Goal: Information Seeking & Learning: Learn about a topic

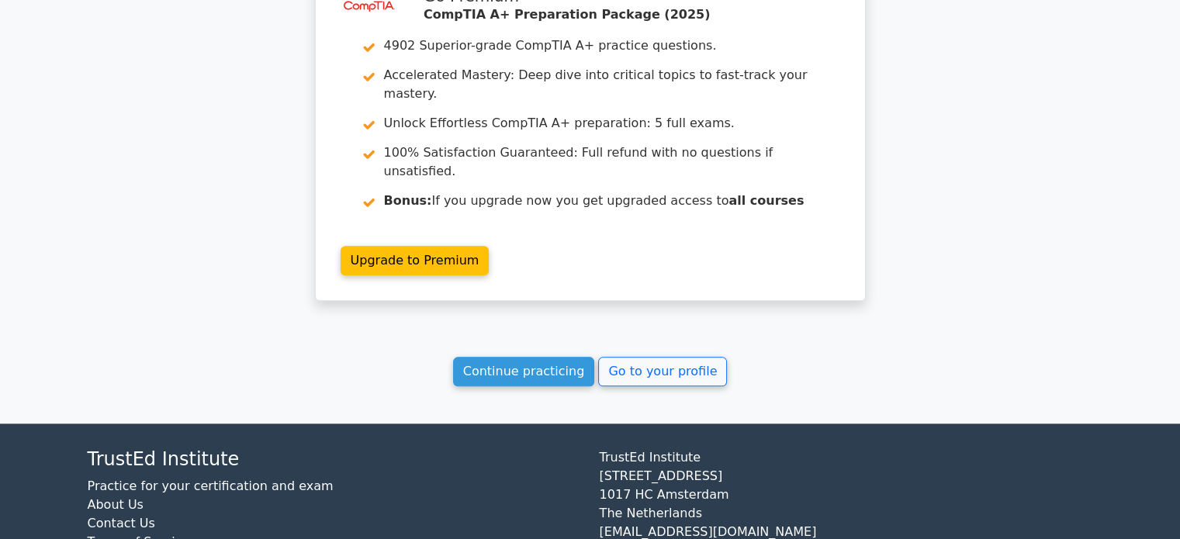
scroll to position [1678, 0]
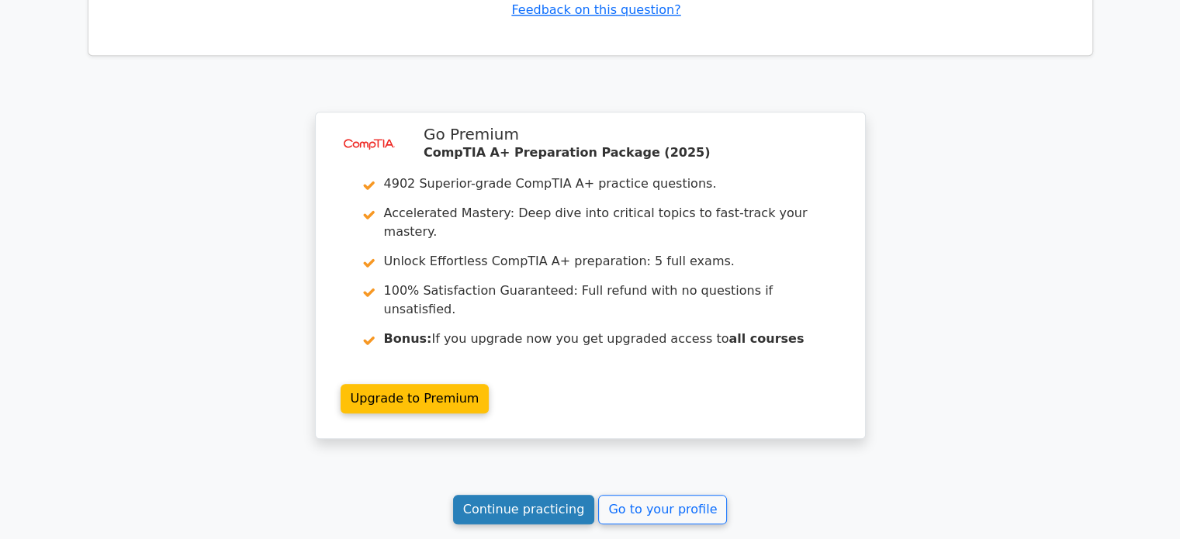
click at [554, 495] on link "Continue practicing" at bounding box center [524, 509] width 142 height 29
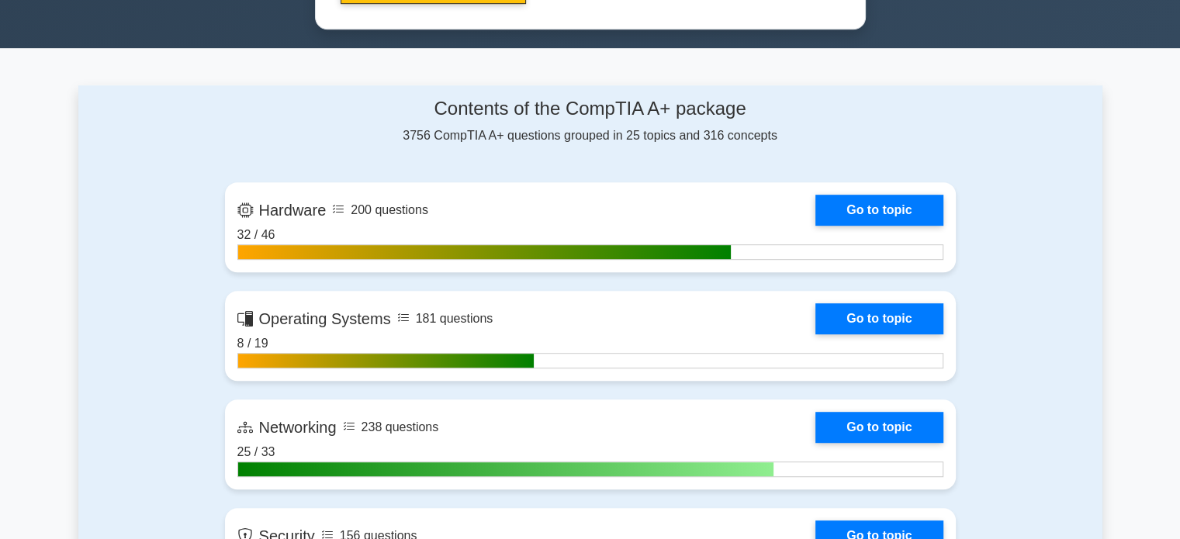
scroll to position [880, 0]
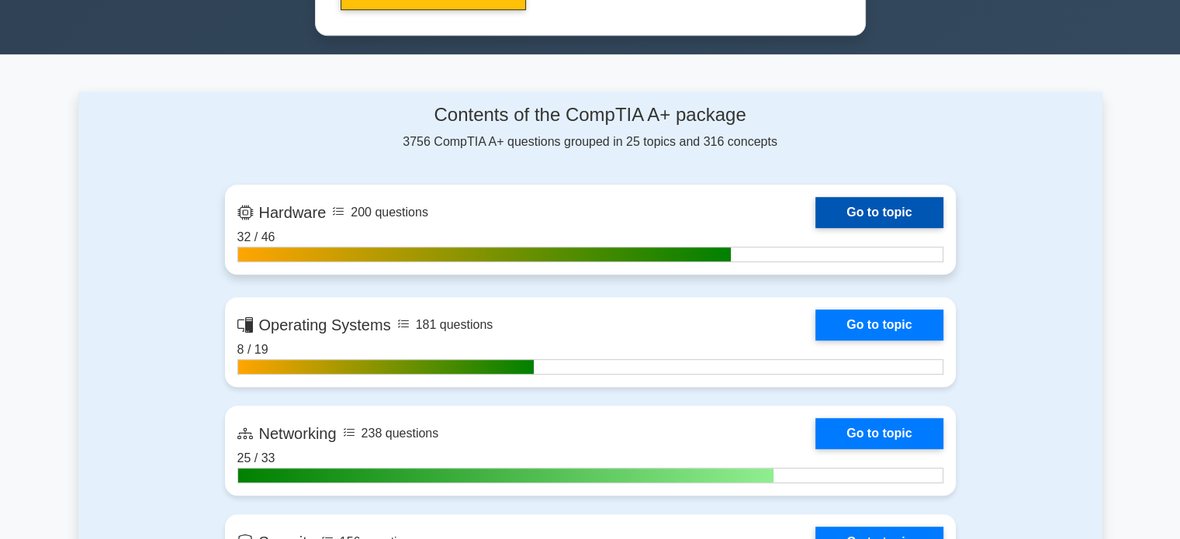
click at [867, 197] on link "Go to topic" at bounding box center [878, 212] width 127 height 31
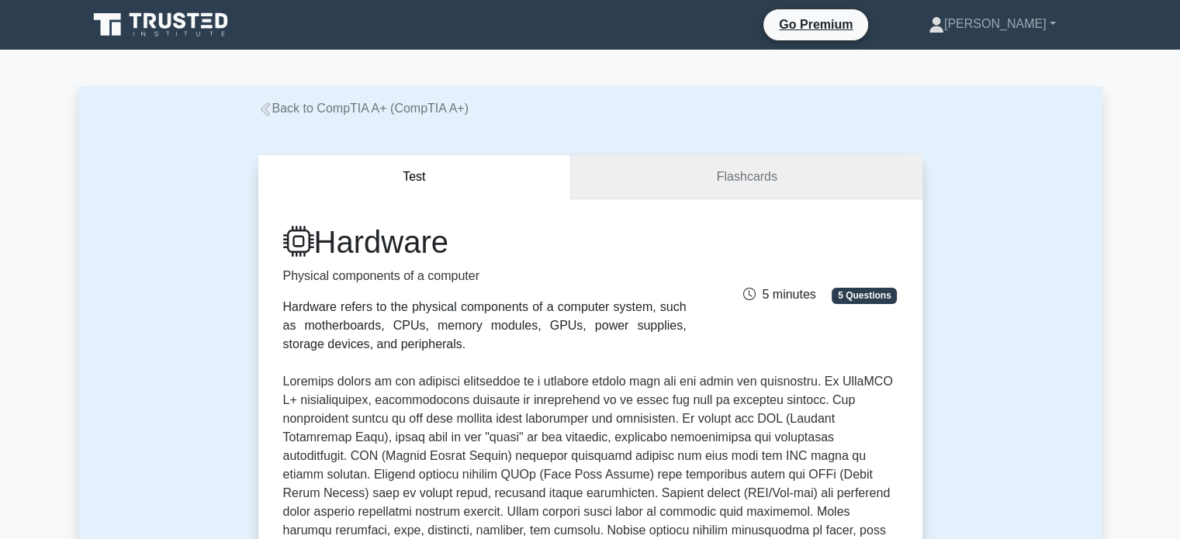
click at [867, 190] on link "Flashcards" at bounding box center [746, 177] width 351 height 44
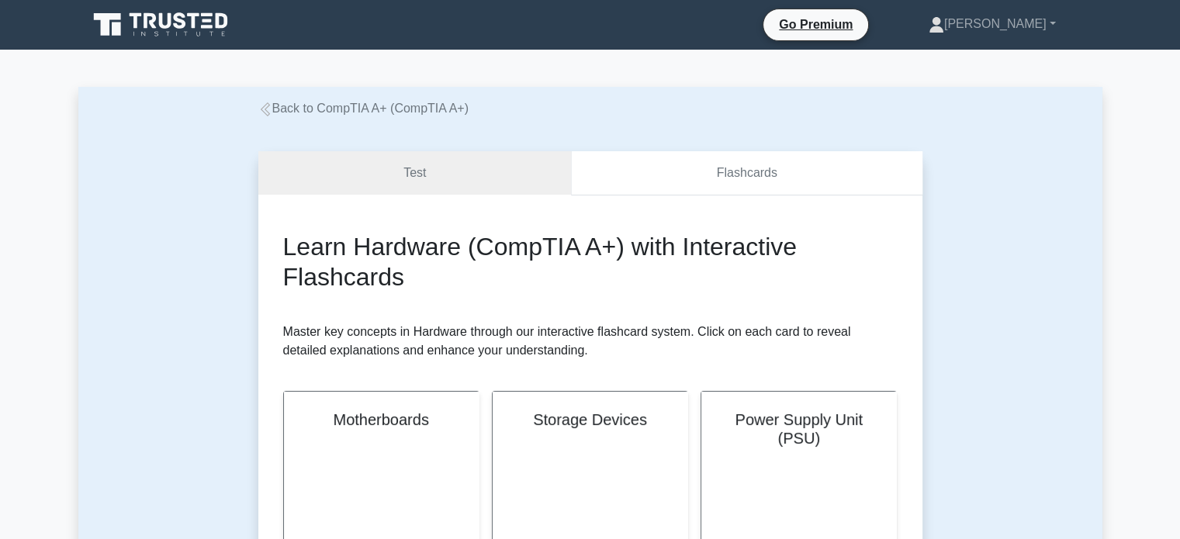
click at [824, 176] on link "Flashcards" at bounding box center [746, 173] width 351 height 44
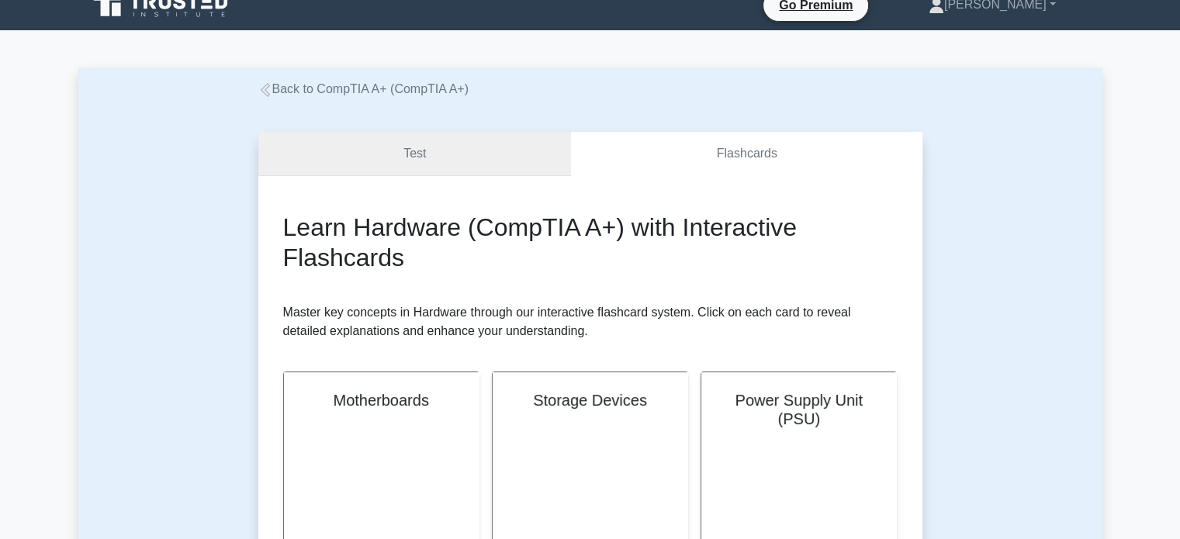
click at [495, 133] on link "Test" at bounding box center [414, 154] width 313 height 44
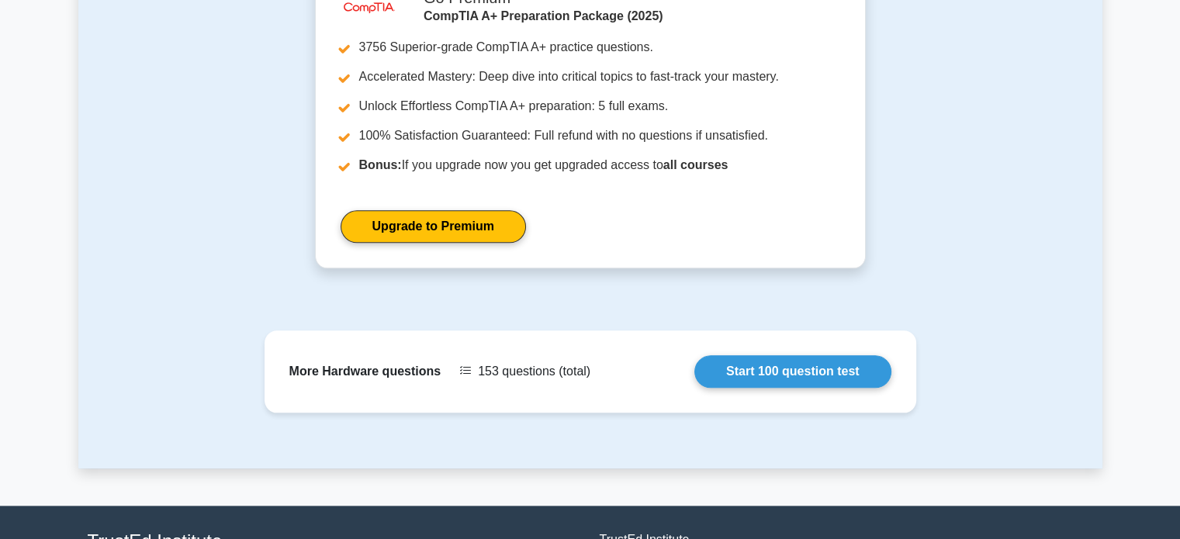
scroll to position [1633, 0]
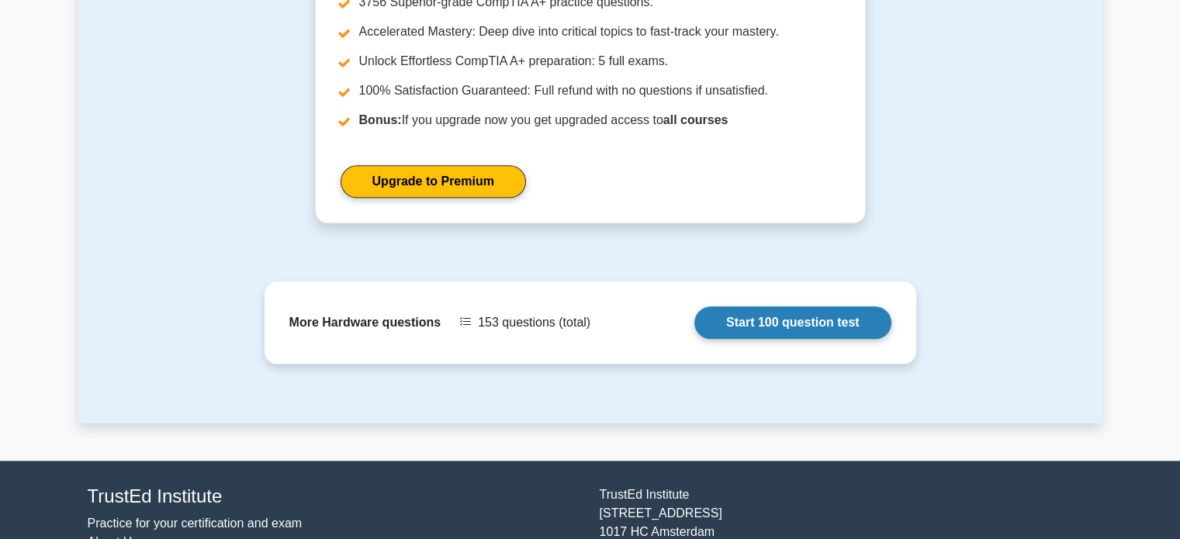
click at [746, 306] on link "Start 100 question test" at bounding box center [792, 322] width 197 height 33
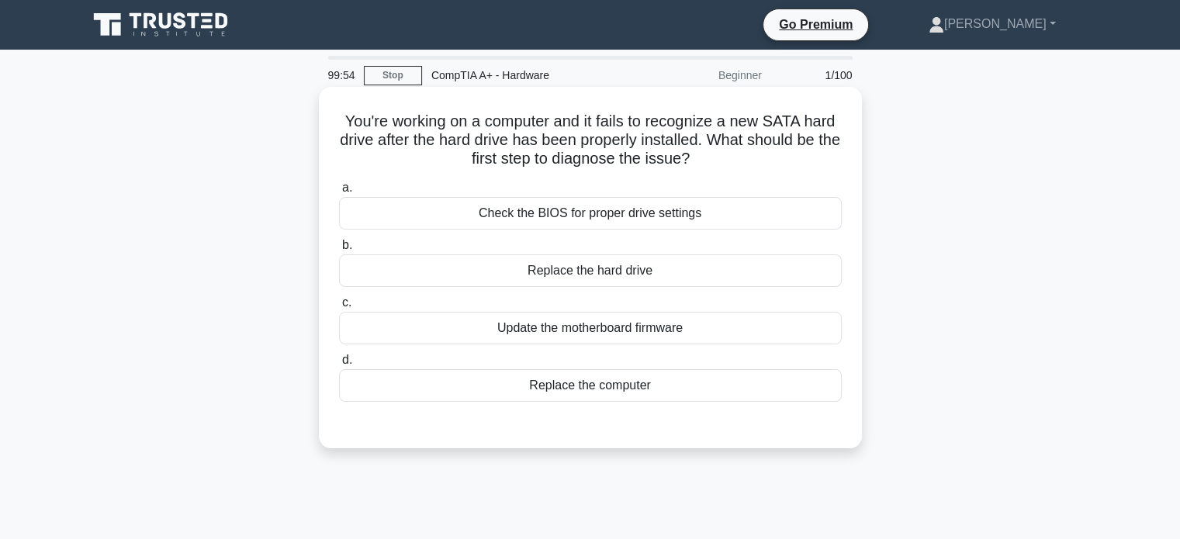
click at [622, 179] on div "a. Check the BIOS for proper drive settings b. Replace the hard drive c. d." at bounding box center [590, 290] width 521 height 230
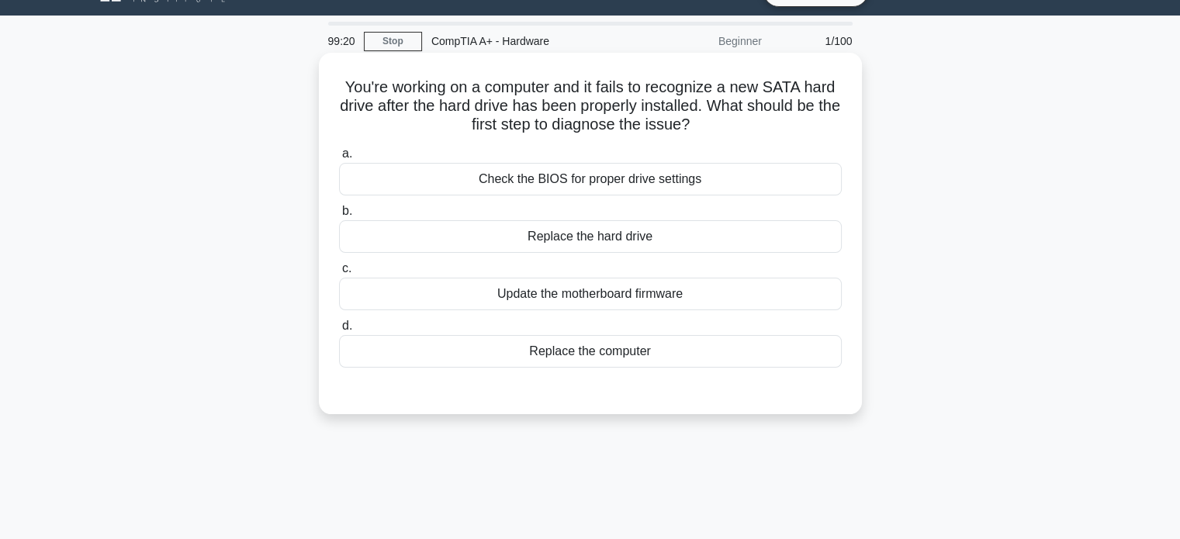
scroll to position [33, 0]
click at [649, 182] on div "Check the BIOS for proper drive settings" at bounding box center [590, 180] width 503 height 33
click at [339, 160] on input "a. Check the BIOS for proper drive settings" at bounding box center [339, 155] width 0 height 10
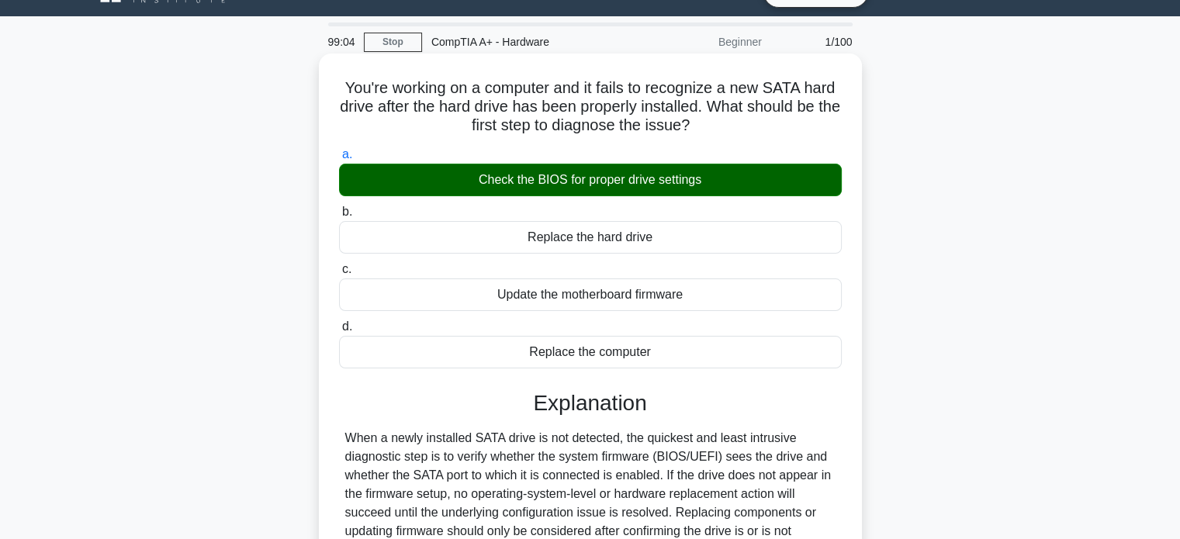
scroll to position [299, 0]
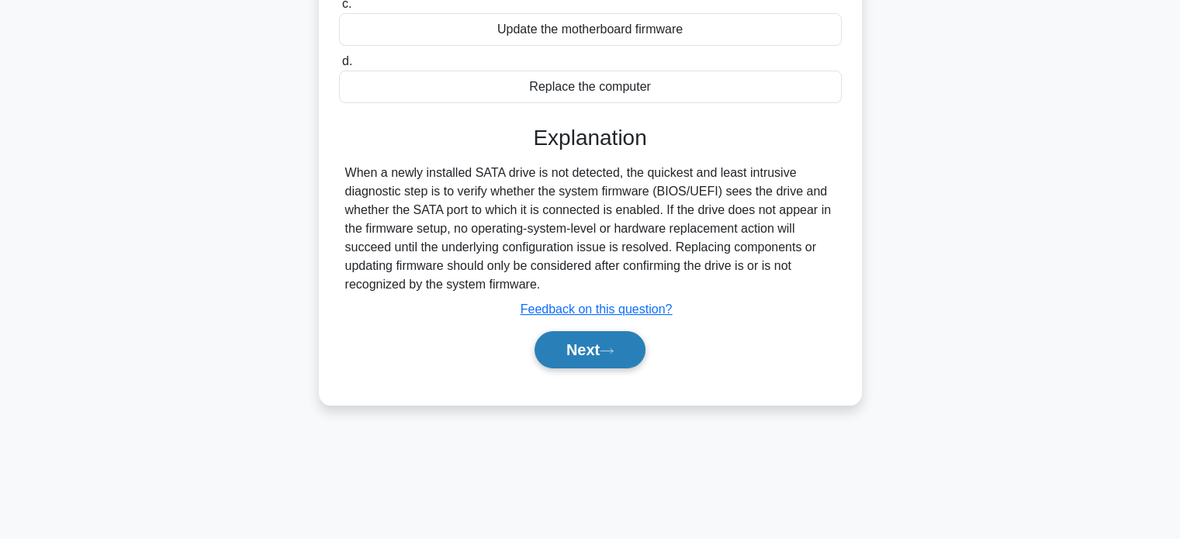
click at [608, 351] on icon at bounding box center [607, 351] width 14 height 9
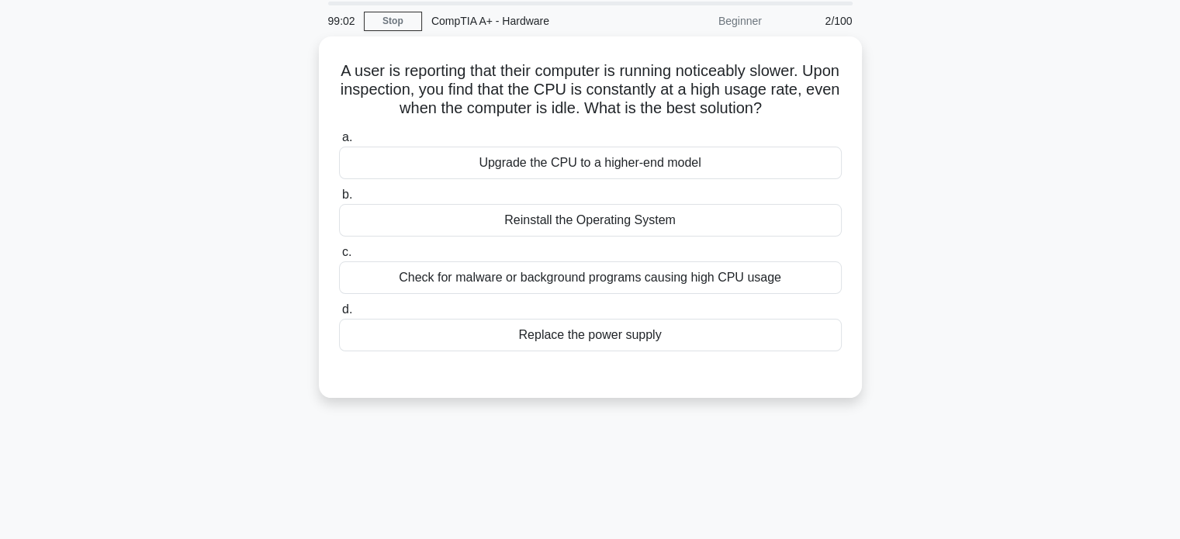
scroll to position [0, 0]
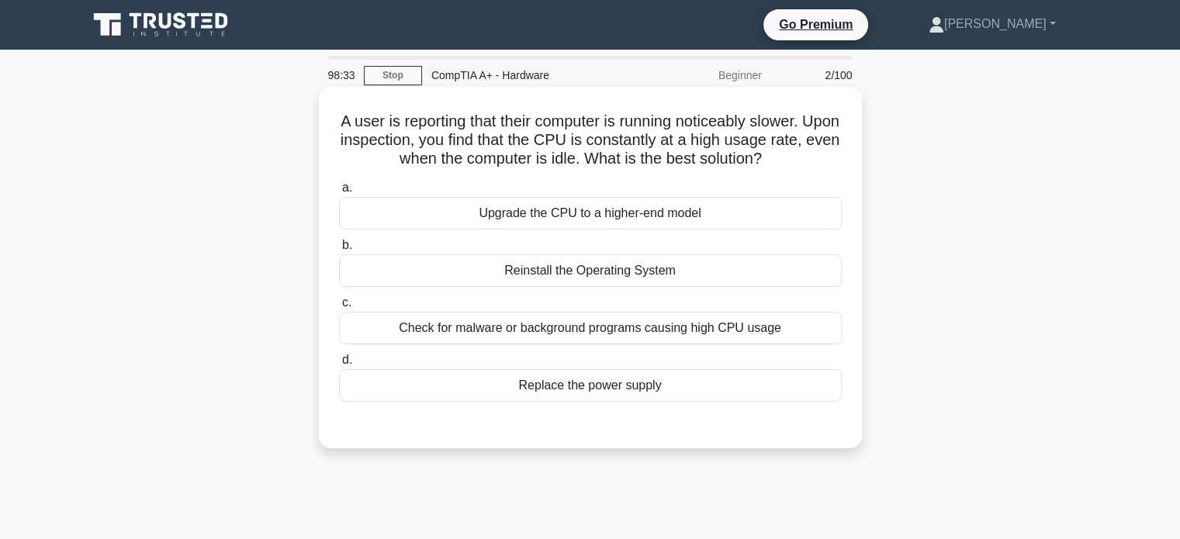
click at [521, 328] on div "Check for malware or background programs causing high CPU usage" at bounding box center [590, 328] width 503 height 33
click at [339, 308] on input "c. Check for malware or background programs causing high CPU usage" at bounding box center [339, 303] width 0 height 10
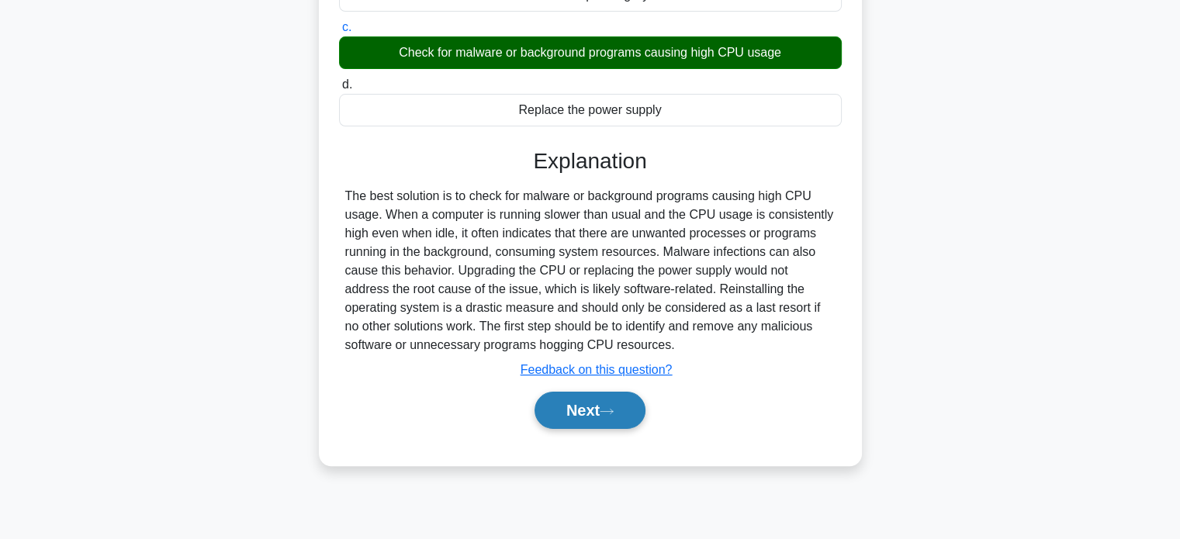
scroll to position [278, 0]
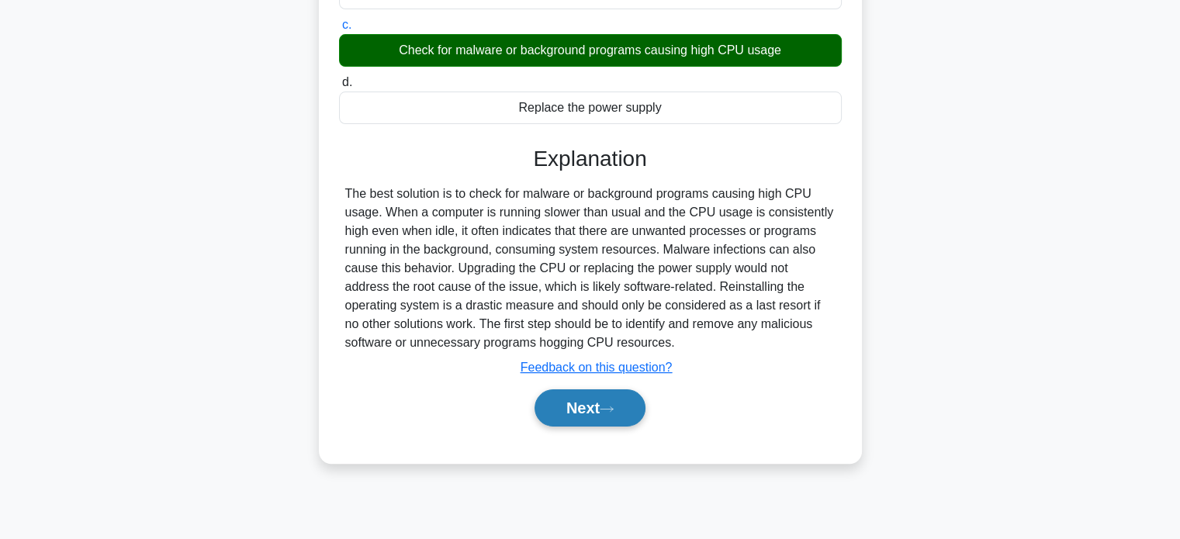
click at [582, 421] on button "Next" at bounding box center [590, 408] width 111 height 37
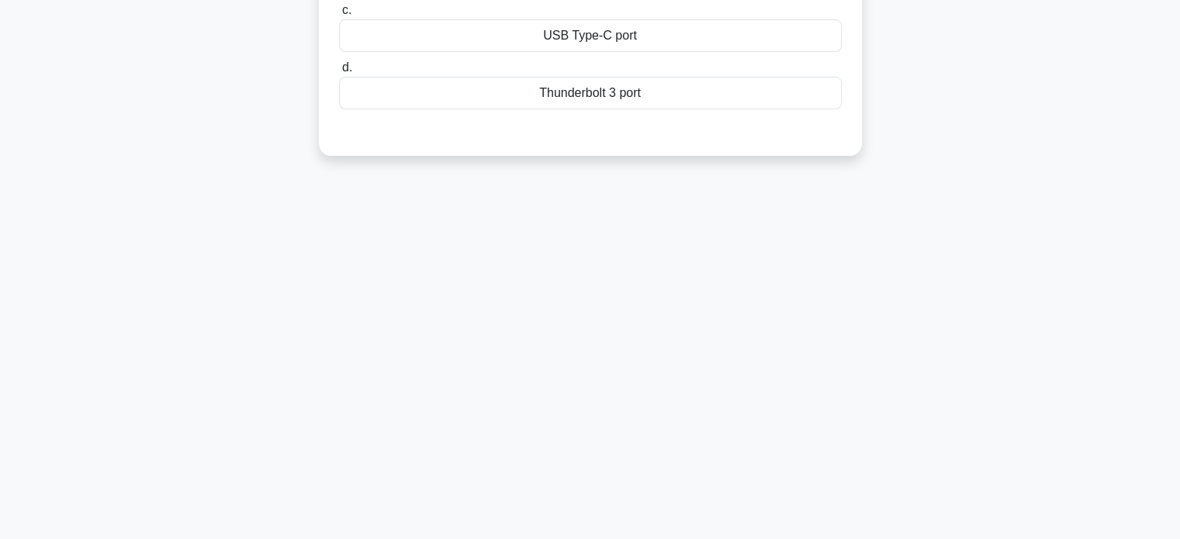
scroll to position [0, 0]
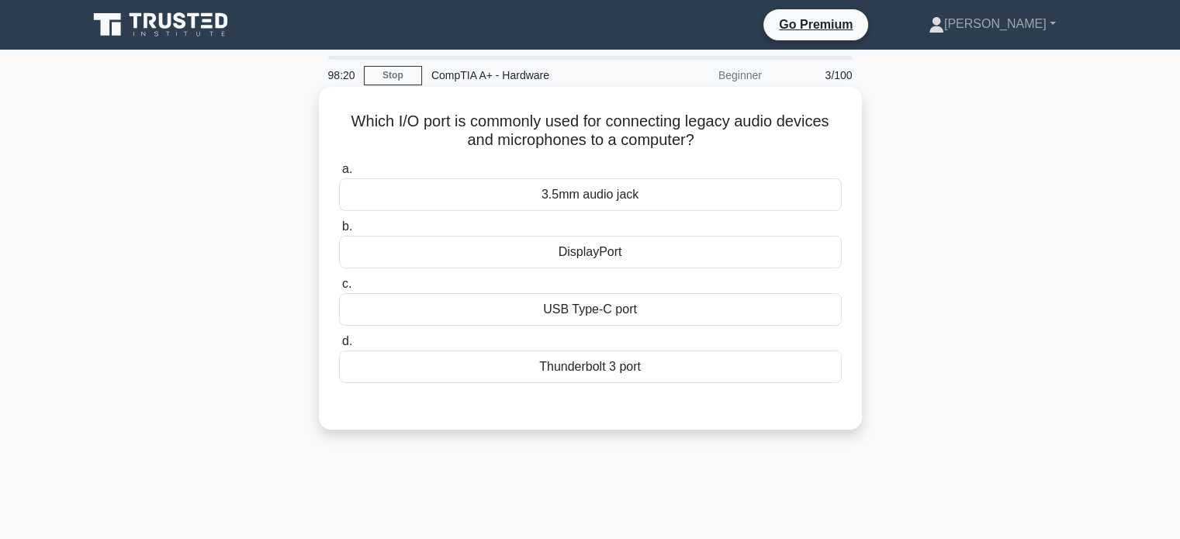
click at [613, 190] on div "3.5mm audio jack" at bounding box center [590, 194] width 503 height 33
click at [339, 175] on input "a. 3.5mm audio jack" at bounding box center [339, 169] width 0 height 10
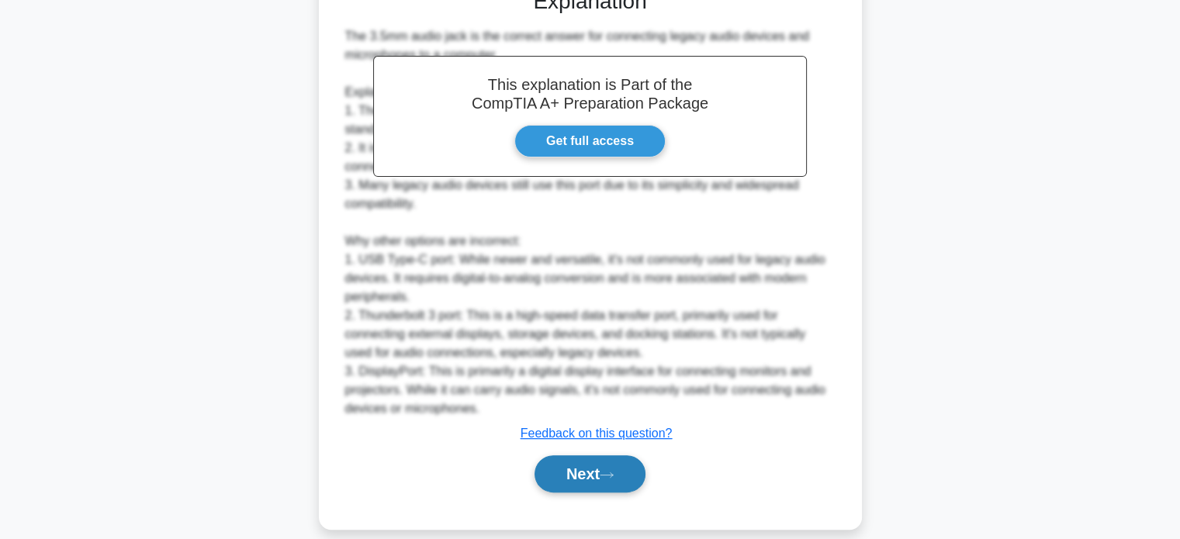
scroll to position [421, 0]
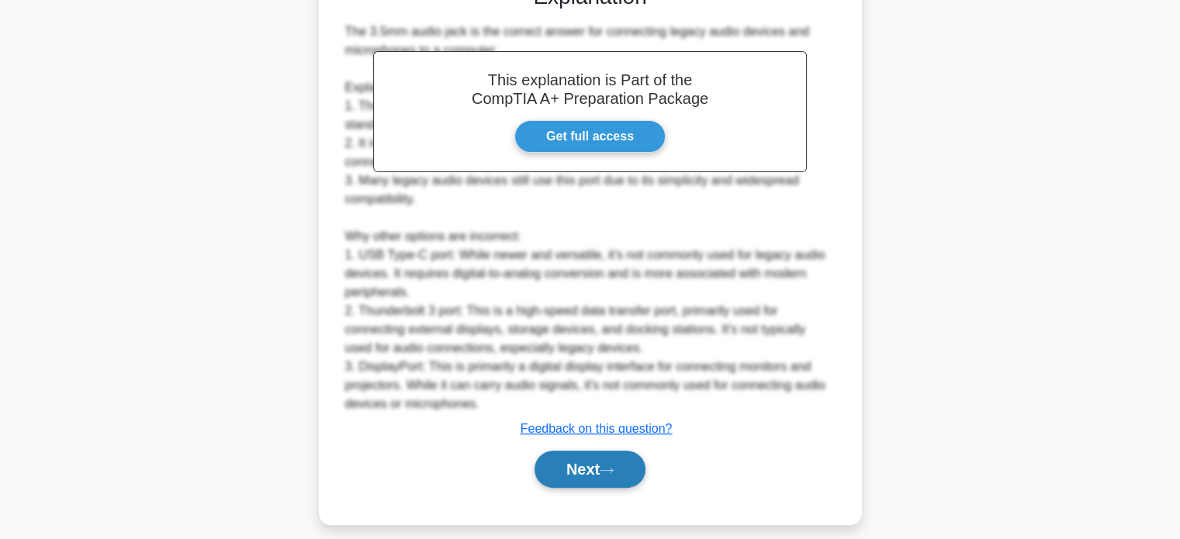
click at [591, 466] on button "Next" at bounding box center [590, 469] width 111 height 37
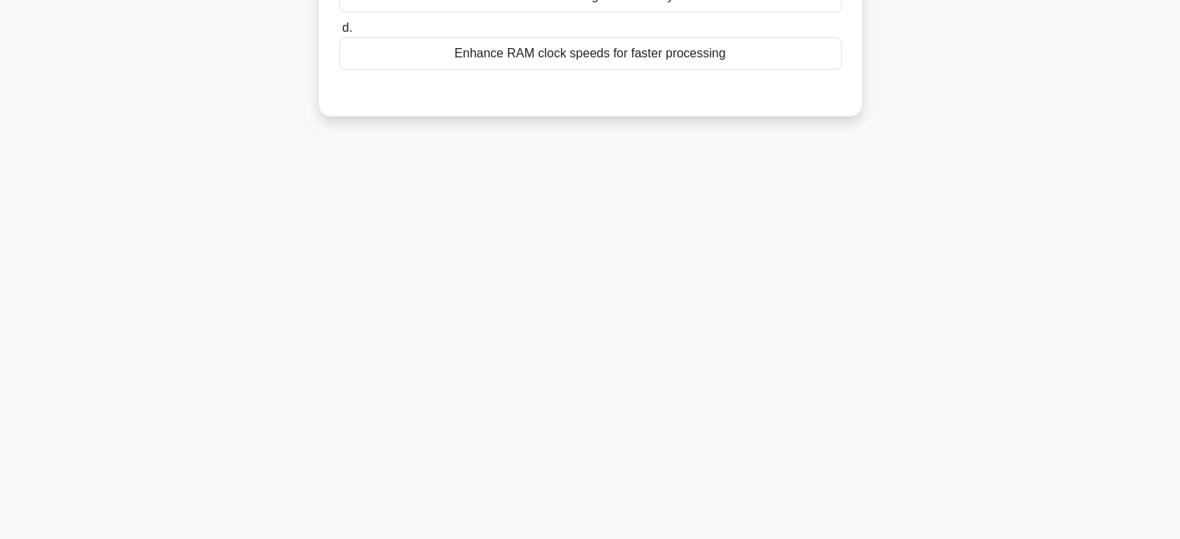
scroll to position [0, 0]
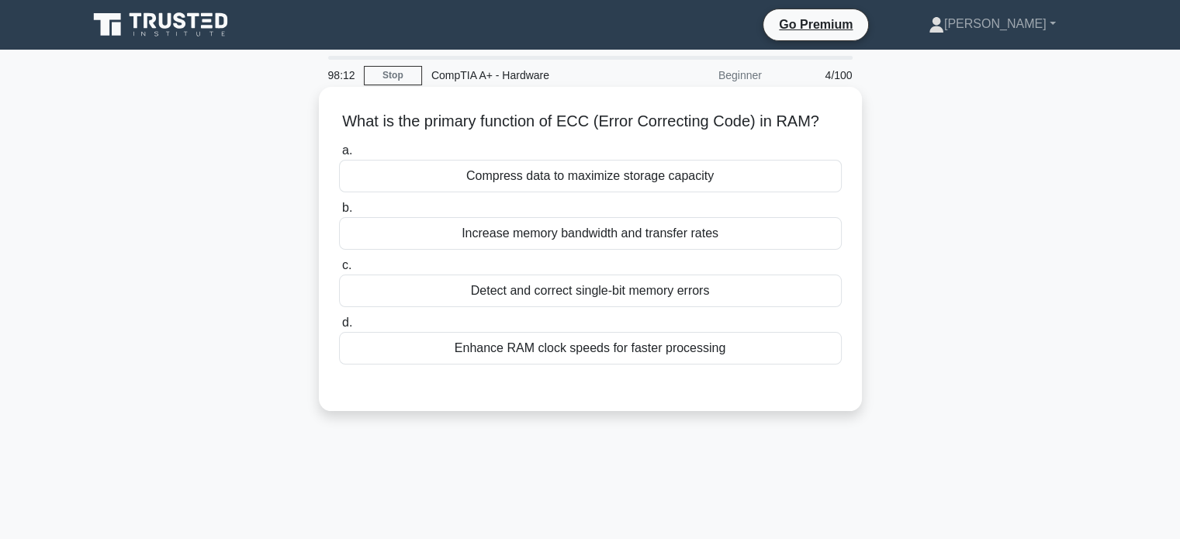
click at [618, 299] on div "Detect and correct single-bit memory errors" at bounding box center [590, 291] width 503 height 33
click at [339, 271] on input "c. Detect and correct single-bit memory errors" at bounding box center [339, 266] width 0 height 10
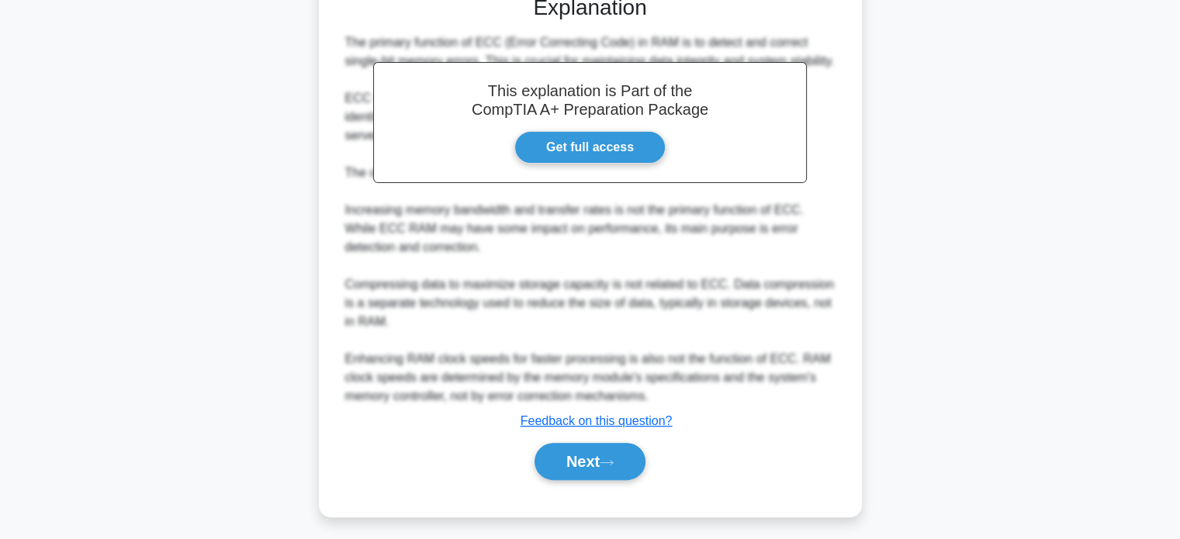
scroll to position [399, 0]
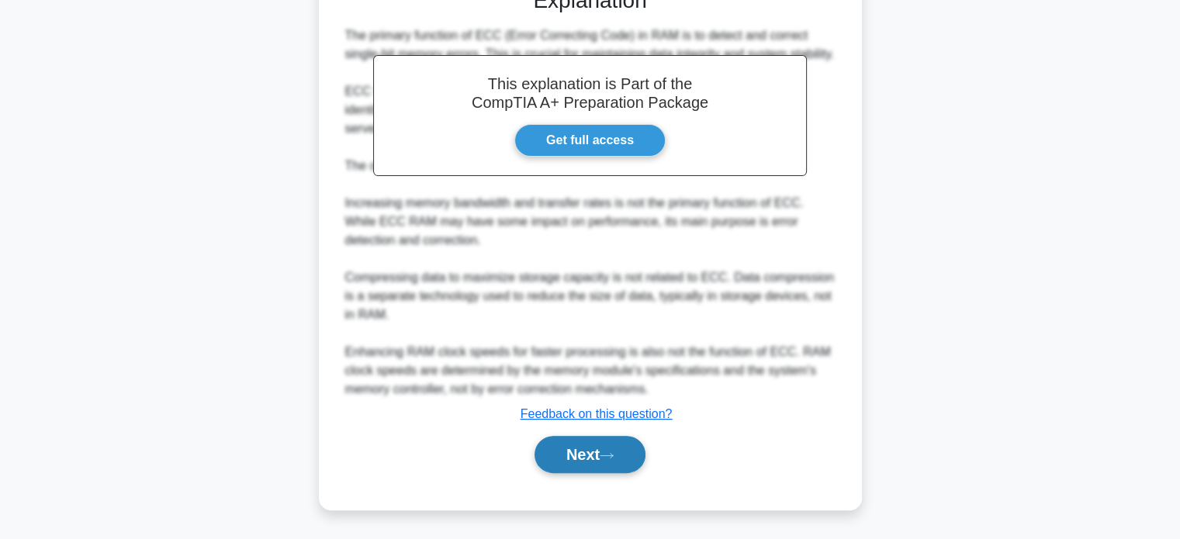
click at [585, 471] on button "Next" at bounding box center [590, 454] width 111 height 37
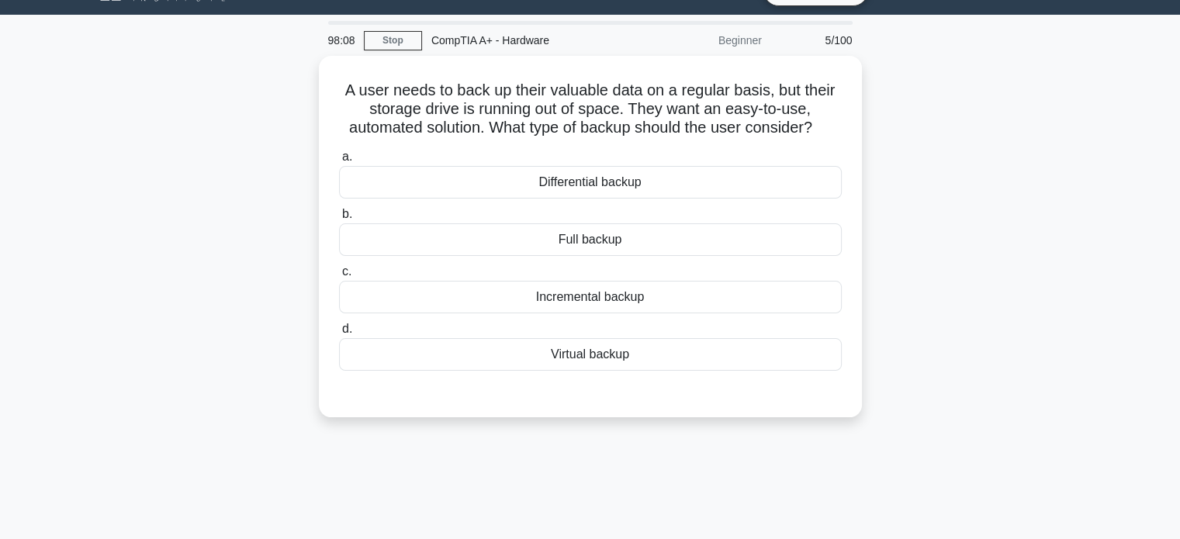
scroll to position [33, 0]
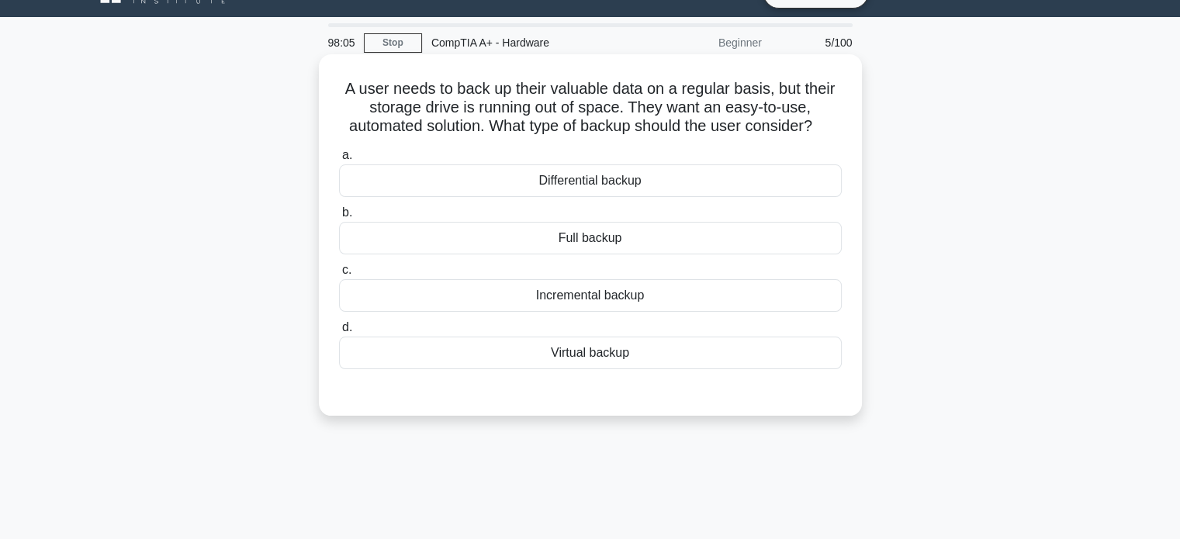
click at [605, 159] on label "a. Differential backup" at bounding box center [590, 171] width 503 height 51
click at [339, 159] on input "a. Differential backup" at bounding box center [339, 156] width 0 height 10
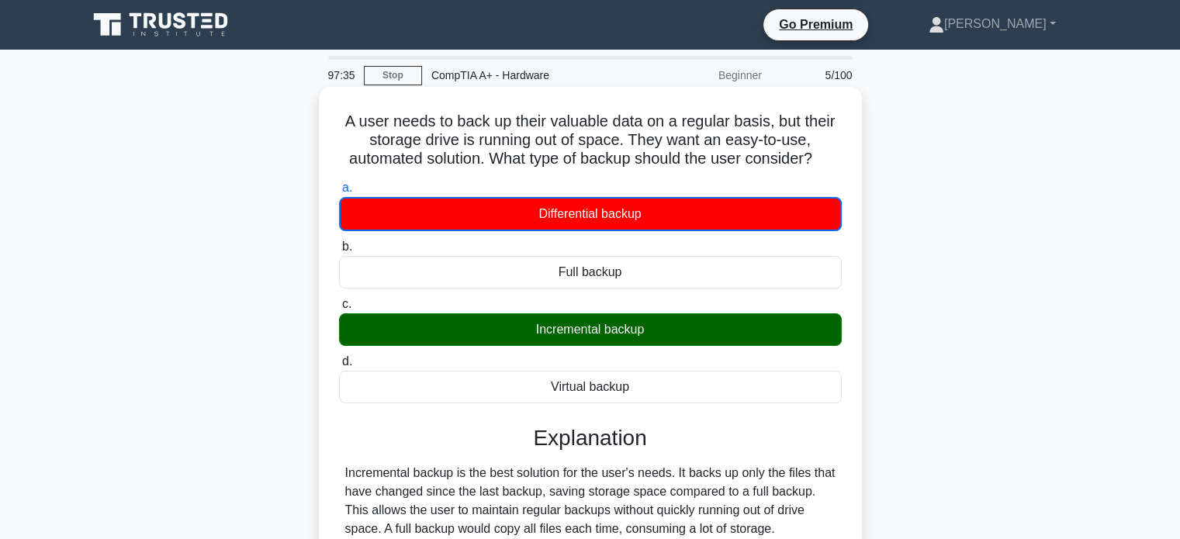
scroll to position [299, 0]
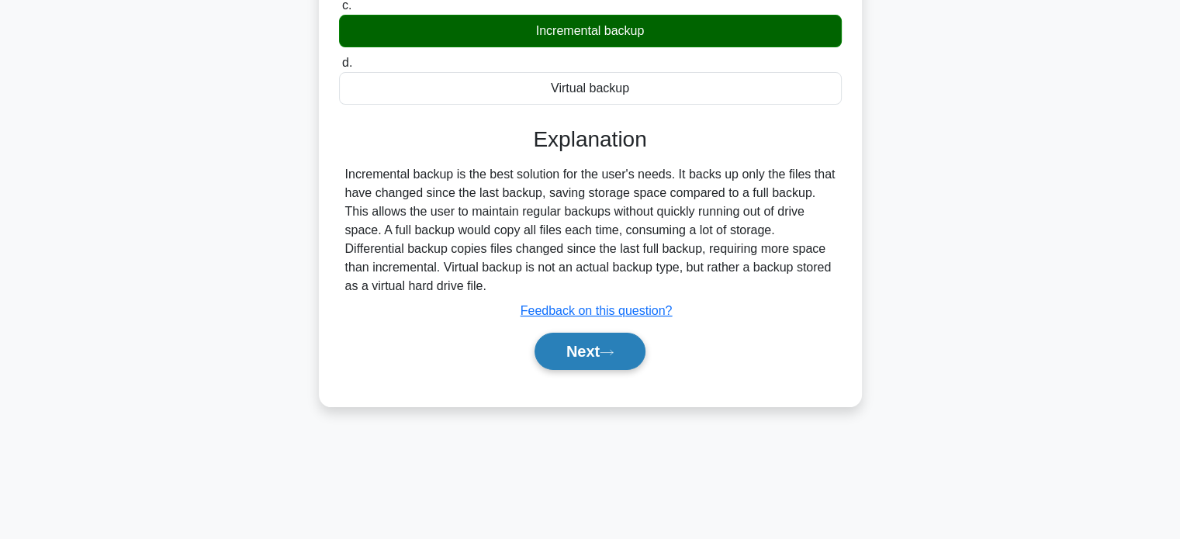
click at [581, 369] on button "Next" at bounding box center [590, 351] width 111 height 37
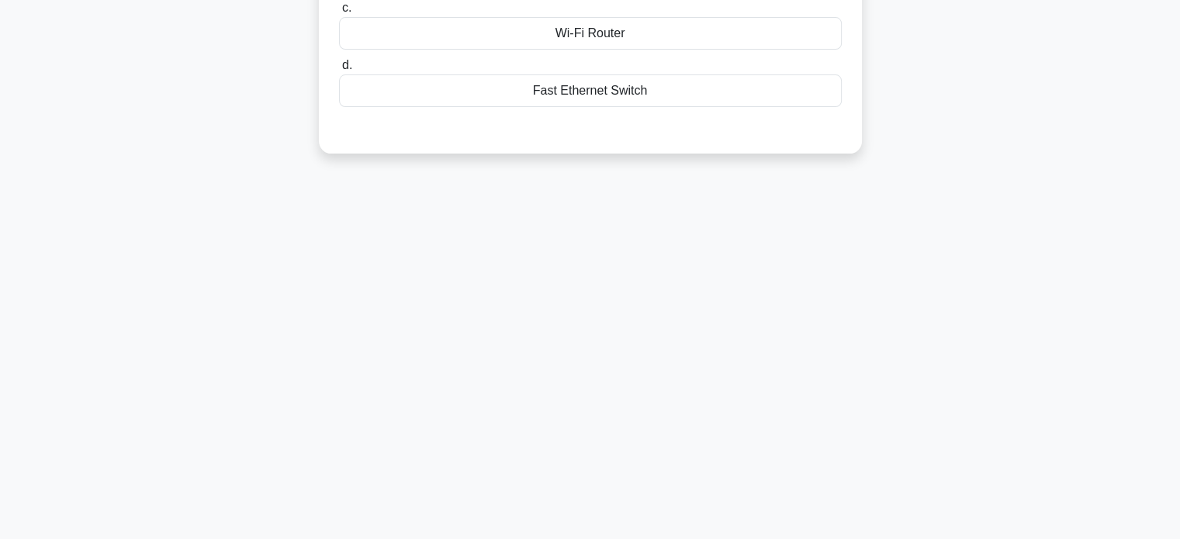
scroll to position [0, 0]
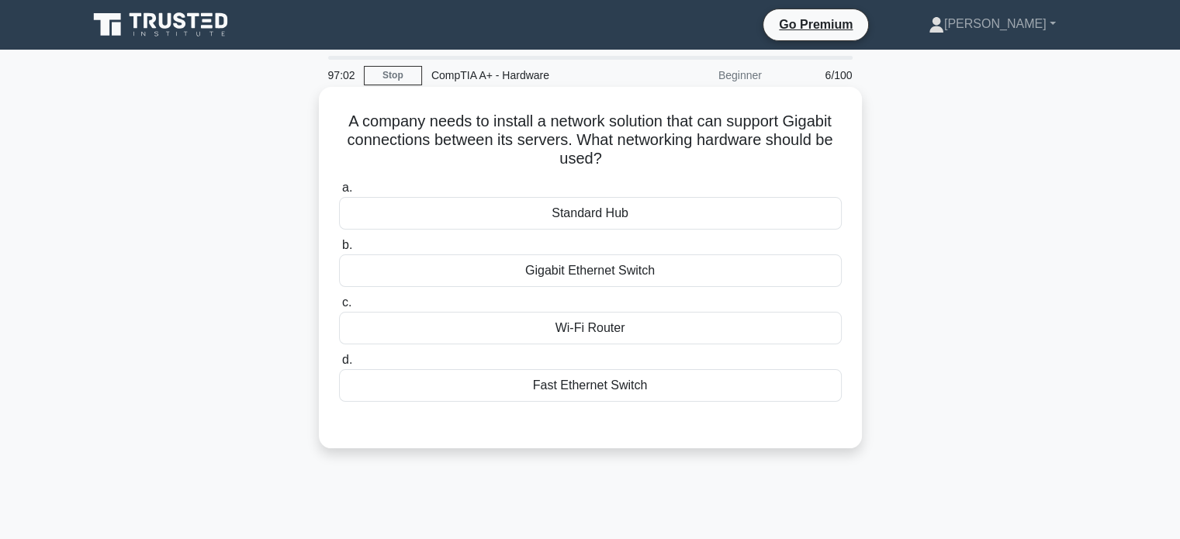
click at [588, 277] on div "Gigabit Ethernet Switch" at bounding box center [590, 271] width 503 height 33
click at [339, 251] on input "b. Gigabit Ethernet Switch" at bounding box center [339, 246] width 0 height 10
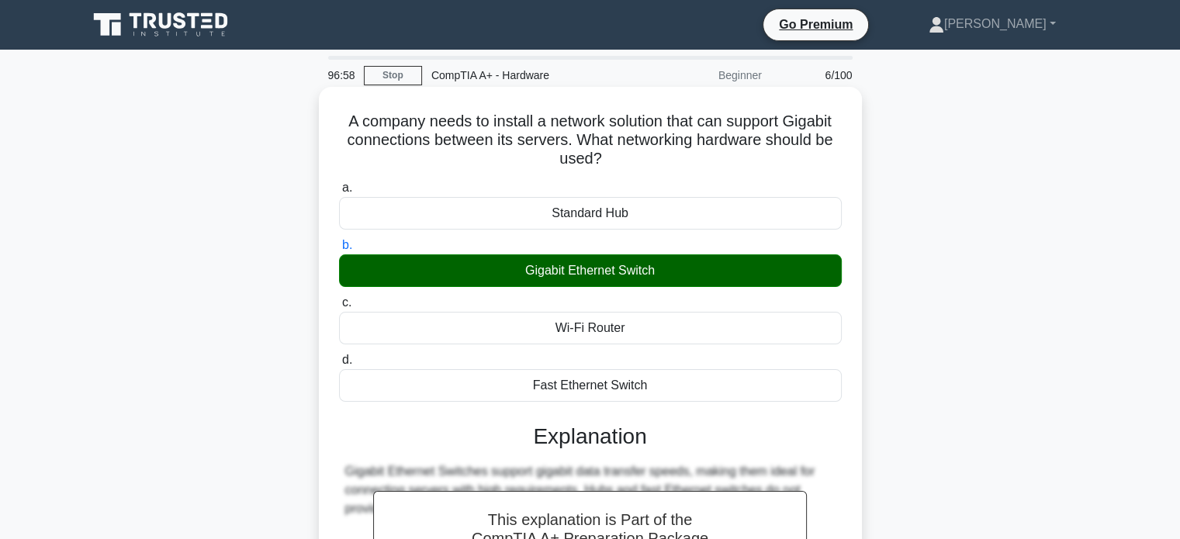
scroll to position [299, 0]
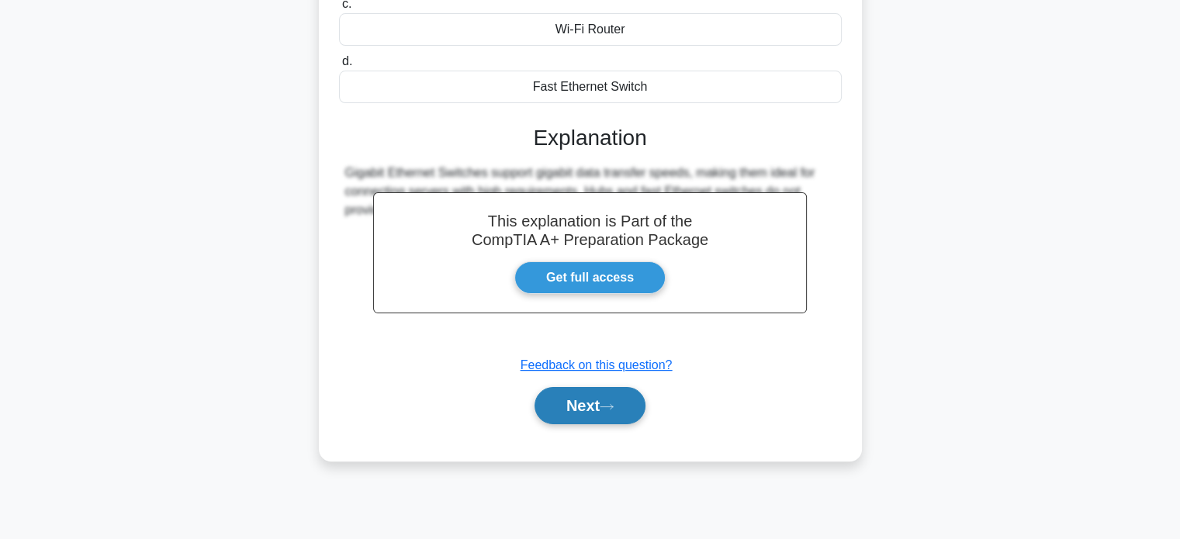
click at [620, 409] on button "Next" at bounding box center [590, 405] width 111 height 37
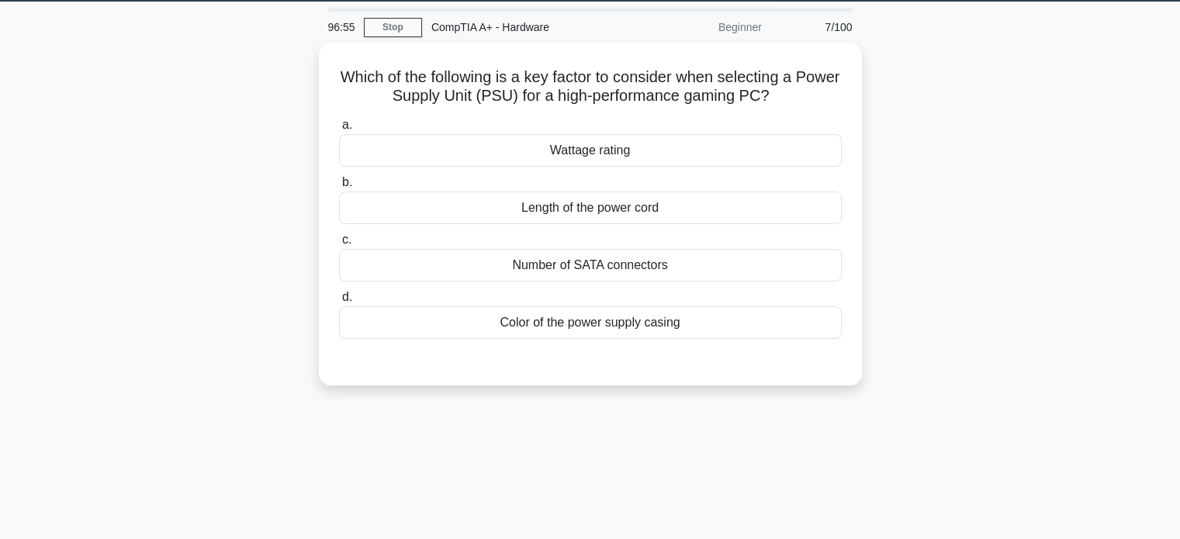
scroll to position [47, 0]
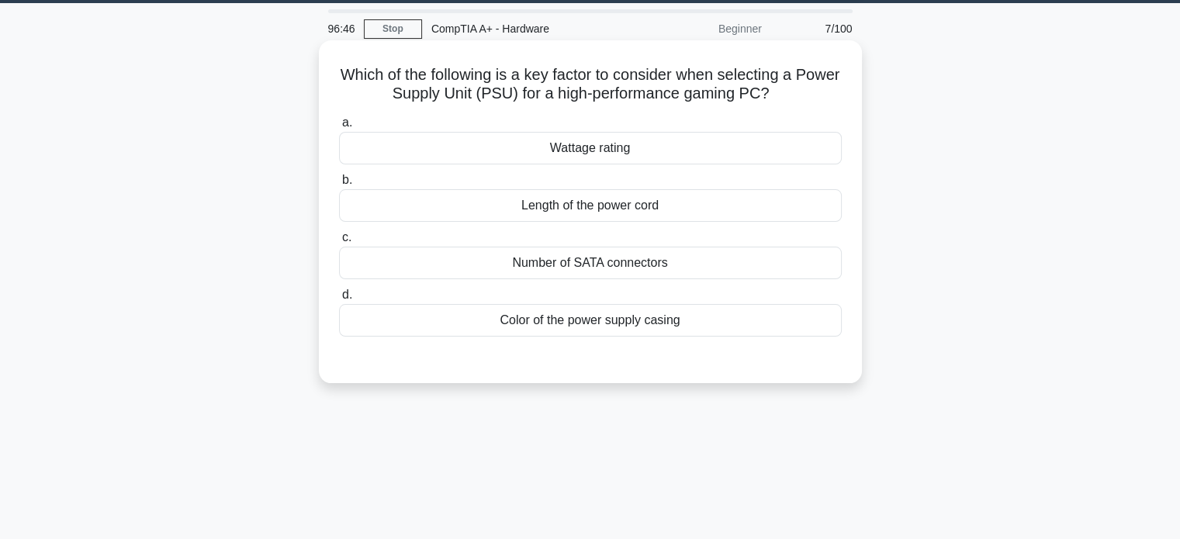
click at [622, 146] on div "Wattage rating" at bounding box center [590, 148] width 503 height 33
click at [339, 128] on input "a. Wattage rating" at bounding box center [339, 123] width 0 height 10
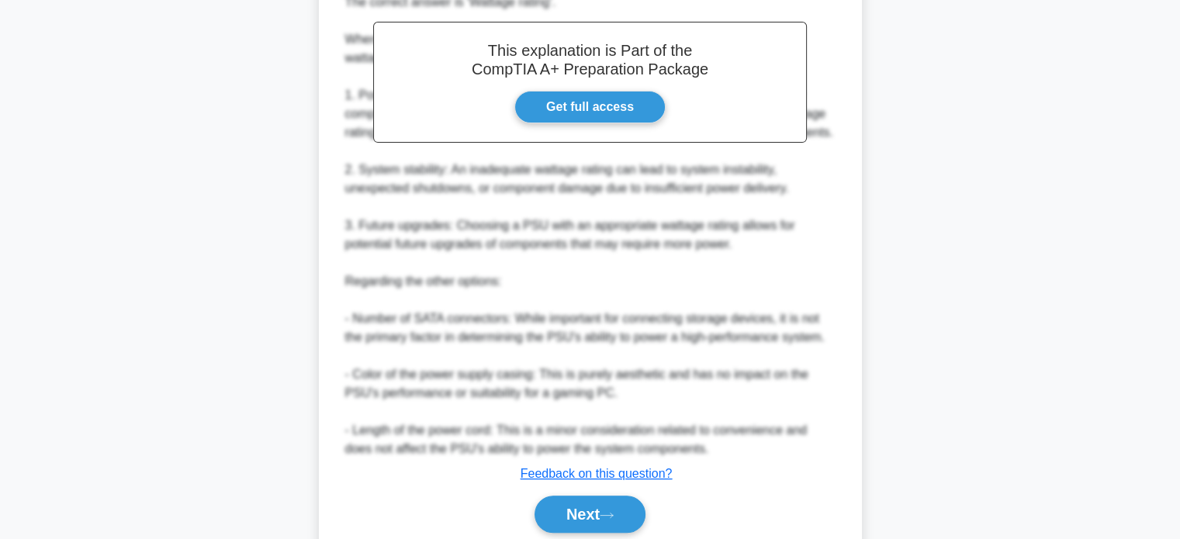
scroll to position [509, 0]
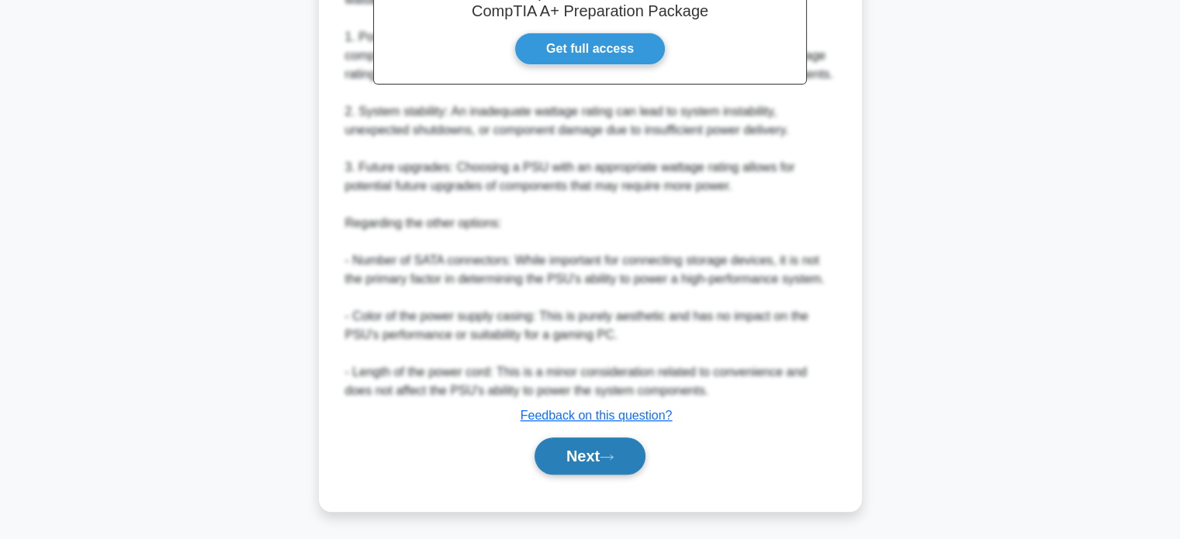
click at [597, 449] on button "Next" at bounding box center [590, 456] width 111 height 37
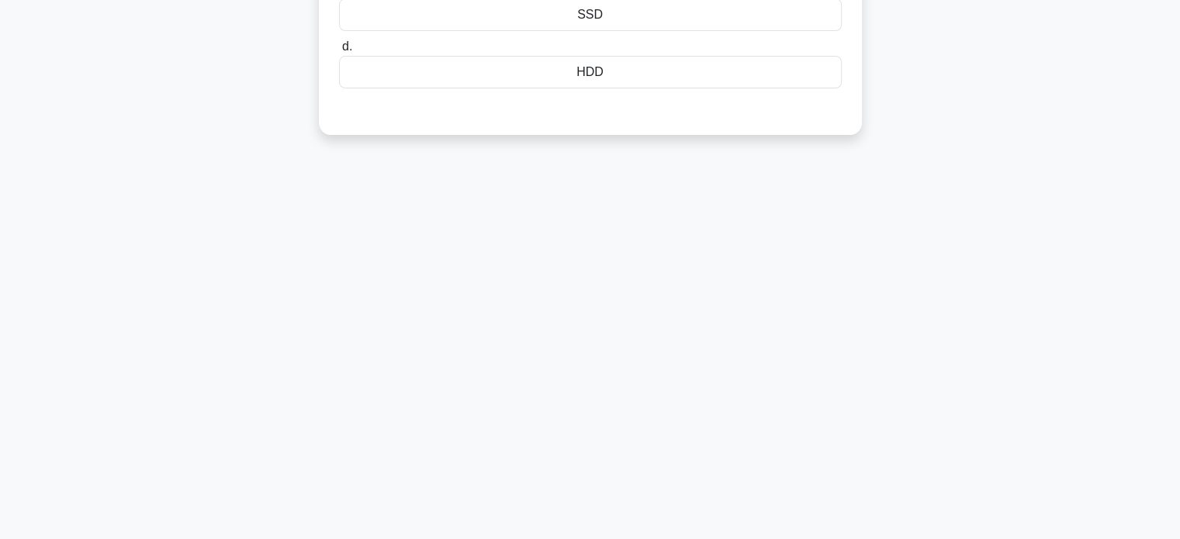
scroll to position [0, 0]
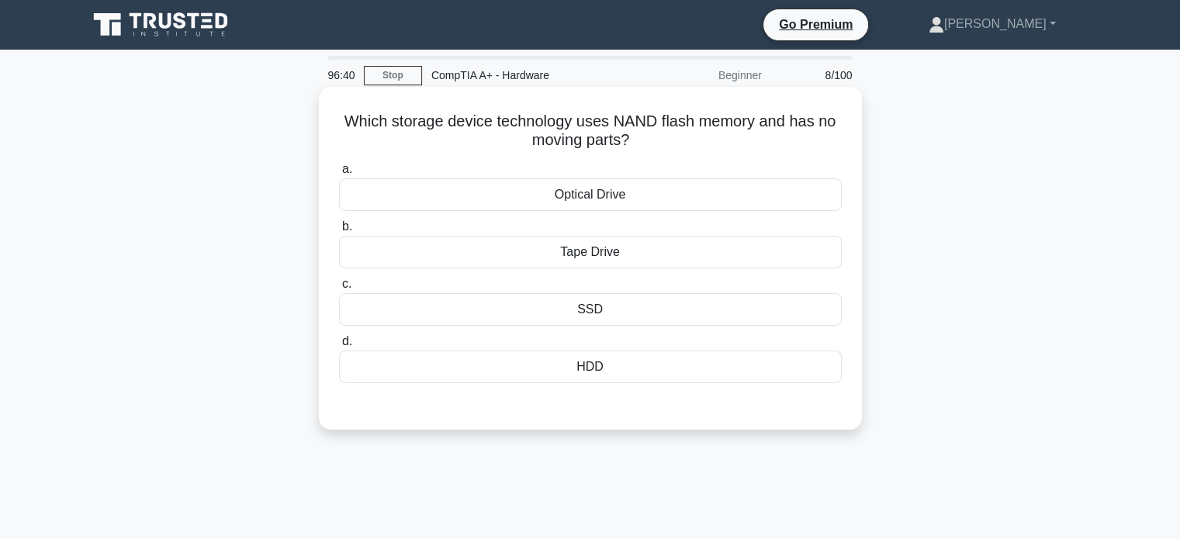
click at [604, 313] on div "SSD" at bounding box center [590, 309] width 503 height 33
click at [339, 289] on input "c. SSD" at bounding box center [339, 284] width 0 height 10
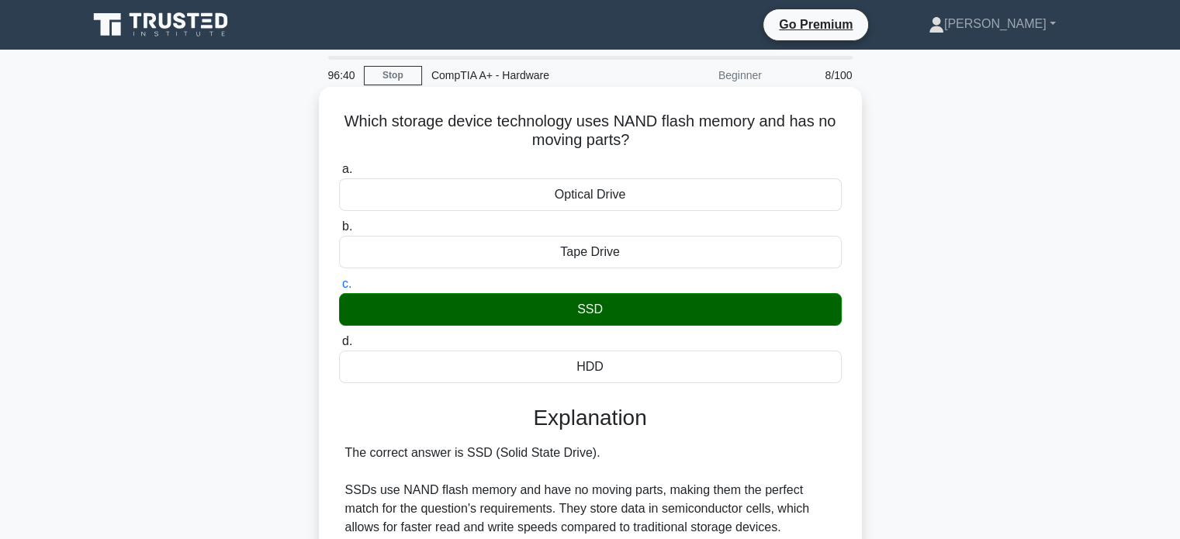
scroll to position [304, 0]
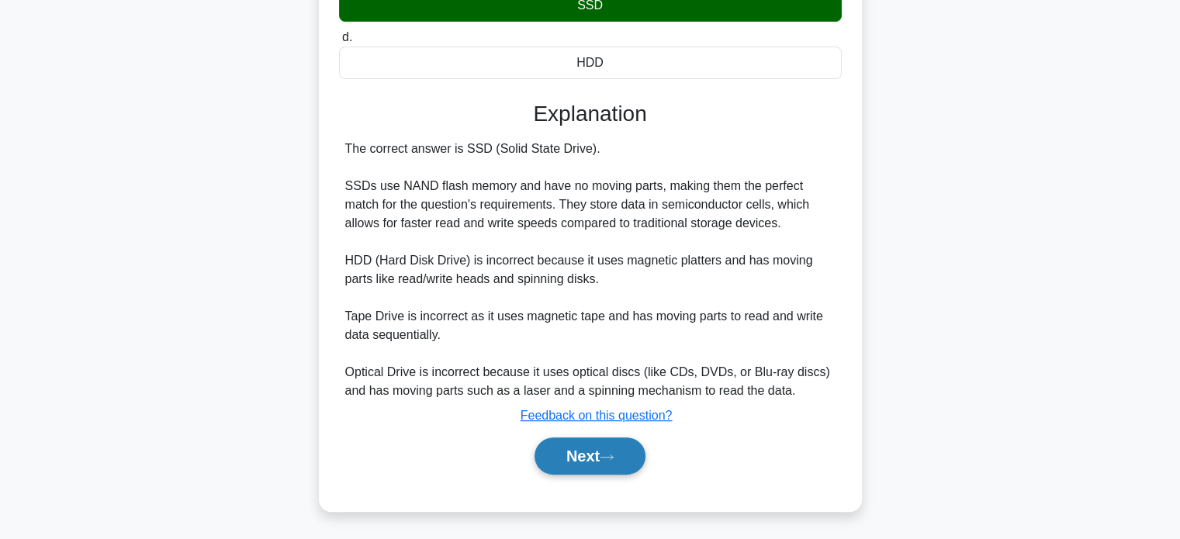
click at [587, 440] on button "Next" at bounding box center [590, 456] width 111 height 37
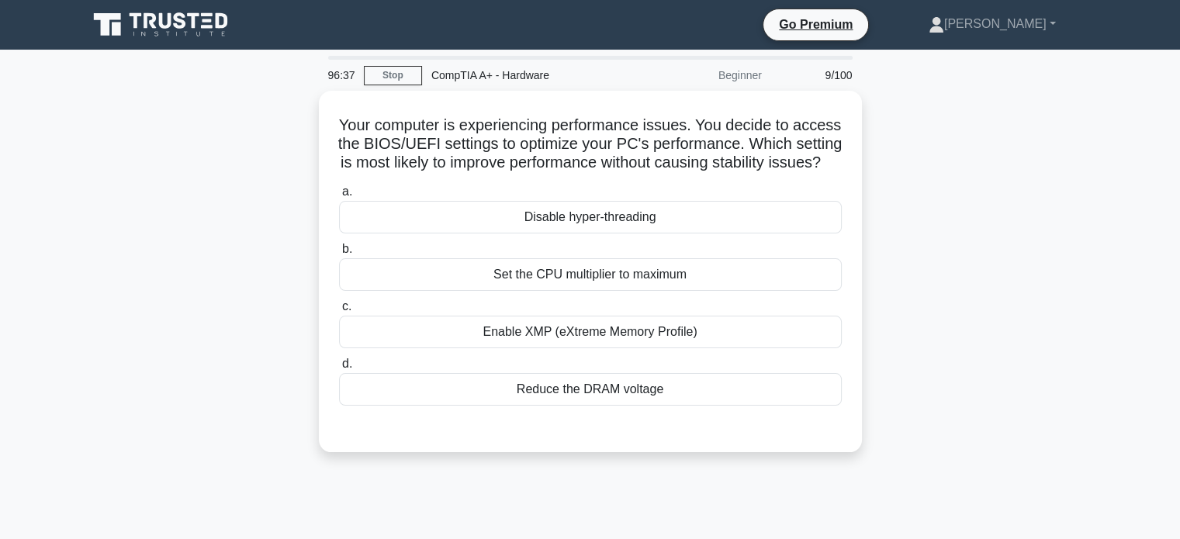
scroll to position [0, 0]
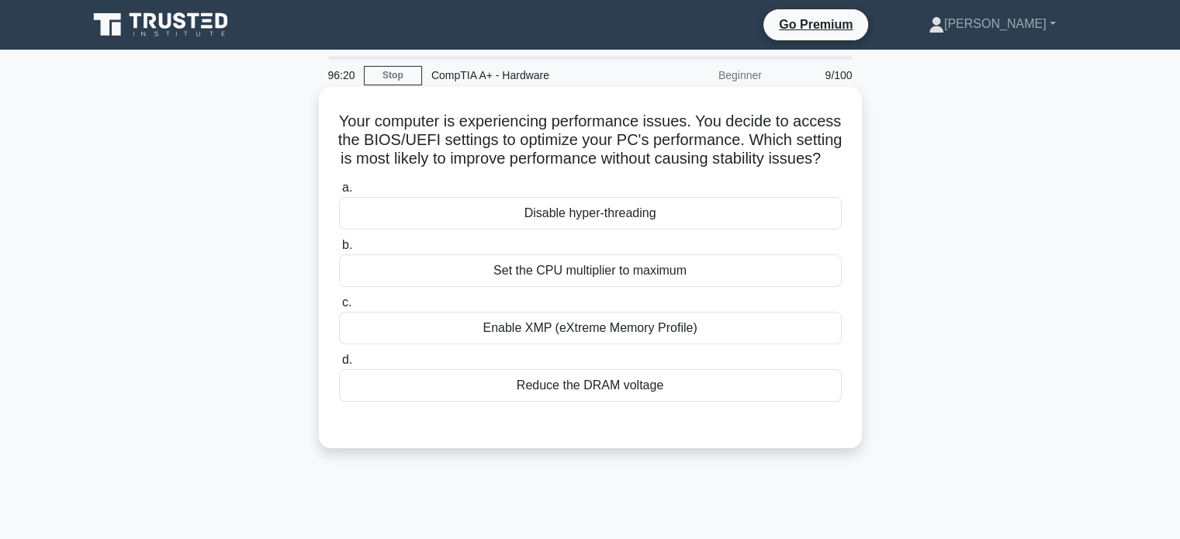
click at [609, 345] on div "Enable XMP (eXtreme Memory Profile)" at bounding box center [590, 328] width 503 height 33
click at [339, 308] on input "c. Enable XMP (eXtreme Memory Profile)" at bounding box center [339, 303] width 0 height 10
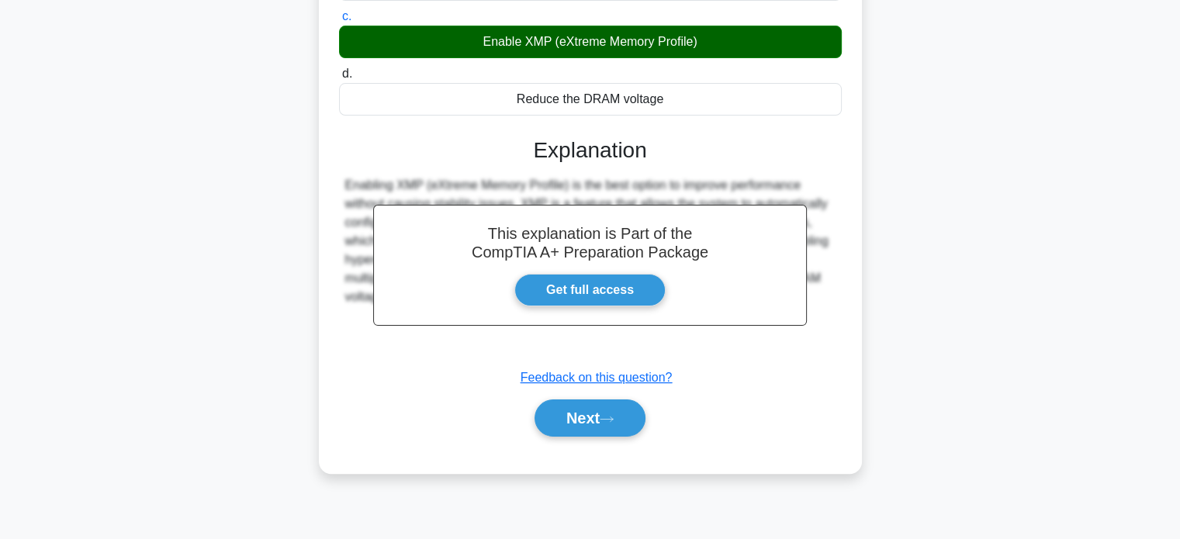
scroll to position [294, 0]
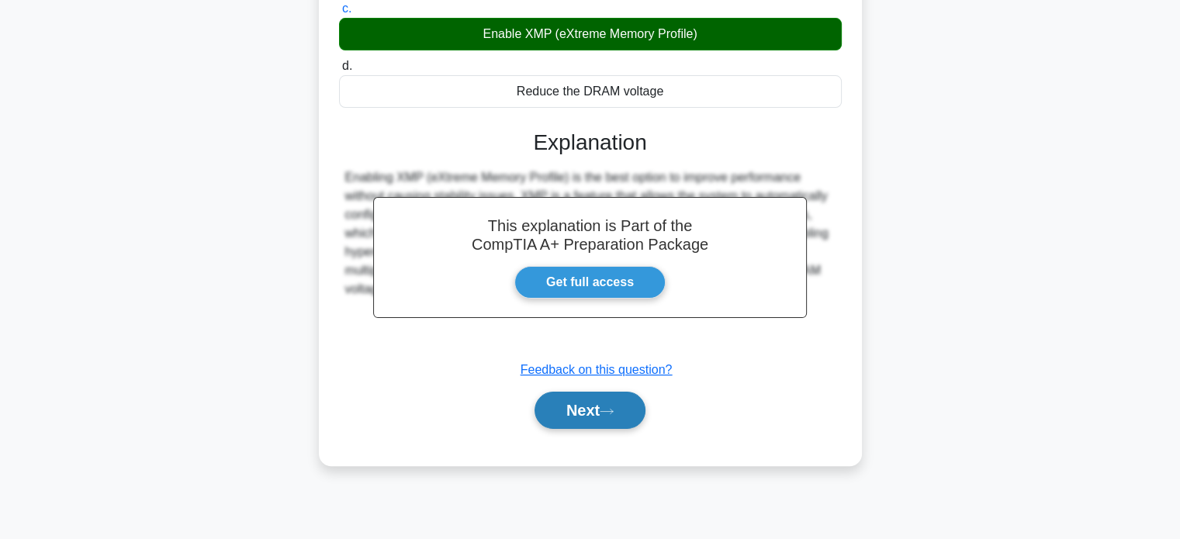
click at [614, 416] on icon at bounding box center [607, 411] width 14 height 9
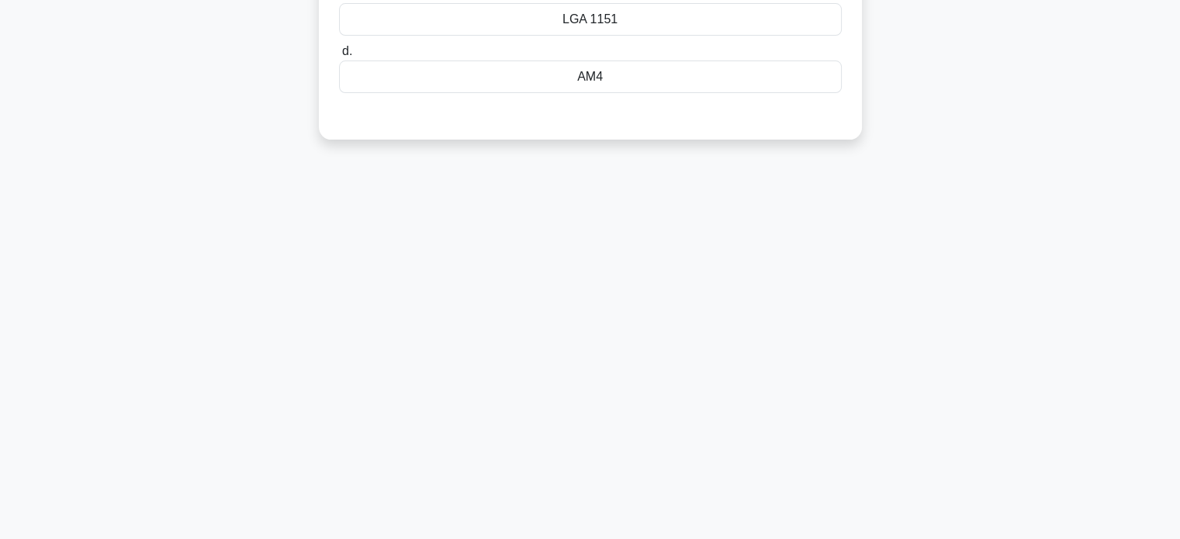
scroll to position [0, 0]
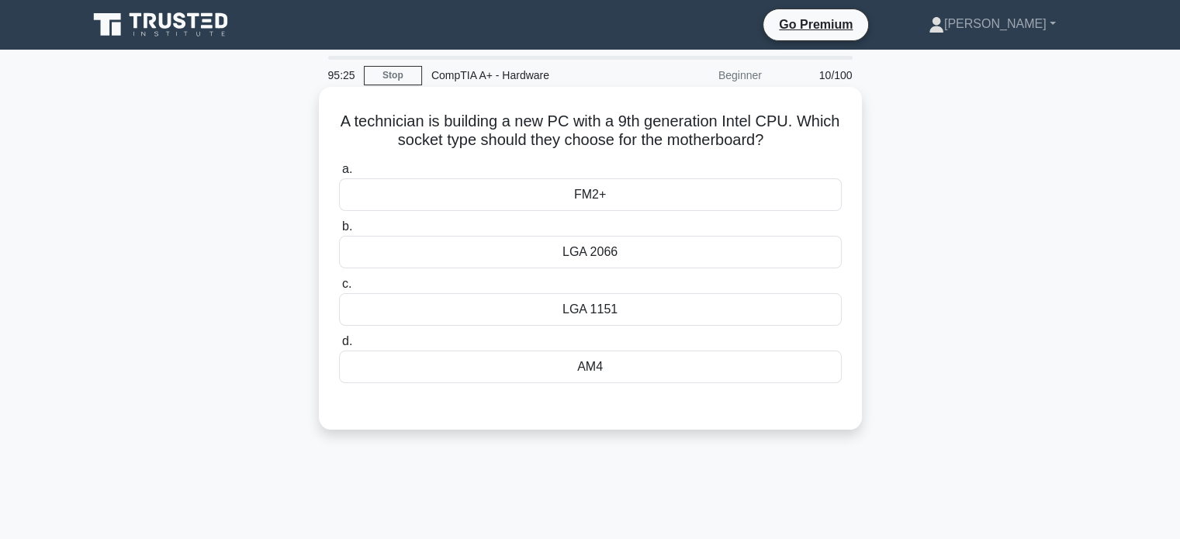
click at [639, 251] on div "LGA 2066" at bounding box center [590, 252] width 503 height 33
click at [339, 232] on input "b. LGA 2066" at bounding box center [339, 227] width 0 height 10
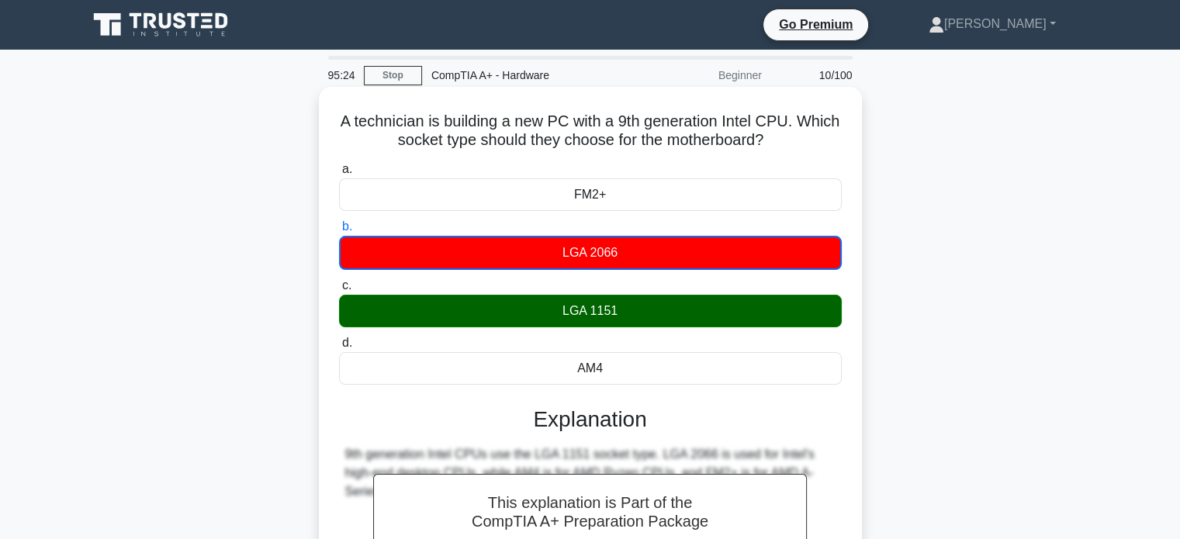
scroll to position [299, 0]
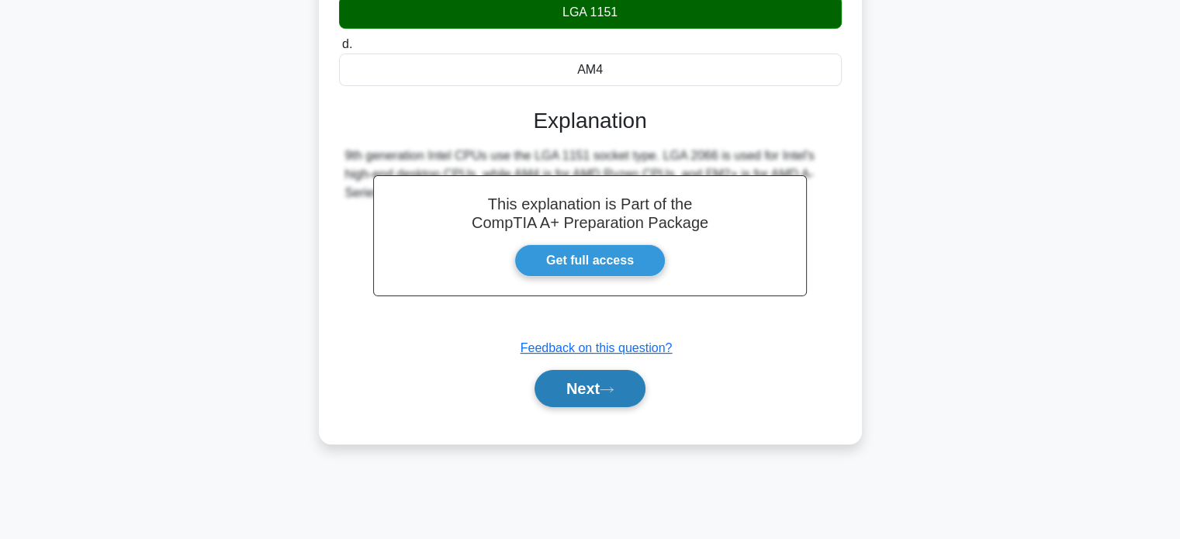
click at [593, 383] on button "Next" at bounding box center [590, 388] width 111 height 37
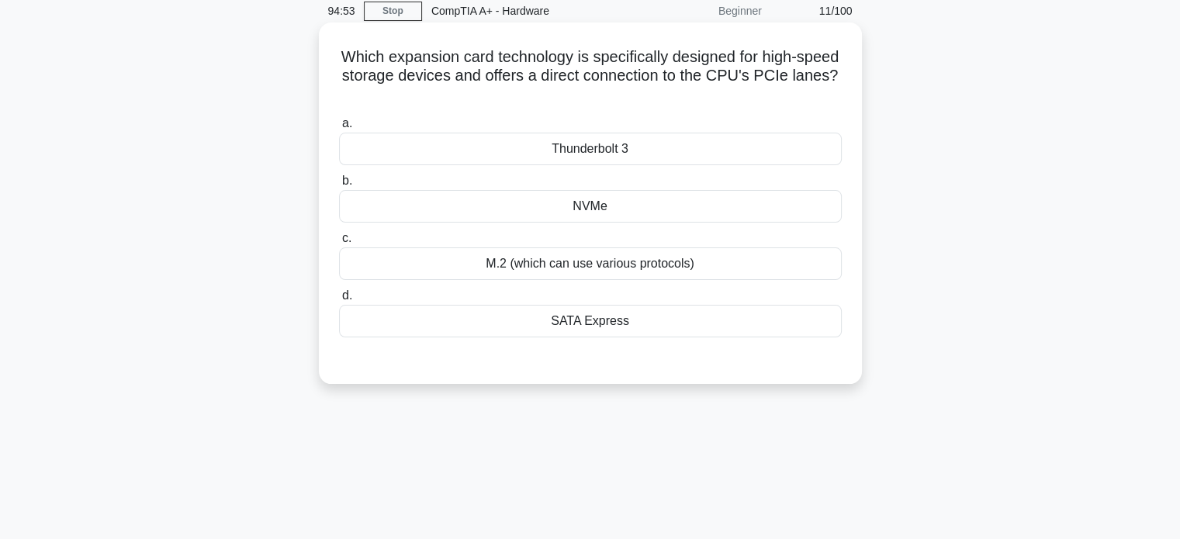
scroll to position [67, 0]
click at [587, 327] on div "SATA Express" at bounding box center [590, 319] width 503 height 33
click at [339, 299] on input "d. SATA Express" at bounding box center [339, 294] width 0 height 10
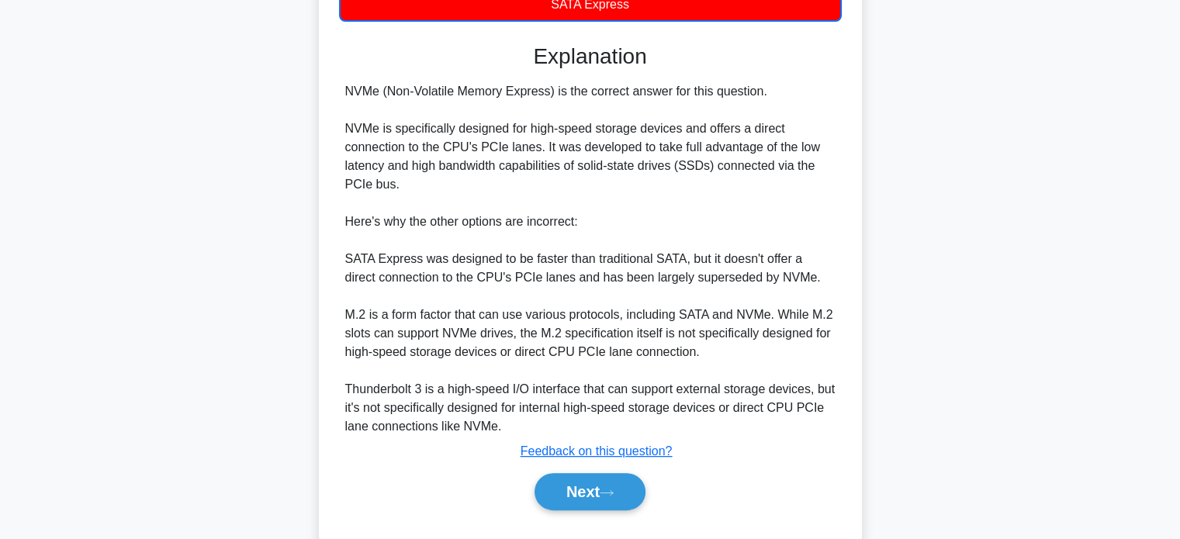
scroll to position [418, 0]
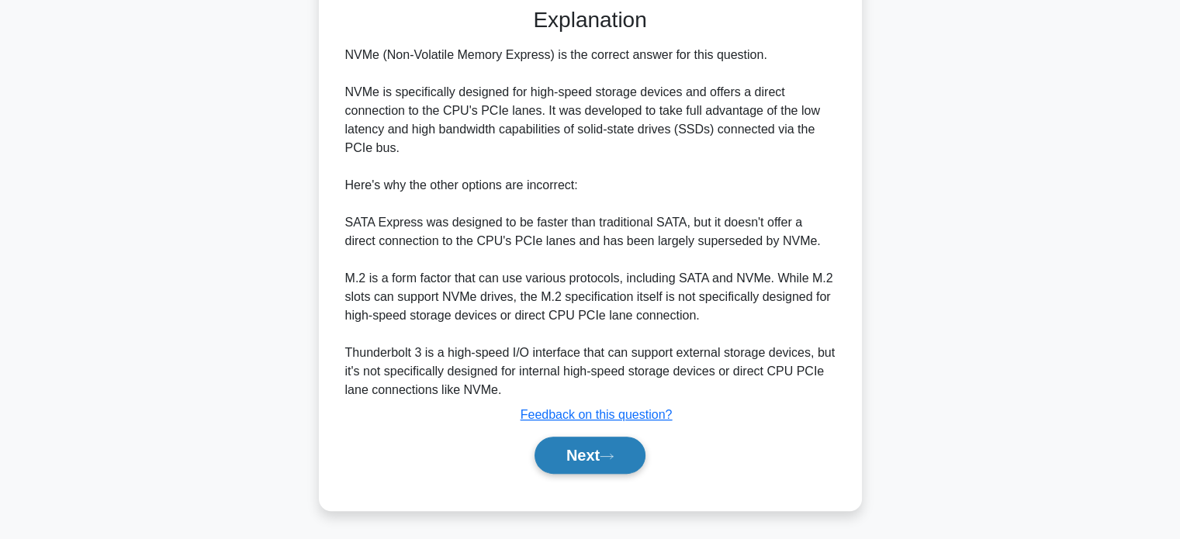
click at [576, 454] on button "Next" at bounding box center [590, 455] width 111 height 37
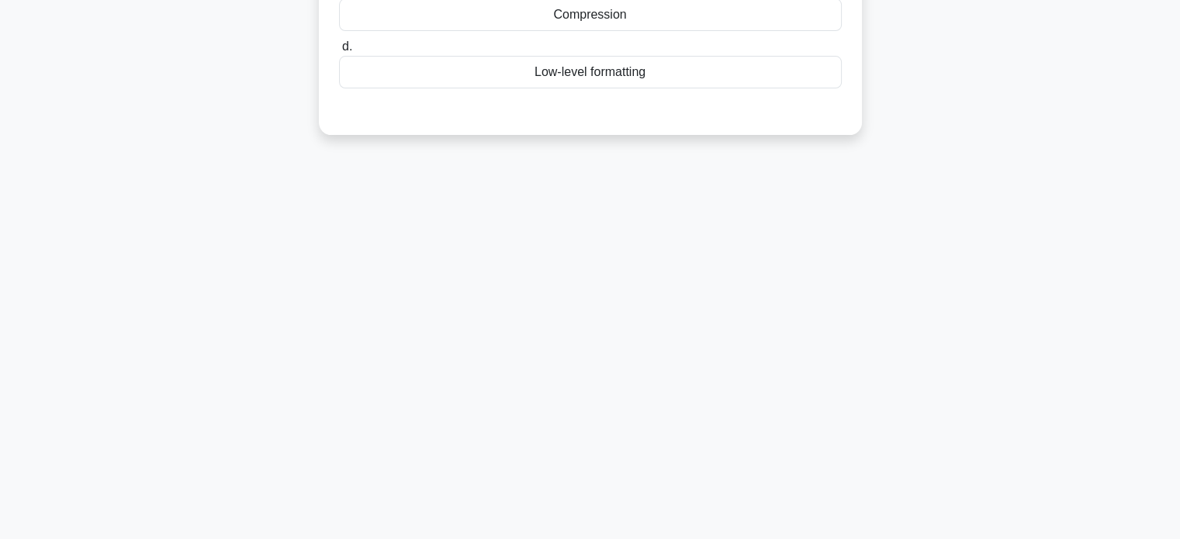
scroll to position [0, 0]
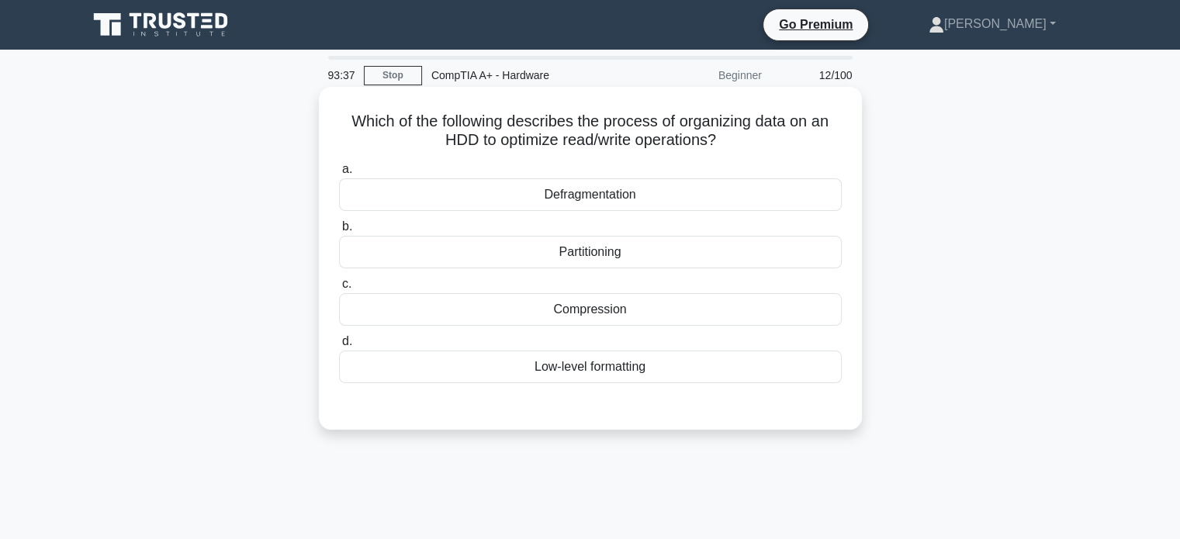
click at [586, 261] on div "Partitioning" at bounding box center [590, 252] width 503 height 33
click at [339, 232] on input "b. Partitioning" at bounding box center [339, 227] width 0 height 10
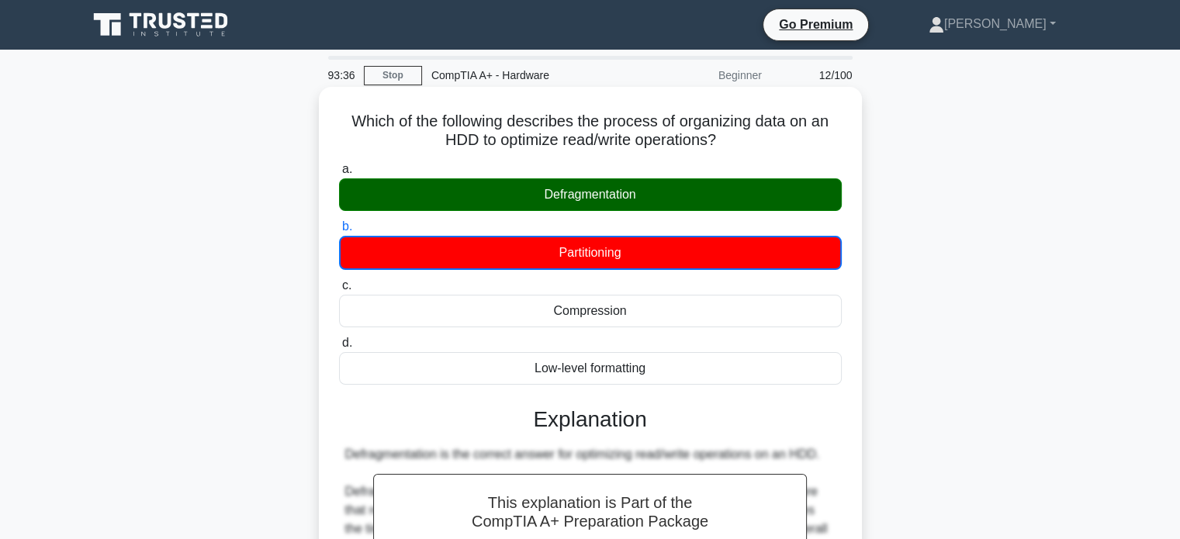
scroll to position [306, 0]
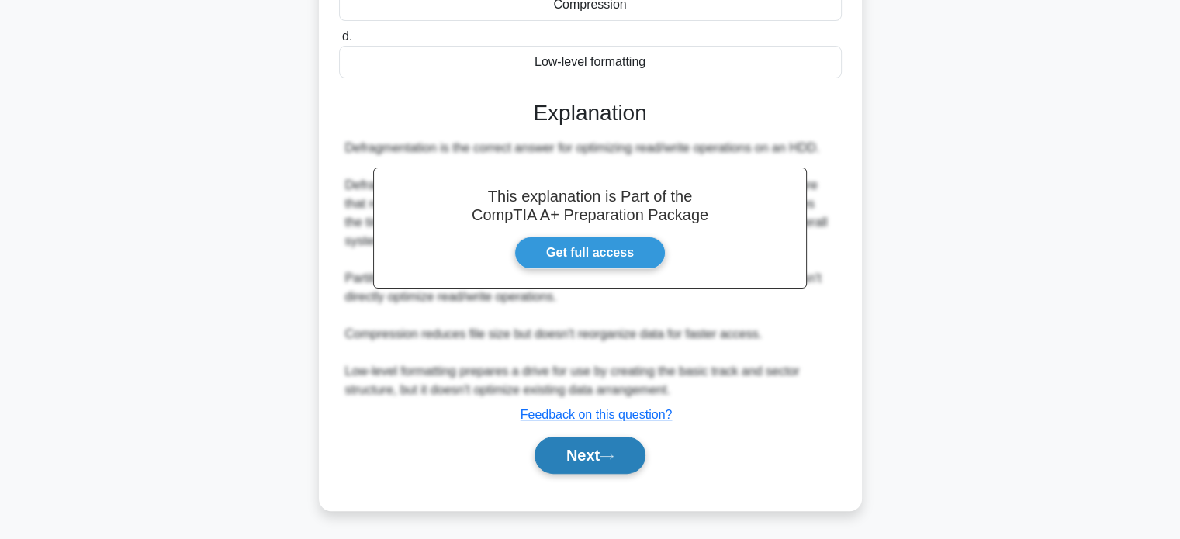
click at [586, 466] on button "Next" at bounding box center [590, 455] width 111 height 37
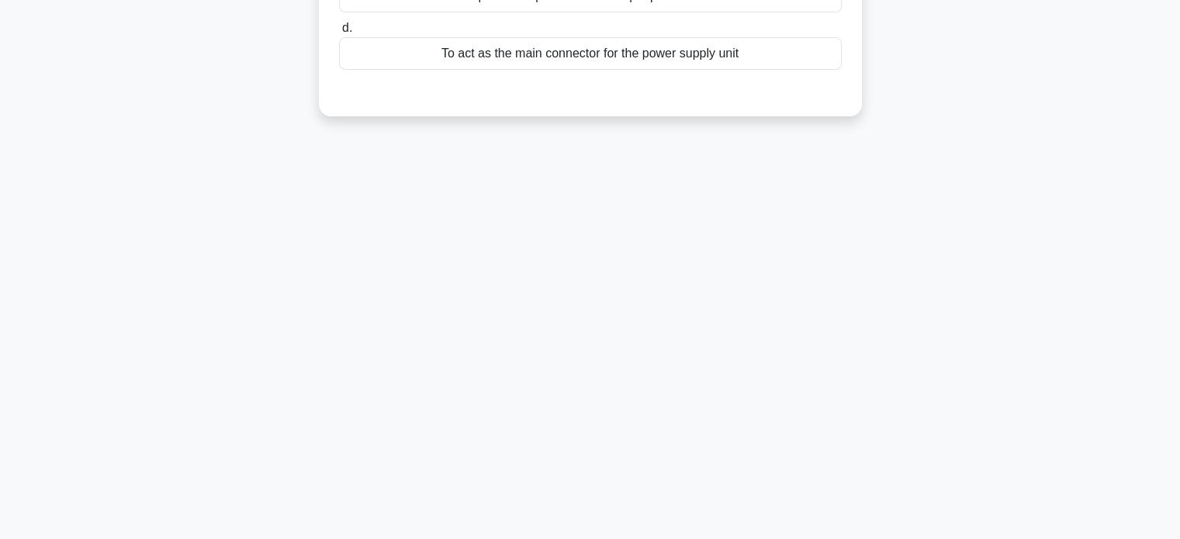
scroll to position [0, 0]
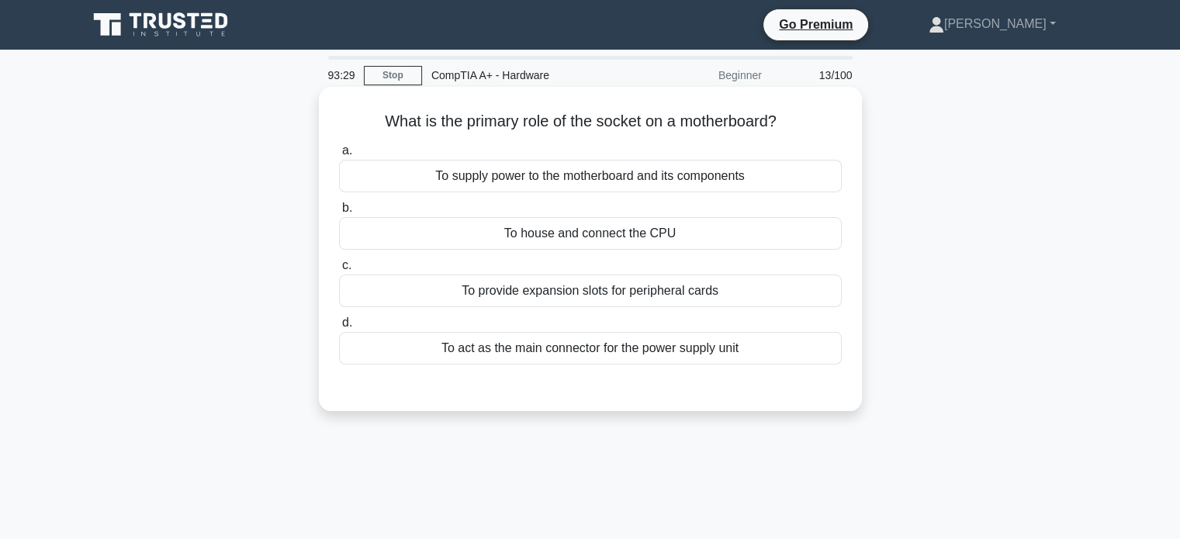
click at [563, 288] on div "To provide expansion slots for peripheral cards" at bounding box center [590, 291] width 503 height 33
click at [339, 271] on input "c. To provide expansion slots for peripheral cards" at bounding box center [339, 266] width 0 height 10
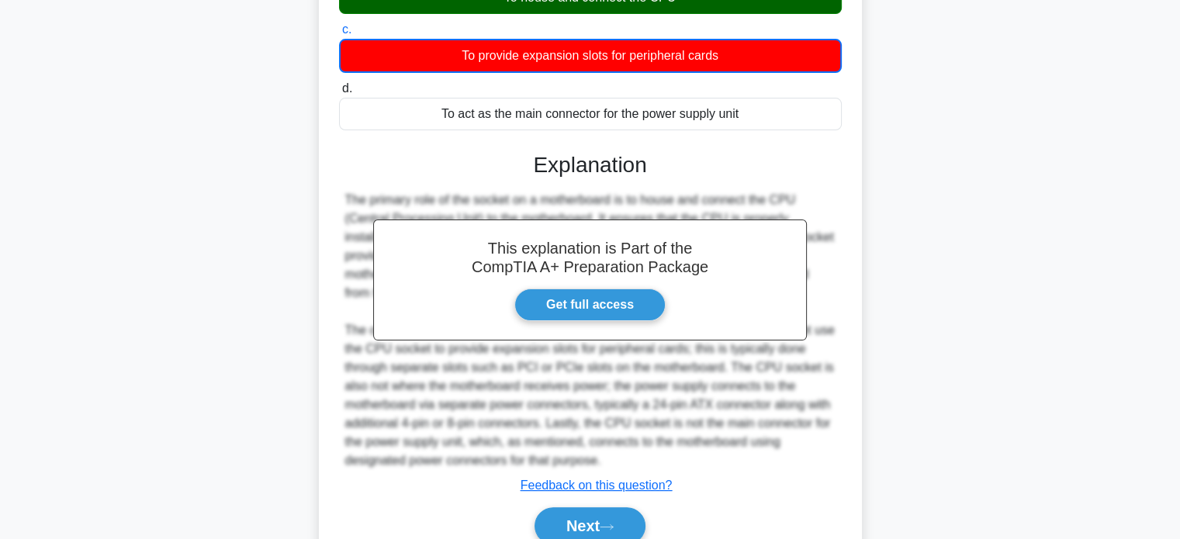
scroll to position [306, 0]
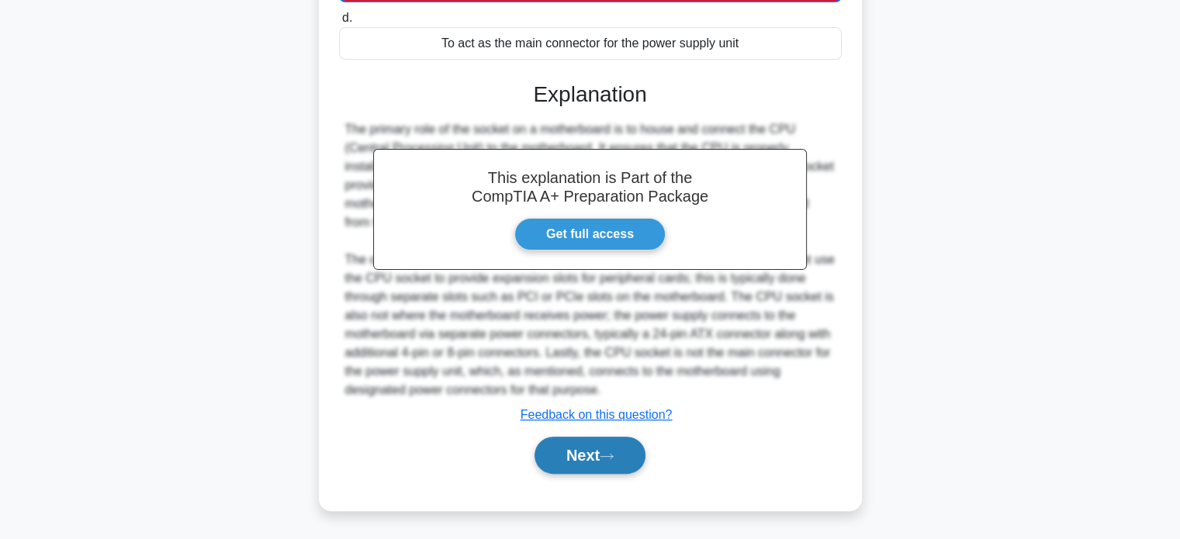
click at [591, 465] on button "Next" at bounding box center [590, 455] width 111 height 37
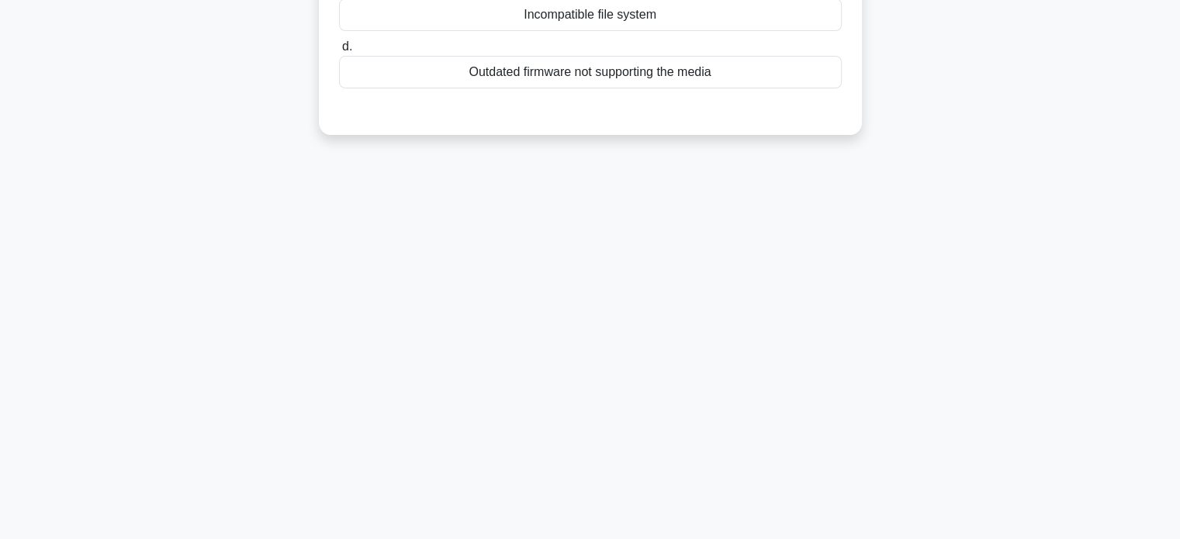
scroll to position [0, 0]
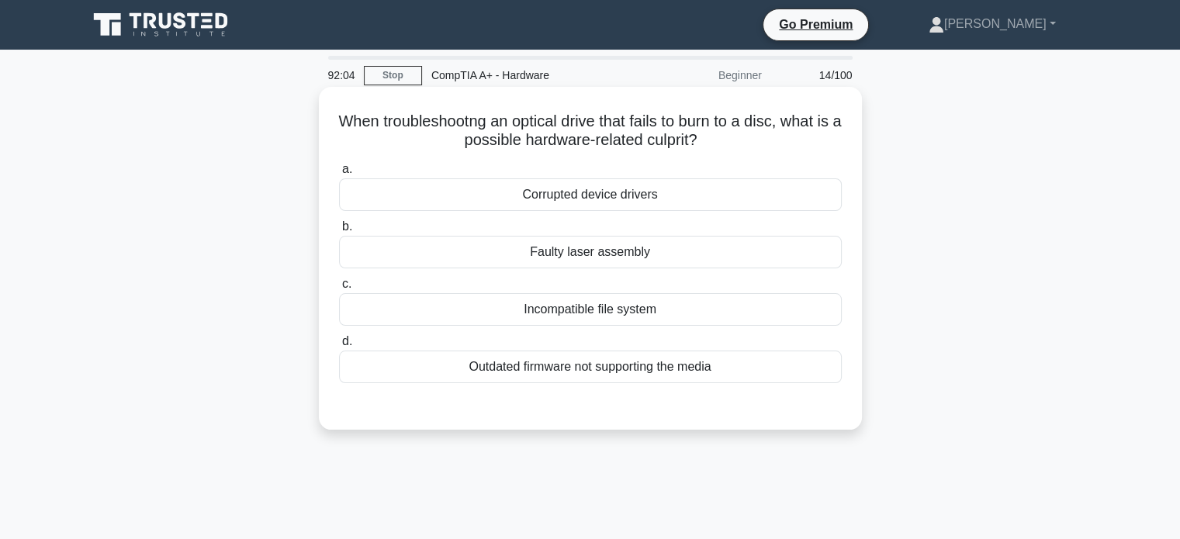
click at [588, 362] on div "Outdated firmware not supporting the media" at bounding box center [590, 367] width 503 height 33
click at [339, 347] on input "d. Outdated firmware not supporting the media" at bounding box center [339, 342] width 0 height 10
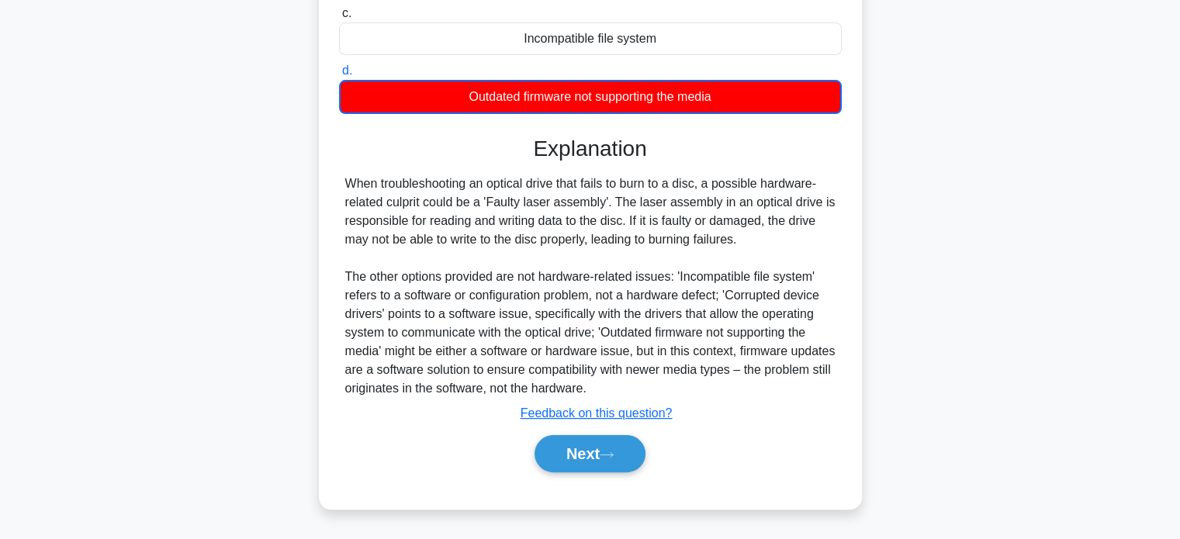
scroll to position [281, 0]
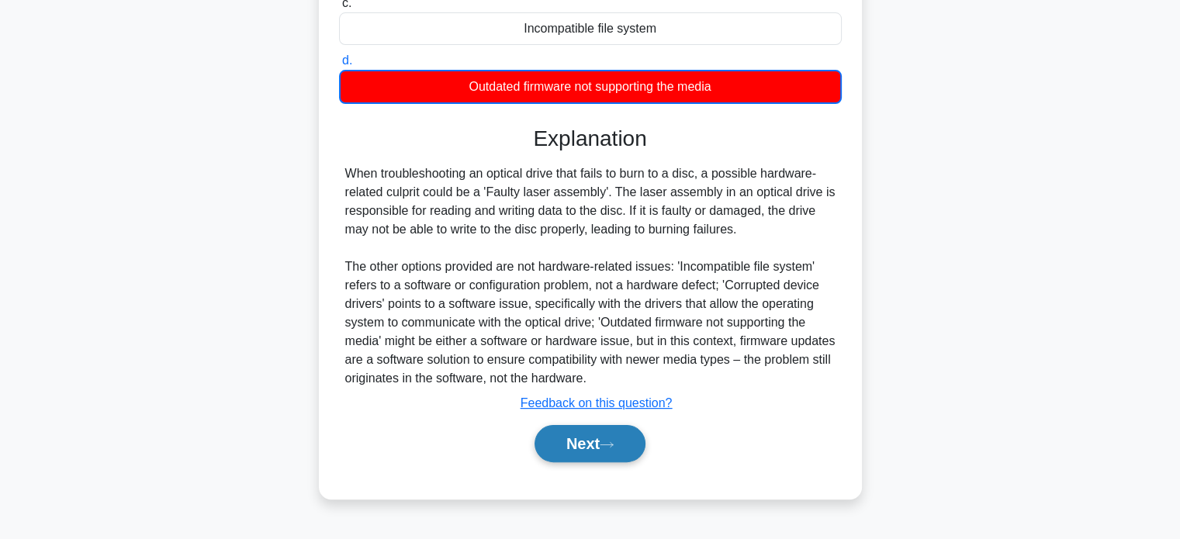
click at [591, 455] on button "Next" at bounding box center [590, 443] width 111 height 37
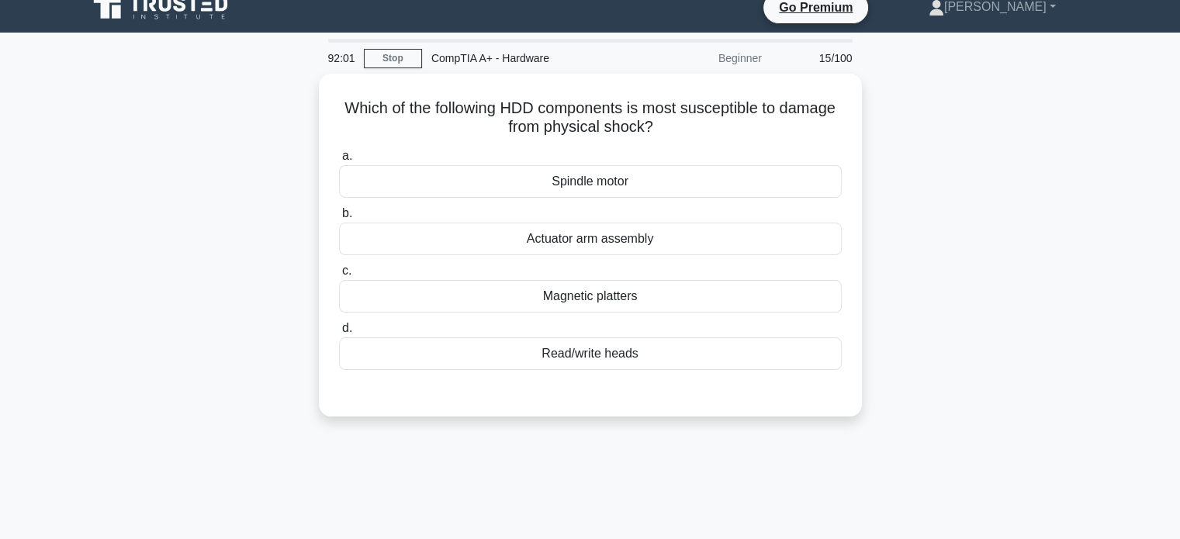
scroll to position [0, 0]
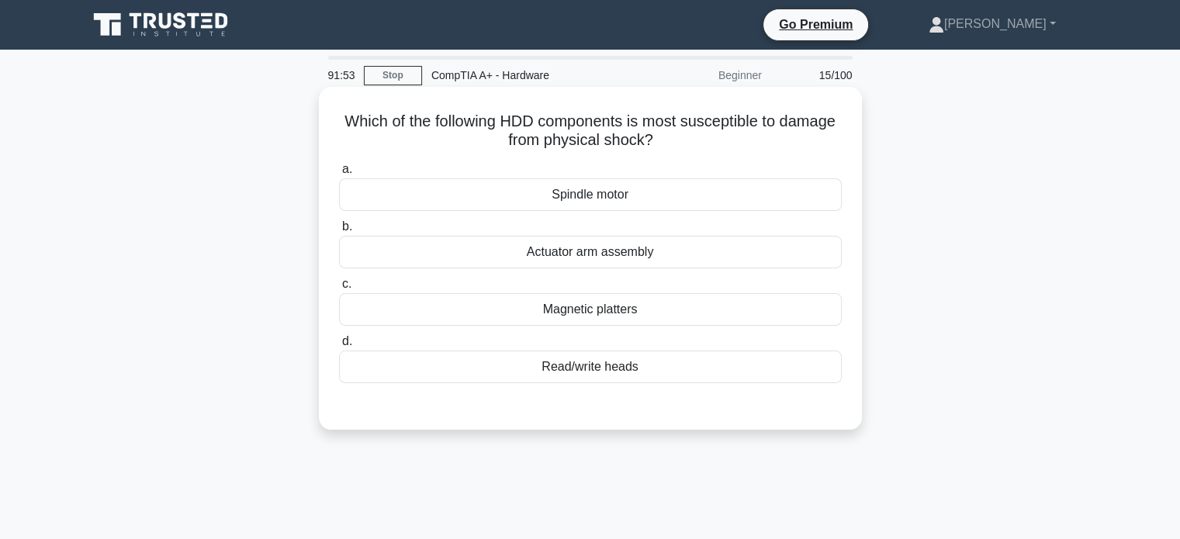
click at [614, 377] on div "Read/write heads" at bounding box center [590, 367] width 503 height 33
click at [339, 347] on input "d. Read/write heads" at bounding box center [339, 342] width 0 height 10
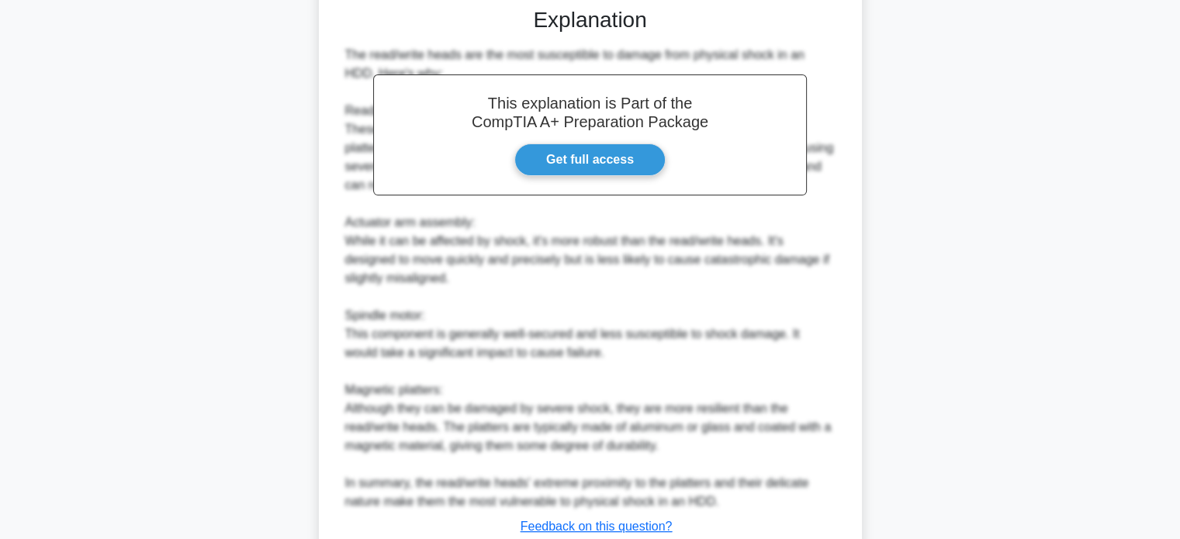
scroll to position [509, 0]
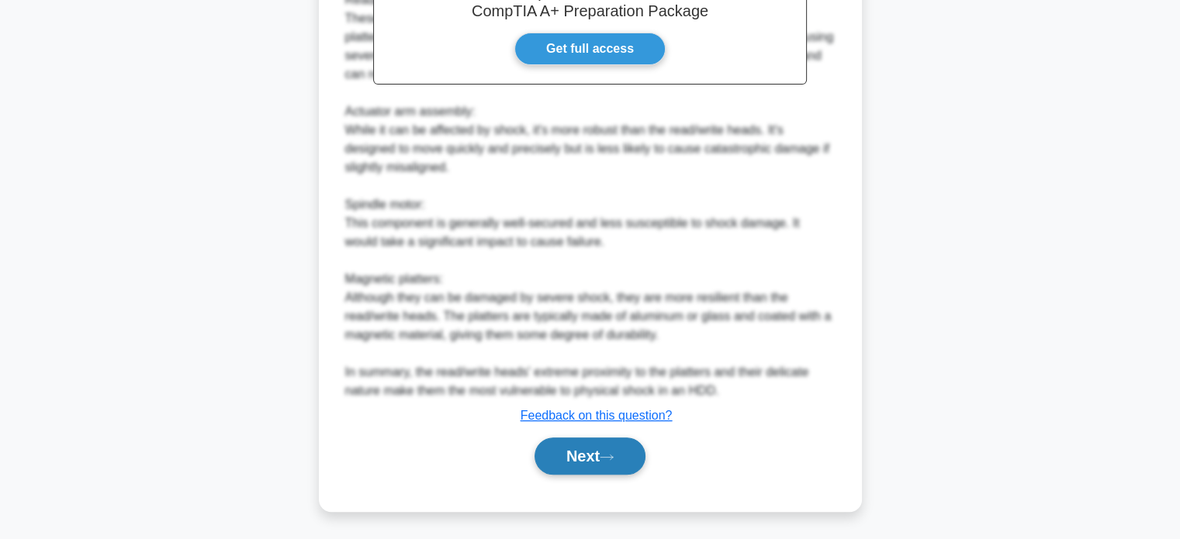
click at [573, 455] on button "Next" at bounding box center [590, 456] width 111 height 37
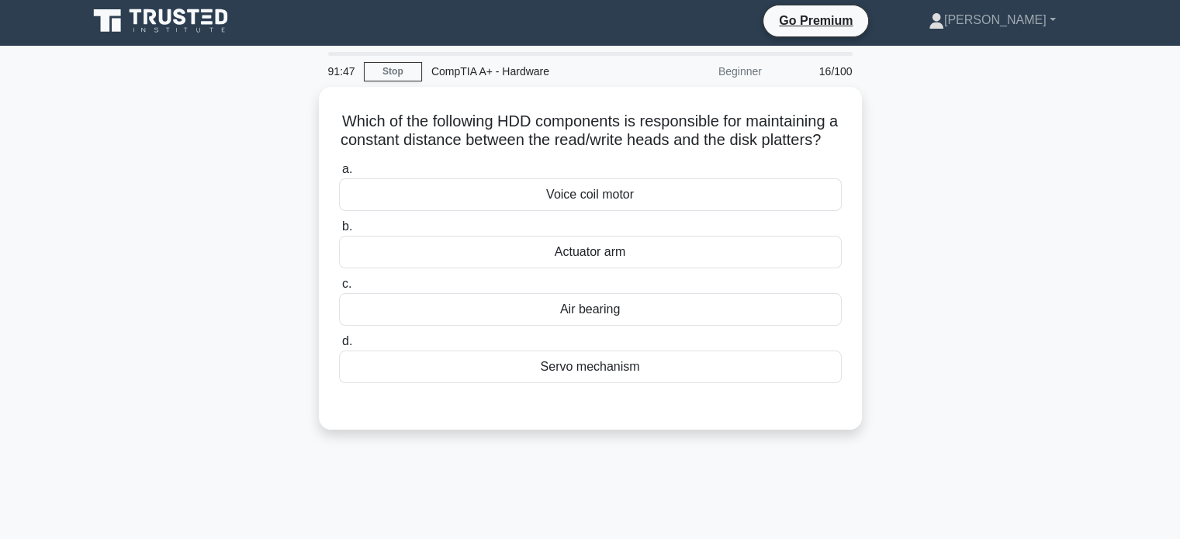
scroll to position [5, 0]
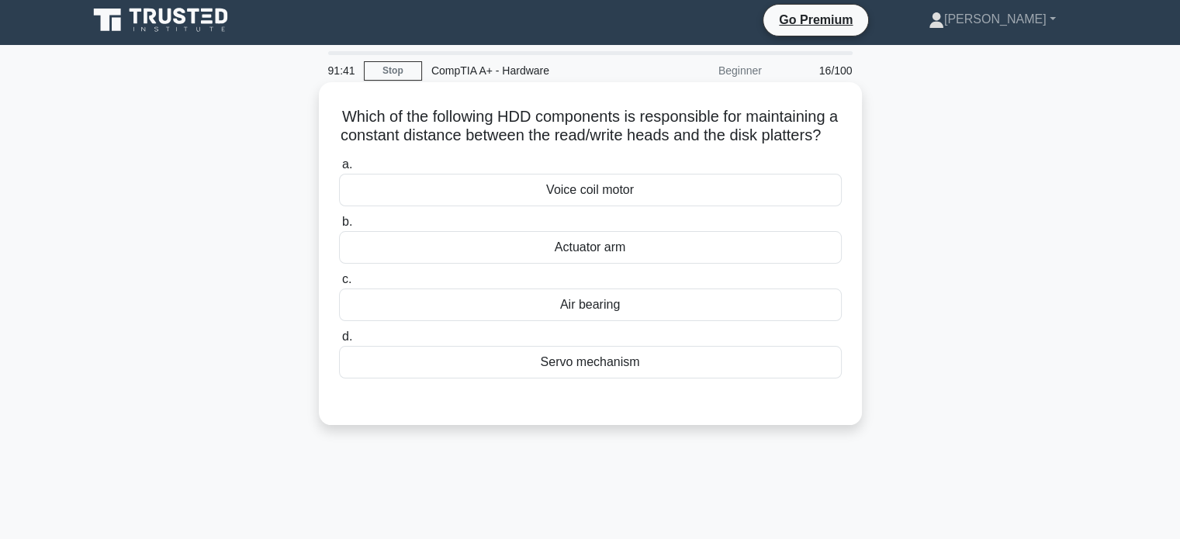
click at [611, 264] on div "Actuator arm" at bounding box center [590, 247] width 503 height 33
click at [339, 227] on input "b. Actuator arm" at bounding box center [339, 222] width 0 height 10
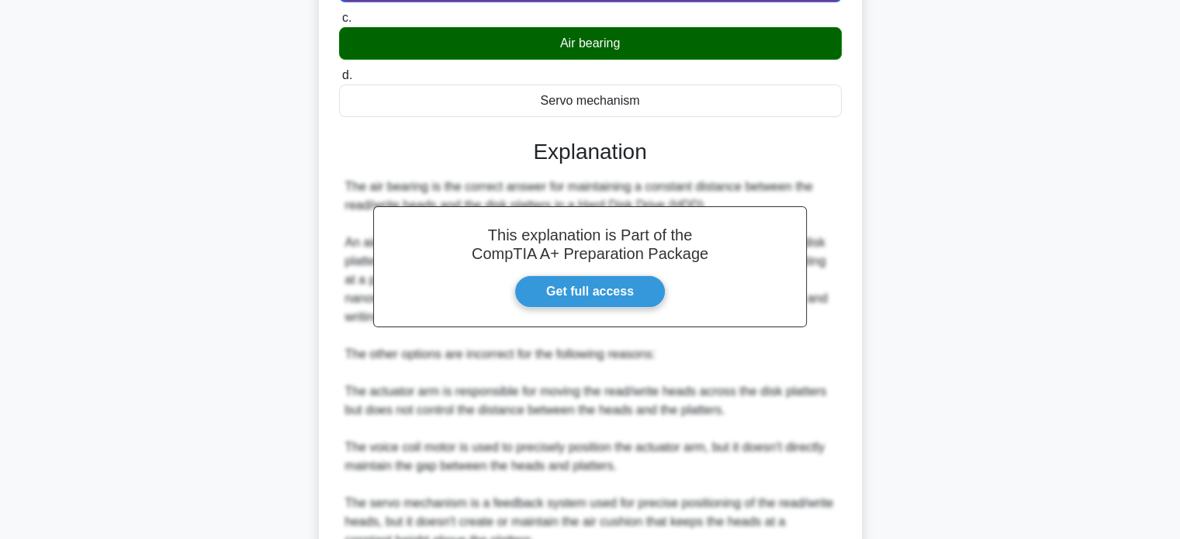
scroll to position [437, 0]
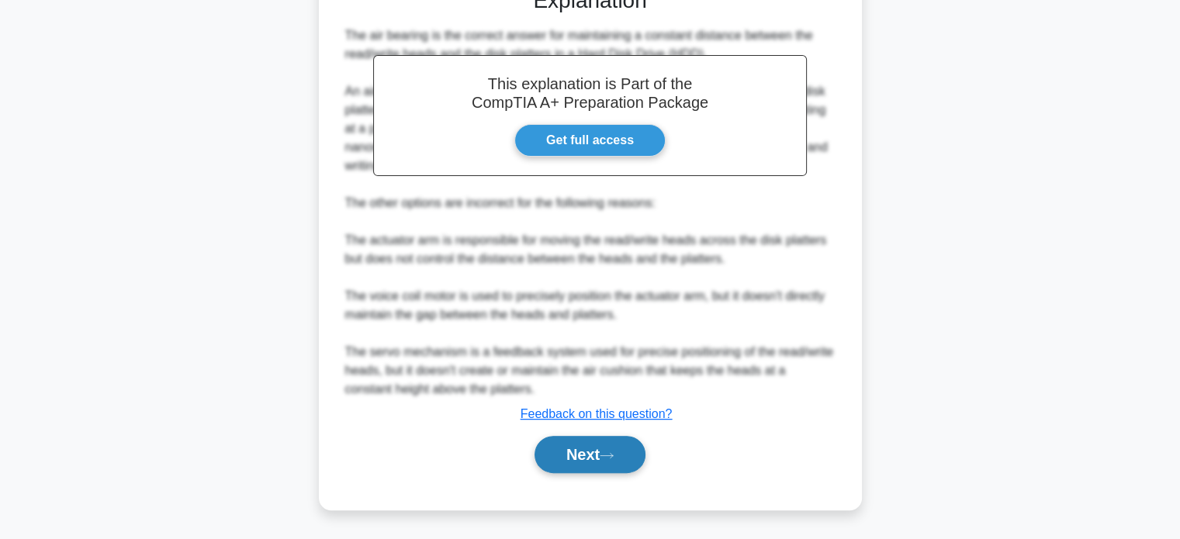
click at [570, 452] on button "Next" at bounding box center [590, 454] width 111 height 37
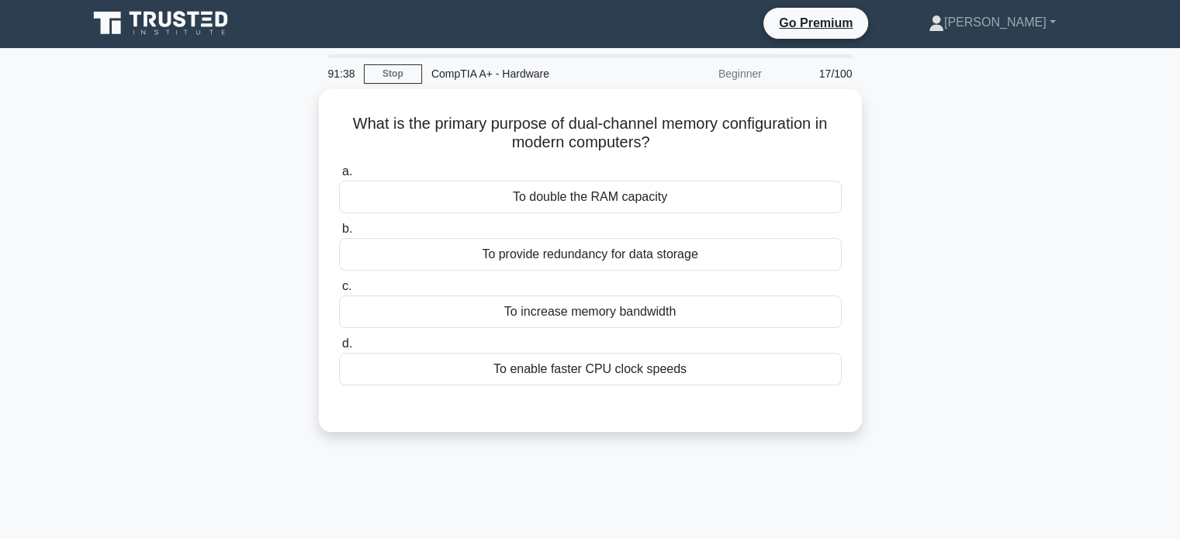
scroll to position [0, 0]
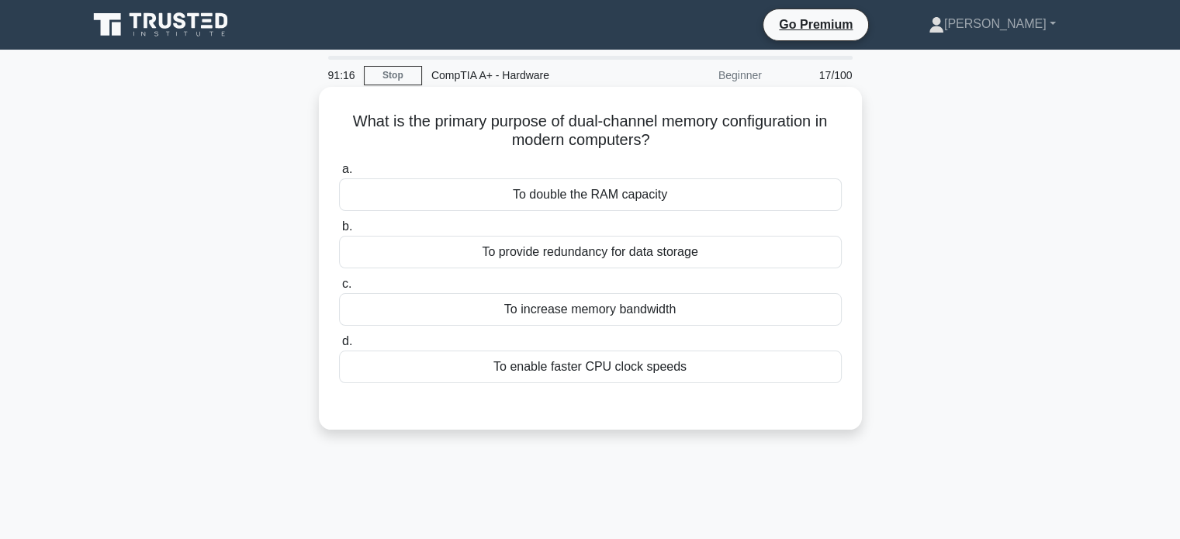
click at [580, 195] on div "To double the RAM capacity" at bounding box center [590, 194] width 503 height 33
click at [339, 175] on input "a. To double the RAM capacity" at bounding box center [339, 169] width 0 height 10
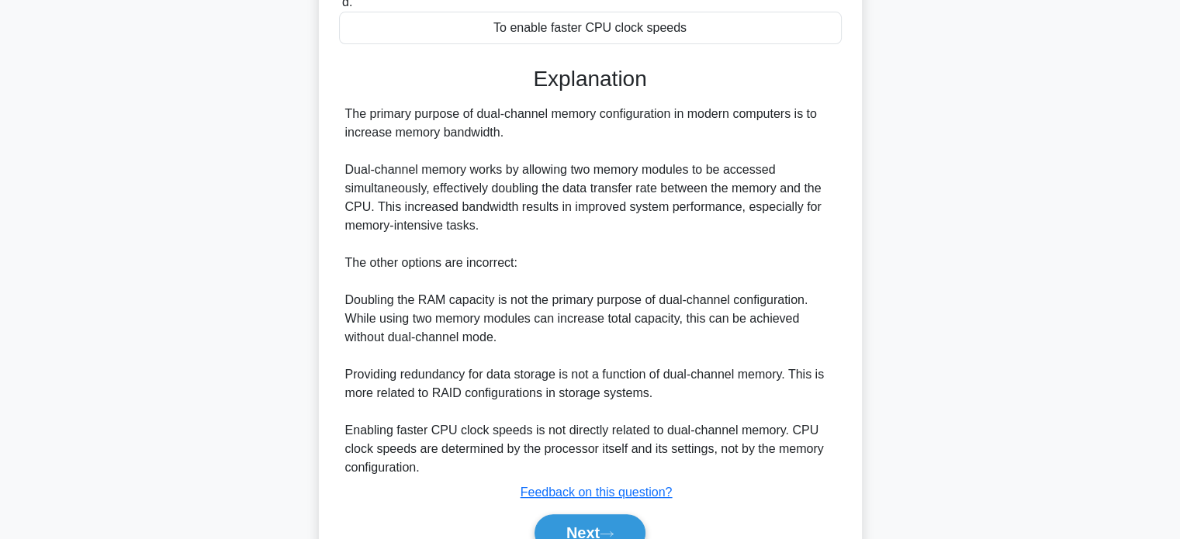
scroll to position [418, 0]
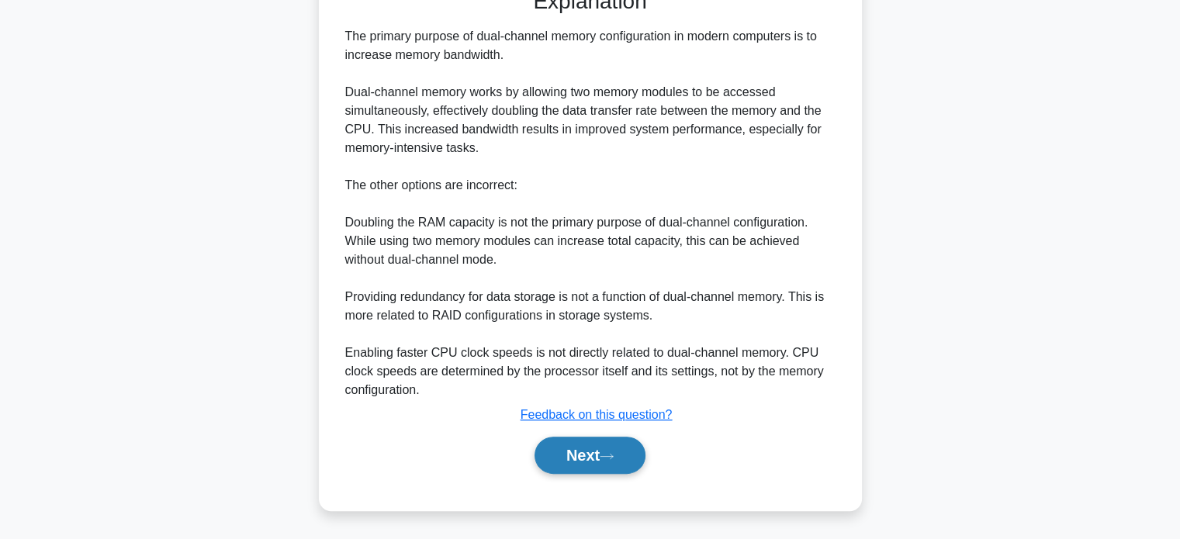
click at [583, 447] on button "Next" at bounding box center [590, 455] width 111 height 37
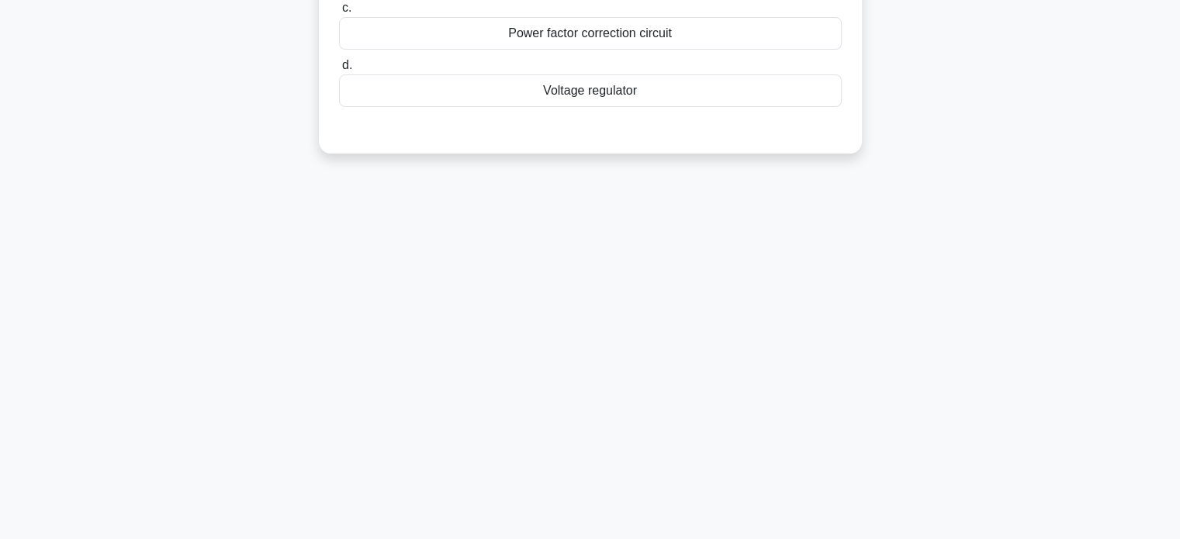
scroll to position [0, 0]
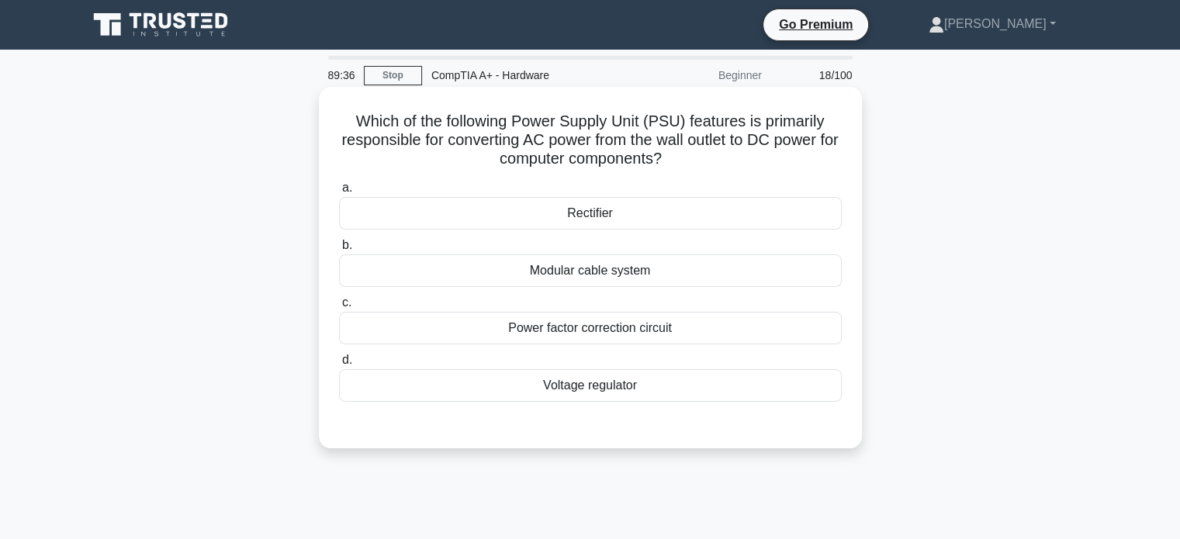
click at [579, 383] on div "Voltage regulator" at bounding box center [590, 385] width 503 height 33
click at [339, 365] on input "d. Voltage regulator" at bounding box center [339, 360] width 0 height 10
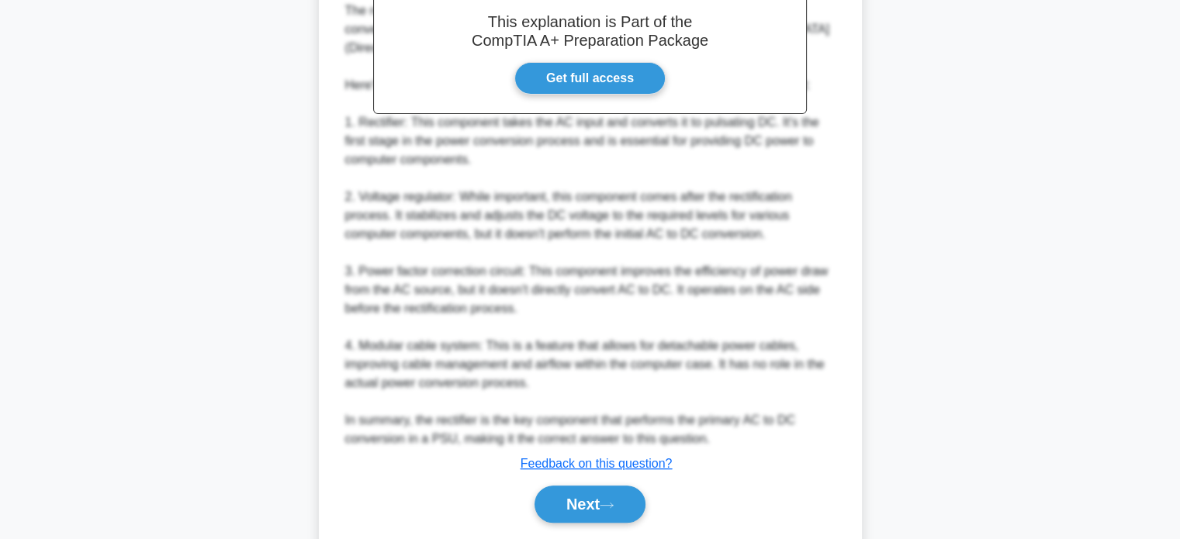
scroll to position [549, 0]
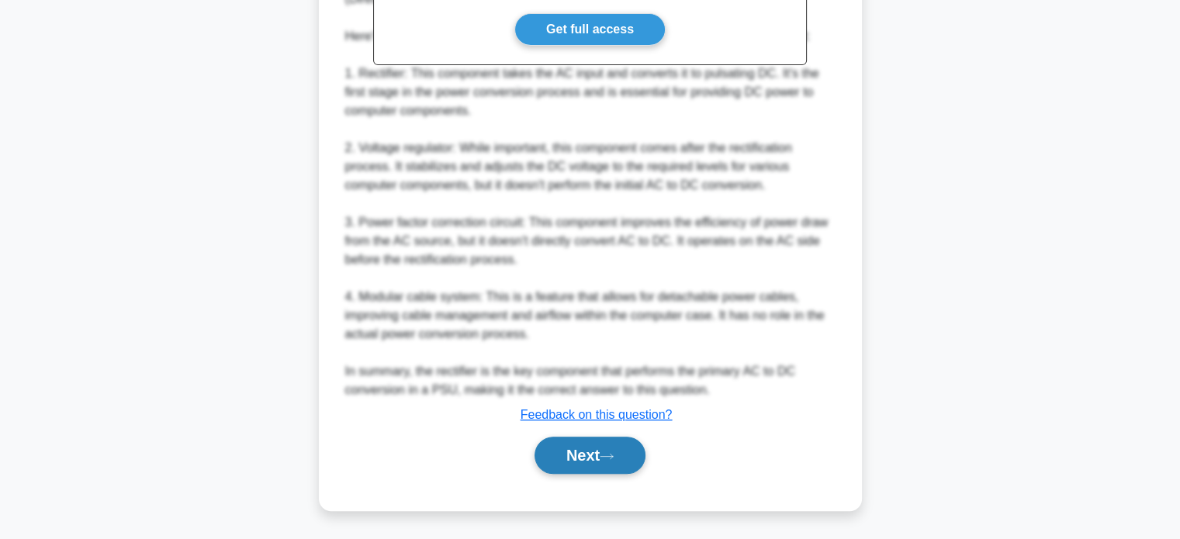
click at [559, 466] on button "Next" at bounding box center [590, 455] width 111 height 37
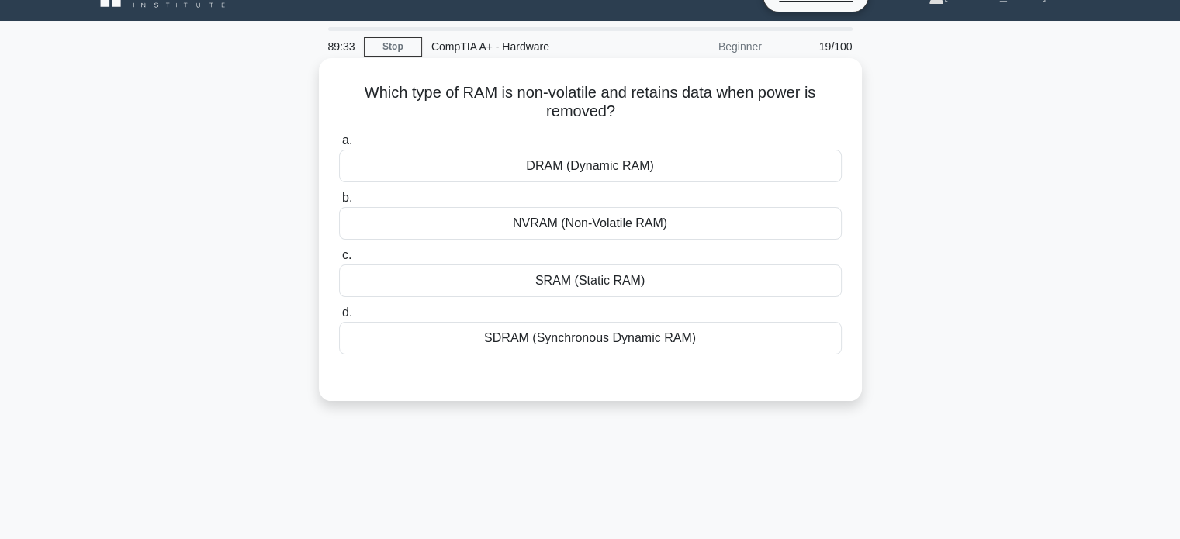
scroll to position [0, 0]
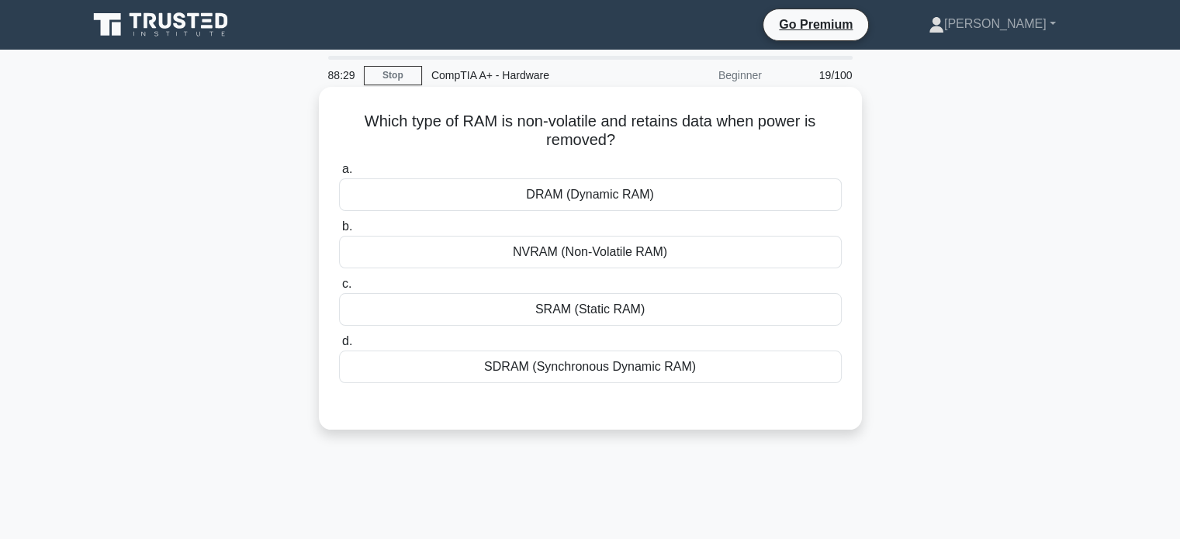
click at [582, 196] on div "DRAM (Dynamic RAM)" at bounding box center [590, 194] width 503 height 33
click at [339, 175] on input "a. DRAM (Dynamic RAM)" at bounding box center [339, 169] width 0 height 10
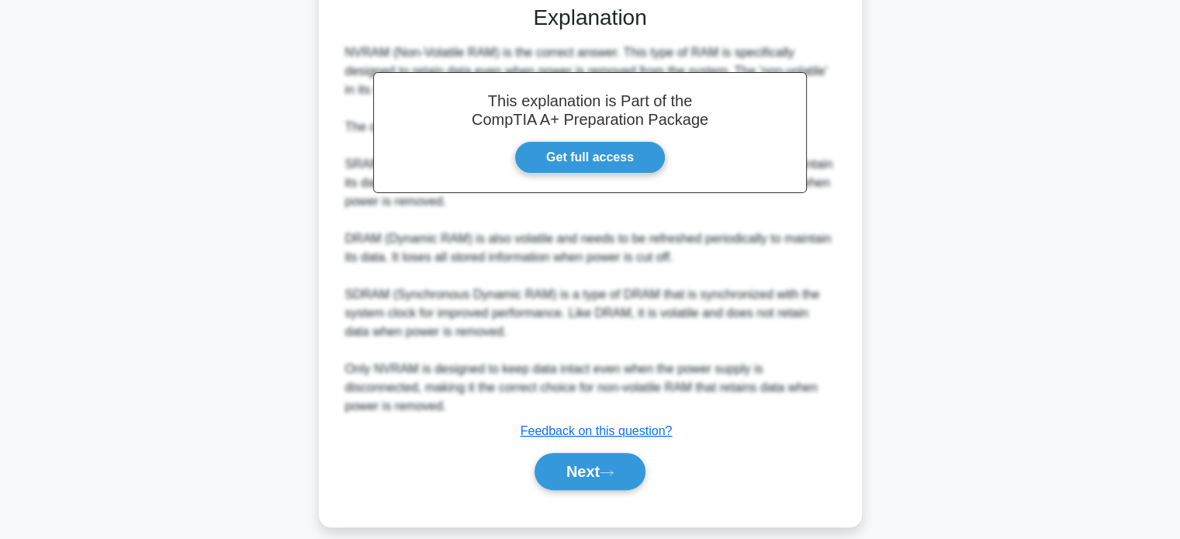
scroll to position [406, 0]
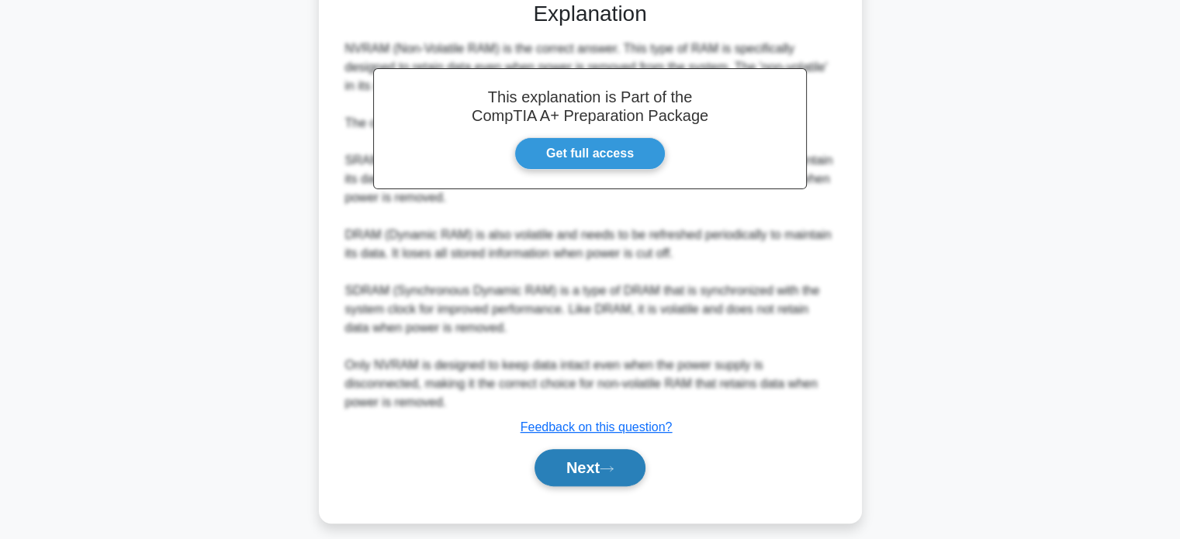
click at [584, 466] on button "Next" at bounding box center [590, 467] width 111 height 37
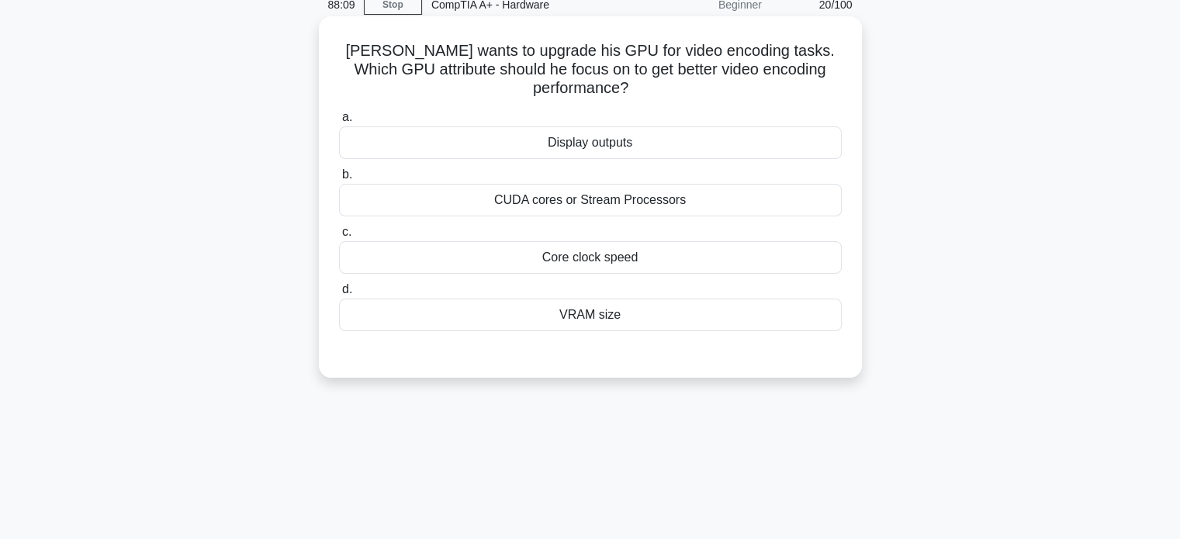
scroll to position [71, 0]
click at [591, 320] on div "VRAM size" at bounding box center [590, 314] width 503 height 33
click at [339, 294] on input "d. VRAM size" at bounding box center [339, 289] width 0 height 10
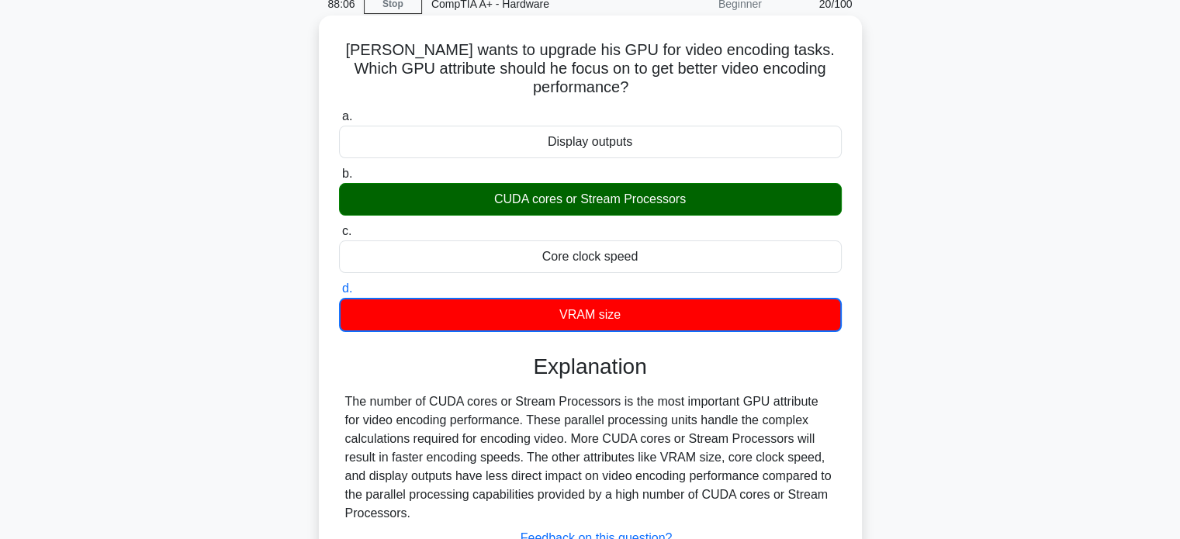
scroll to position [299, 0]
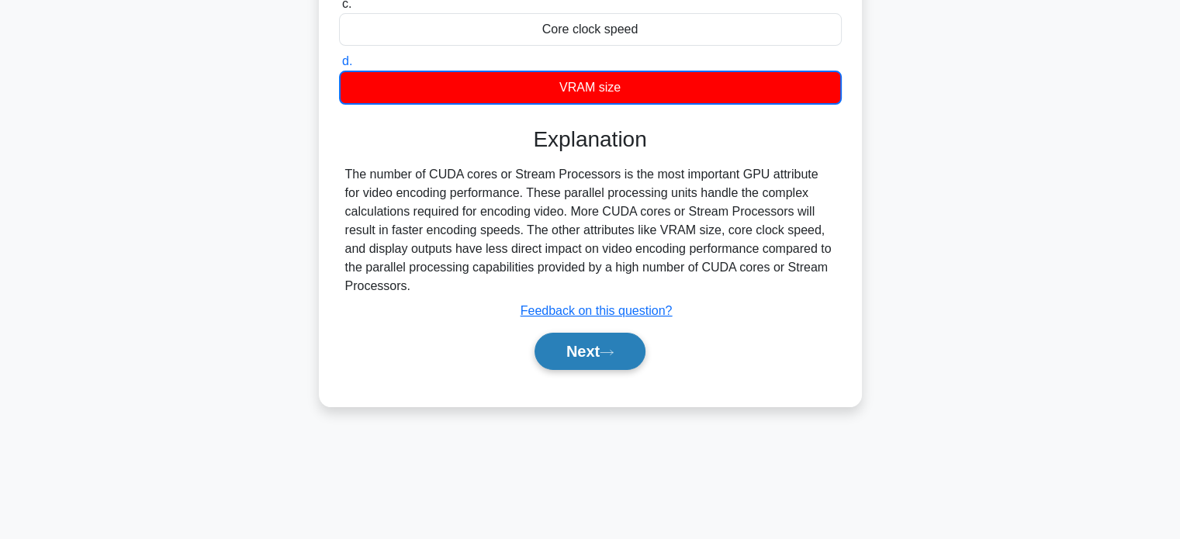
click at [608, 349] on icon at bounding box center [607, 352] width 14 height 9
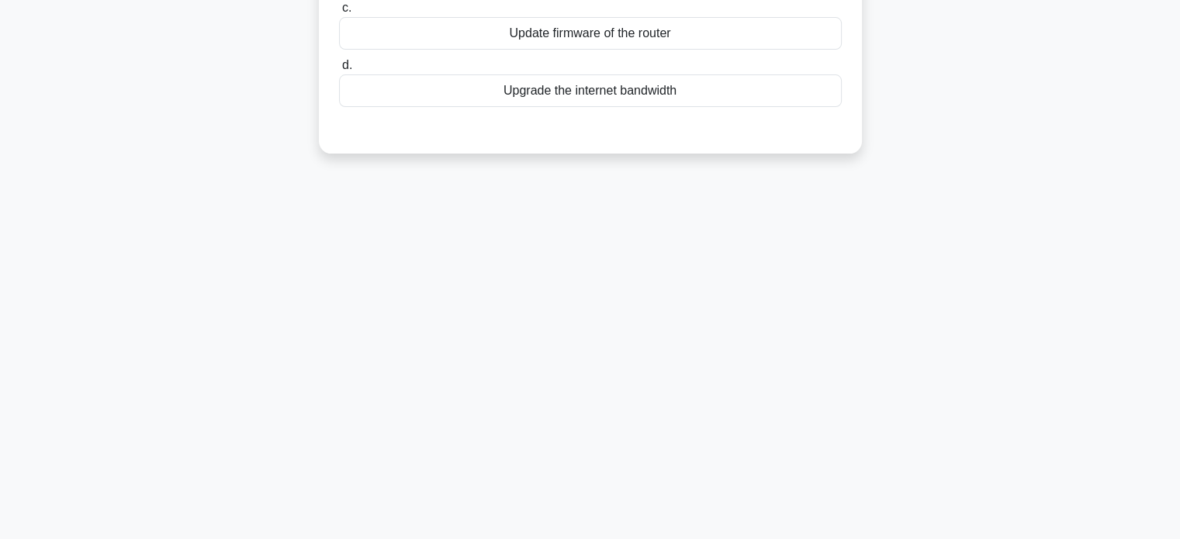
scroll to position [0, 0]
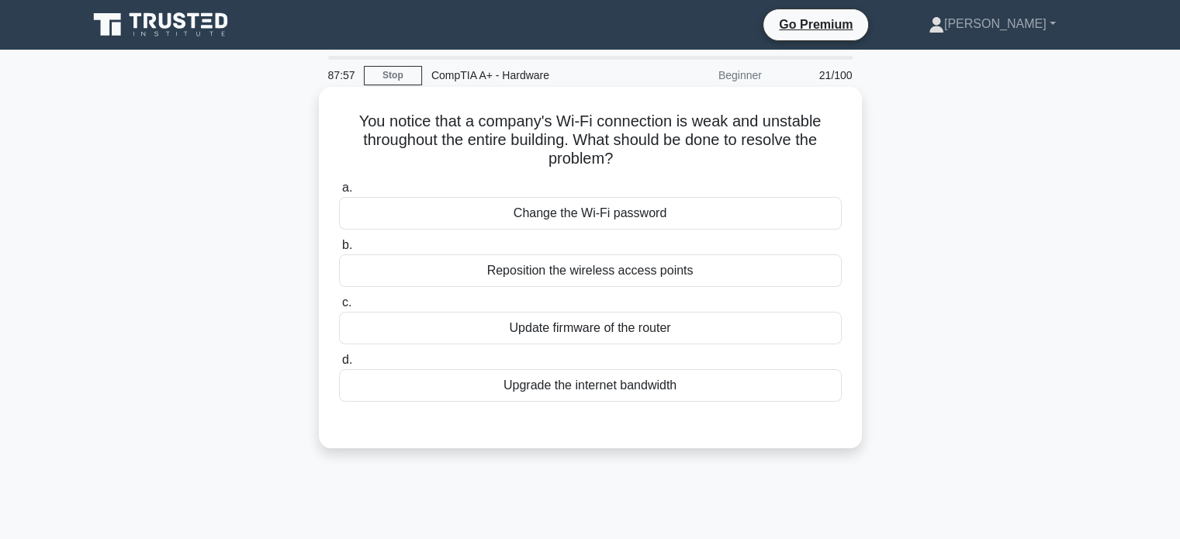
click at [573, 331] on div "Update firmware of the router" at bounding box center [590, 328] width 503 height 33
click at [339, 308] on input "c. Update firmware of the router" at bounding box center [339, 303] width 0 height 10
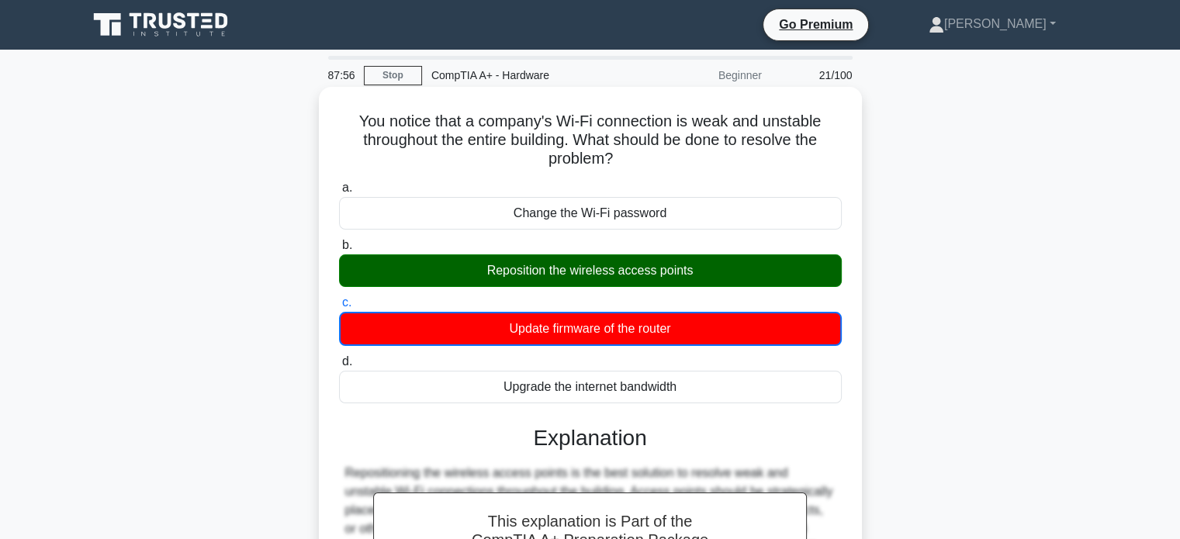
scroll to position [299, 0]
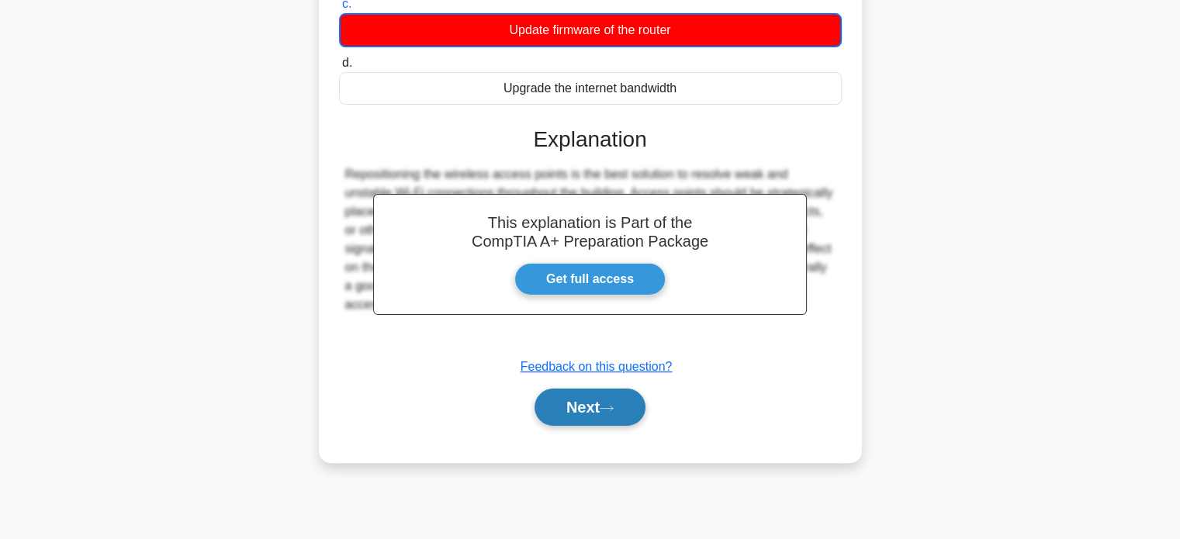
click at [604, 403] on button "Next" at bounding box center [590, 407] width 111 height 37
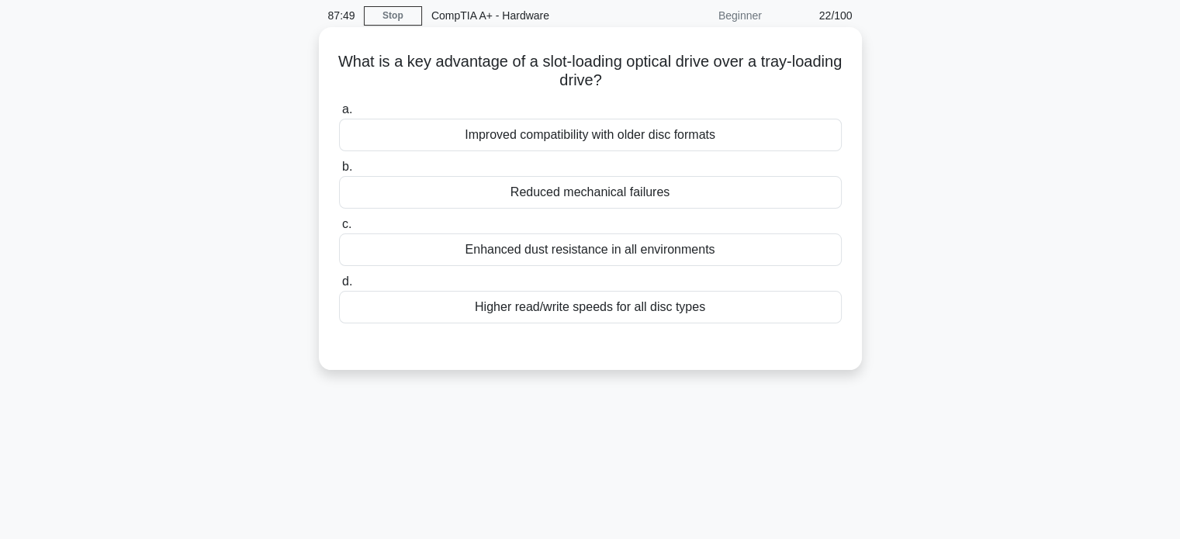
scroll to position [61, 0]
click at [644, 135] on div "Improved compatibility with older disc formats" at bounding box center [590, 134] width 503 height 33
click at [339, 114] on input "a. Improved compatibility with older disc formats" at bounding box center [339, 109] width 0 height 10
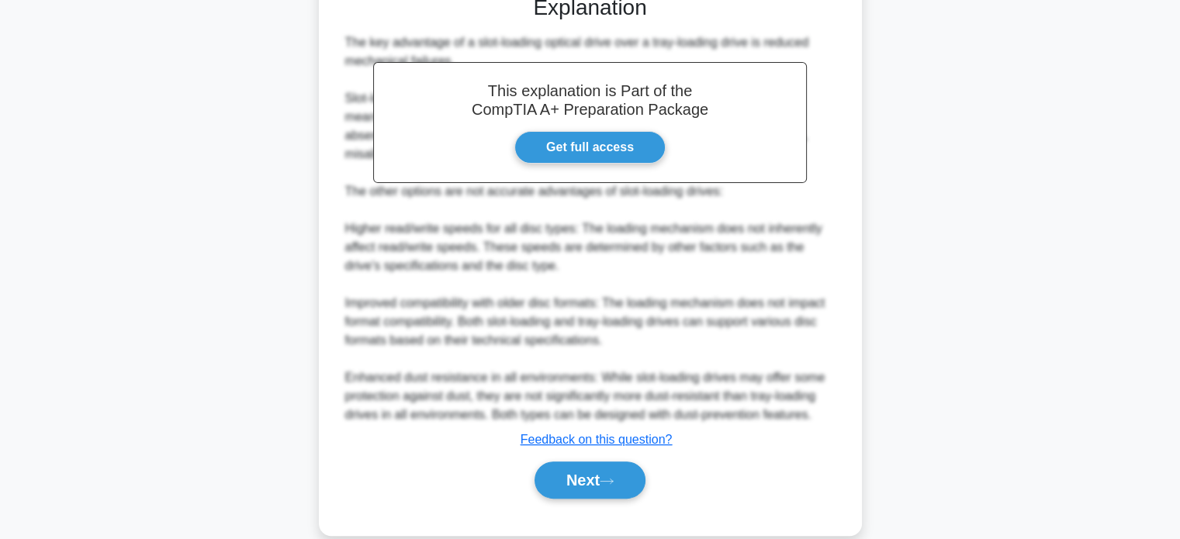
scroll to position [425, 0]
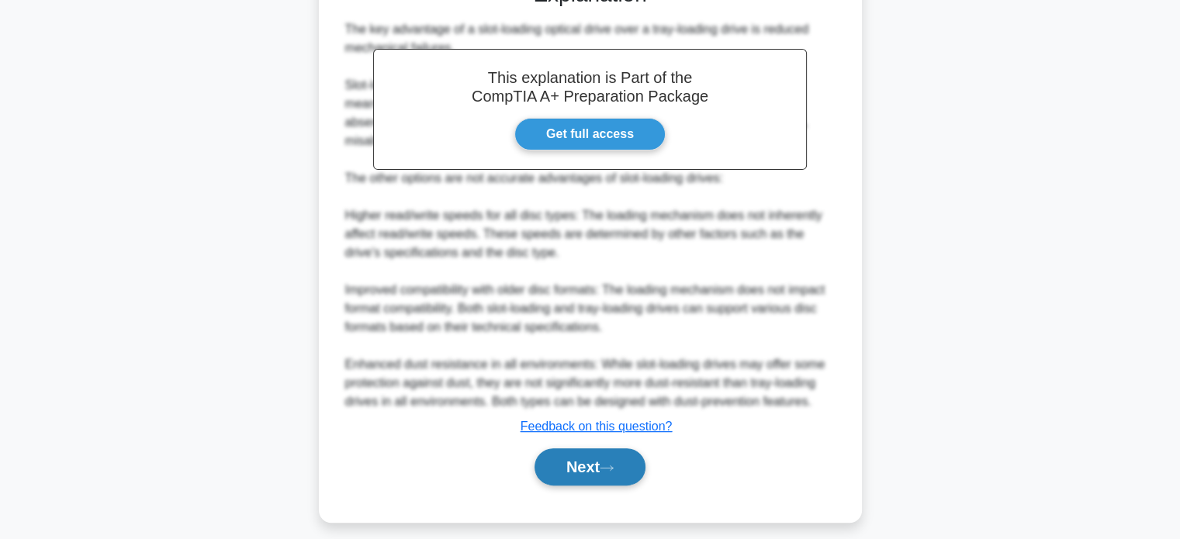
click at [582, 465] on button "Next" at bounding box center [590, 466] width 111 height 37
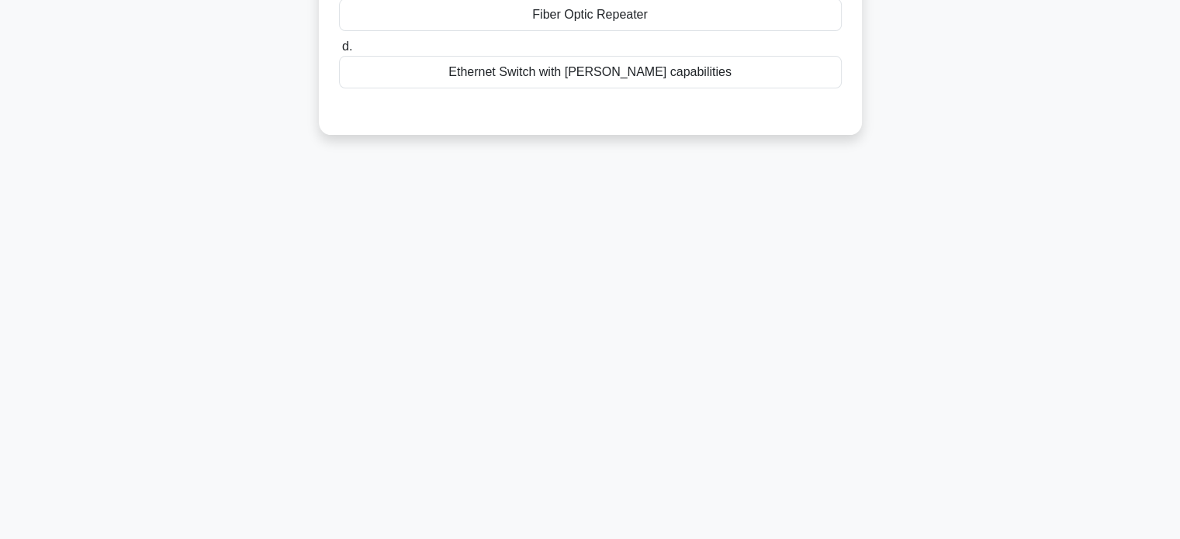
scroll to position [0, 0]
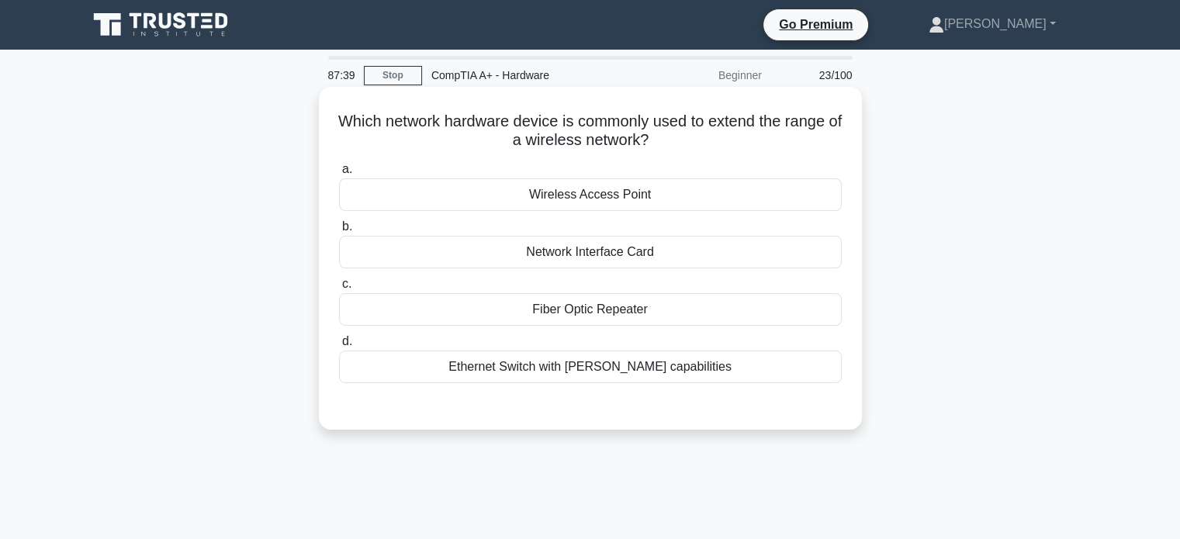
click at [645, 199] on div "Wireless Access Point" at bounding box center [590, 194] width 503 height 33
click at [339, 175] on input "a. Wireless Access Point" at bounding box center [339, 169] width 0 height 10
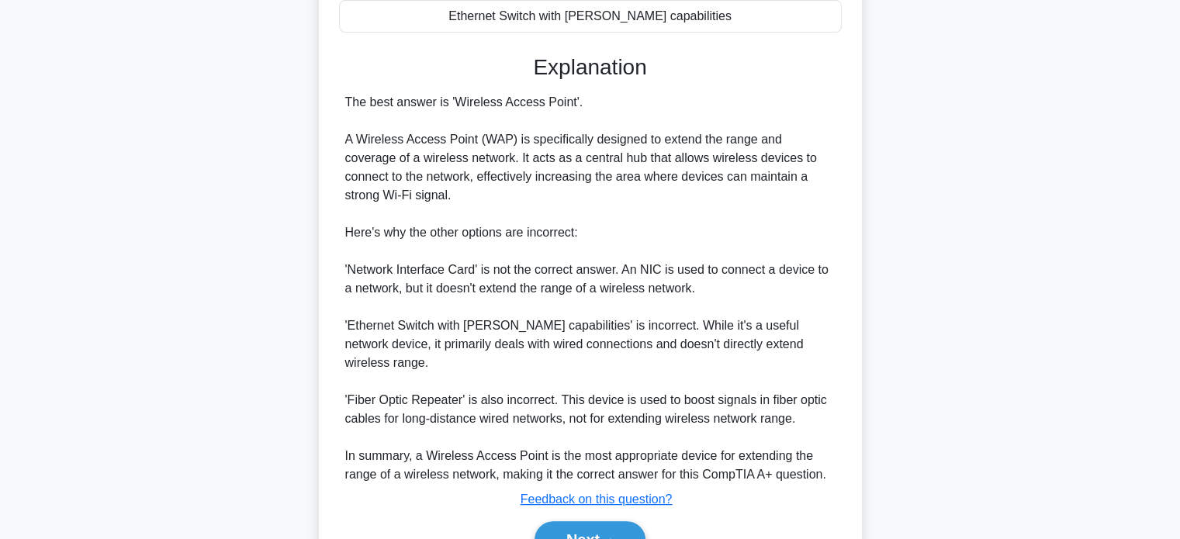
scroll to position [416, 0]
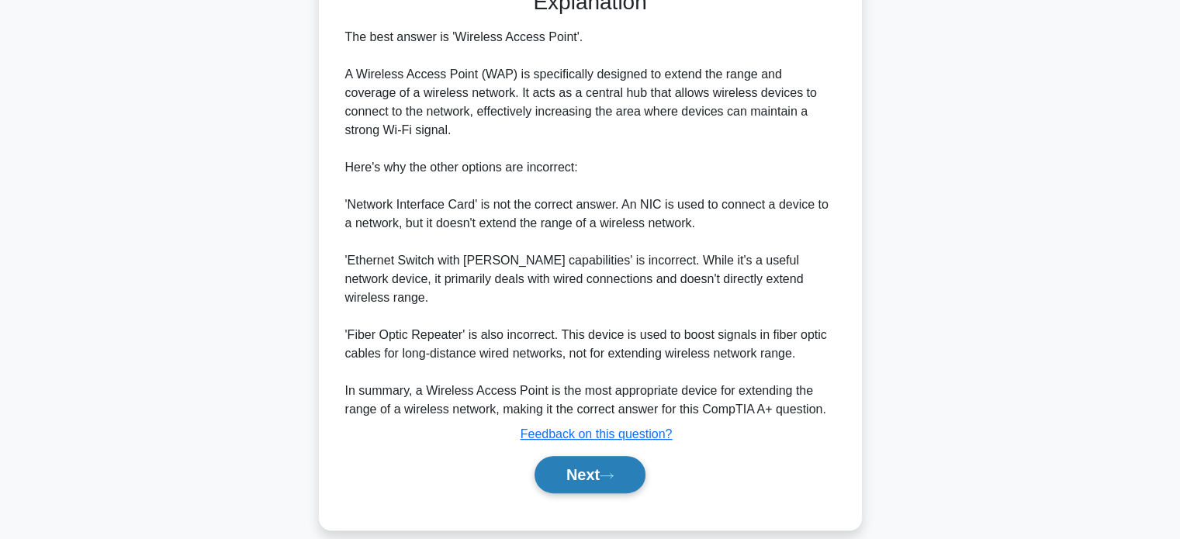
click at [566, 456] on button "Next" at bounding box center [590, 474] width 111 height 37
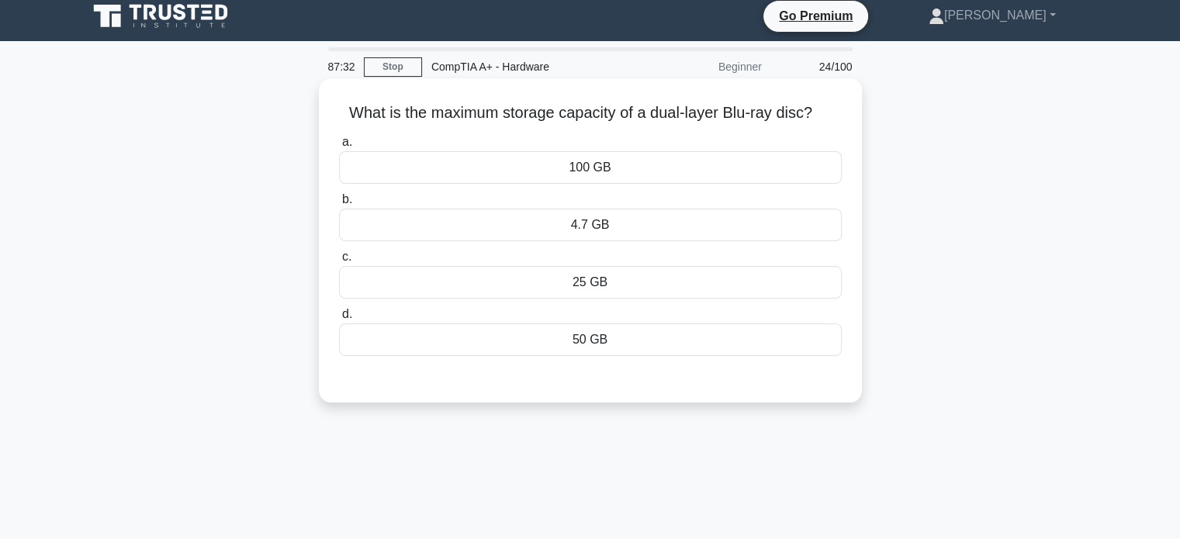
scroll to position [0, 0]
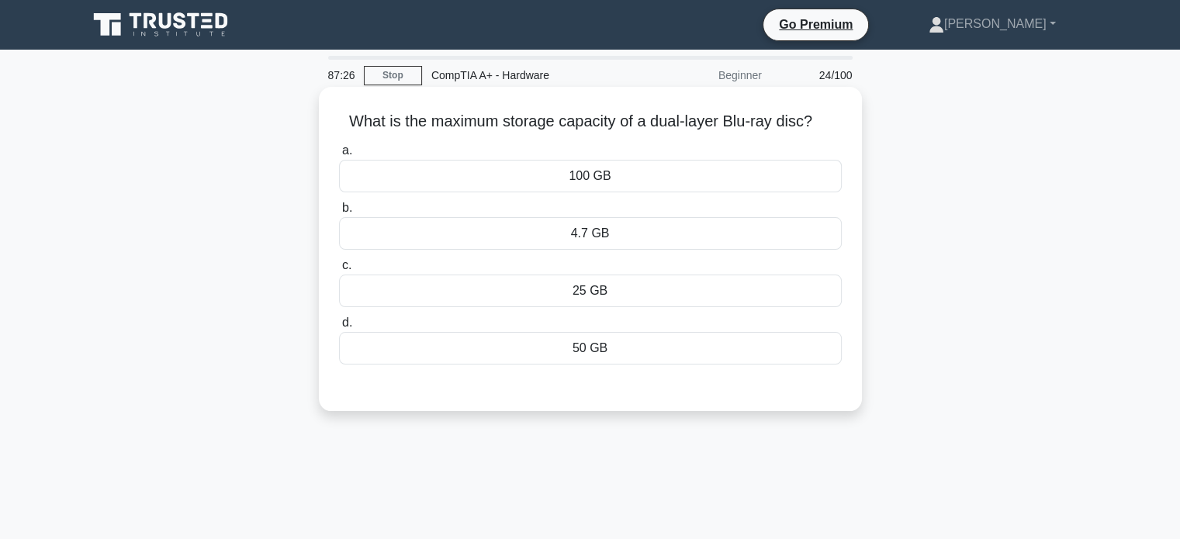
click at [609, 237] on div "4.7 GB" at bounding box center [590, 233] width 503 height 33
click at [339, 213] on input "b. 4.7 GB" at bounding box center [339, 208] width 0 height 10
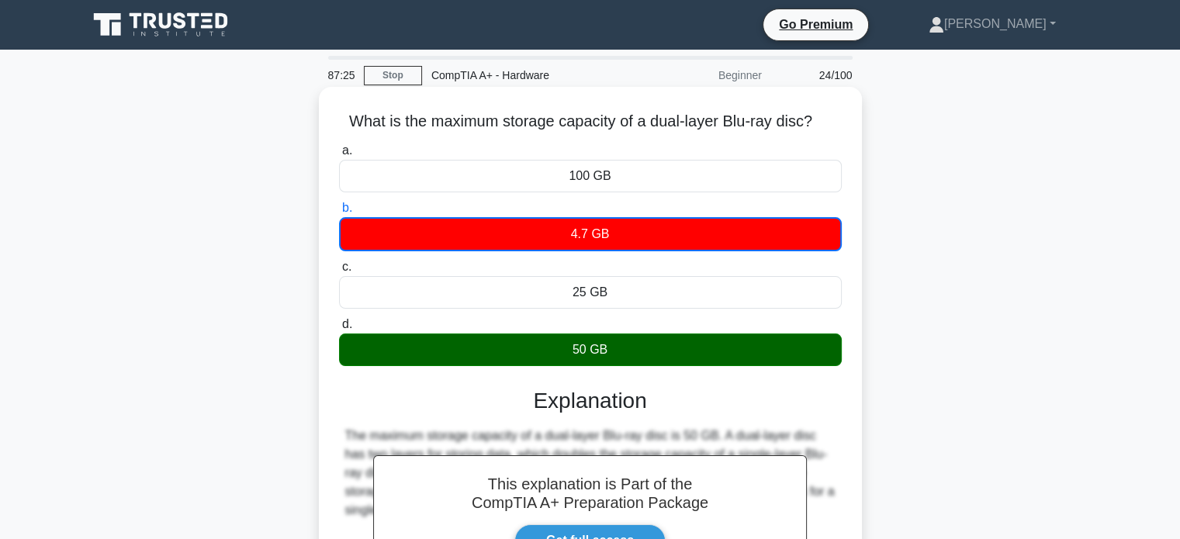
scroll to position [299, 0]
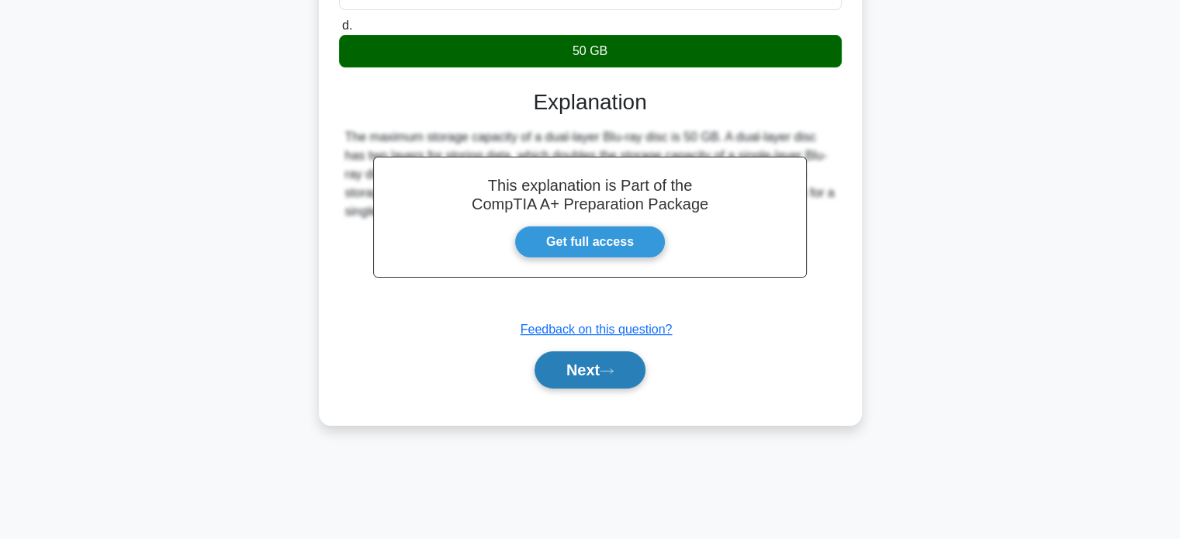
click at [588, 367] on button "Next" at bounding box center [590, 369] width 111 height 37
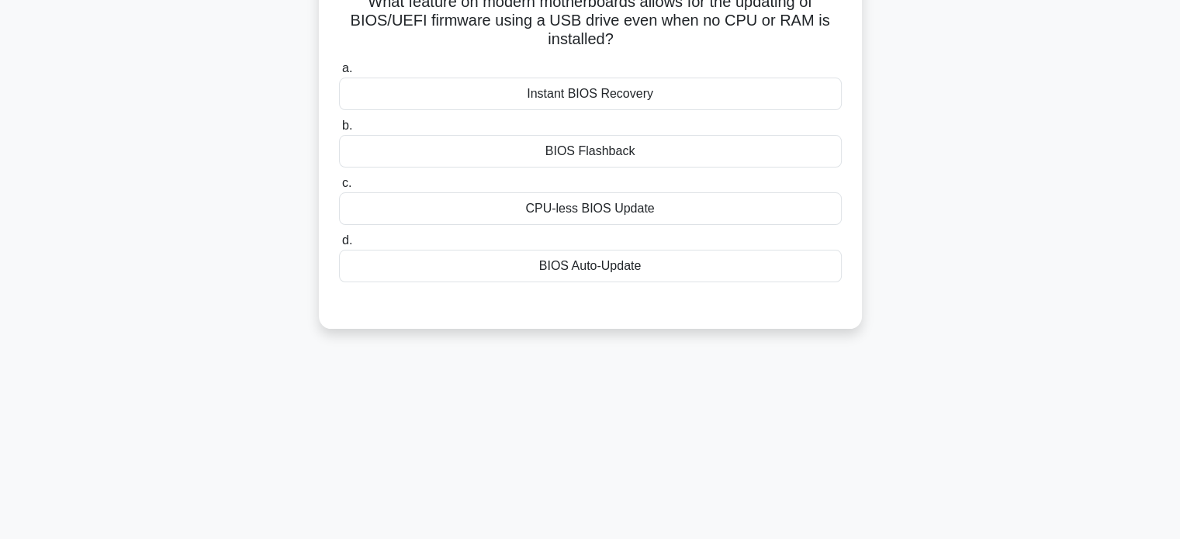
scroll to position [0, 0]
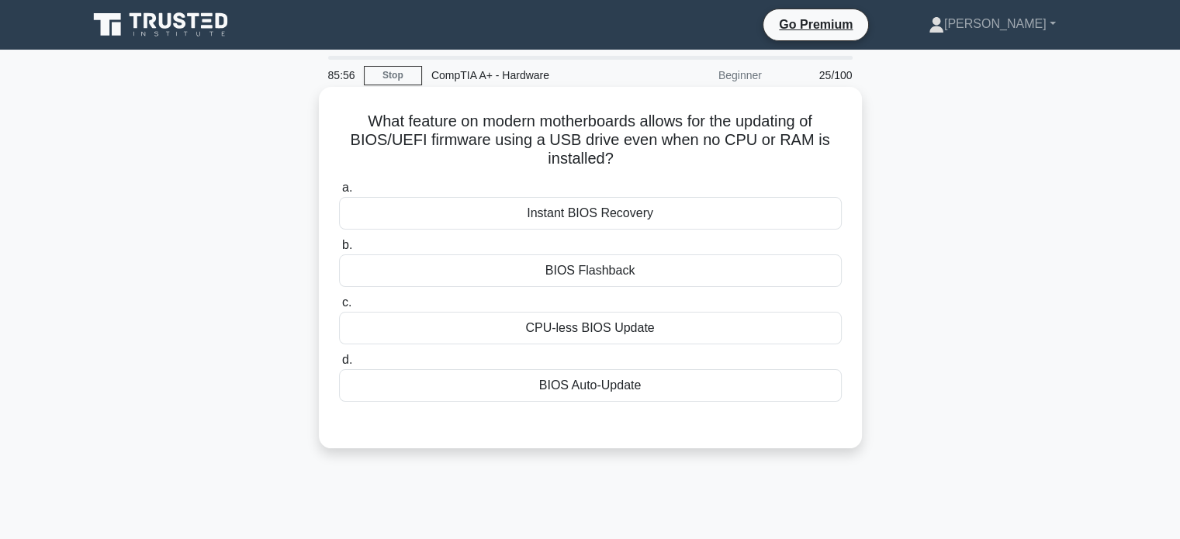
click at [667, 197] on label "a. Instant BIOS Recovery" at bounding box center [590, 203] width 503 height 51
click at [339, 193] on input "a. Instant BIOS Recovery" at bounding box center [339, 188] width 0 height 10
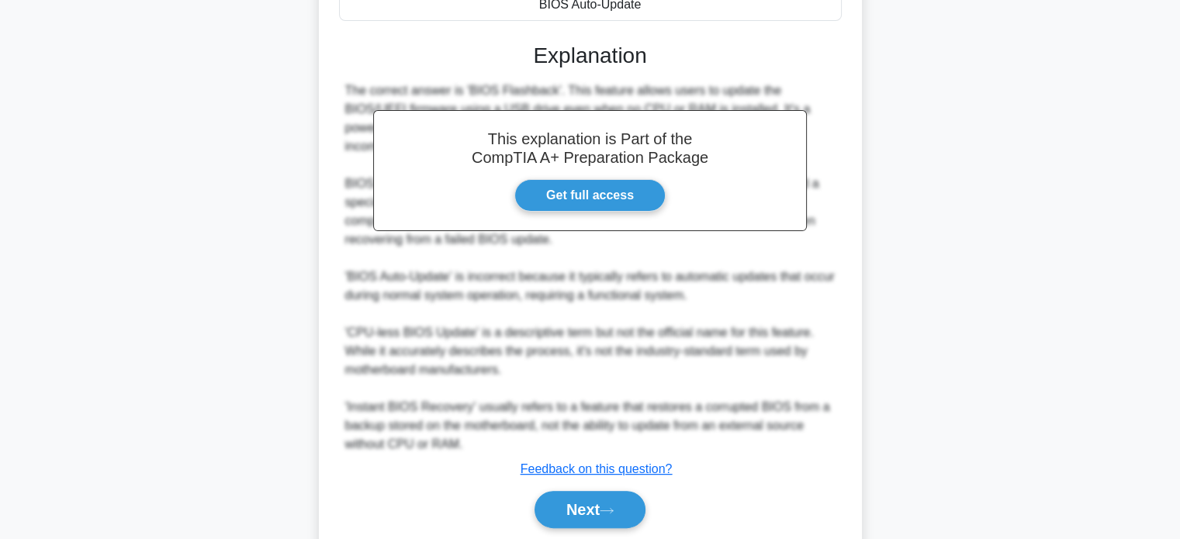
scroll to position [437, 0]
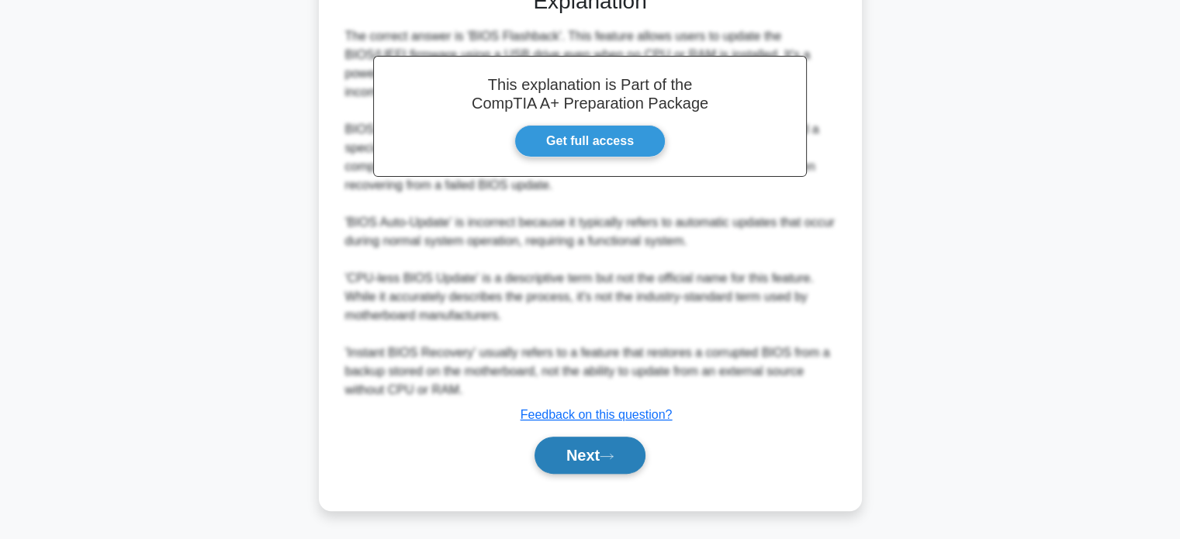
click at [608, 442] on button "Next" at bounding box center [590, 455] width 111 height 37
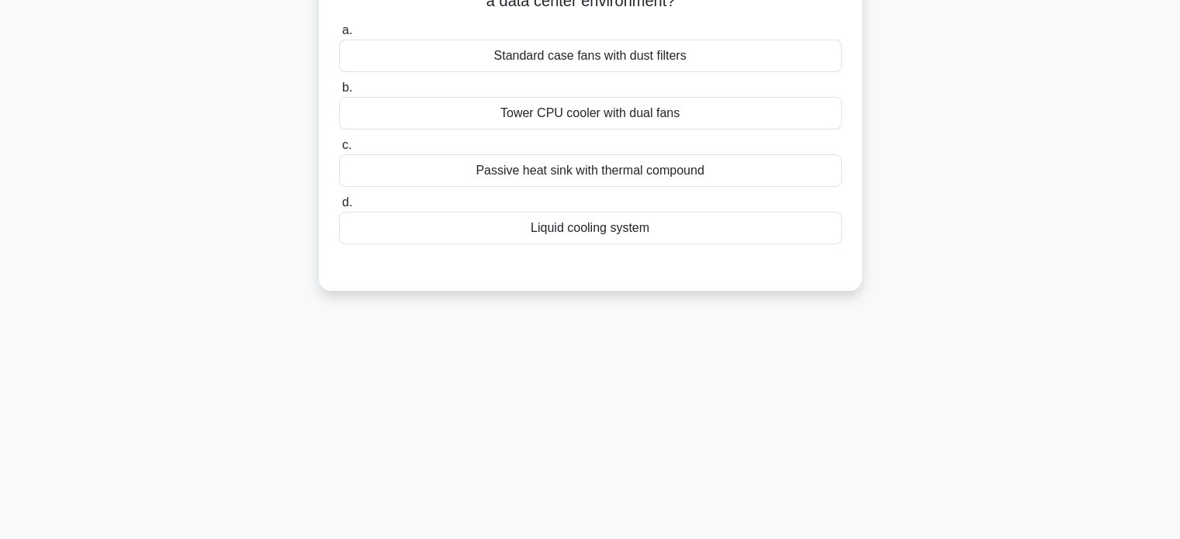
scroll to position [0, 0]
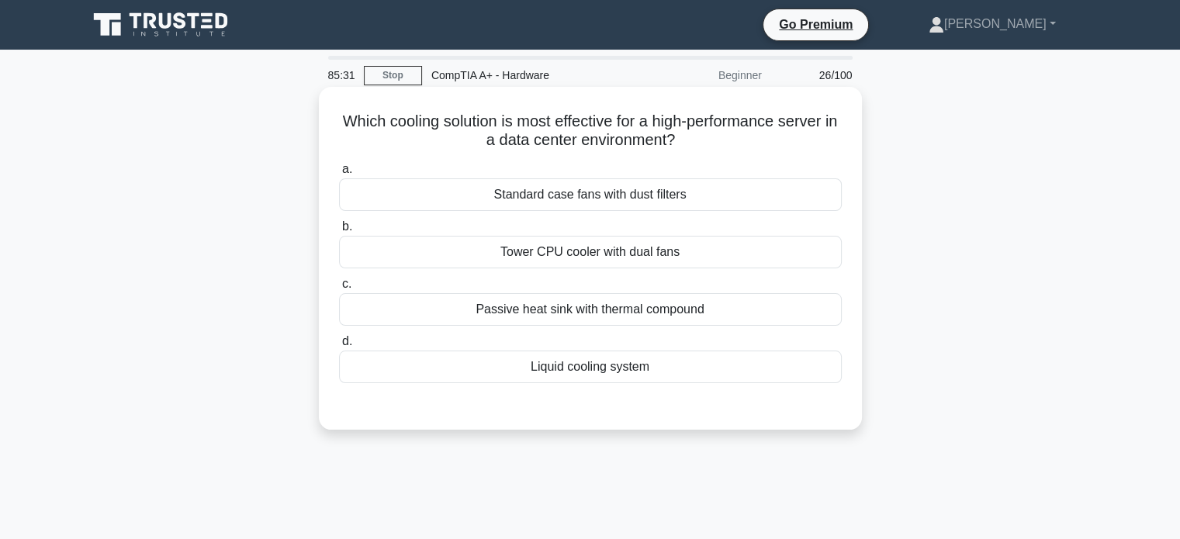
click at [571, 365] on div "Liquid cooling system" at bounding box center [590, 367] width 503 height 33
click at [339, 347] on input "d. Liquid cooling system" at bounding box center [339, 342] width 0 height 10
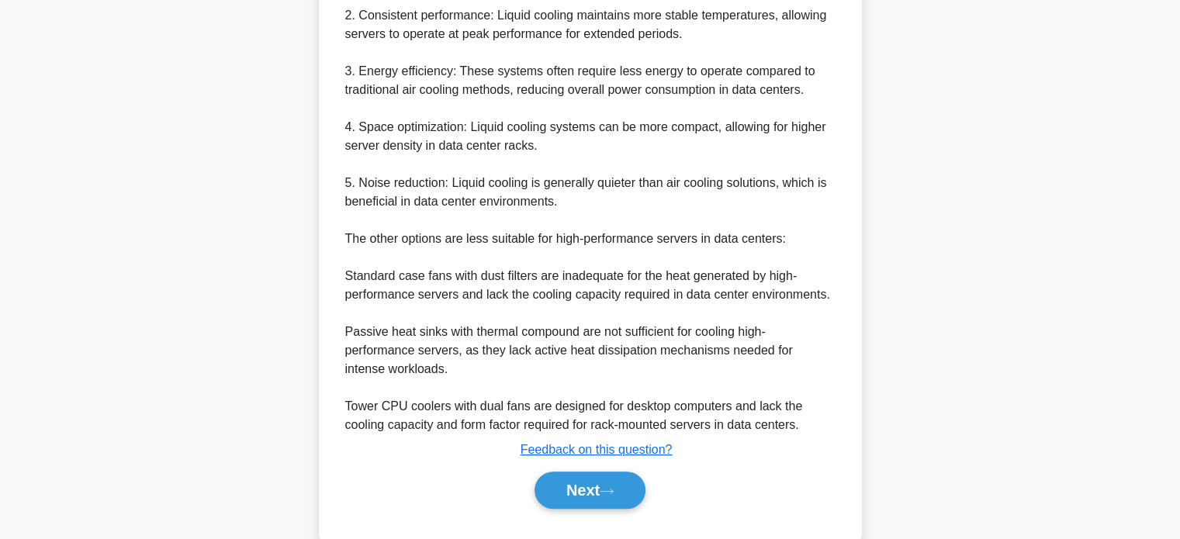
scroll to position [583, 0]
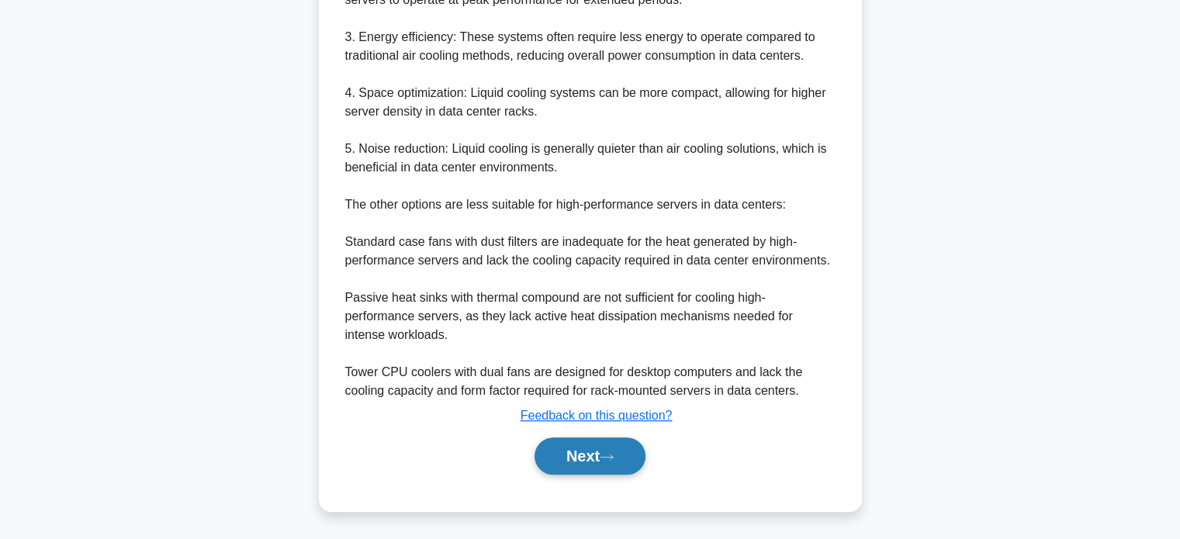
click at [575, 452] on button "Next" at bounding box center [590, 456] width 111 height 37
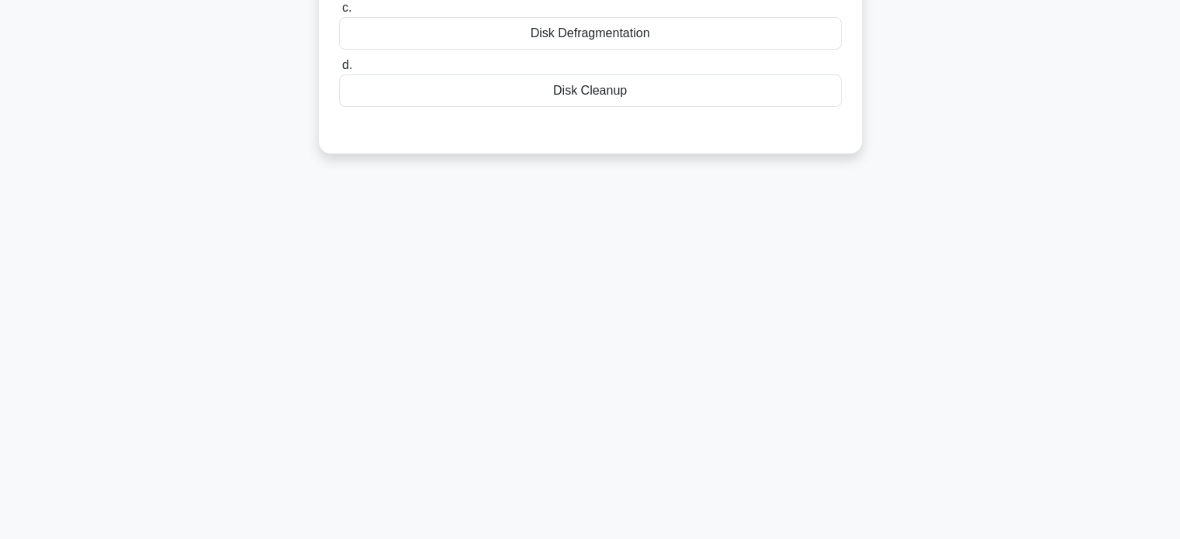
scroll to position [0, 0]
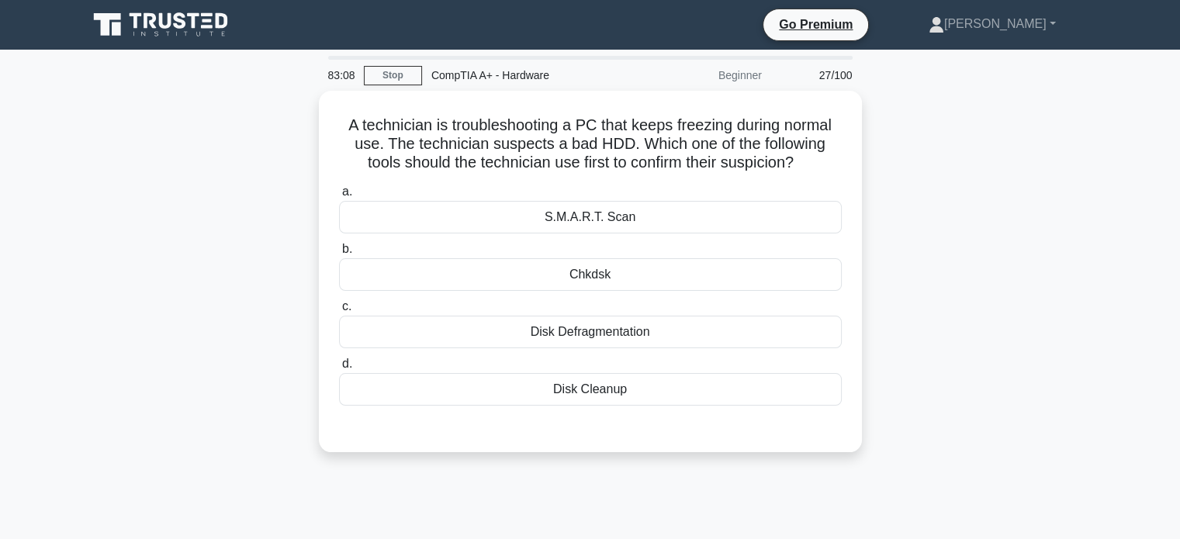
drag, startPoint x: 955, startPoint y: 164, endPoint x: 964, endPoint y: 154, distance: 13.2
click at [964, 154] on div "A technician is troubleshooting a PC that keeps freezing during normal use. The…" at bounding box center [590, 281] width 1024 height 380
click at [991, 99] on div "A technician is troubleshooting a PC that keeps freezing during normal use. The…" at bounding box center [590, 281] width 1024 height 380
click at [996, 264] on div "A technician is troubleshooting a PC that keeps freezing during normal use. The…" at bounding box center [590, 281] width 1024 height 380
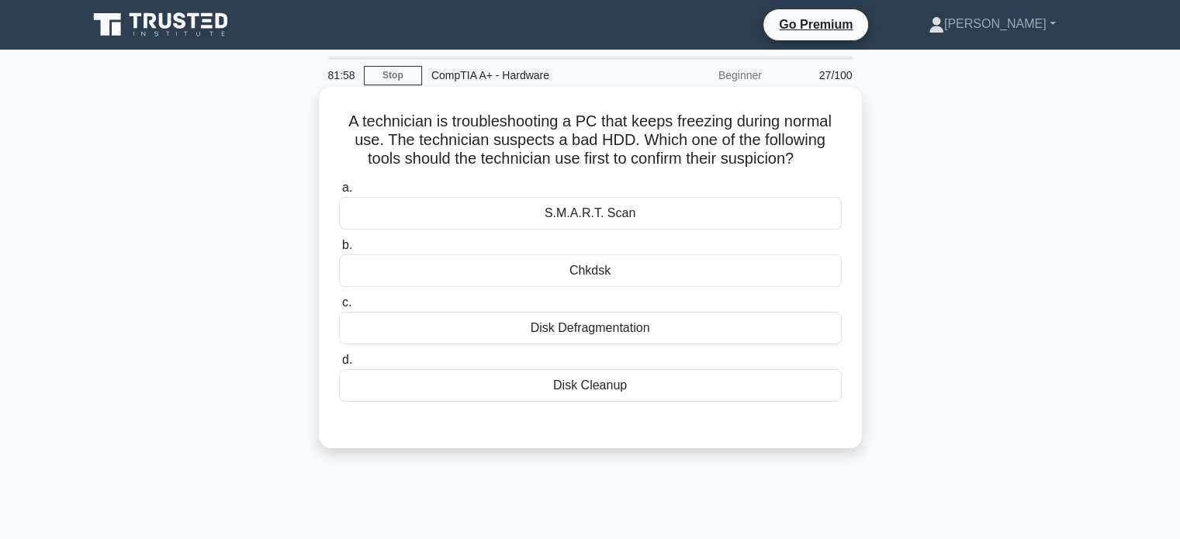
click at [595, 275] on div "Chkdsk" at bounding box center [590, 271] width 503 height 33
click at [339, 251] on input "b. Chkdsk" at bounding box center [339, 246] width 0 height 10
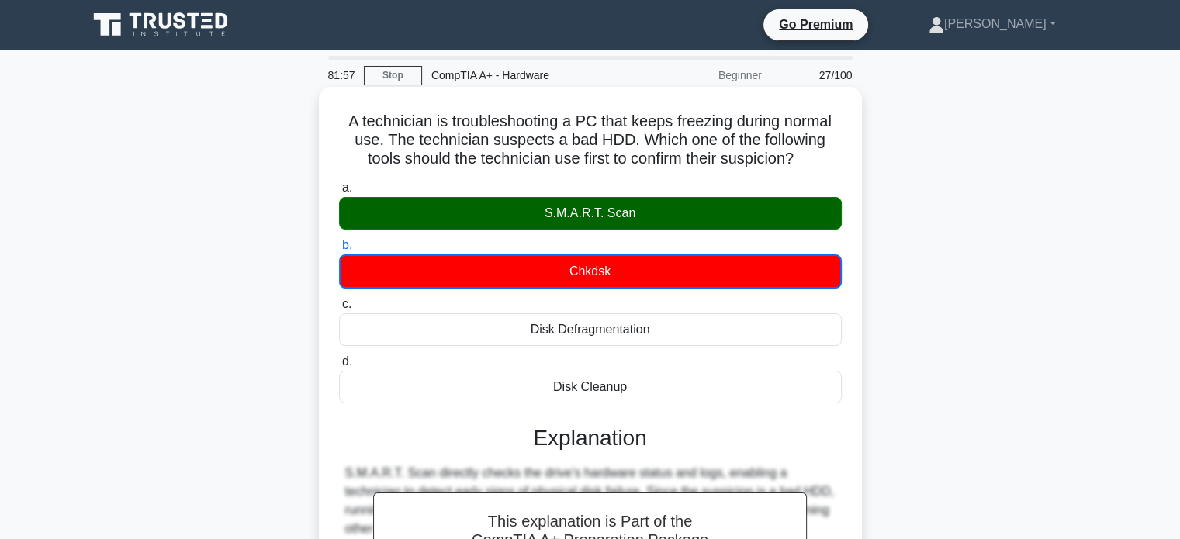
scroll to position [299, 0]
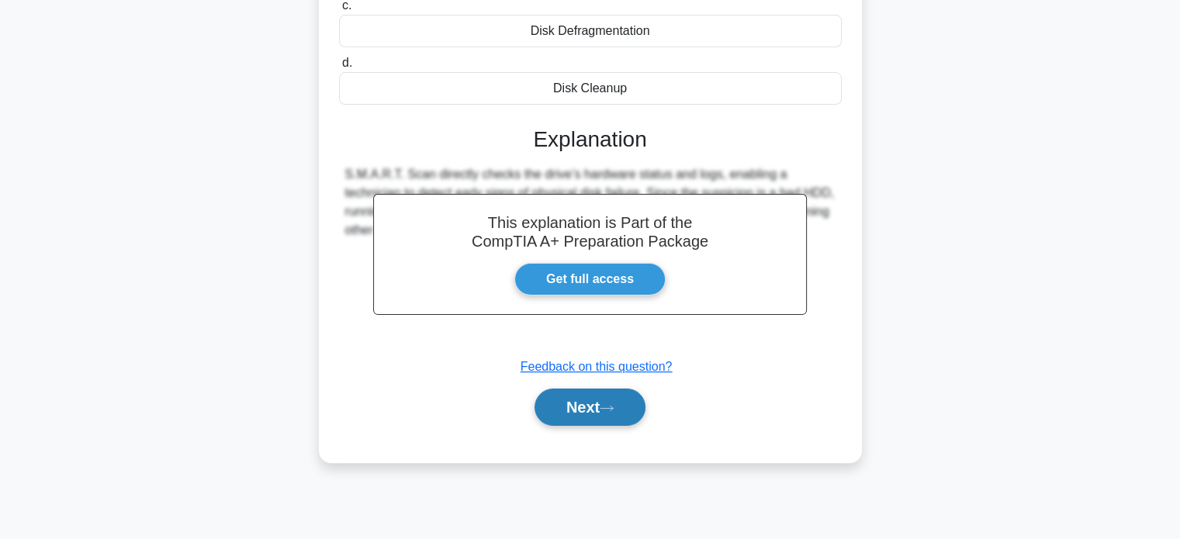
click at [585, 407] on button "Next" at bounding box center [590, 407] width 111 height 37
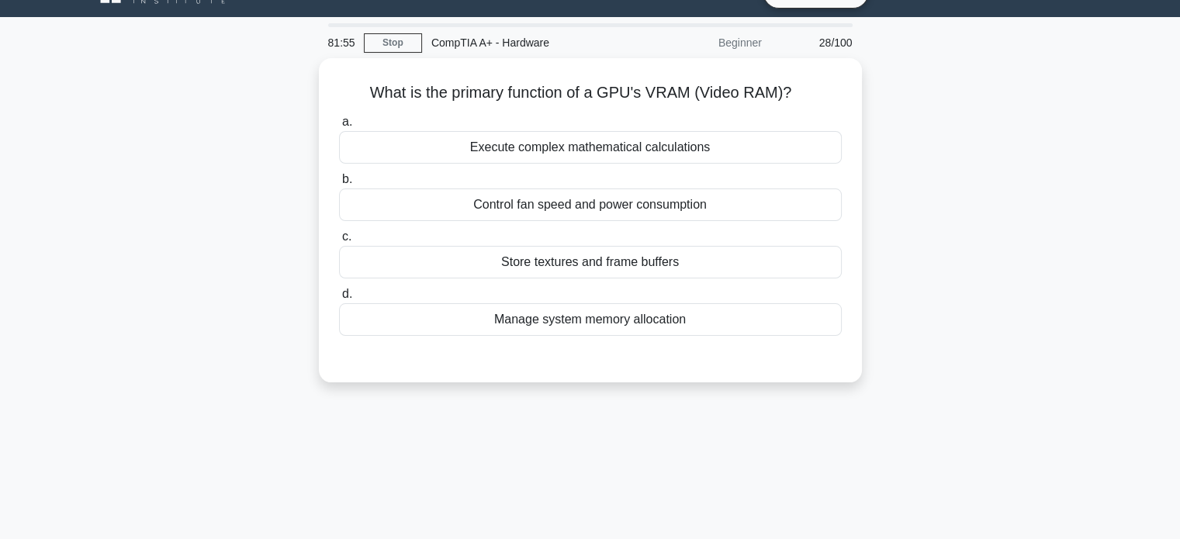
scroll to position [32, 0]
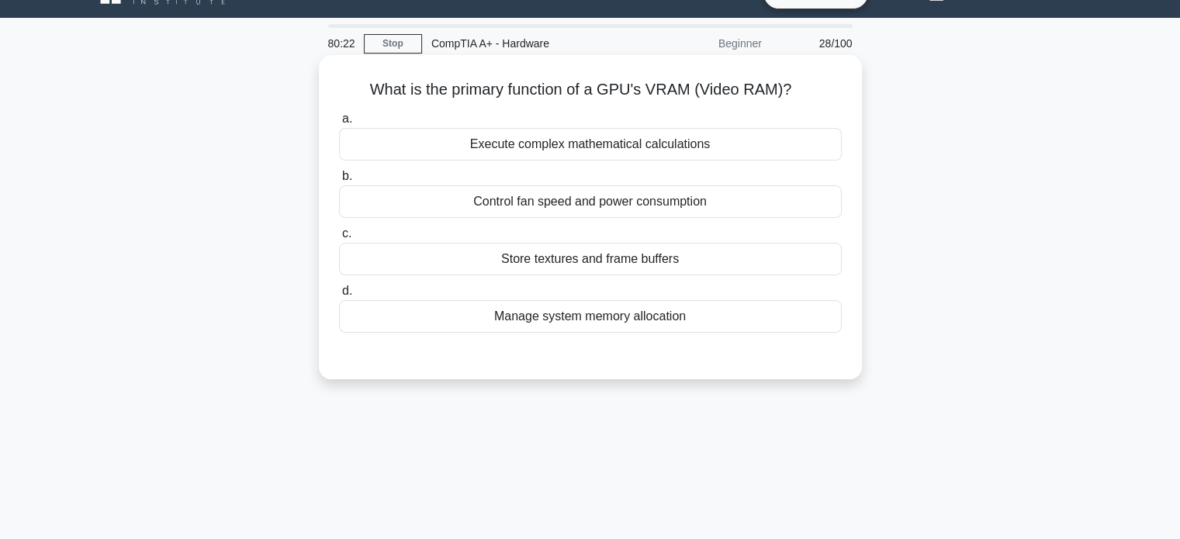
click at [618, 268] on div "Store textures and frame buffers" at bounding box center [590, 259] width 503 height 33
click at [339, 239] on input "c. Store textures and frame buffers" at bounding box center [339, 234] width 0 height 10
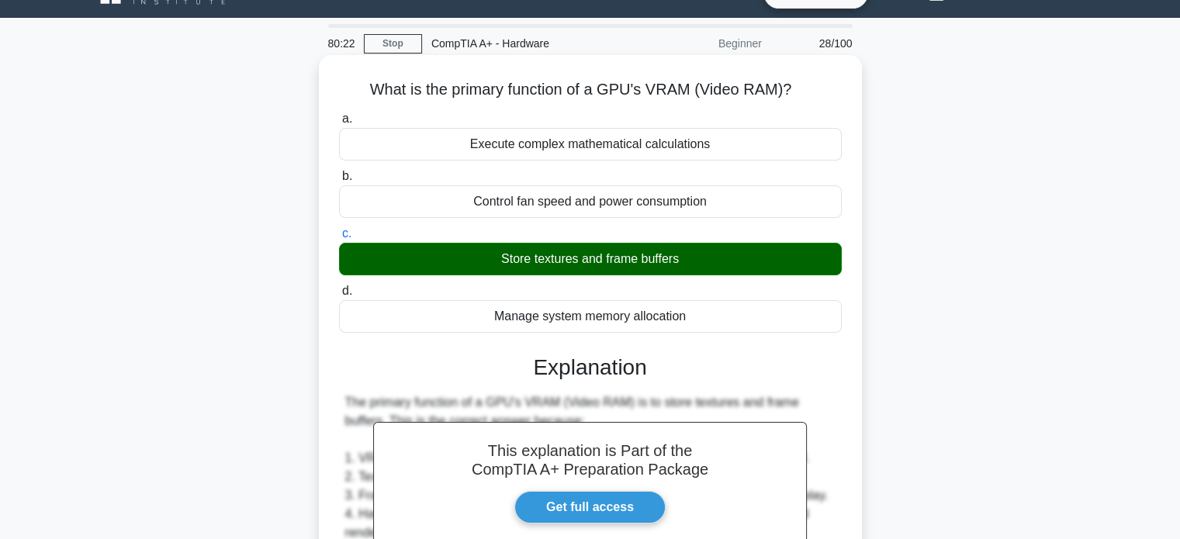
scroll to position [379, 0]
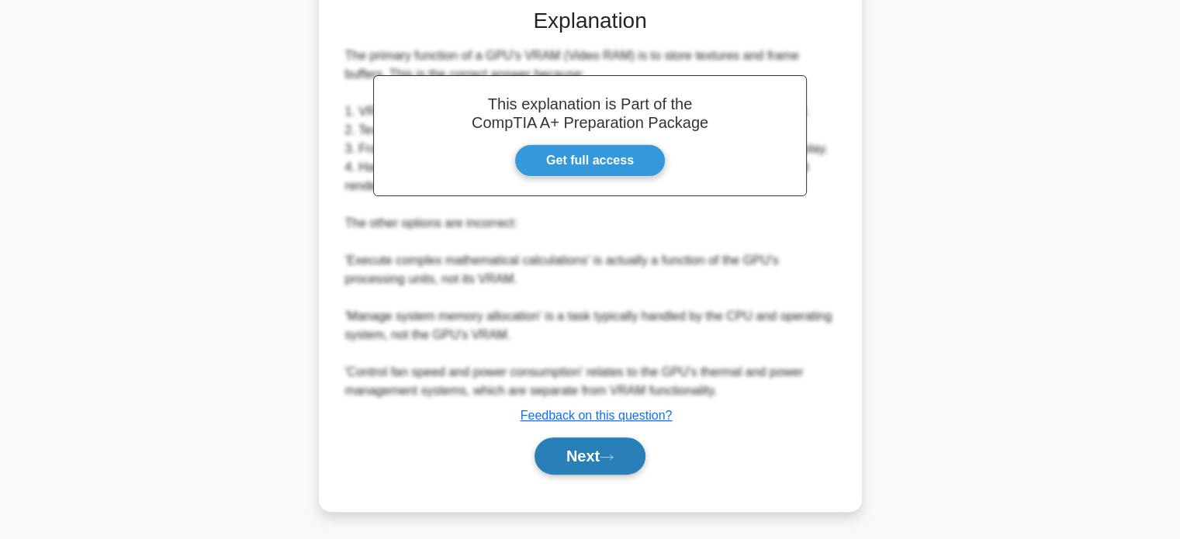
click at [612, 453] on icon at bounding box center [607, 457] width 14 height 9
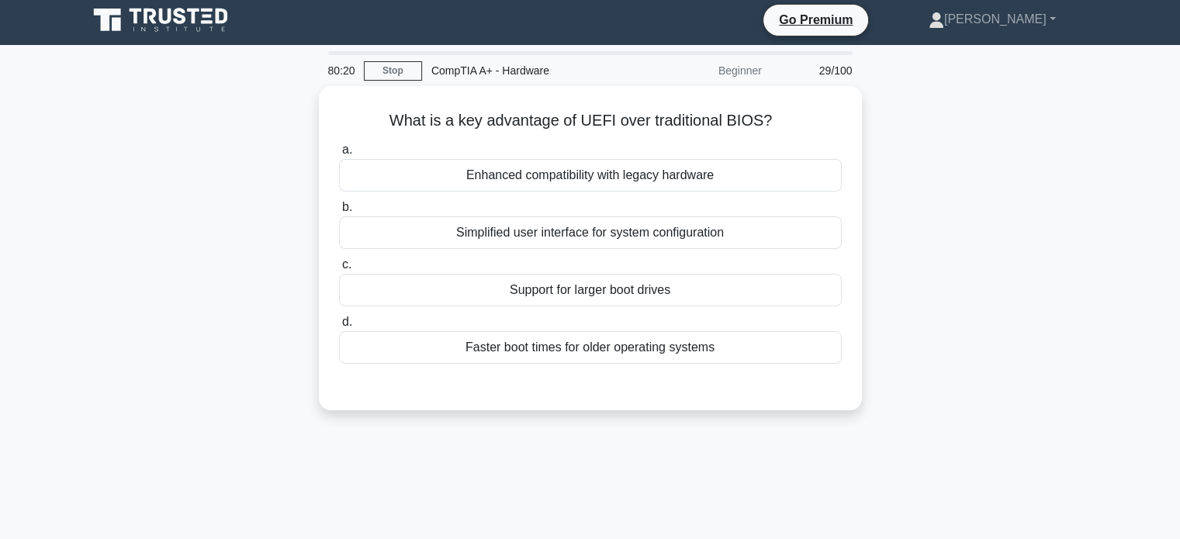
scroll to position [0, 0]
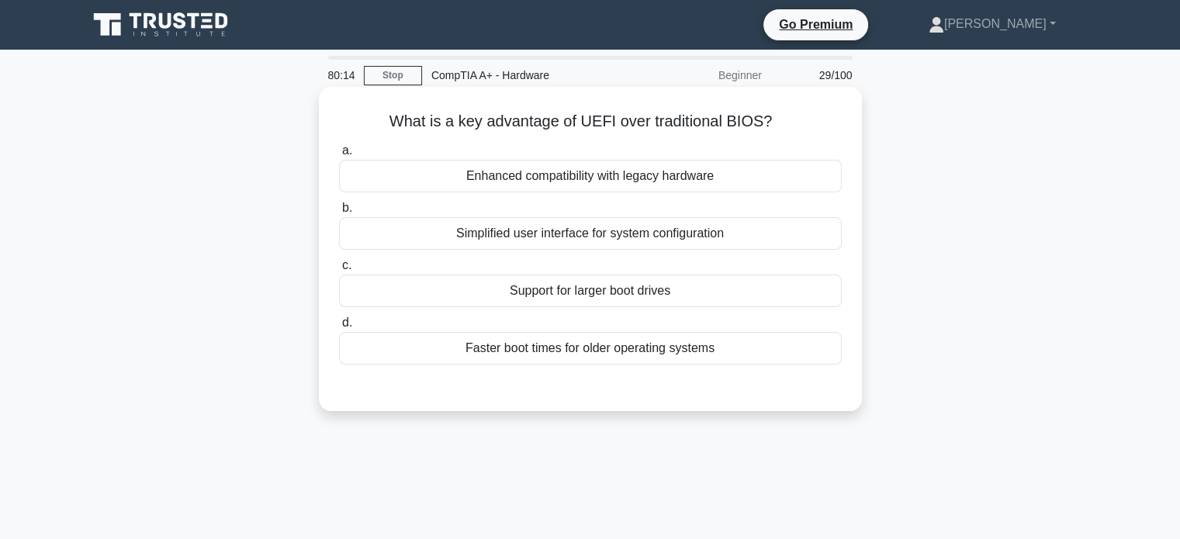
click at [665, 241] on div "Simplified user interface for system configuration" at bounding box center [590, 233] width 503 height 33
click at [339, 213] on input "b. Simplified user interface for system configuration" at bounding box center [339, 208] width 0 height 10
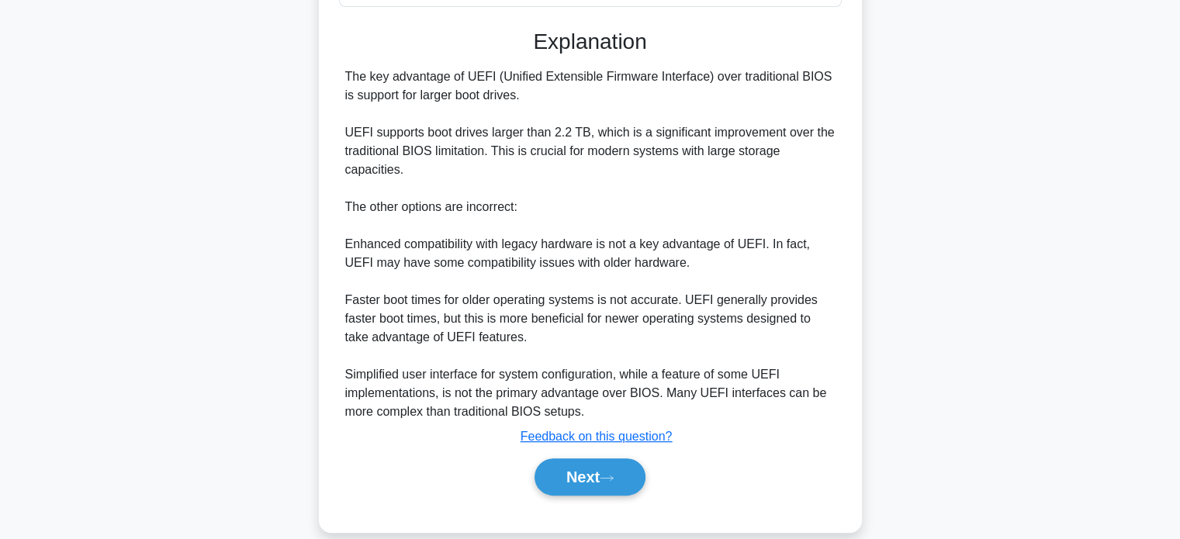
scroll to position [381, 0]
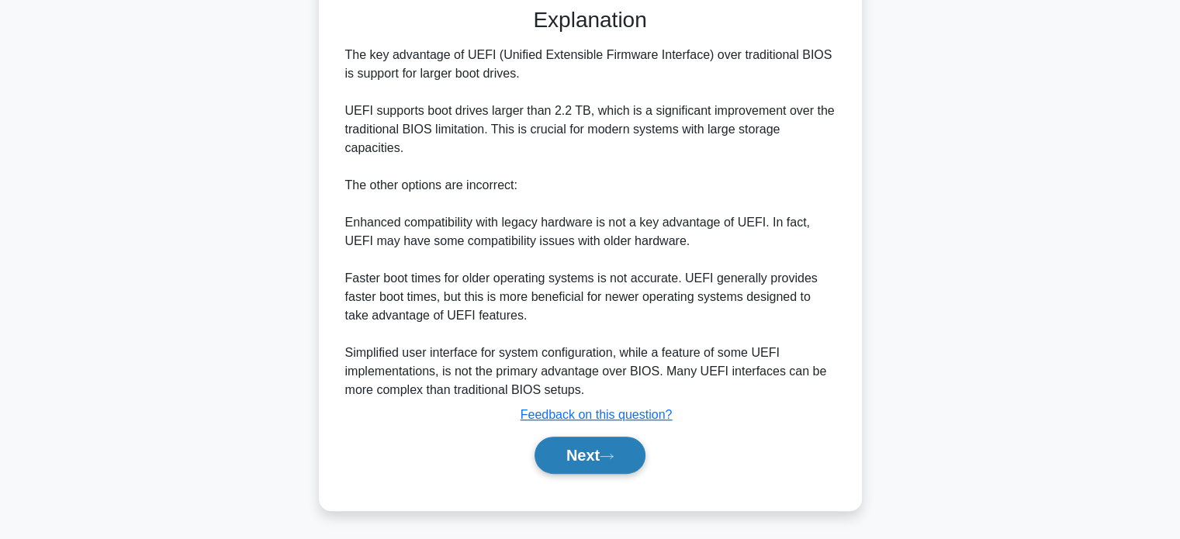
click at [575, 466] on button "Next" at bounding box center [590, 455] width 111 height 37
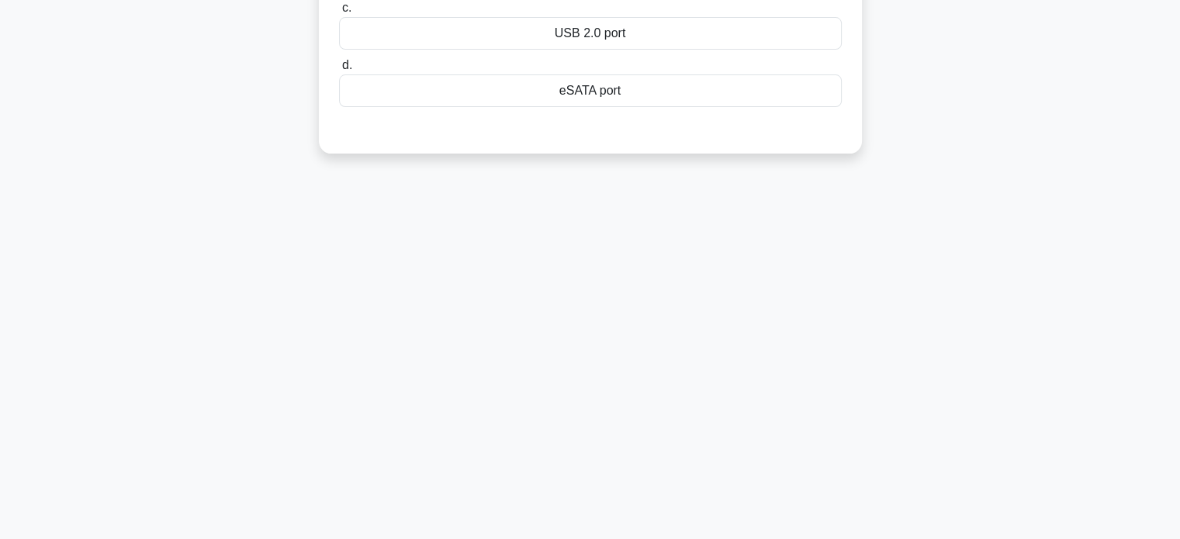
scroll to position [0, 0]
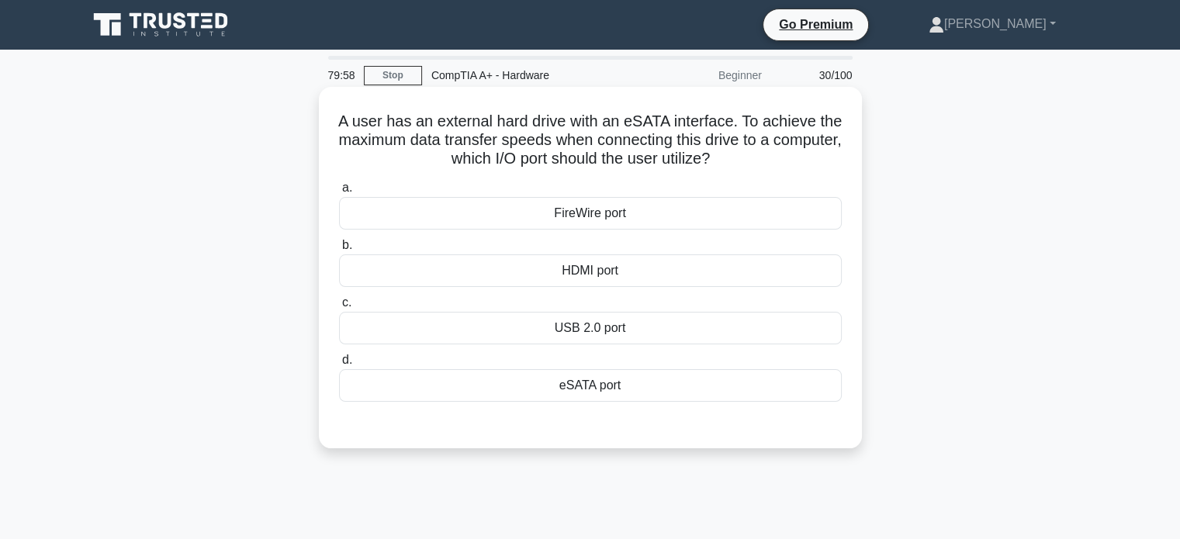
click at [592, 387] on div "eSATA port" at bounding box center [590, 385] width 503 height 33
click at [339, 365] on input "d. eSATA port" at bounding box center [339, 360] width 0 height 10
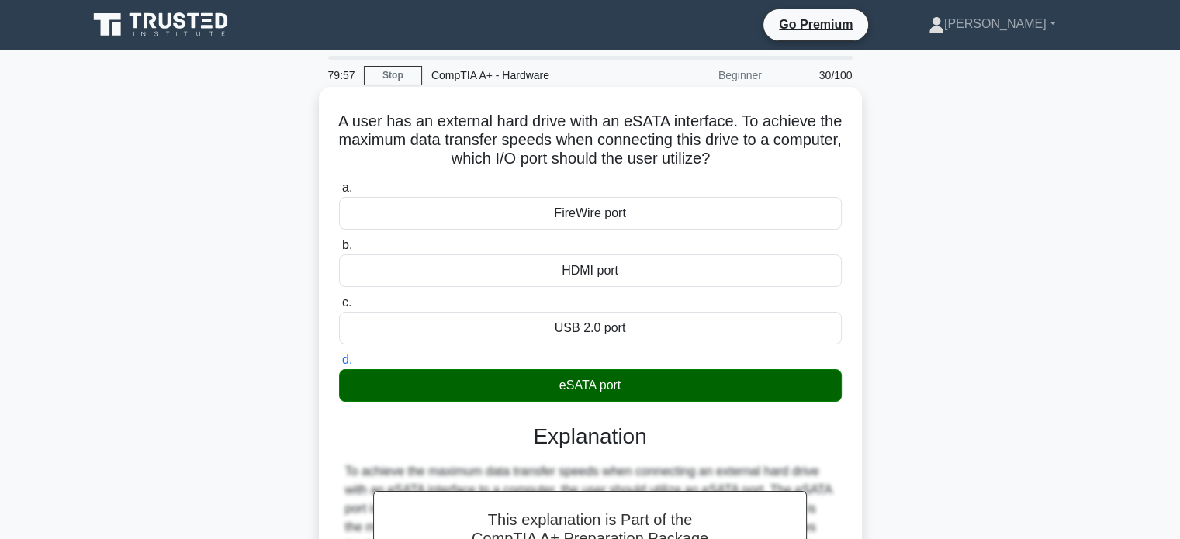
scroll to position [299, 0]
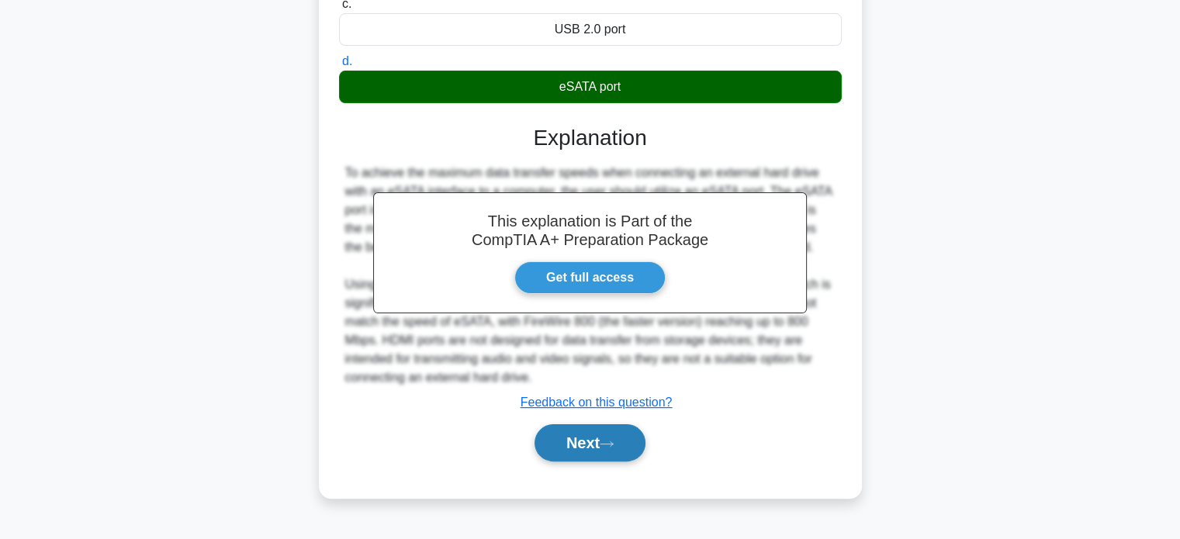
click at [576, 444] on button "Next" at bounding box center [590, 442] width 111 height 37
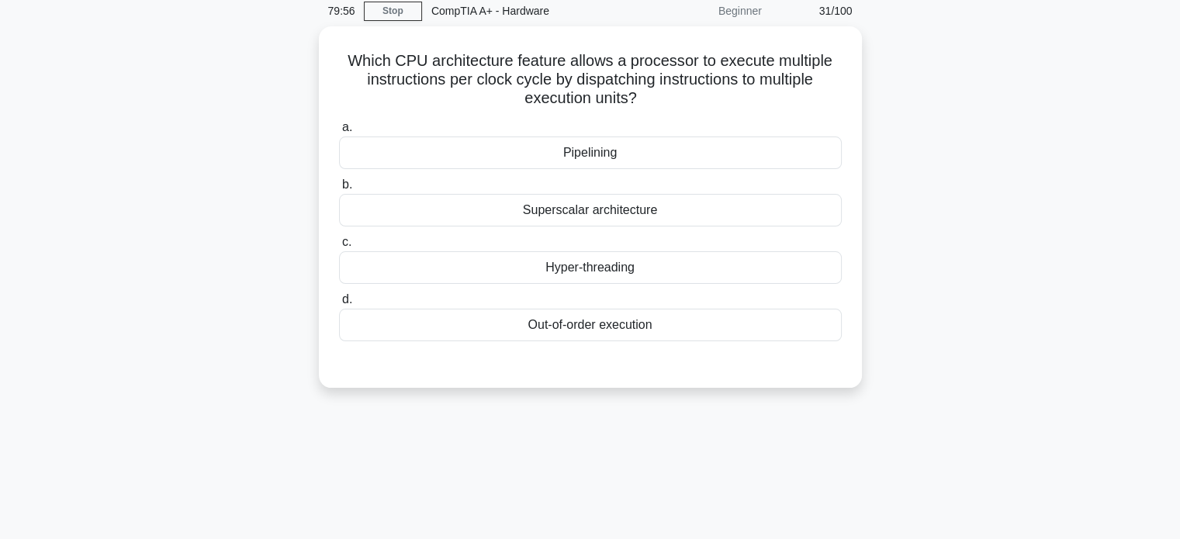
scroll to position [0, 0]
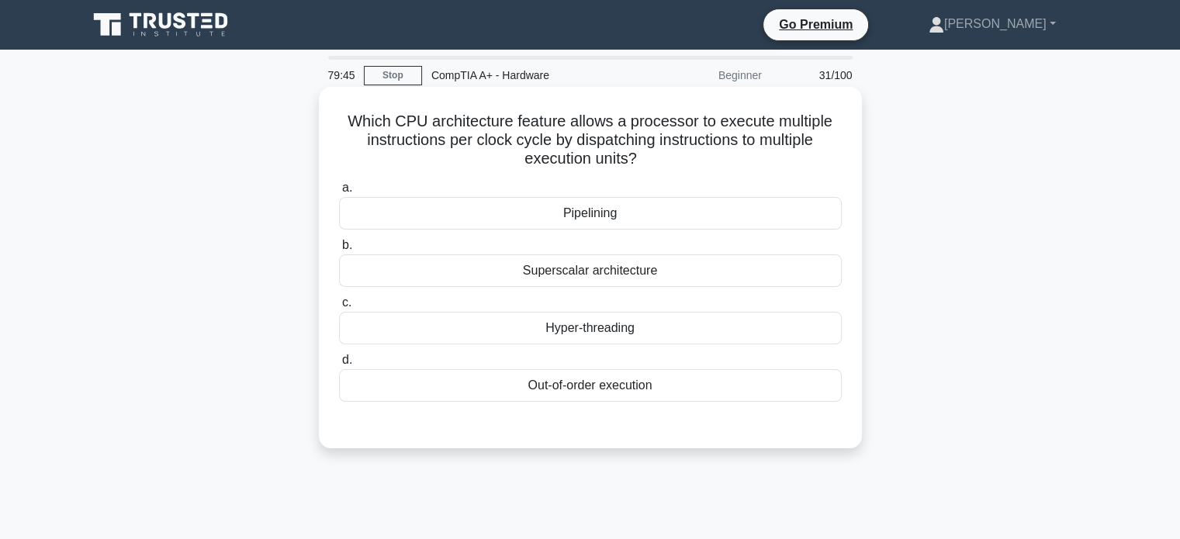
click at [605, 333] on div "Hyper-threading" at bounding box center [590, 328] width 503 height 33
click at [339, 308] on input "c. Hyper-threading" at bounding box center [339, 303] width 0 height 10
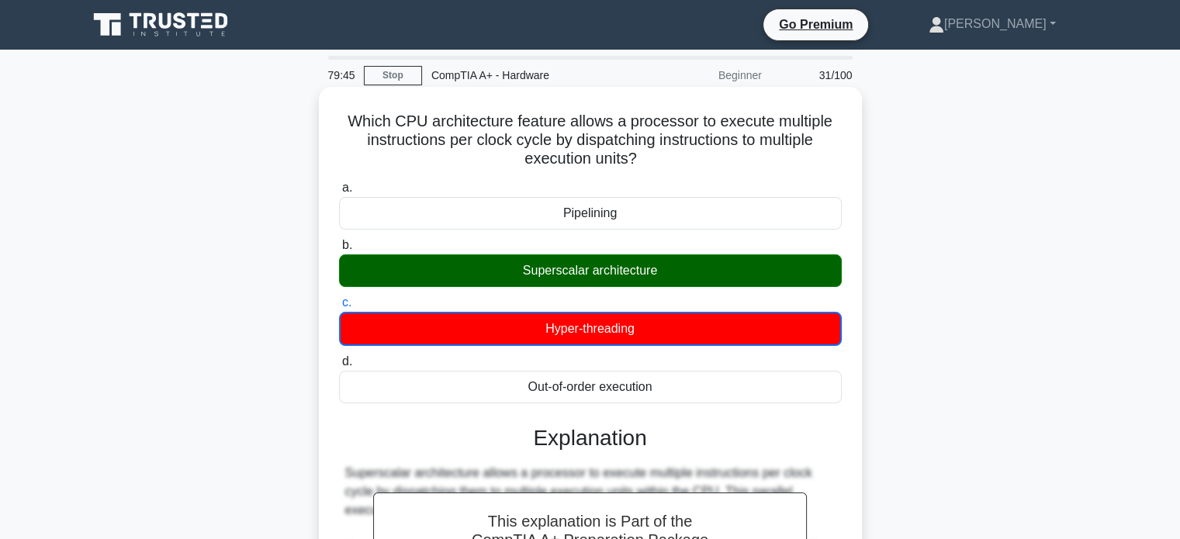
scroll to position [381, 0]
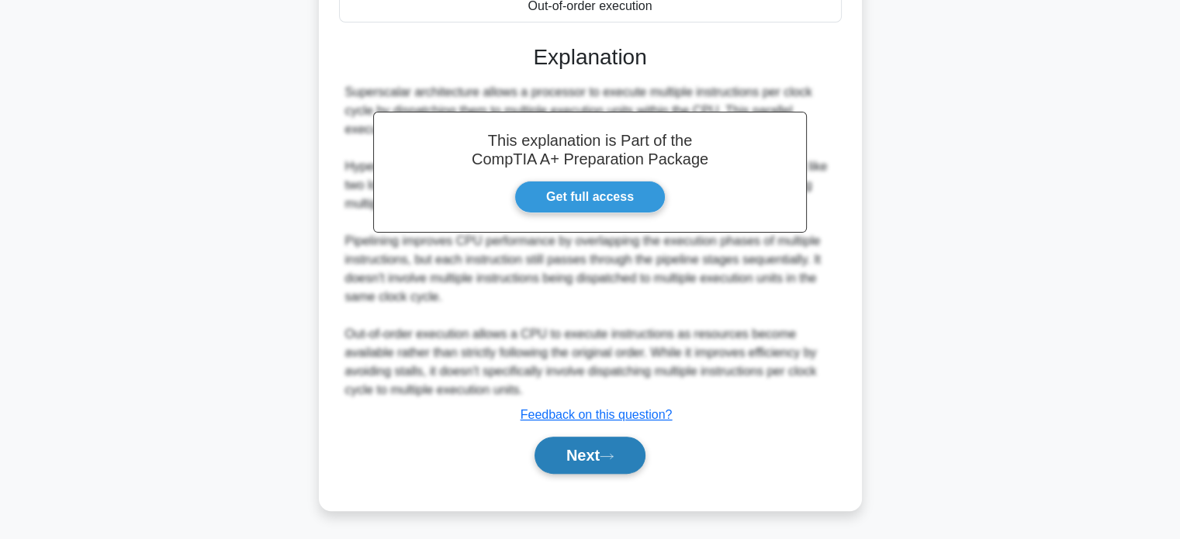
click at [588, 457] on button "Next" at bounding box center [590, 455] width 111 height 37
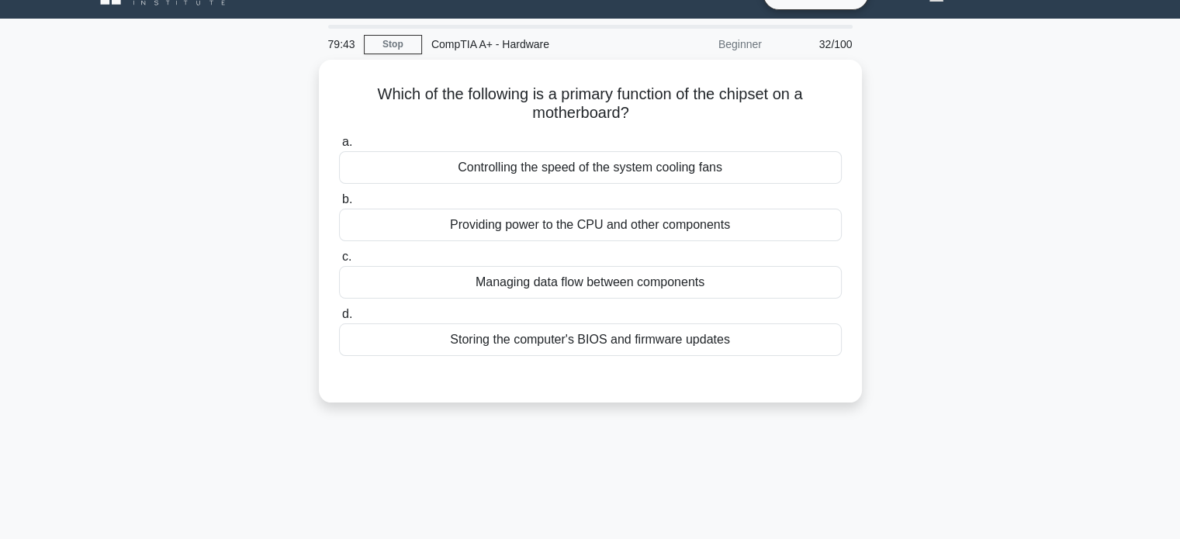
scroll to position [2, 0]
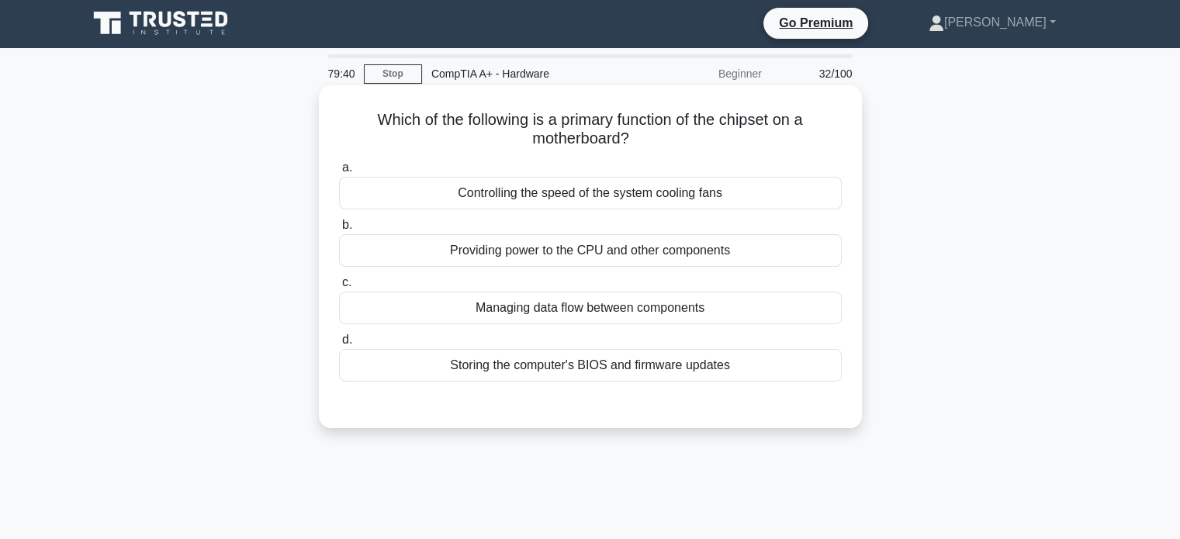
click at [570, 265] on div "Providing power to the CPU and other components" at bounding box center [590, 250] width 503 height 33
click at [339, 230] on input "b. Providing power to the CPU and other components" at bounding box center [339, 225] width 0 height 10
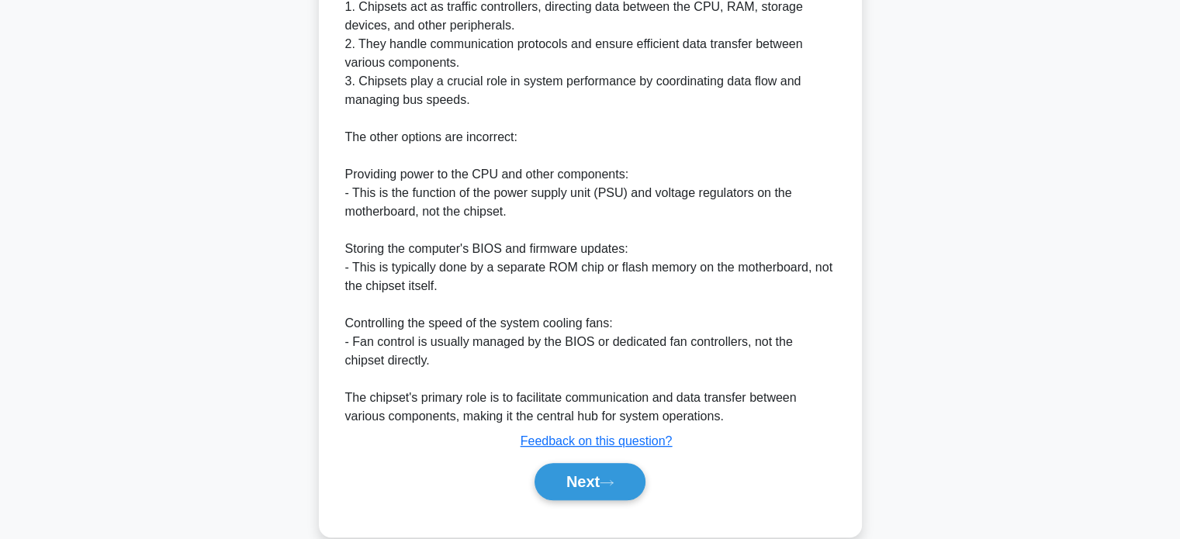
scroll to position [530, 0]
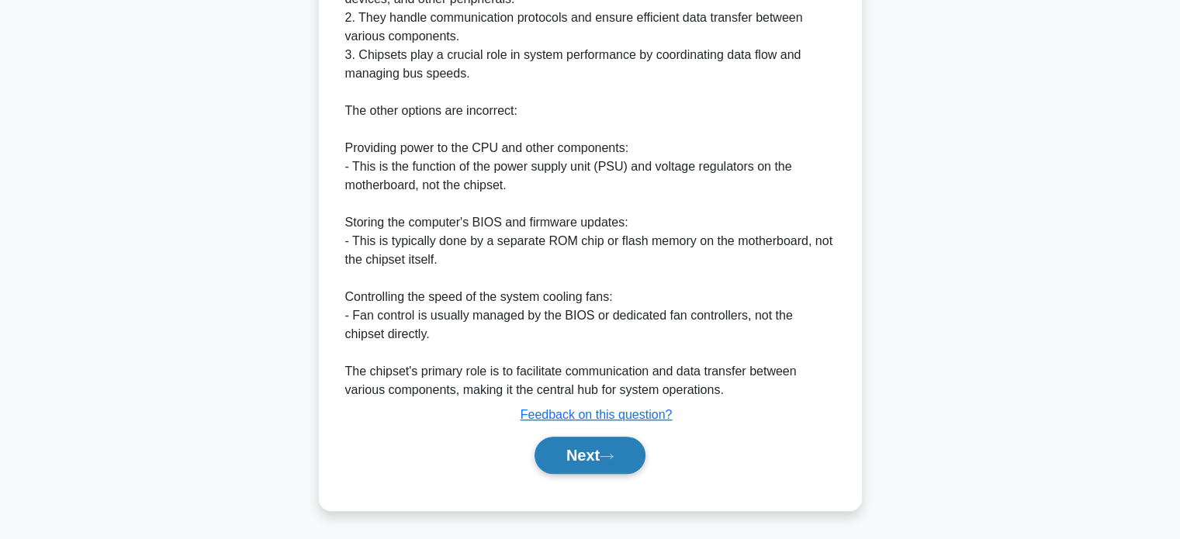
click at [593, 455] on button "Next" at bounding box center [590, 455] width 111 height 37
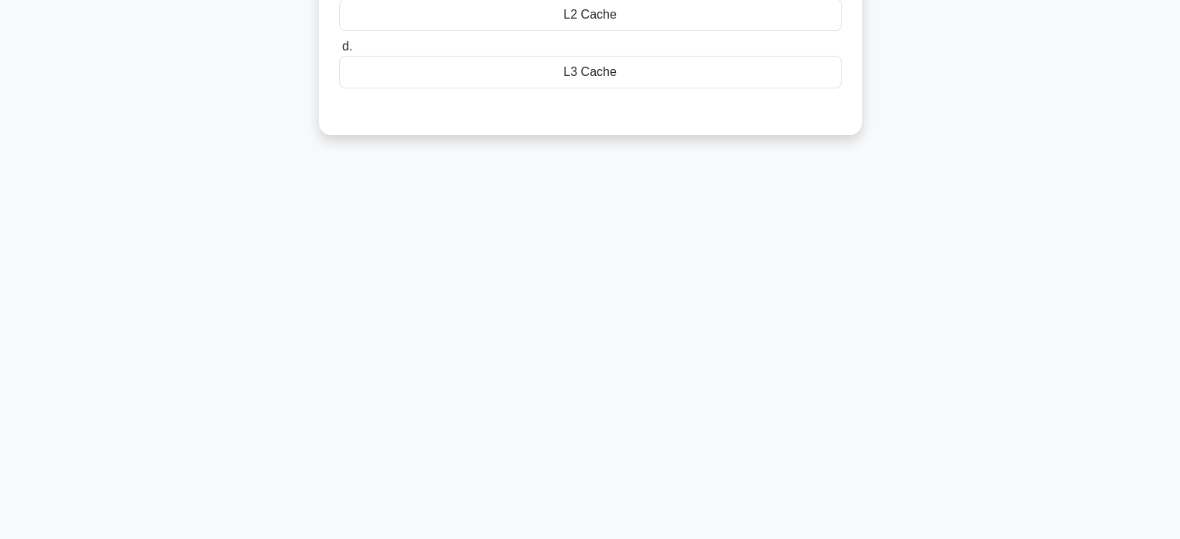
scroll to position [0, 0]
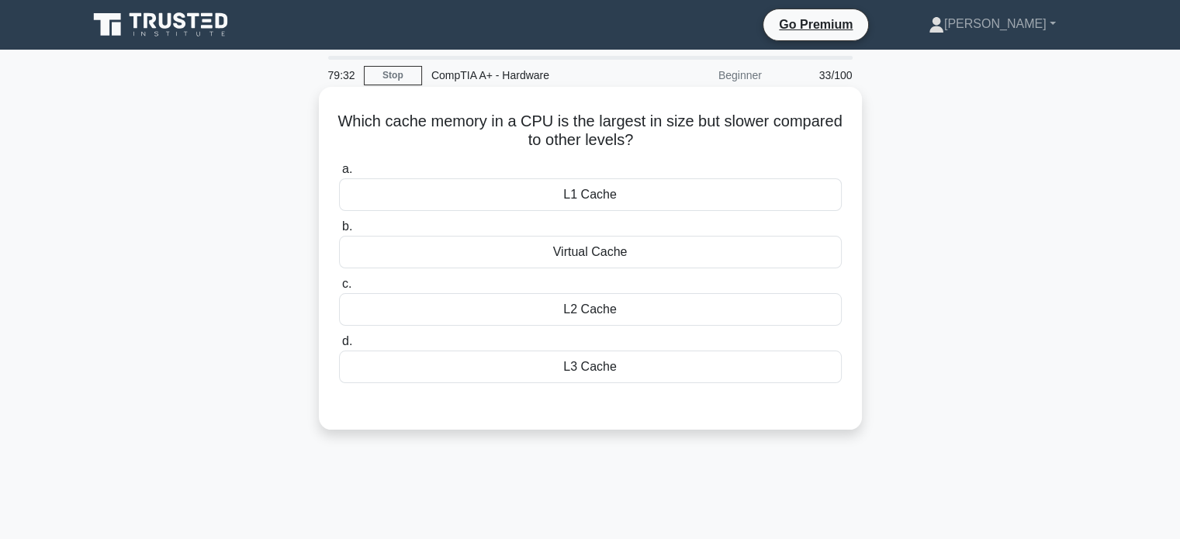
click at [606, 369] on div "L3 Cache" at bounding box center [590, 367] width 503 height 33
click at [339, 347] on input "d. L3 Cache" at bounding box center [339, 342] width 0 height 10
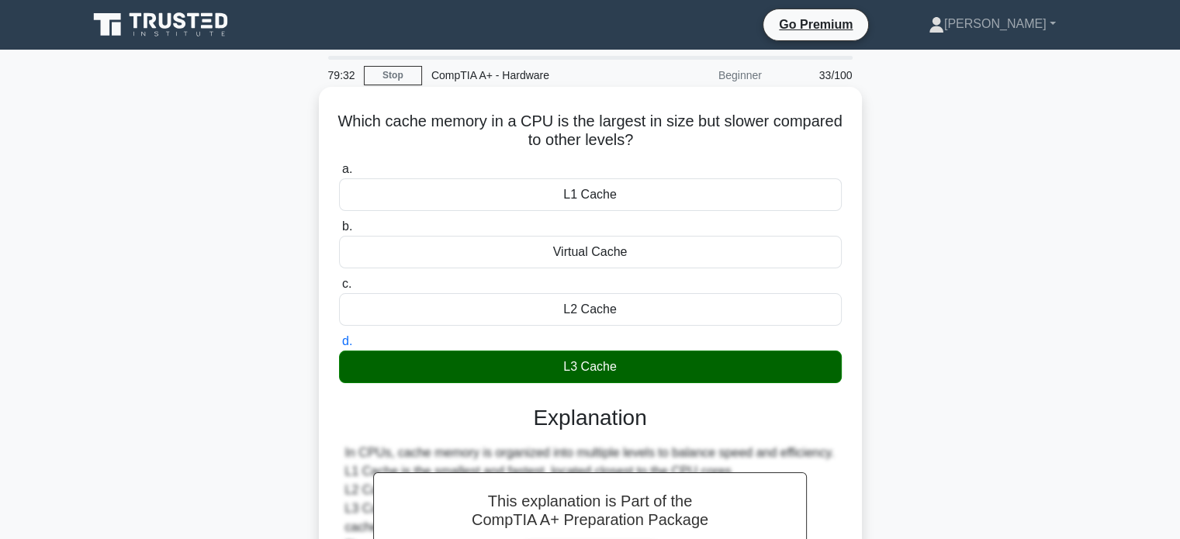
scroll to position [299, 0]
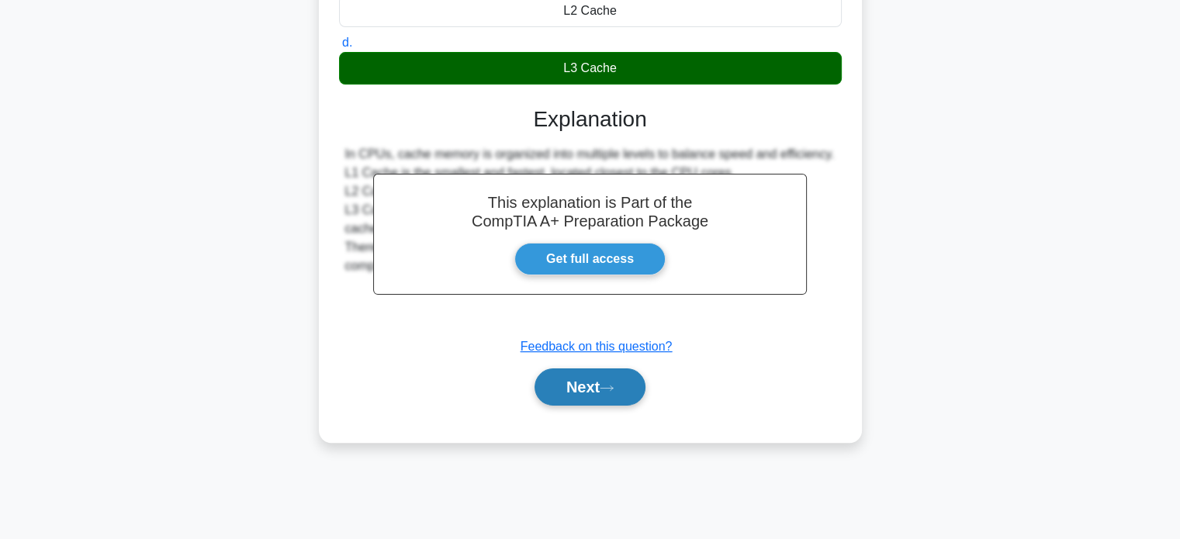
click at [594, 390] on button "Next" at bounding box center [590, 387] width 111 height 37
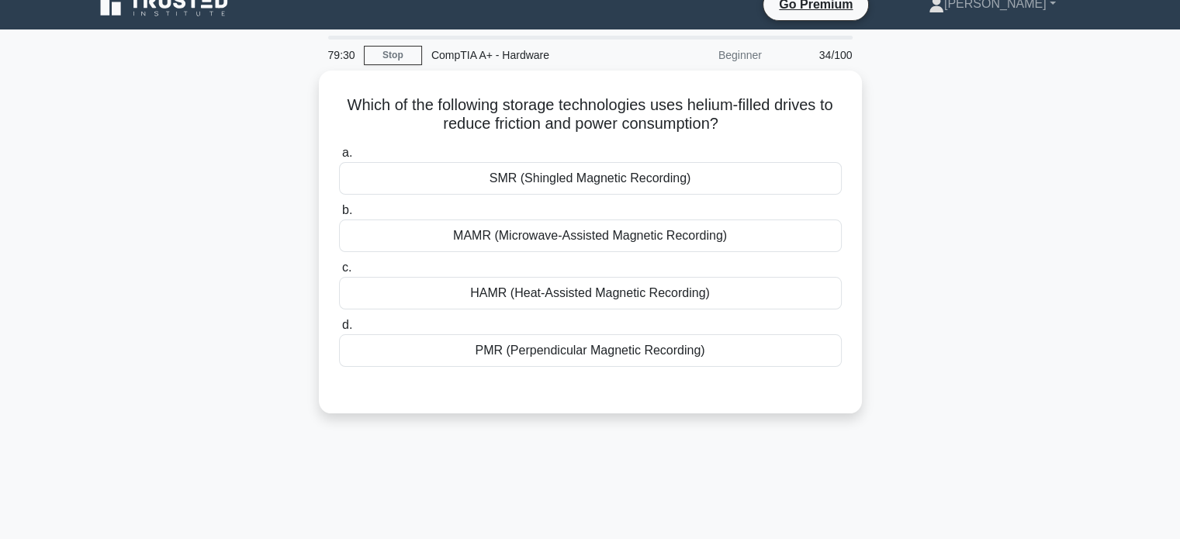
scroll to position [0, 0]
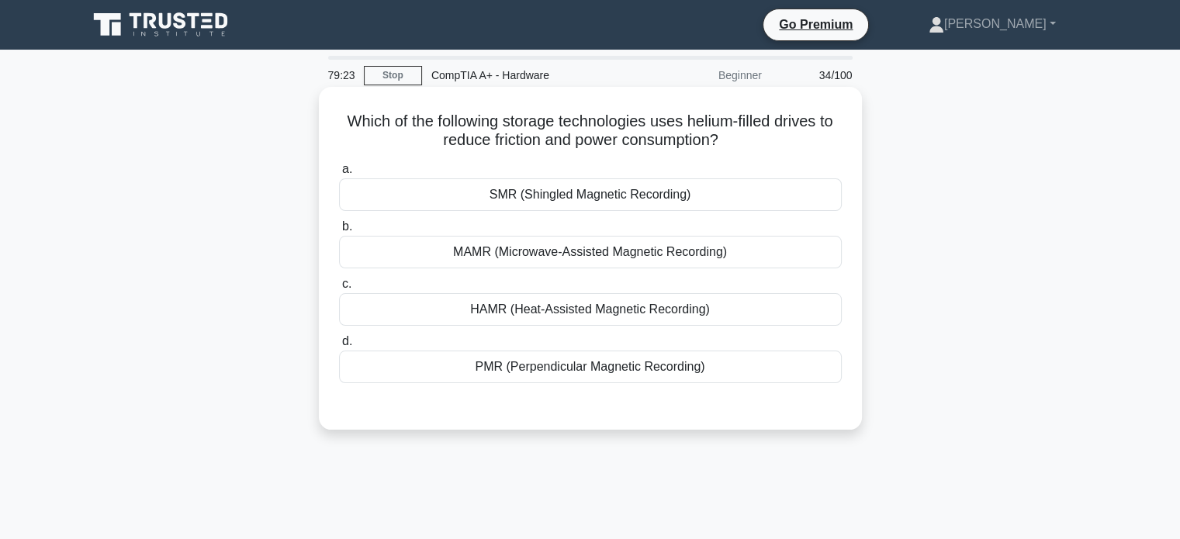
click at [712, 248] on div "MAMR (Microwave-Assisted Magnetic Recording)" at bounding box center [590, 252] width 503 height 33
click at [339, 232] on input "b. MAMR (Microwave-Assisted Magnetic Recording)" at bounding box center [339, 227] width 0 height 10
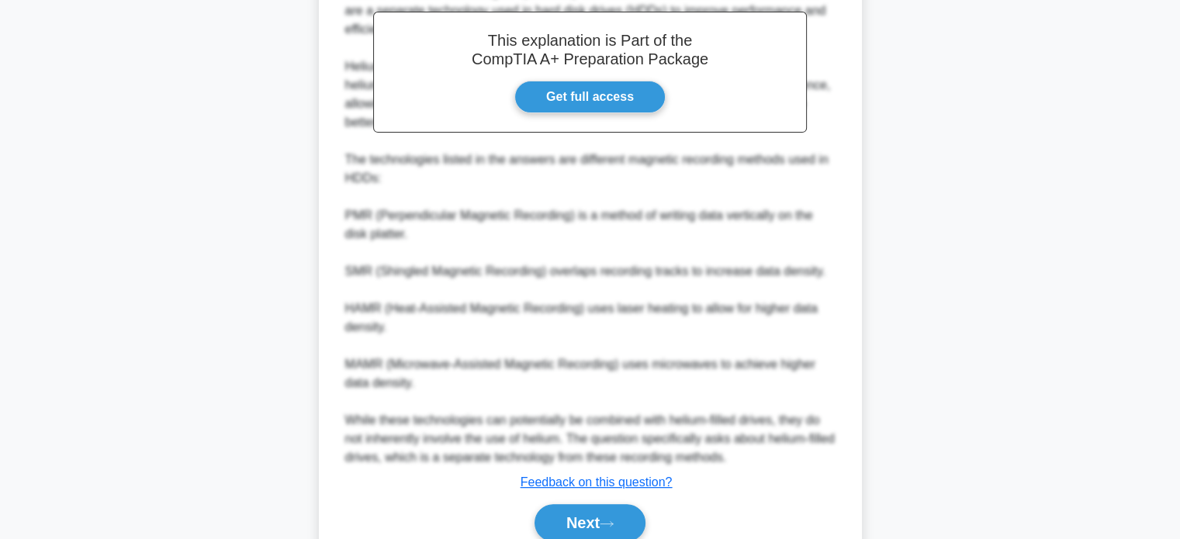
scroll to position [530, 0]
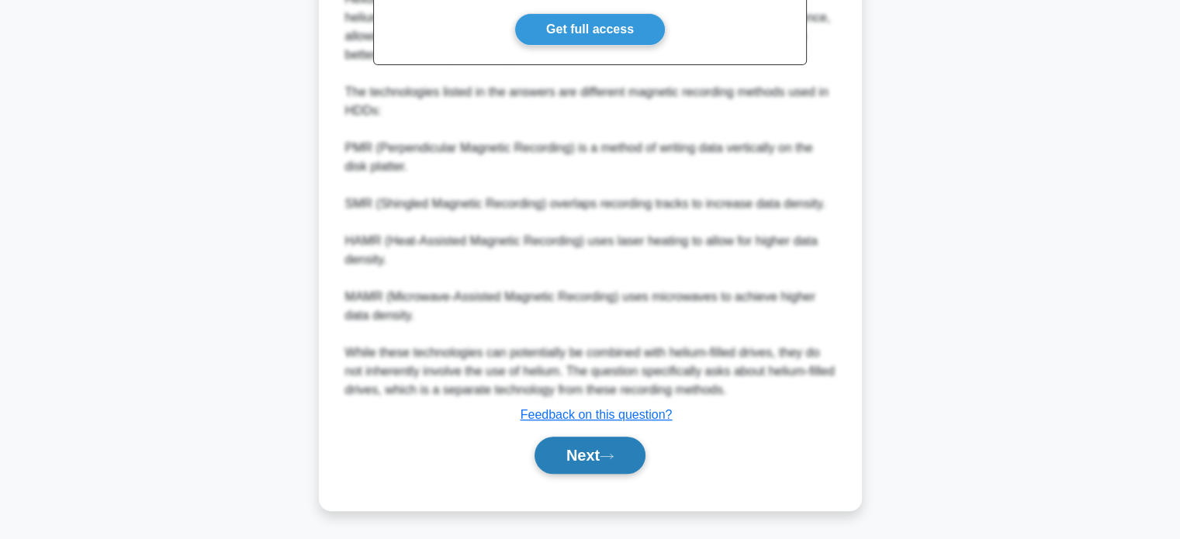
click at [587, 463] on button "Next" at bounding box center [590, 455] width 111 height 37
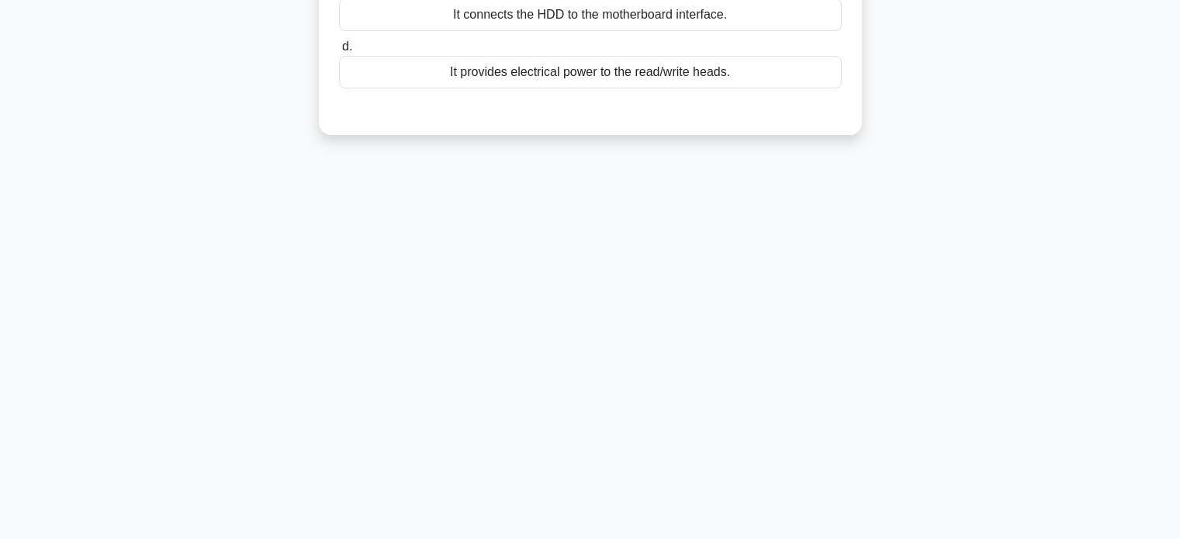
scroll to position [0, 0]
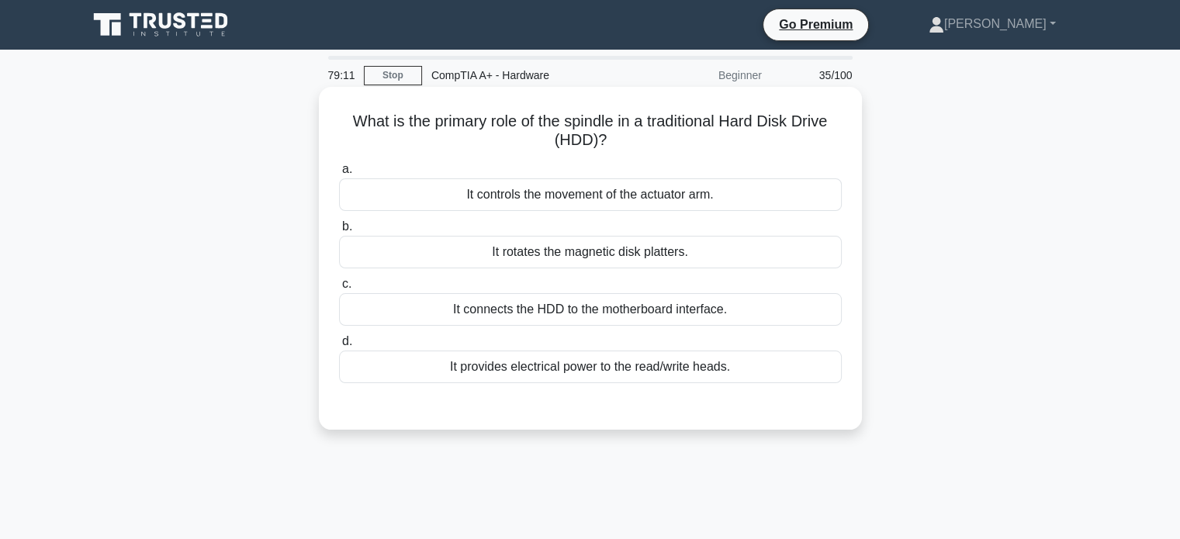
click at [653, 253] on div "It rotates the magnetic disk platters." at bounding box center [590, 252] width 503 height 33
click at [339, 232] on input "b. It rotates the magnetic disk platters." at bounding box center [339, 227] width 0 height 10
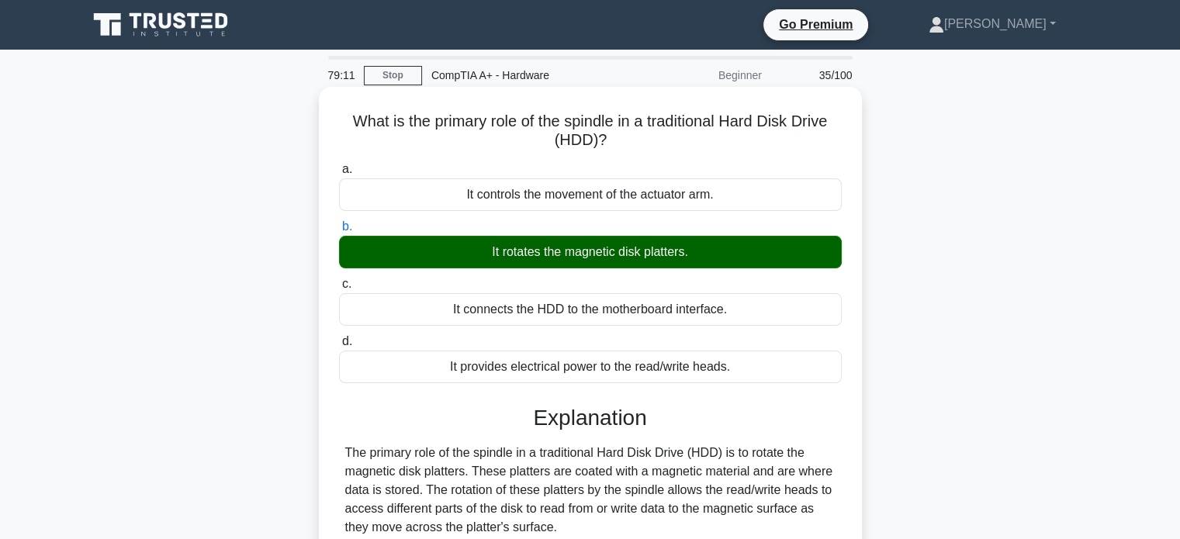
scroll to position [299, 0]
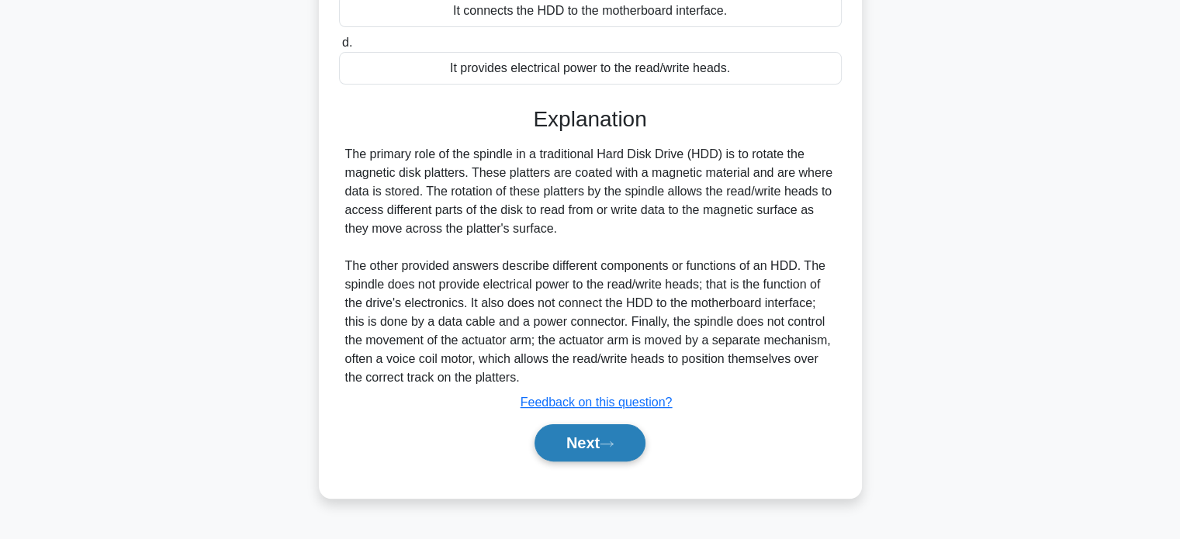
click at [605, 442] on button "Next" at bounding box center [590, 442] width 111 height 37
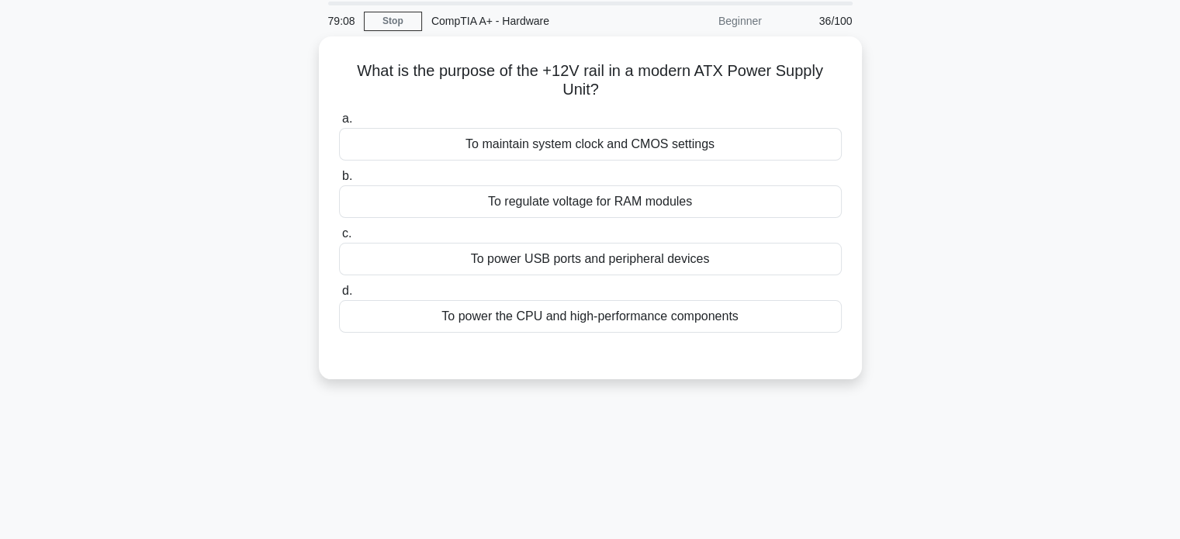
scroll to position [36, 0]
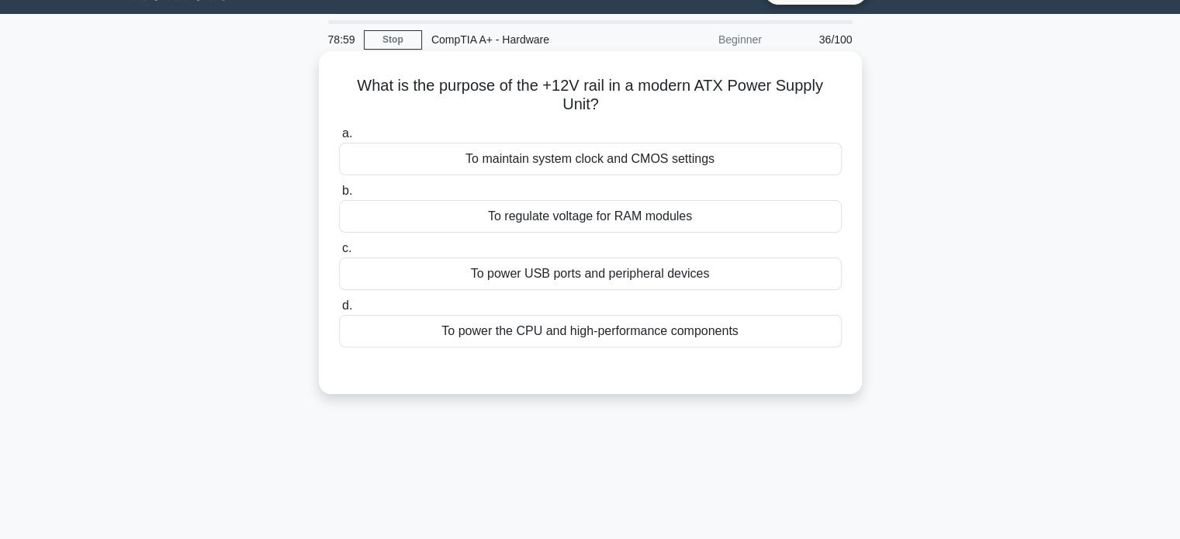
click at [624, 334] on div "To power the CPU and high-performance components" at bounding box center [590, 331] width 503 height 33
click at [339, 311] on input "d. To power the CPU and high-performance components" at bounding box center [339, 306] width 0 height 10
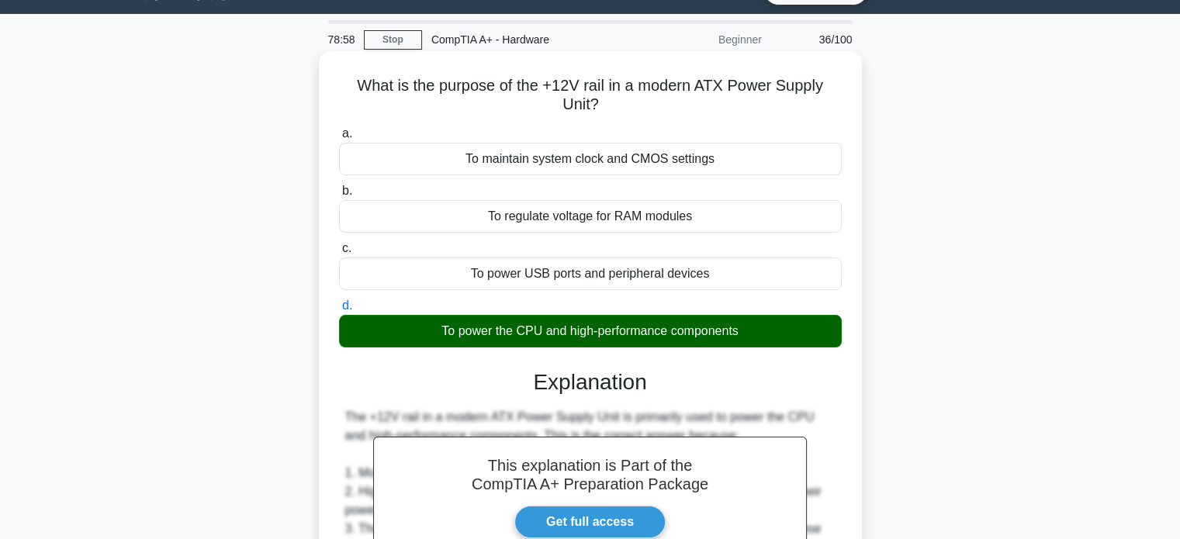
scroll to position [416, 0]
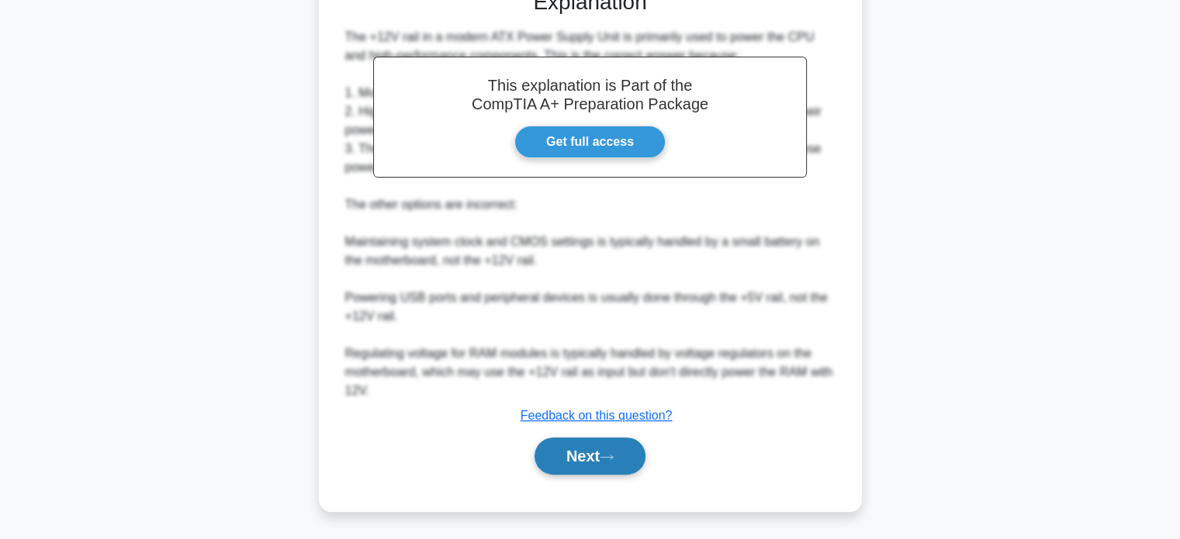
click at [590, 446] on button "Next" at bounding box center [590, 456] width 111 height 37
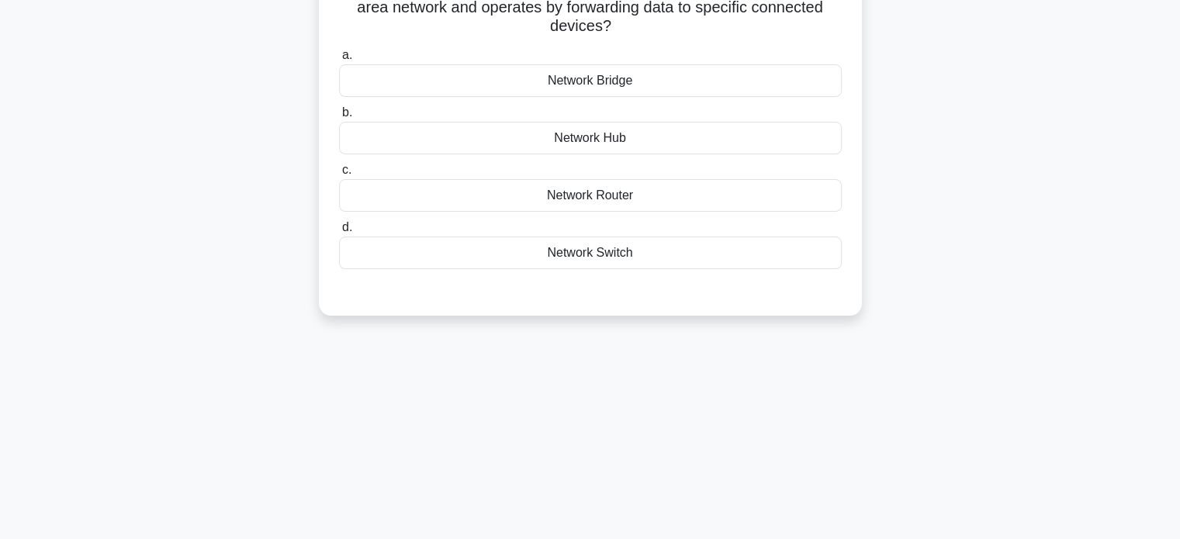
scroll to position [0, 0]
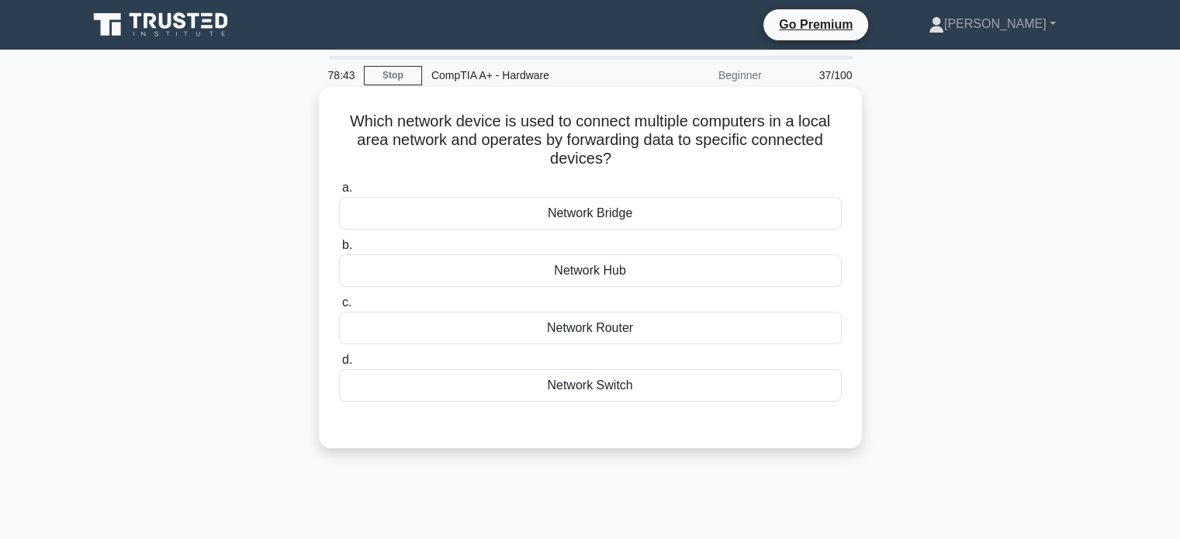
click at [597, 387] on div "Network Switch" at bounding box center [590, 385] width 503 height 33
click at [339, 365] on input "d. Network Switch" at bounding box center [339, 360] width 0 height 10
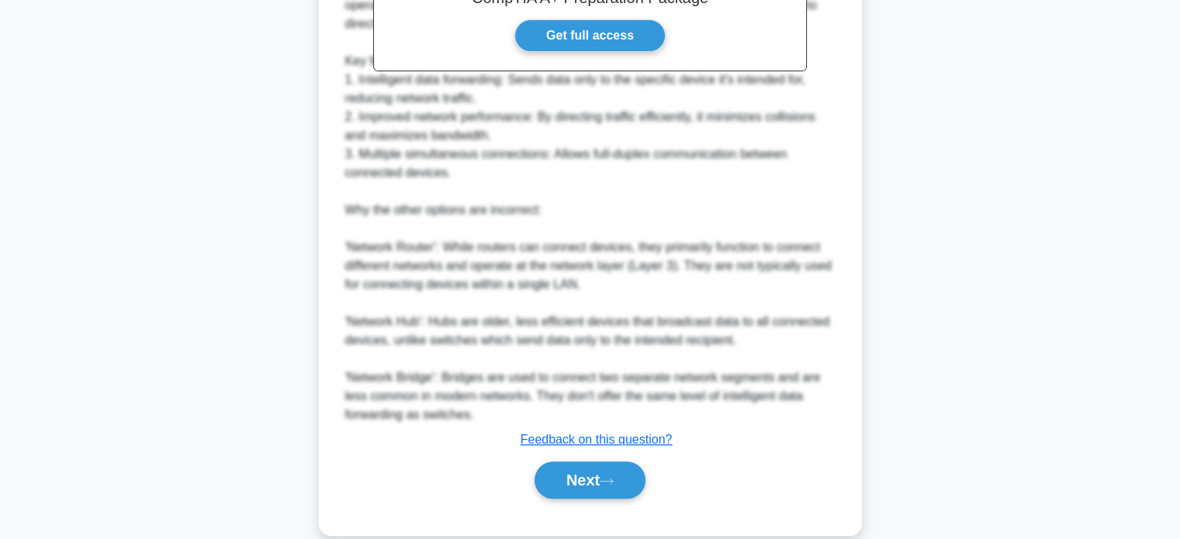
scroll to position [565, 0]
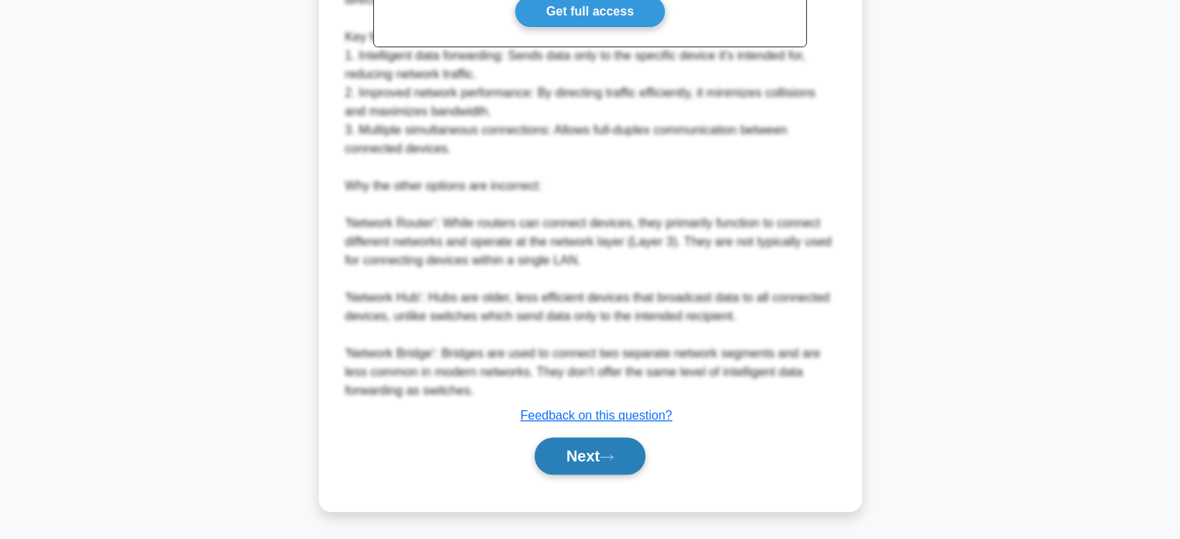
click at [577, 458] on button "Next" at bounding box center [590, 456] width 111 height 37
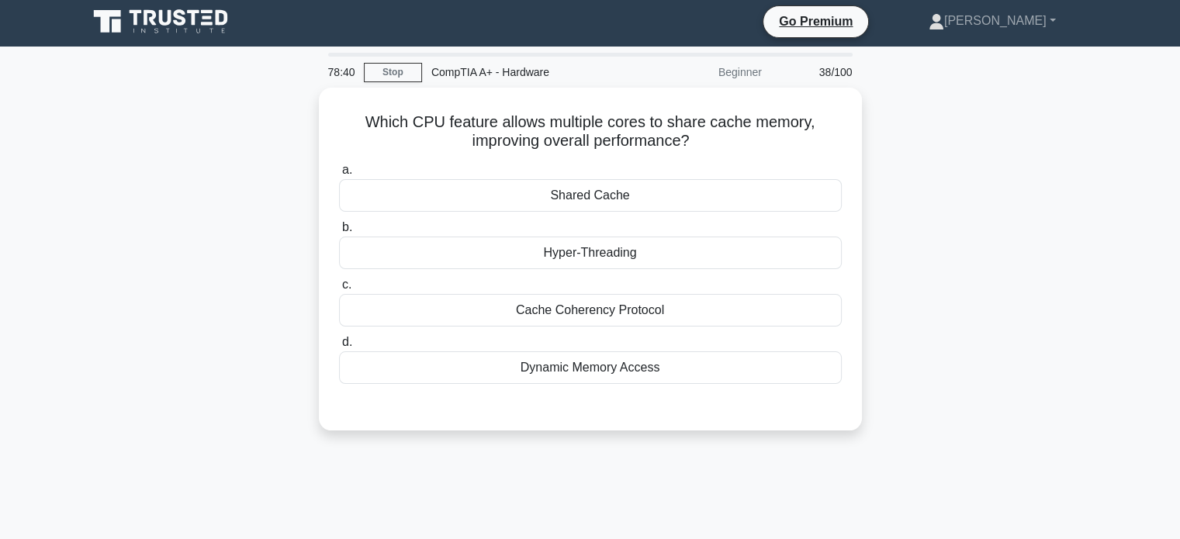
scroll to position [2, 0]
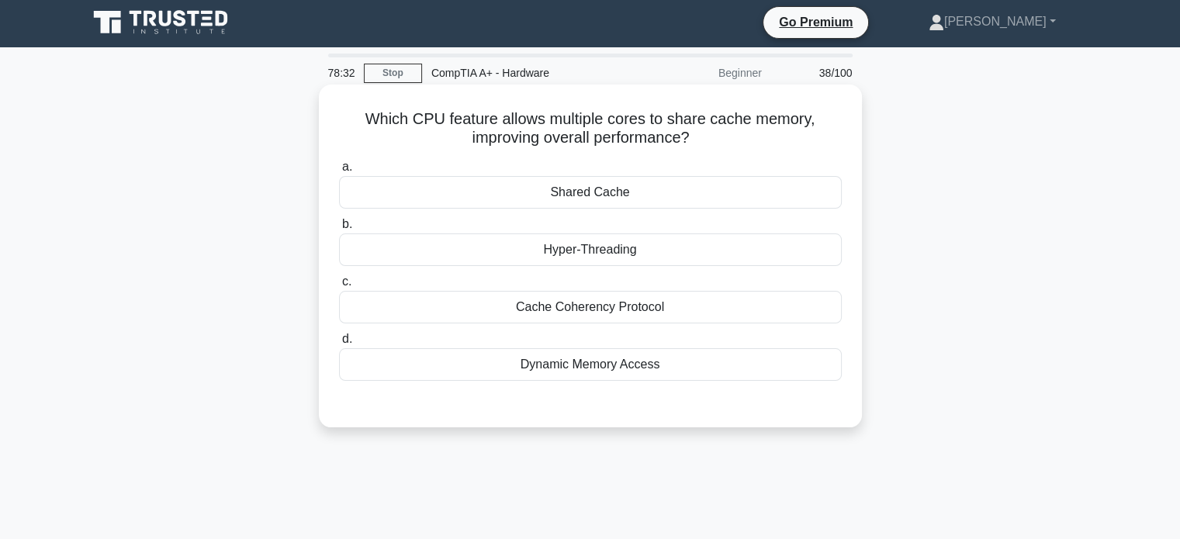
click at [646, 313] on div "Cache Coherency Protocol" at bounding box center [590, 307] width 503 height 33
click at [339, 287] on input "c. Cache Coherency Protocol" at bounding box center [339, 282] width 0 height 10
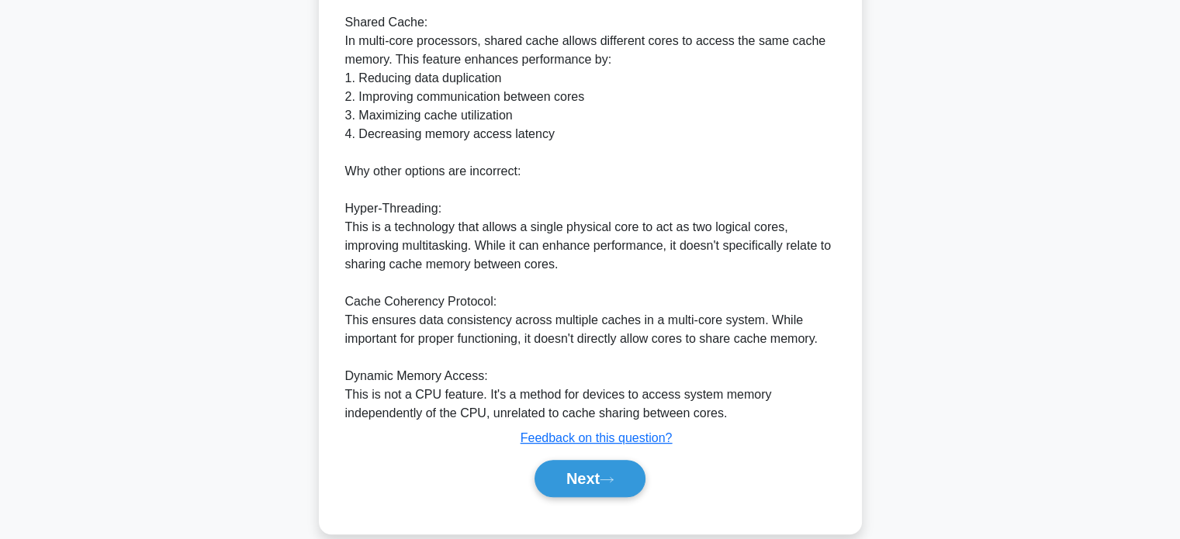
scroll to position [511, 0]
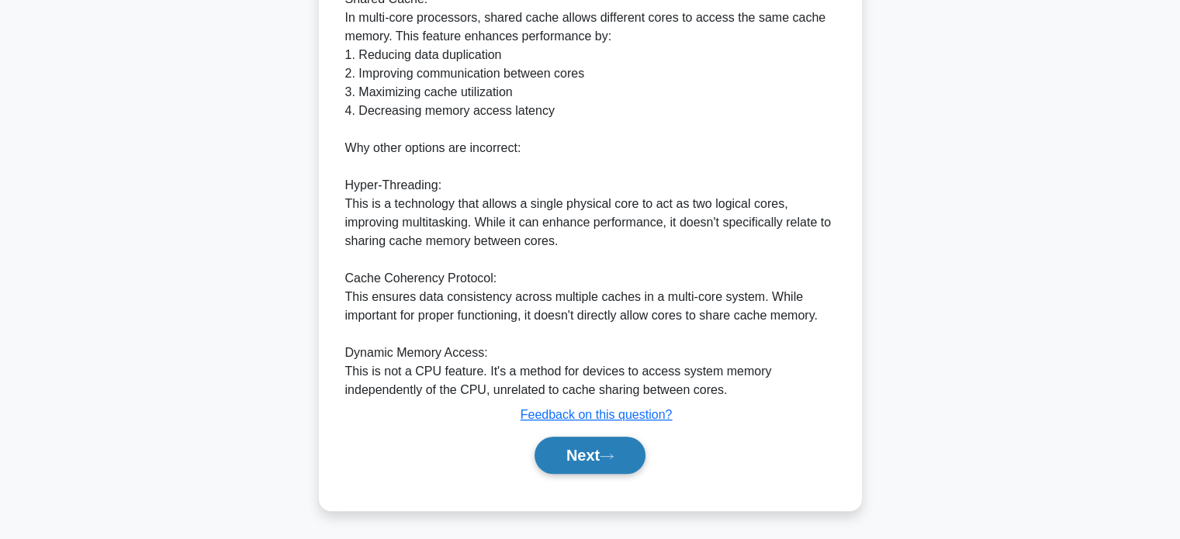
click at [571, 457] on button "Next" at bounding box center [590, 455] width 111 height 37
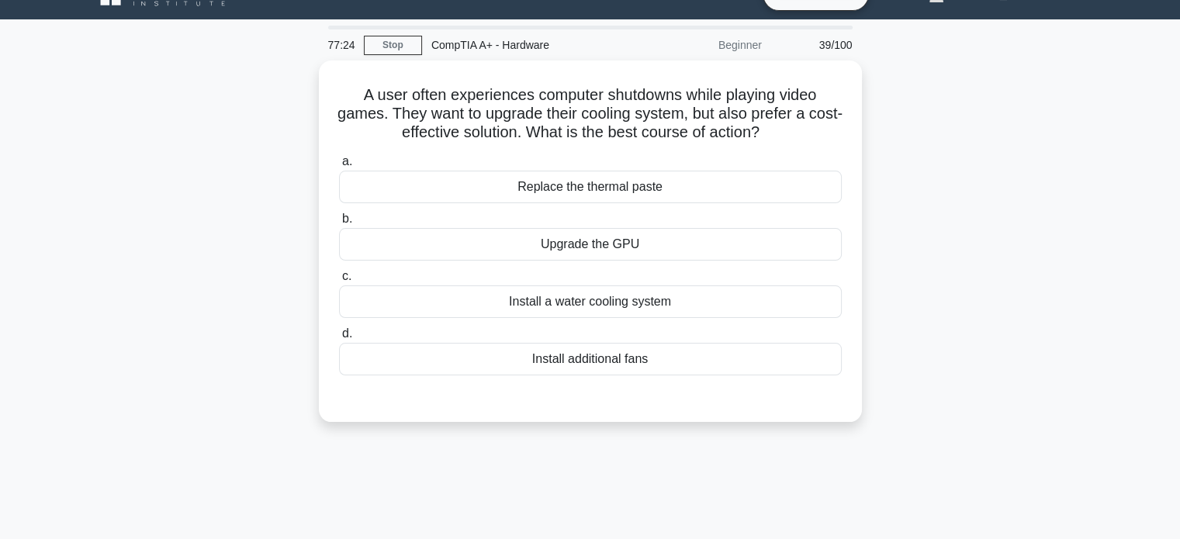
scroll to position [27, 0]
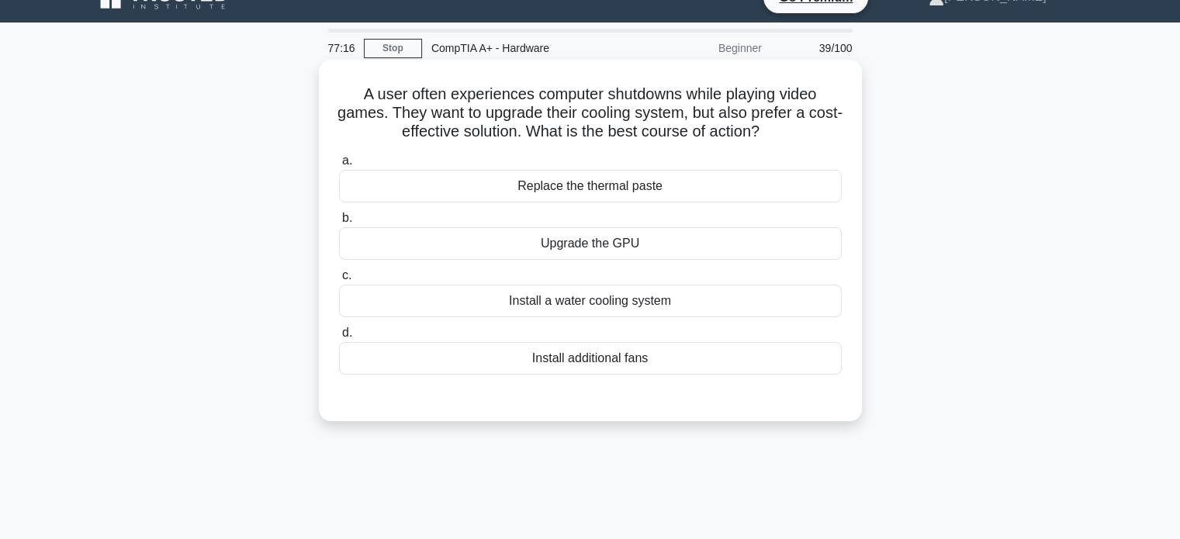
click at [613, 185] on div "Replace the thermal paste" at bounding box center [590, 186] width 503 height 33
click at [339, 166] on input "a. Replace the thermal paste" at bounding box center [339, 161] width 0 height 10
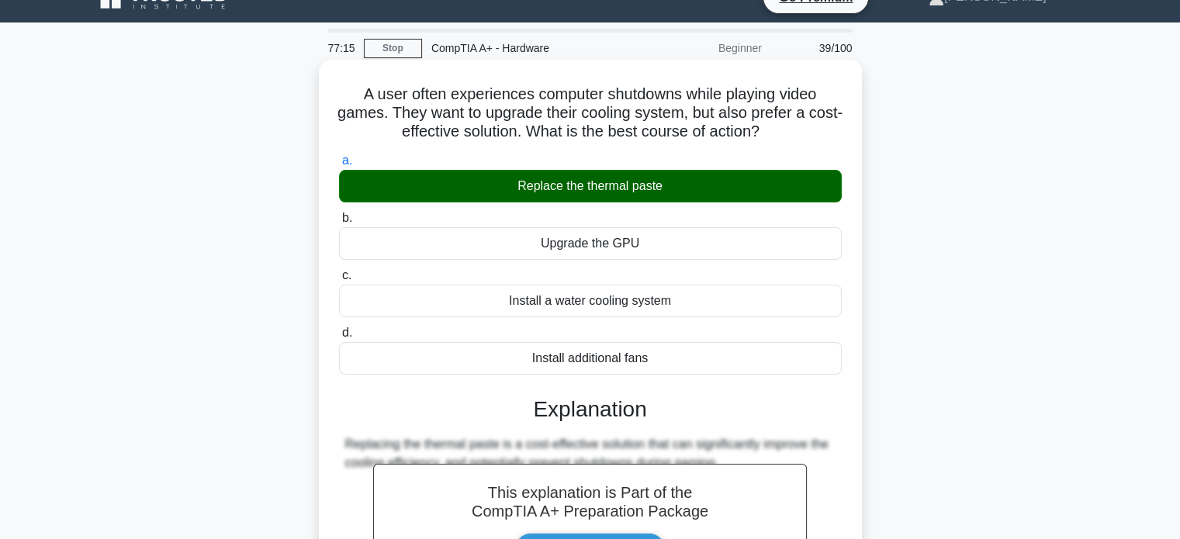
scroll to position [299, 0]
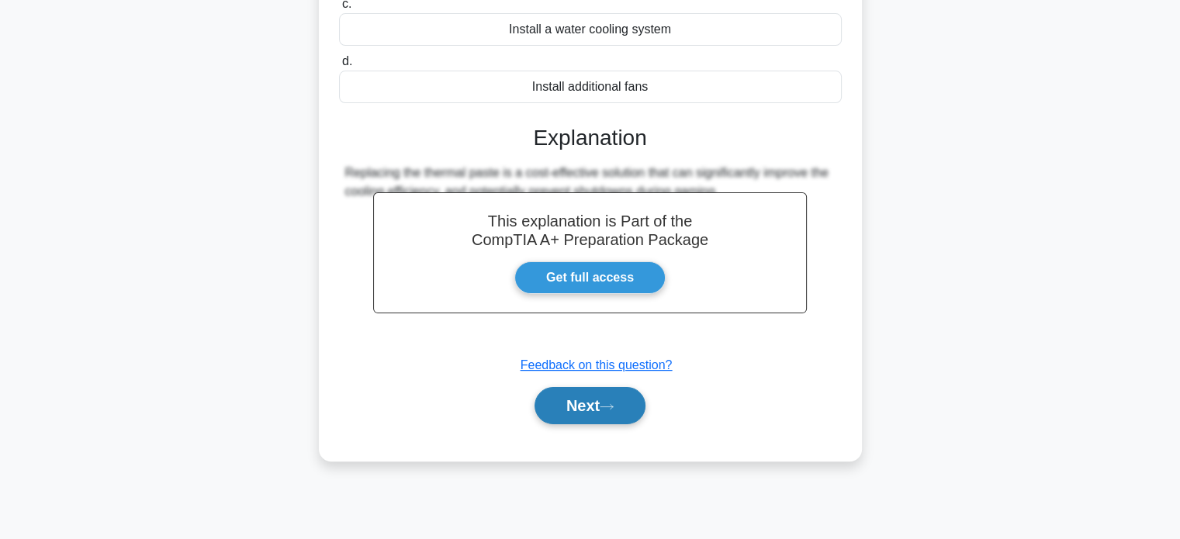
click at [573, 397] on button "Next" at bounding box center [590, 405] width 111 height 37
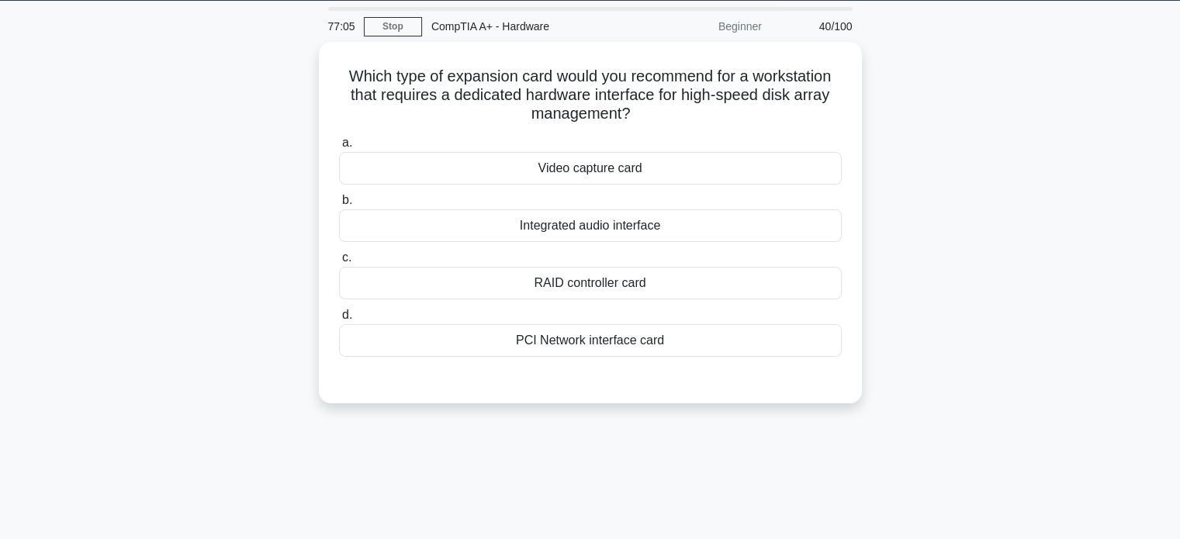
scroll to position [47, 0]
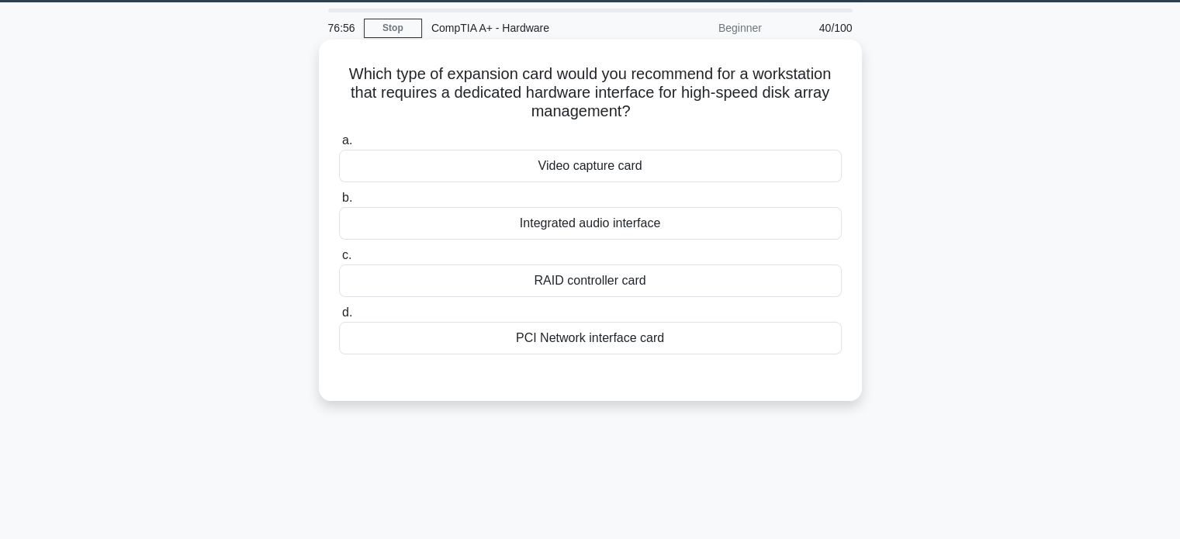
click at [636, 168] on div "Video capture card" at bounding box center [590, 166] width 503 height 33
click at [339, 146] on input "a. Video capture card" at bounding box center [339, 141] width 0 height 10
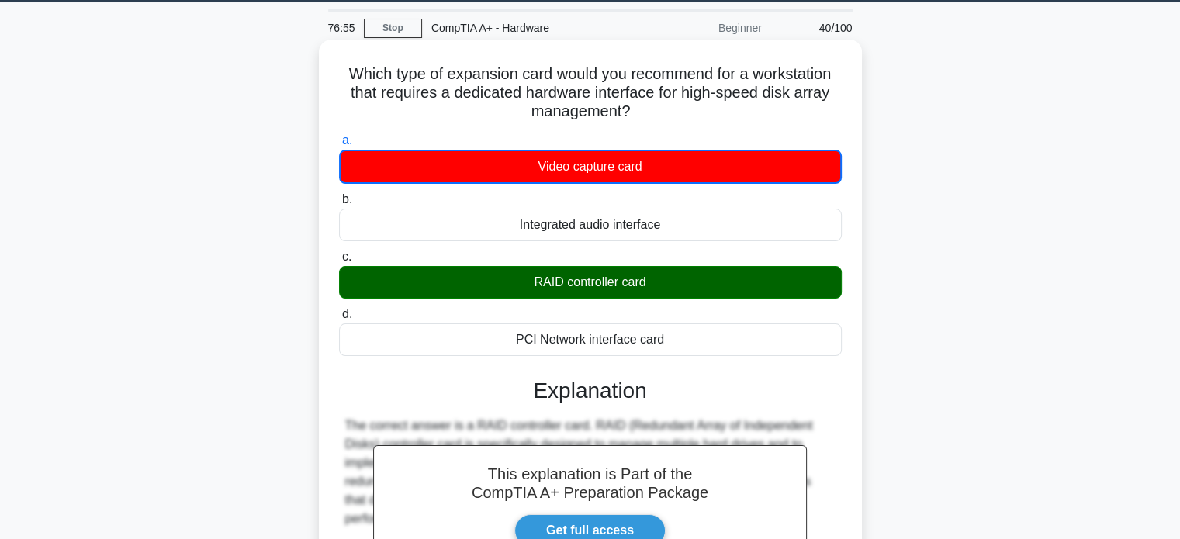
scroll to position [299, 0]
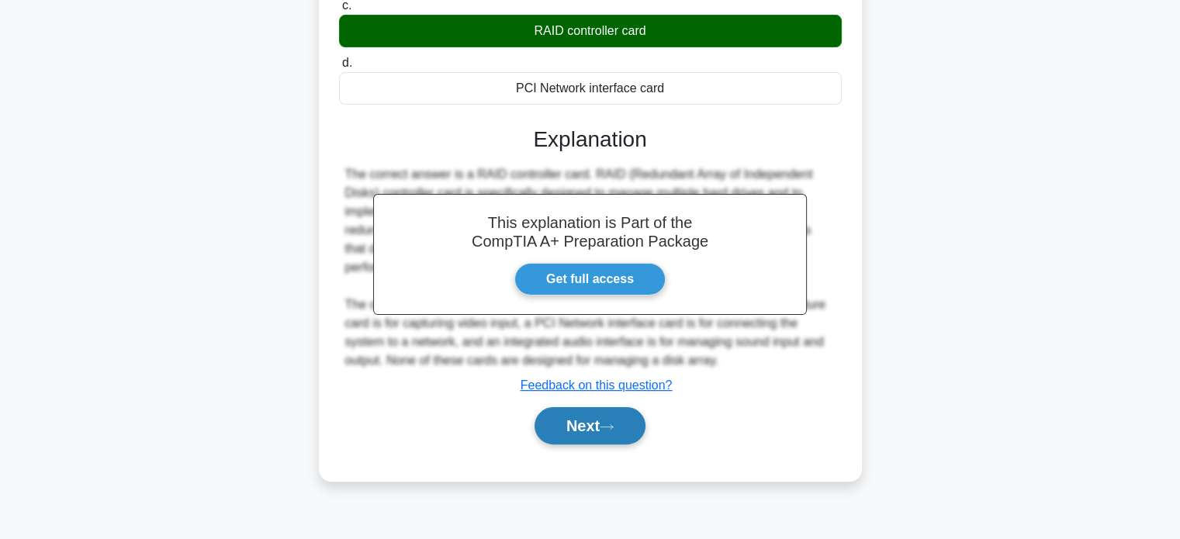
click at [593, 423] on button "Next" at bounding box center [590, 425] width 111 height 37
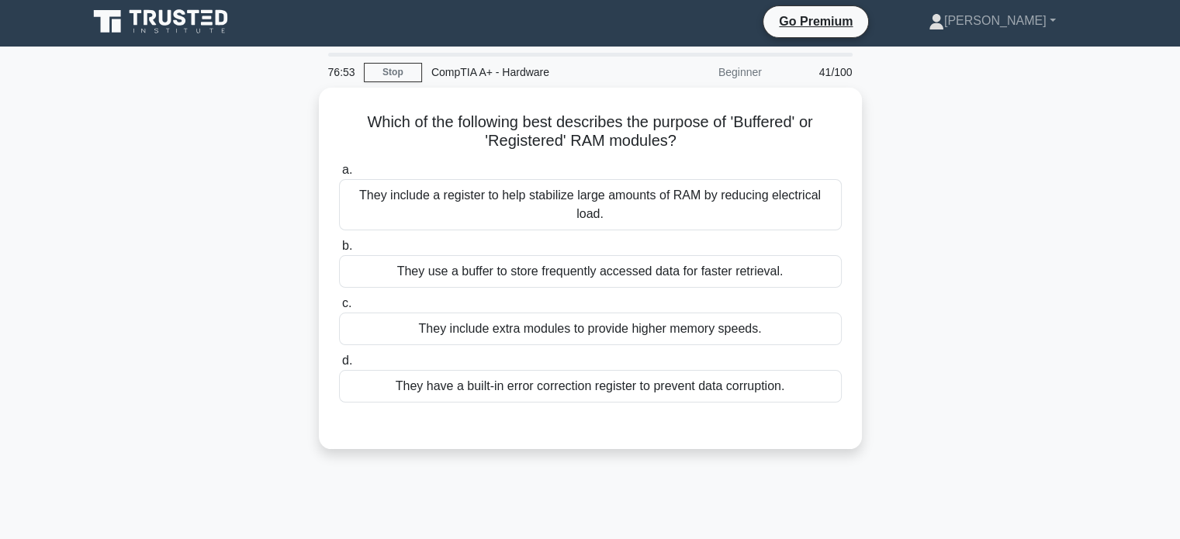
scroll to position [0, 0]
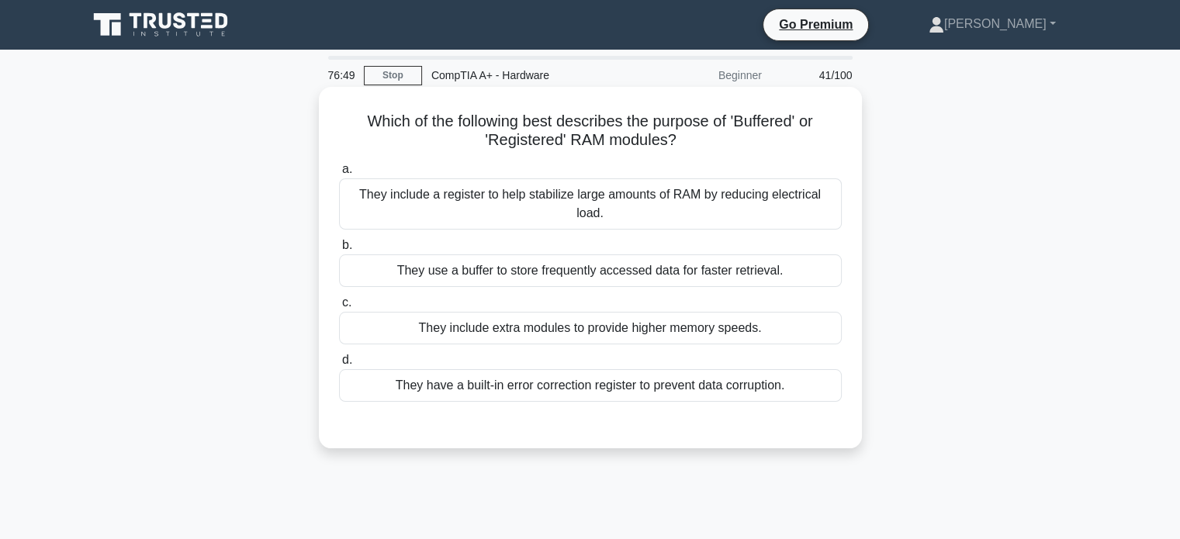
click at [656, 213] on div "They include a register to help stabilize large amounts of RAM by reducing elec…" at bounding box center [590, 203] width 503 height 51
click at [339, 175] on input "a. They include a register to help stabilize large amounts of RAM by reducing e…" at bounding box center [339, 169] width 0 height 10
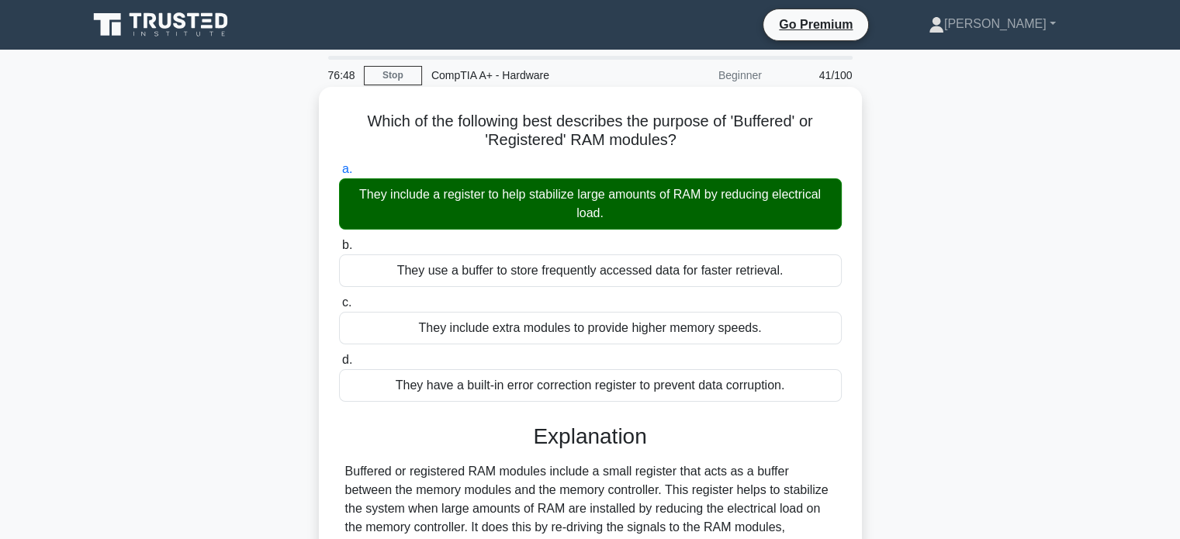
scroll to position [304, 0]
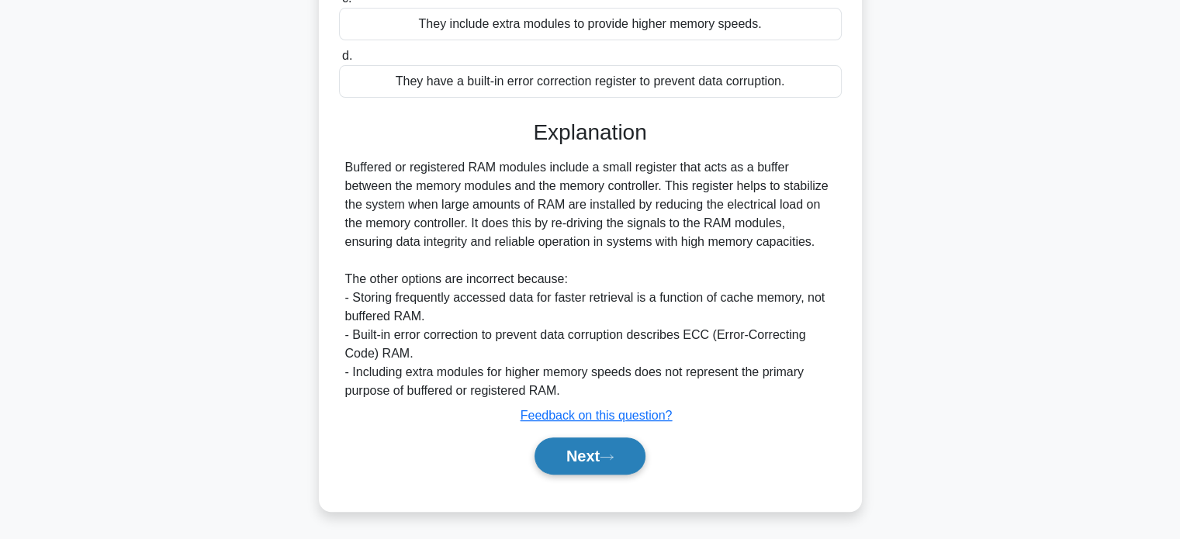
click at [622, 472] on button "Next" at bounding box center [590, 456] width 111 height 37
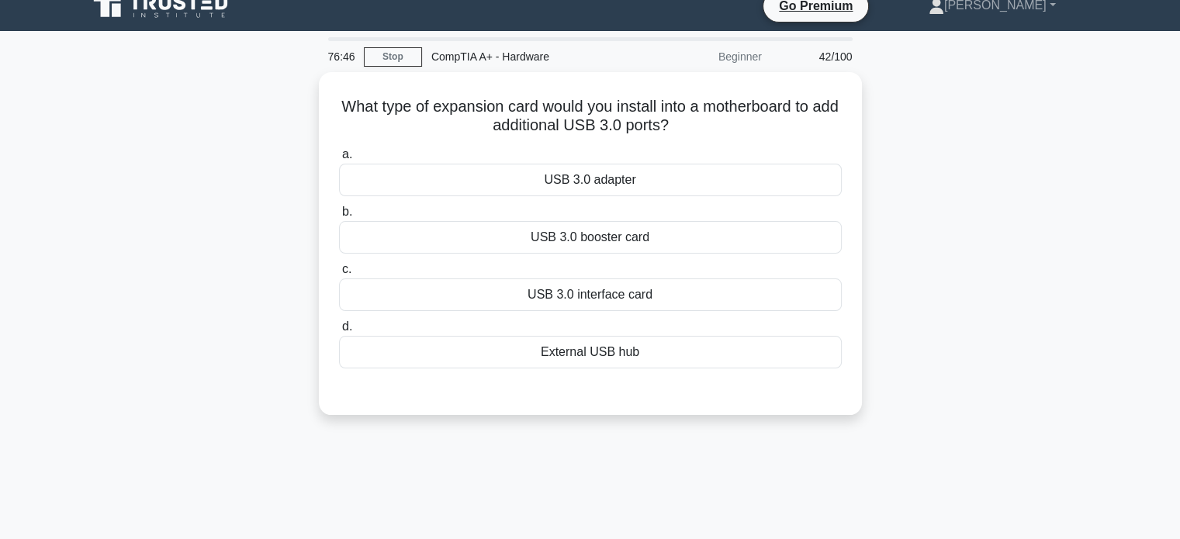
scroll to position [0, 0]
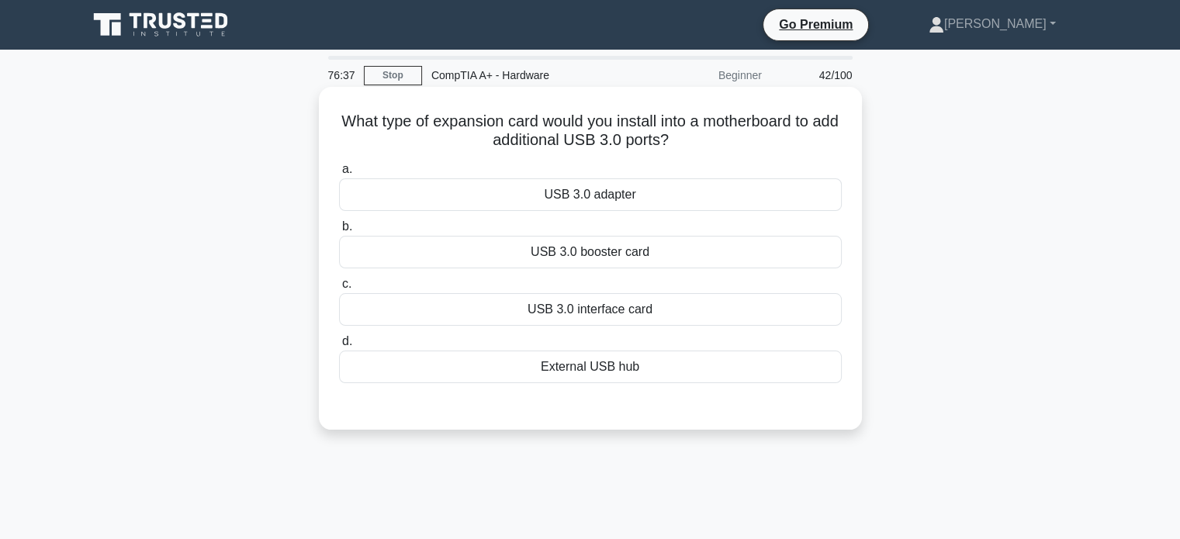
click at [597, 305] on div "USB 3.0 interface card" at bounding box center [590, 309] width 503 height 33
click at [339, 289] on input "c. USB 3.0 interface card" at bounding box center [339, 284] width 0 height 10
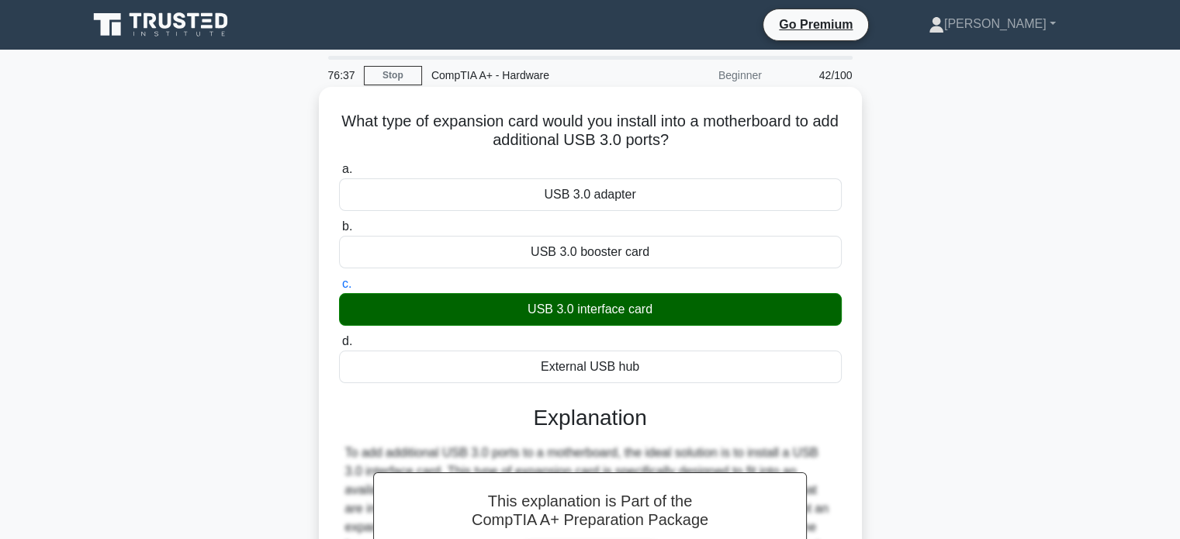
scroll to position [299, 0]
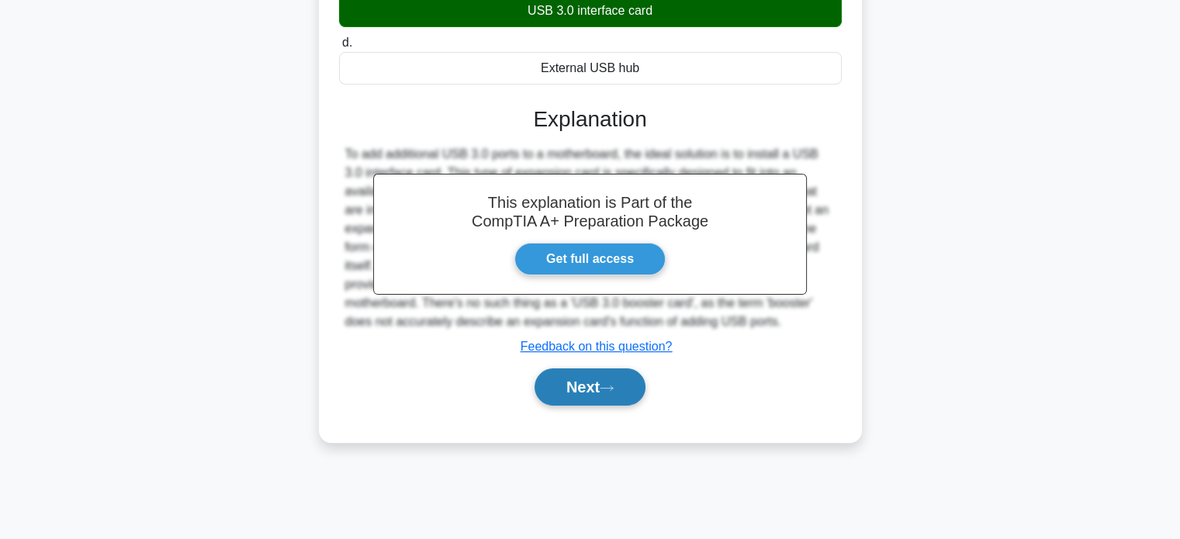
click at [612, 378] on button "Next" at bounding box center [590, 387] width 111 height 37
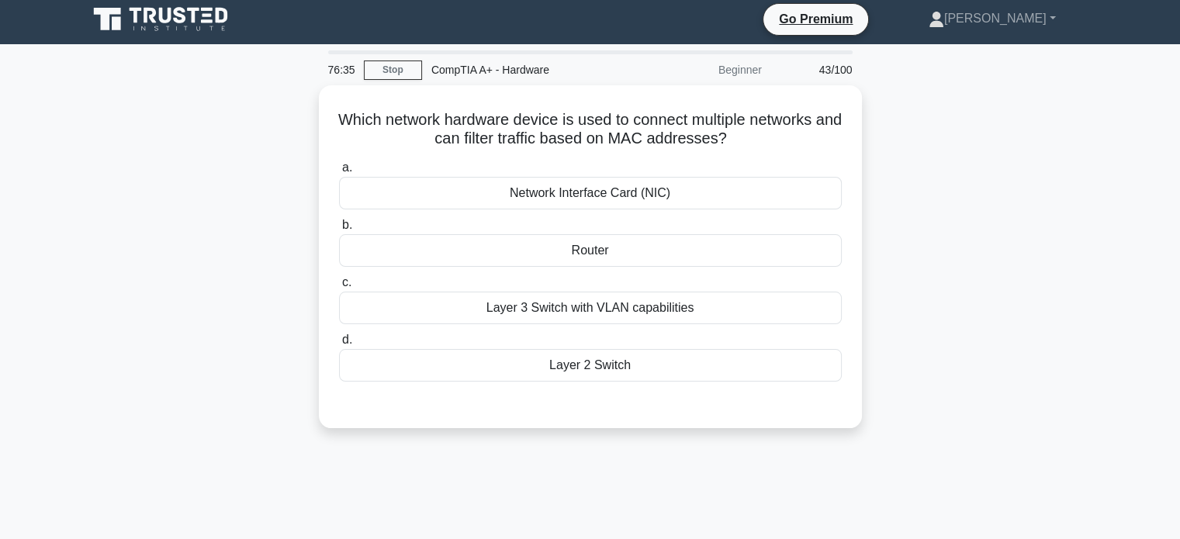
scroll to position [0, 0]
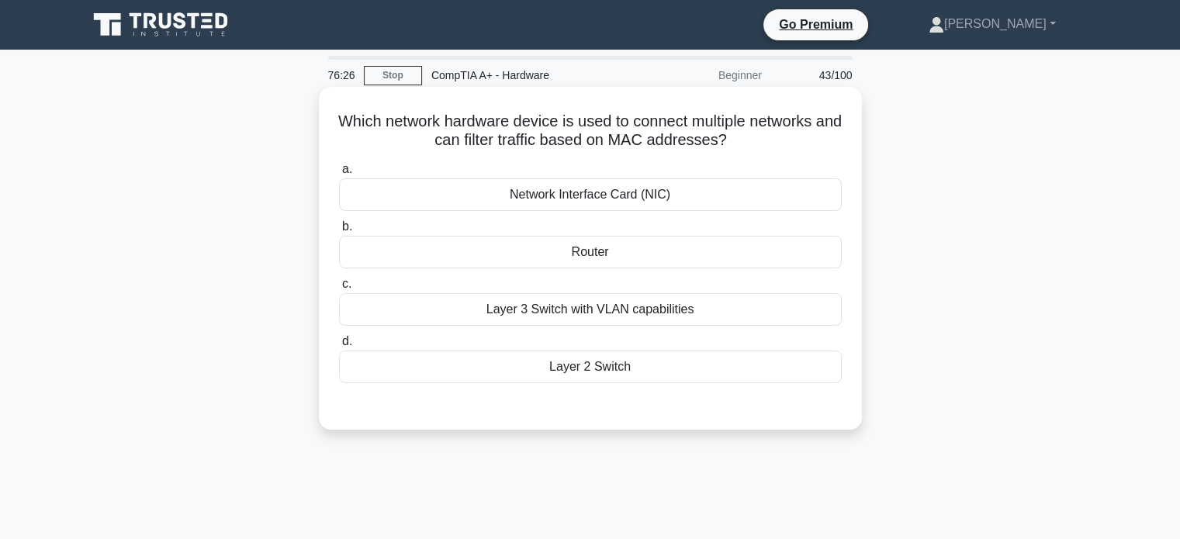
click at [581, 367] on div "Layer 2 Switch" at bounding box center [590, 367] width 503 height 33
click at [339, 347] on input "d. Layer 2 Switch" at bounding box center [339, 342] width 0 height 10
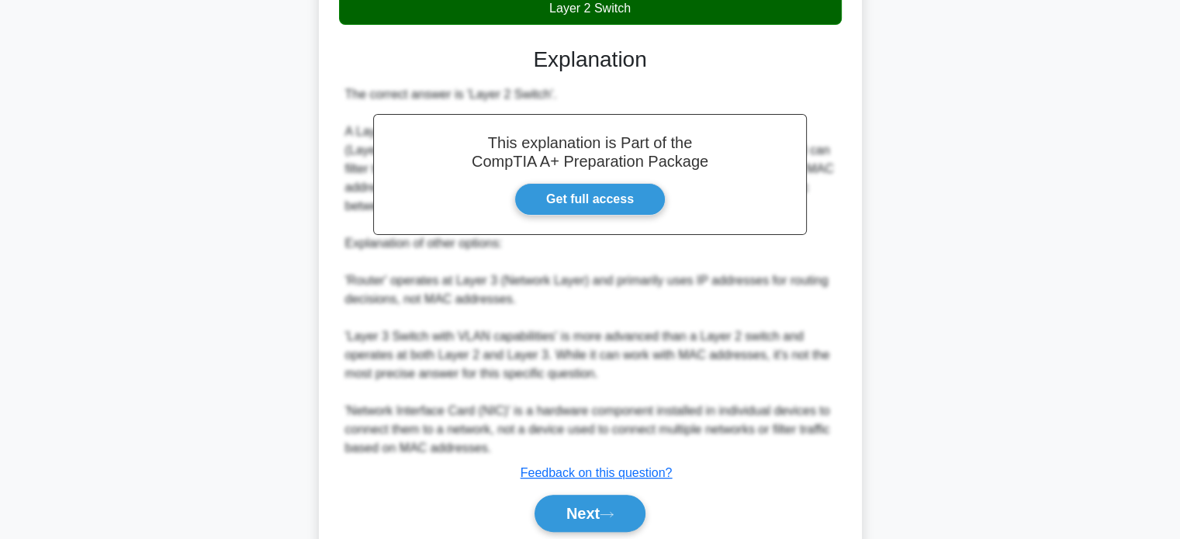
scroll to position [416, 0]
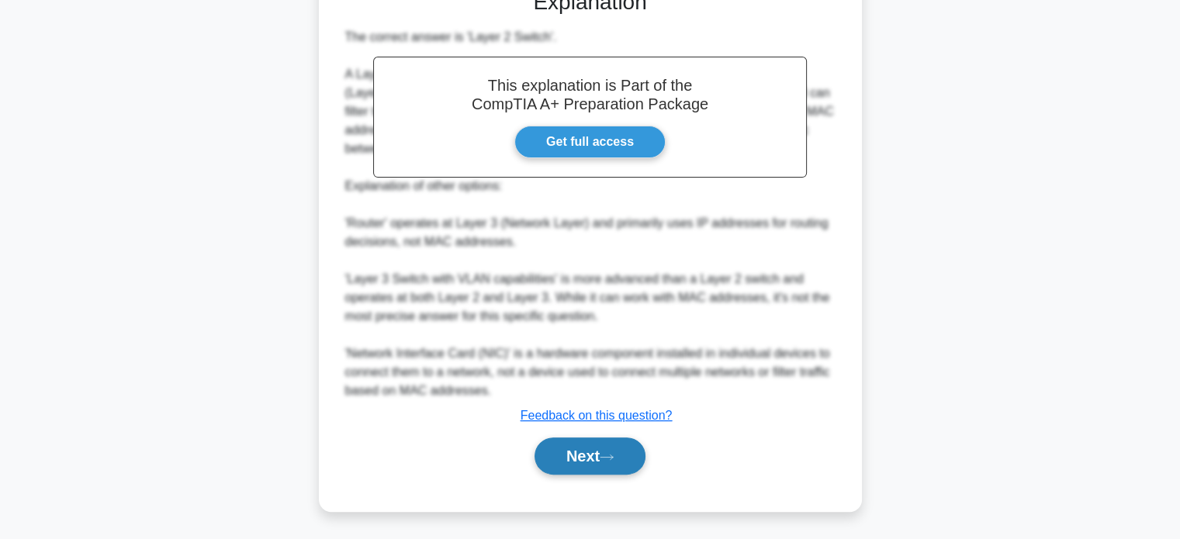
click at [587, 473] on button "Next" at bounding box center [590, 456] width 111 height 37
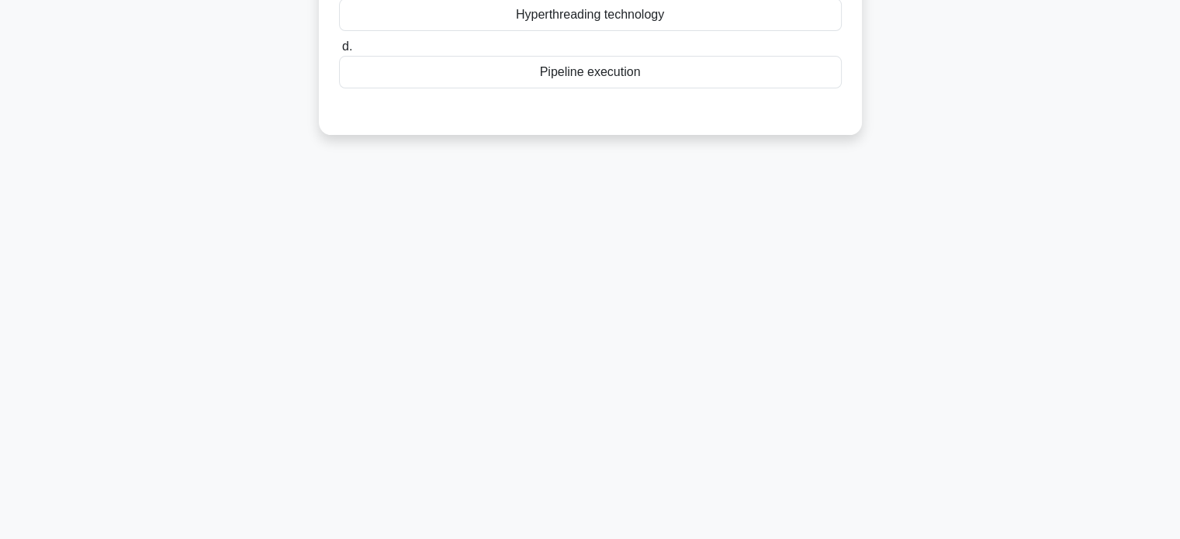
scroll to position [0, 0]
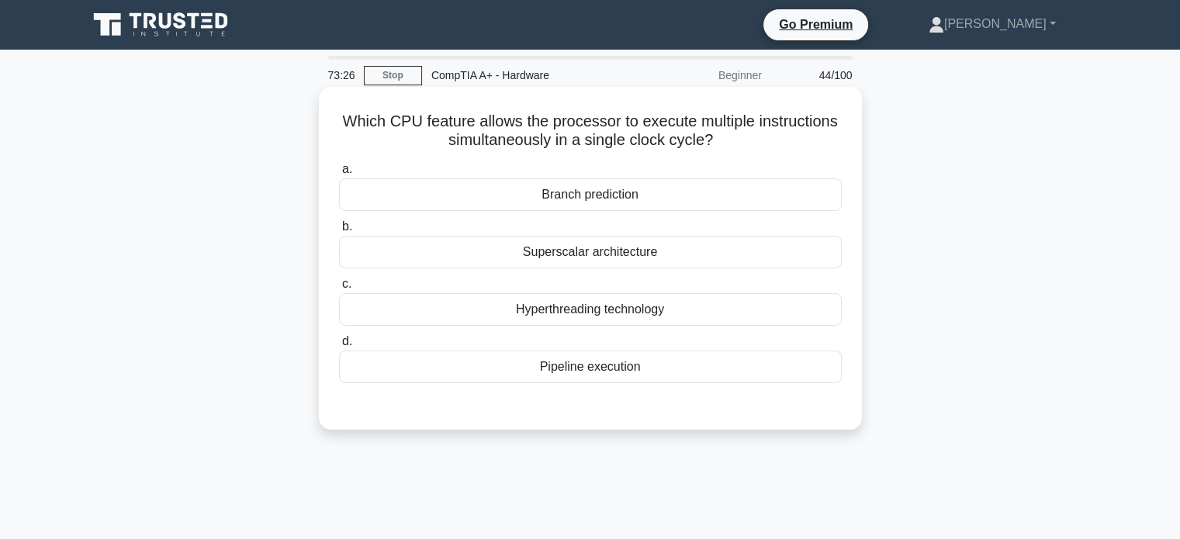
click at [627, 360] on div "Pipeline execution" at bounding box center [590, 367] width 503 height 33
click at [339, 347] on input "d. Pipeline execution" at bounding box center [339, 342] width 0 height 10
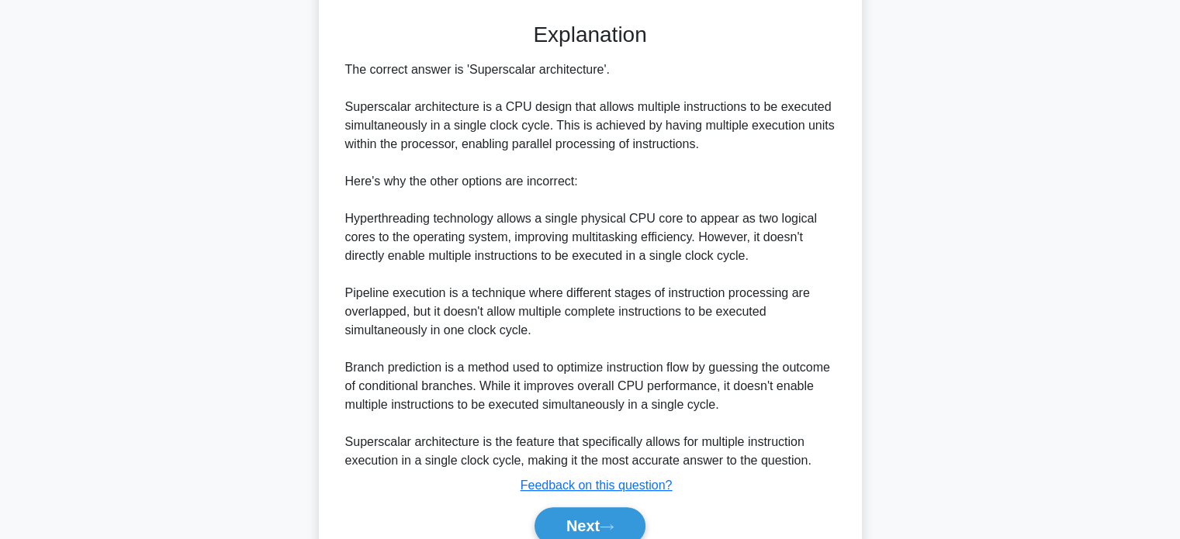
scroll to position [455, 0]
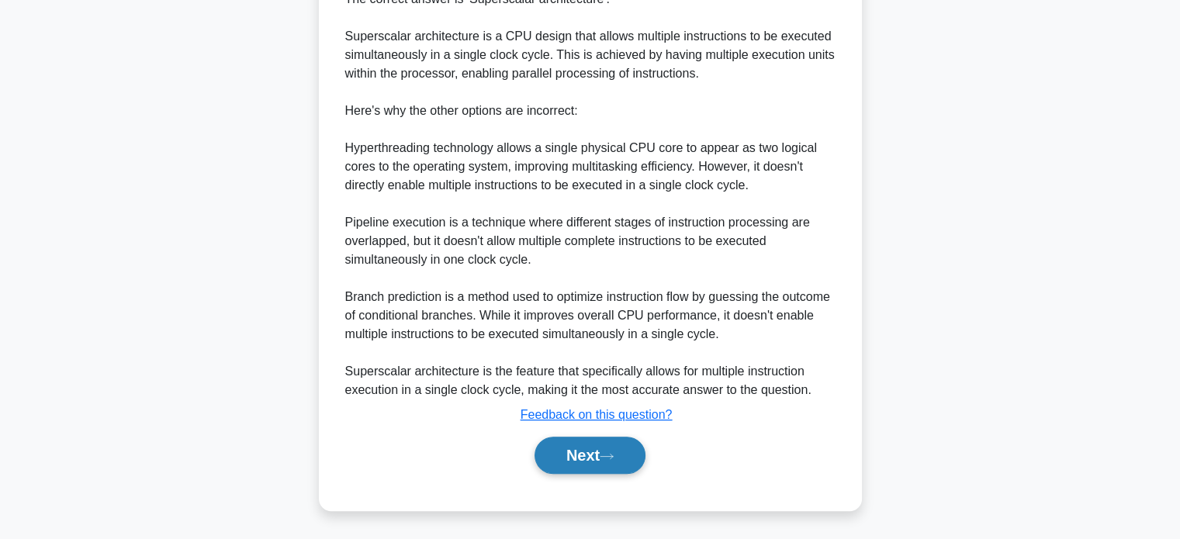
click at [583, 456] on button "Next" at bounding box center [590, 455] width 111 height 37
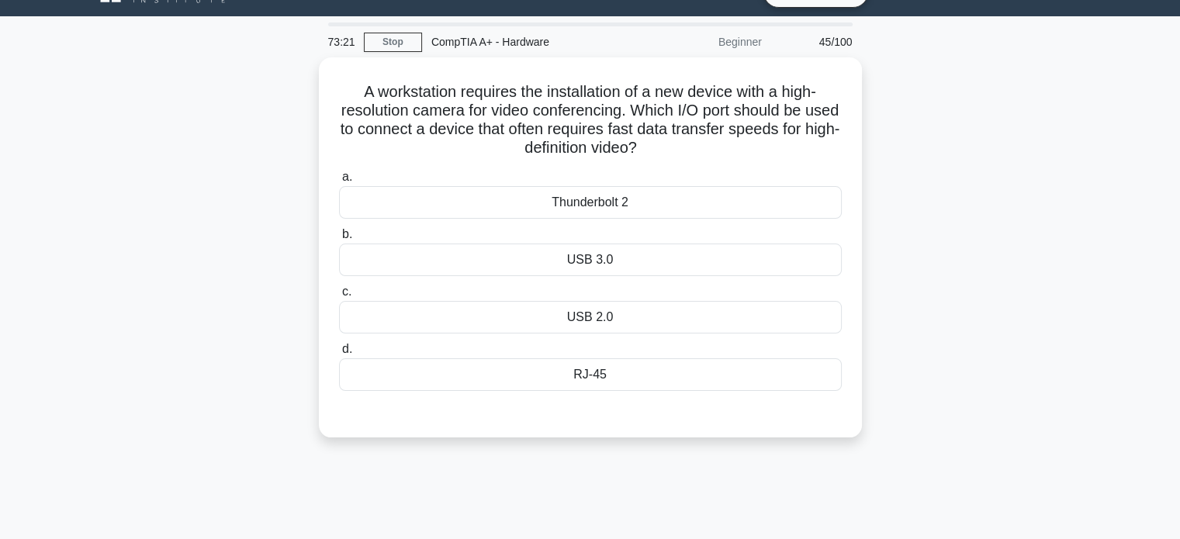
scroll to position [46, 0]
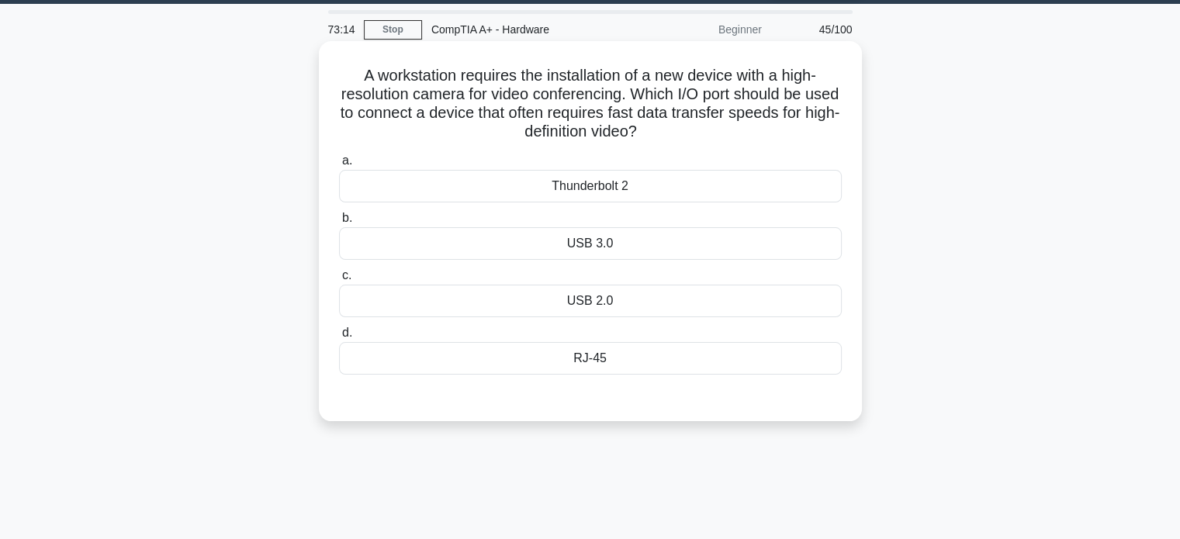
click at [616, 246] on div "USB 3.0" at bounding box center [590, 243] width 503 height 33
click at [339, 223] on input "b. USB 3.0" at bounding box center [339, 218] width 0 height 10
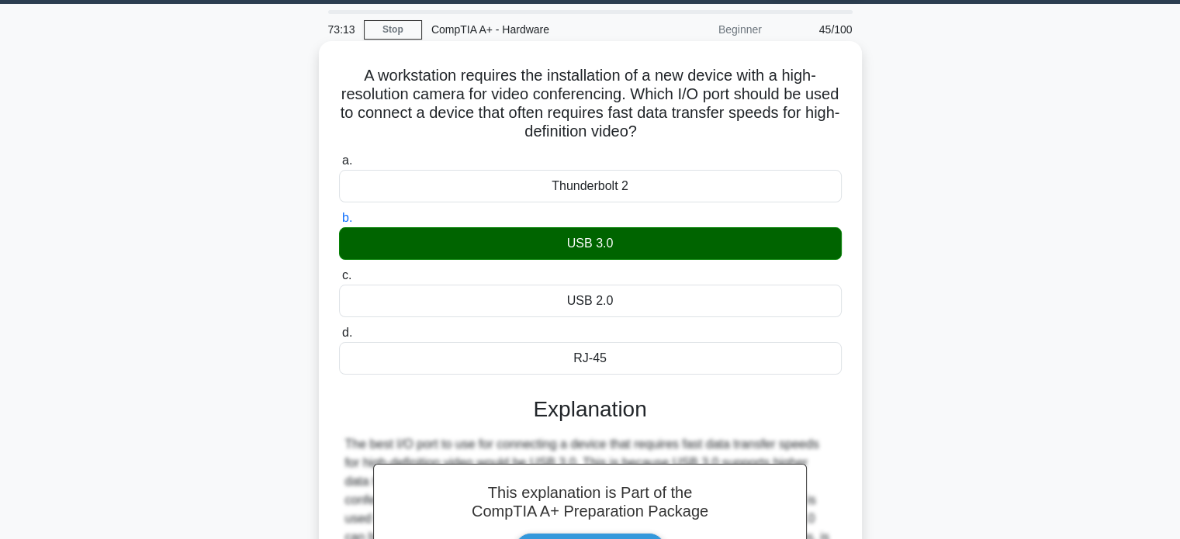
scroll to position [299, 0]
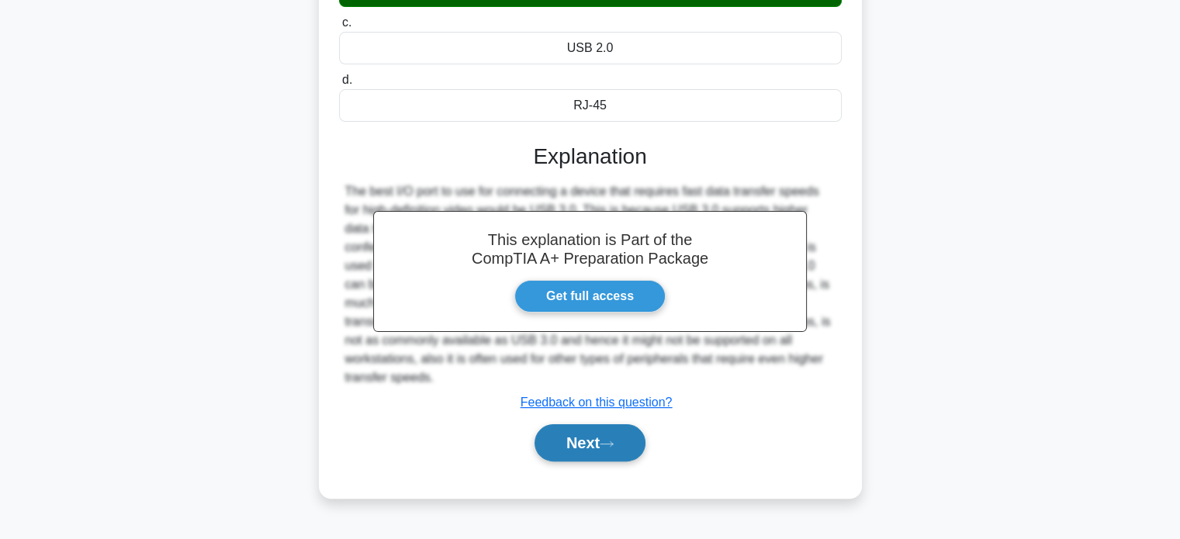
click at [590, 445] on button "Next" at bounding box center [590, 442] width 111 height 37
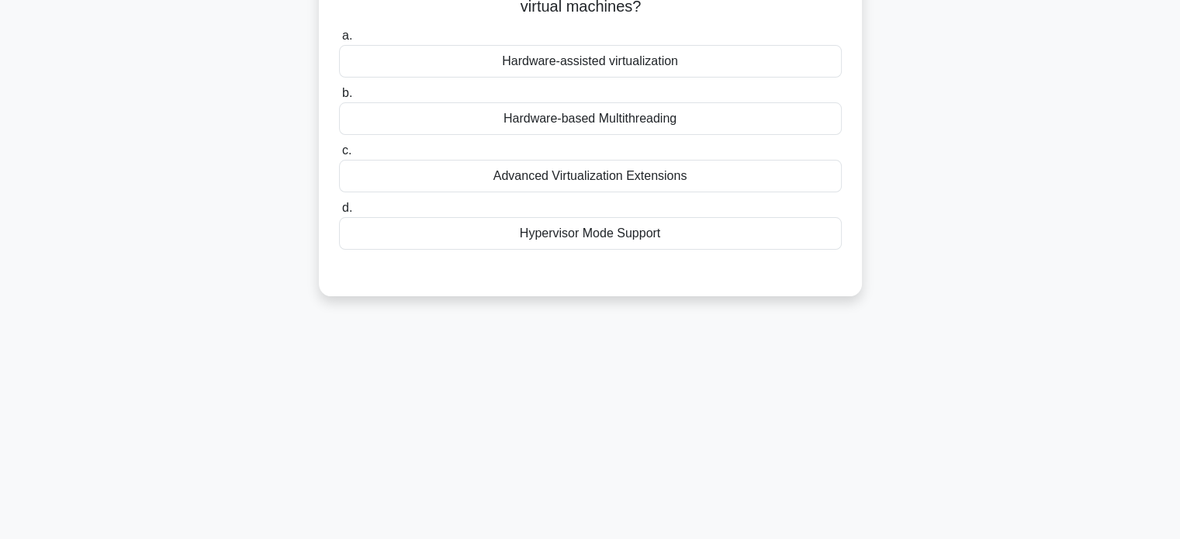
scroll to position [0, 0]
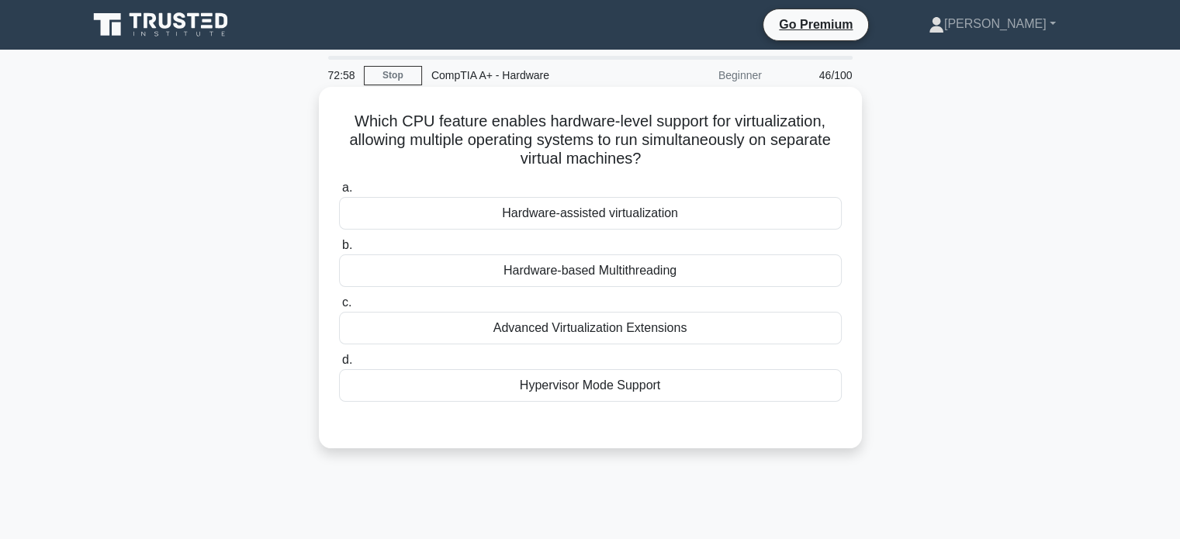
click at [675, 279] on div "Hardware-based Multithreading" at bounding box center [590, 271] width 503 height 33
click at [339, 251] on input "b. Hardware-based Multithreading" at bounding box center [339, 246] width 0 height 10
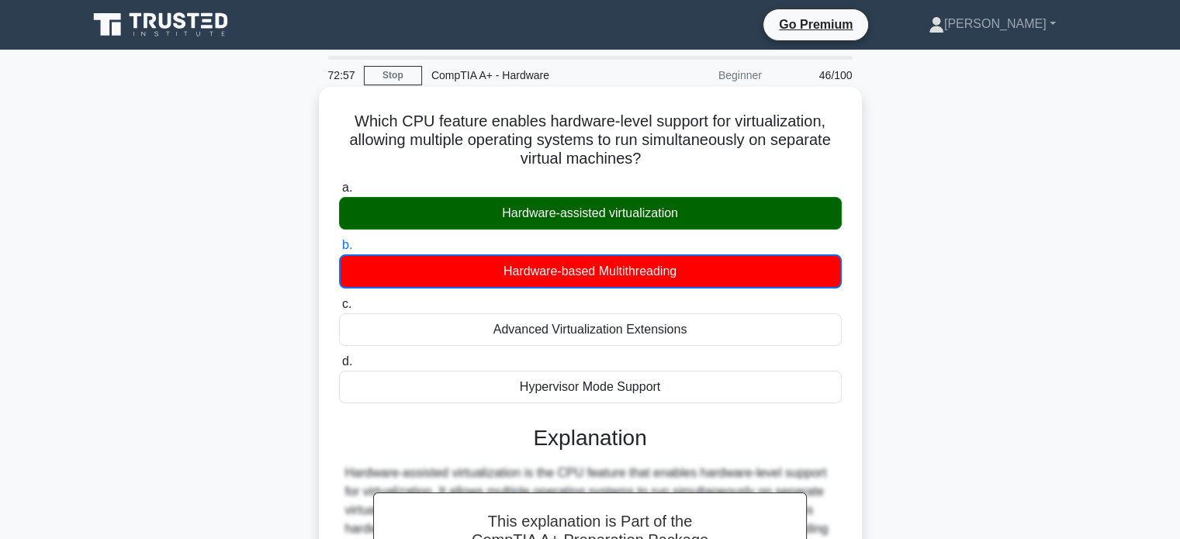
scroll to position [299, 0]
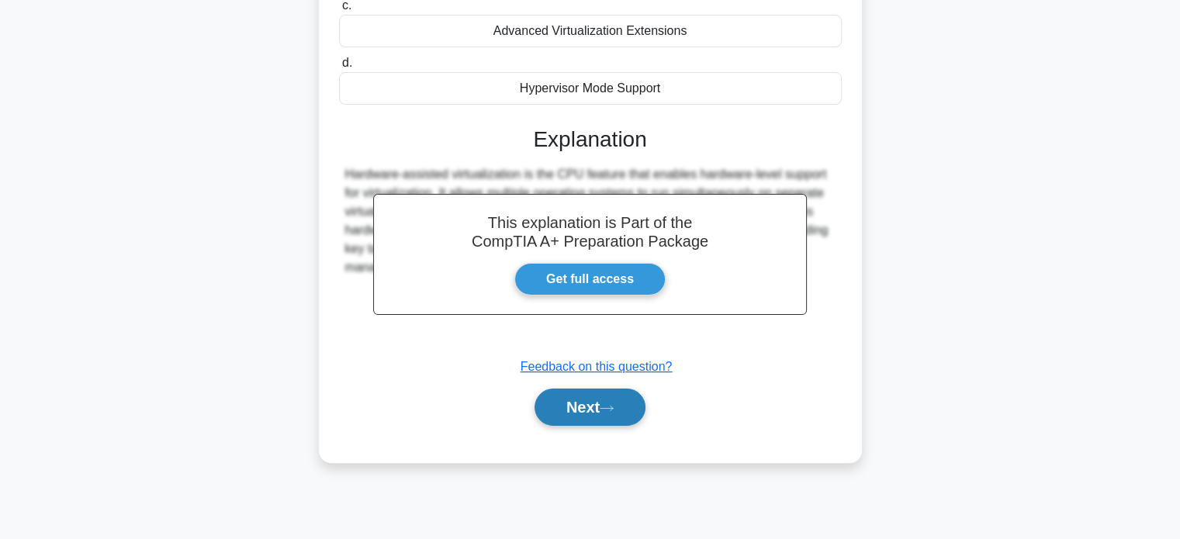
click at [611, 407] on icon at bounding box center [607, 408] width 14 height 9
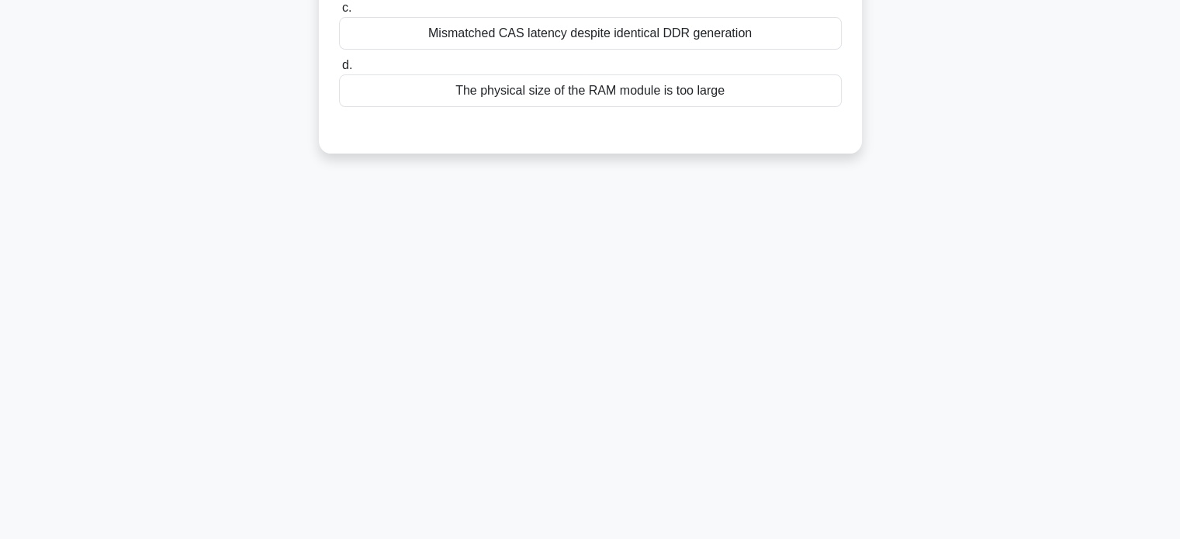
scroll to position [0, 0]
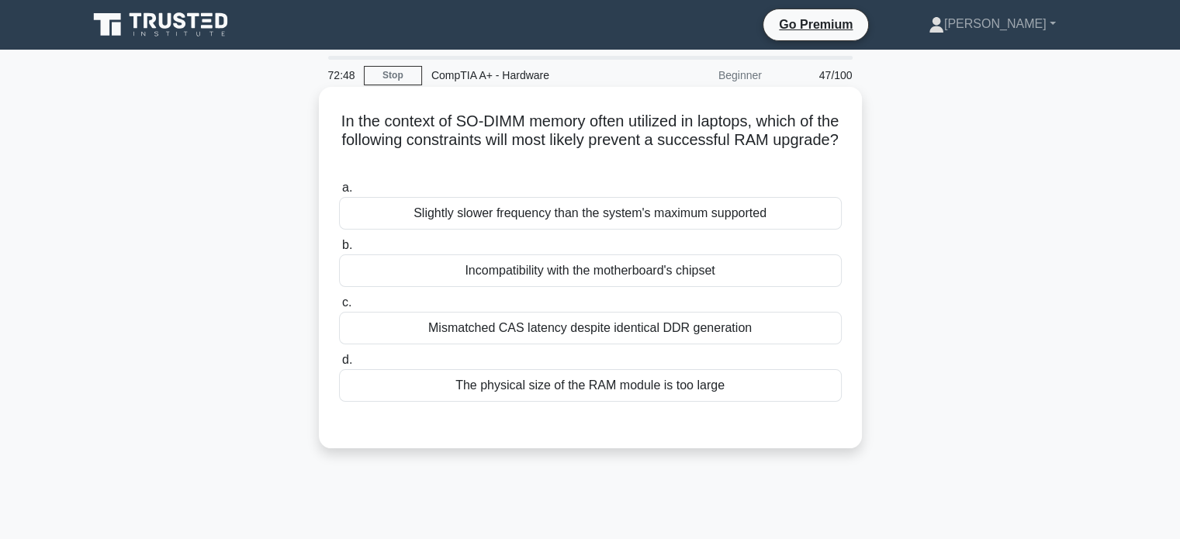
click at [684, 280] on div "Incompatibility with the motherboard's chipset" at bounding box center [590, 271] width 503 height 33
click at [339, 251] on input "b. Incompatibility with the motherboard's chipset" at bounding box center [339, 246] width 0 height 10
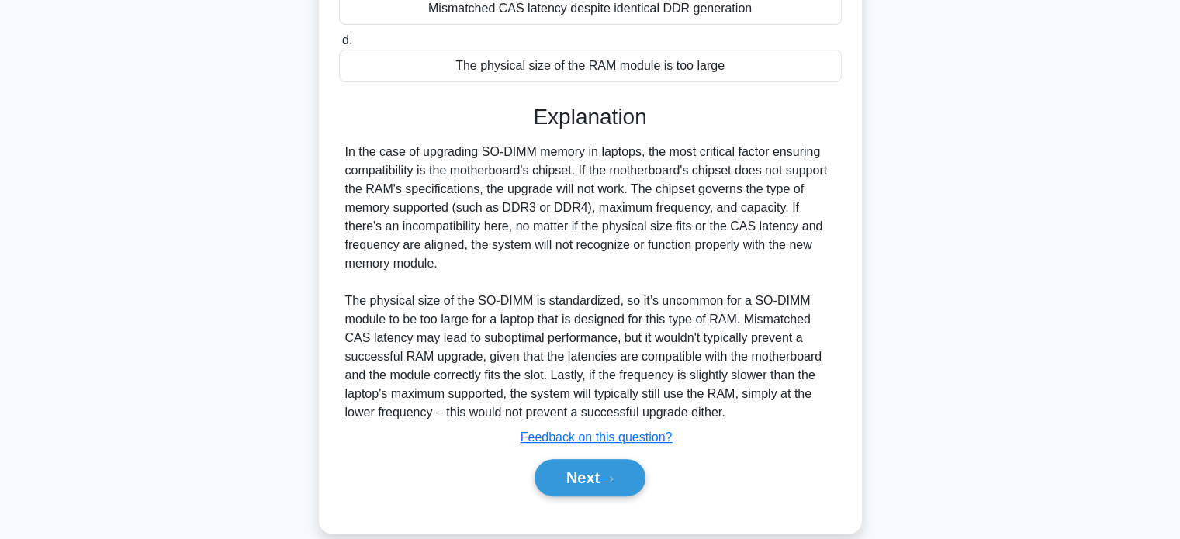
scroll to position [341, 0]
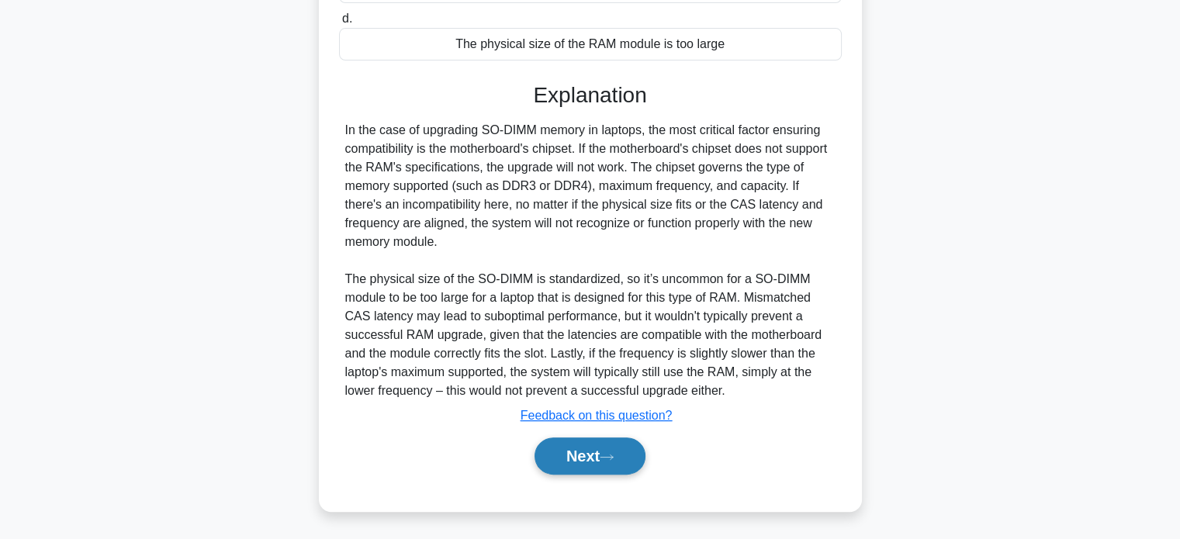
click at [605, 457] on button "Next" at bounding box center [590, 456] width 111 height 37
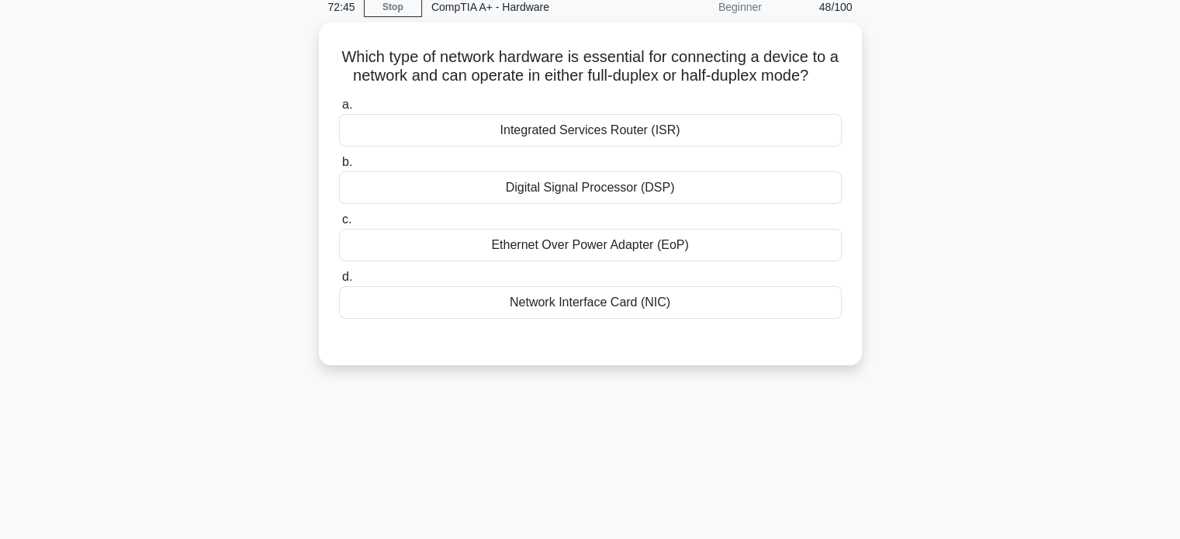
scroll to position [68, 0]
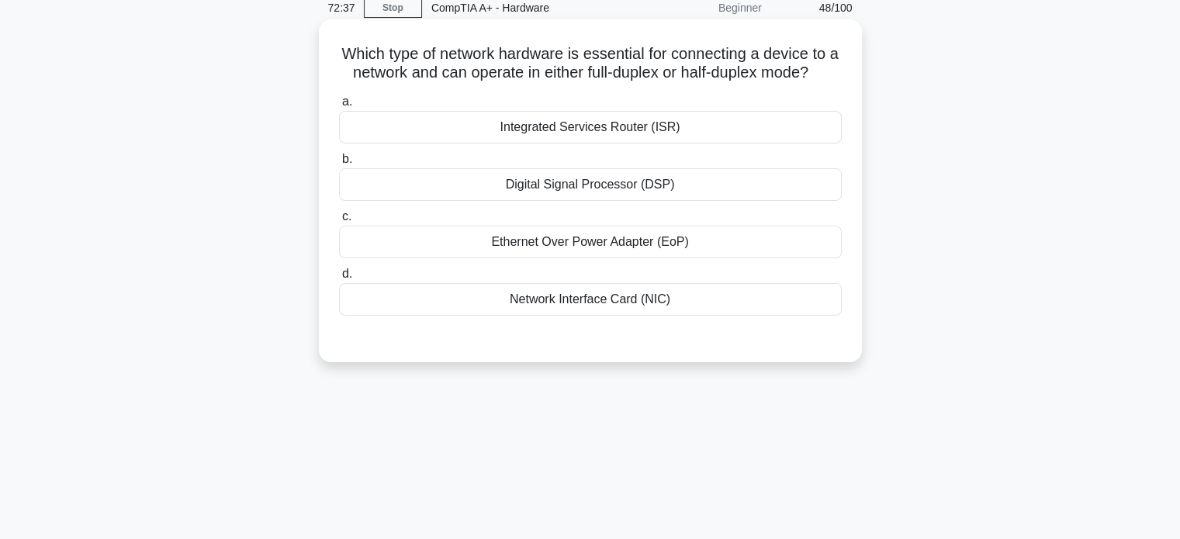
click at [579, 316] on div "Network Interface Card (NIC)" at bounding box center [590, 299] width 503 height 33
click at [339, 279] on input "d. Network Interface Card (NIC)" at bounding box center [339, 274] width 0 height 10
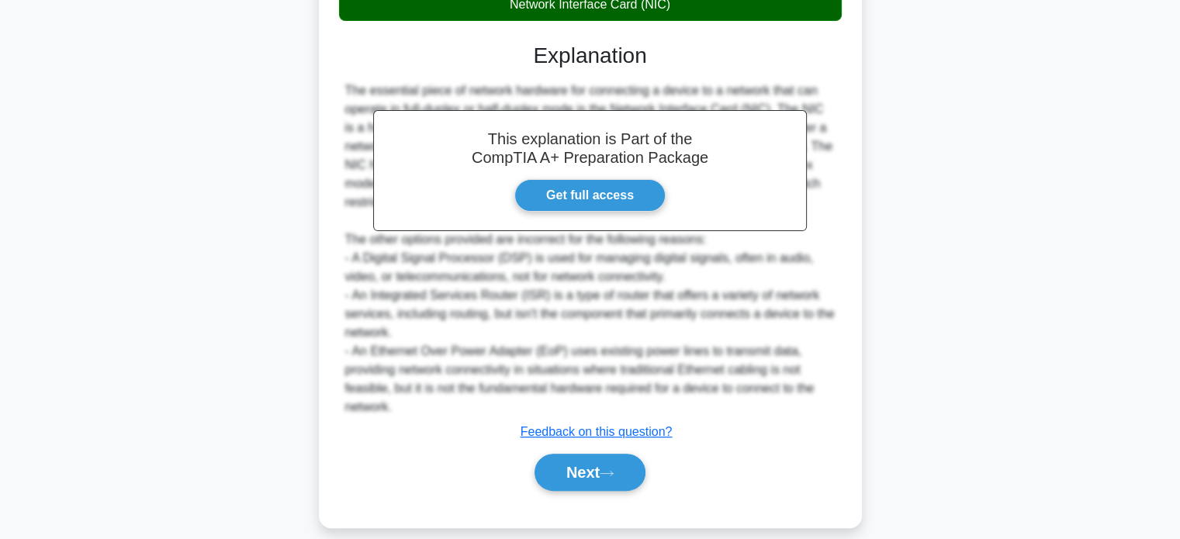
scroll to position [397, 0]
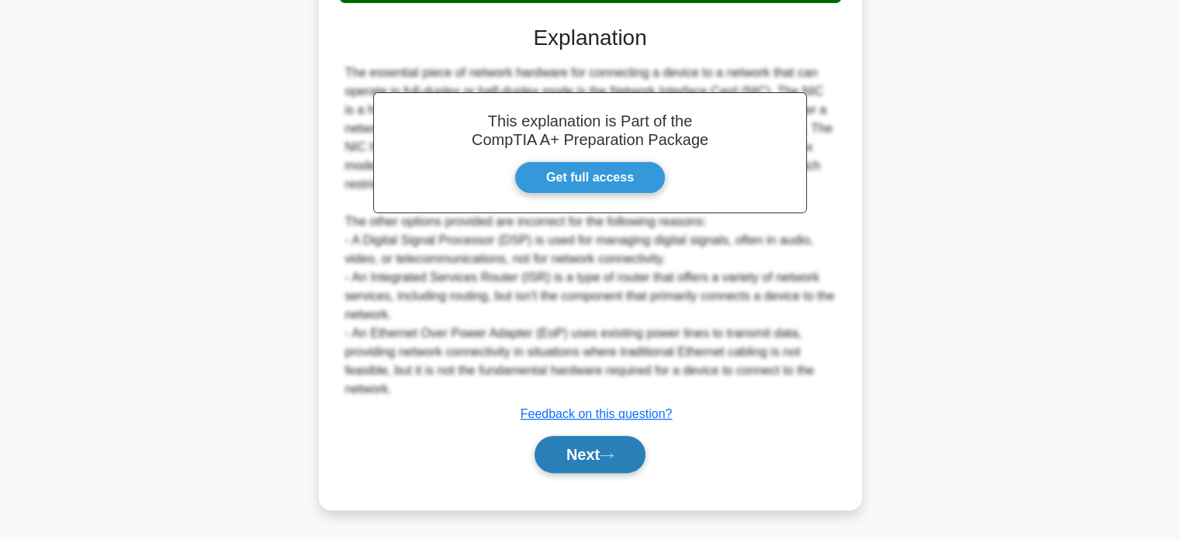
click at [591, 447] on button "Next" at bounding box center [590, 454] width 111 height 37
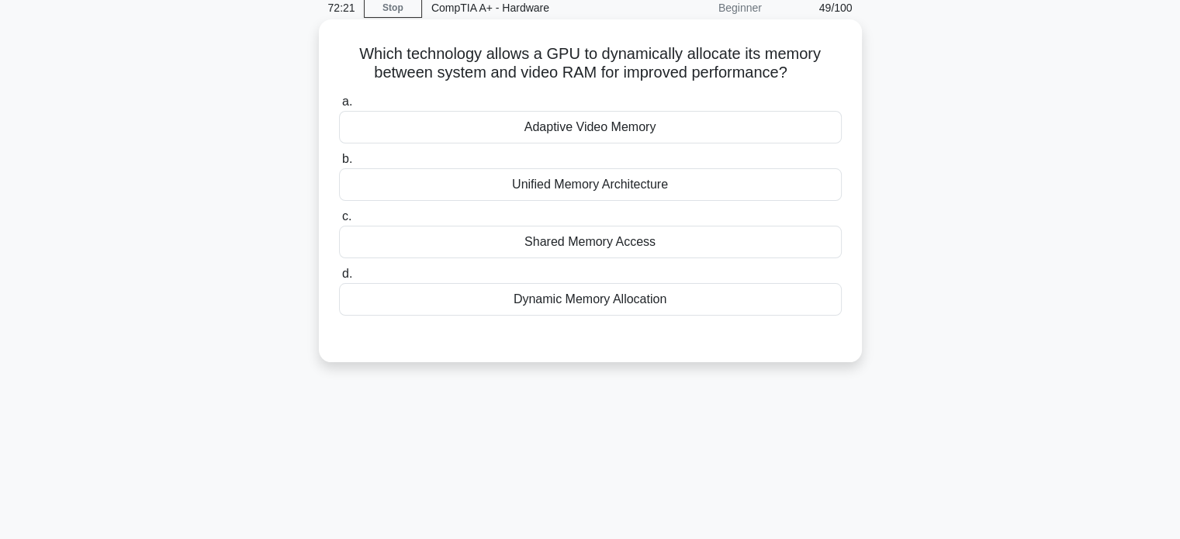
scroll to position [74, 0]
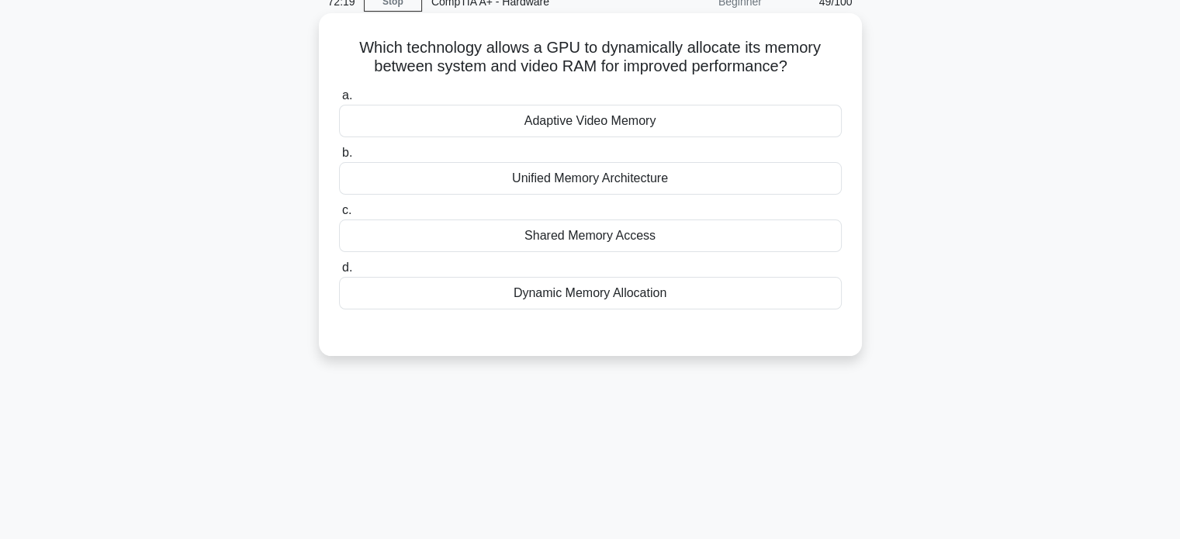
click at [622, 248] on div "Shared Memory Access" at bounding box center [590, 236] width 503 height 33
click at [339, 216] on input "c. Shared Memory Access" at bounding box center [339, 211] width 0 height 10
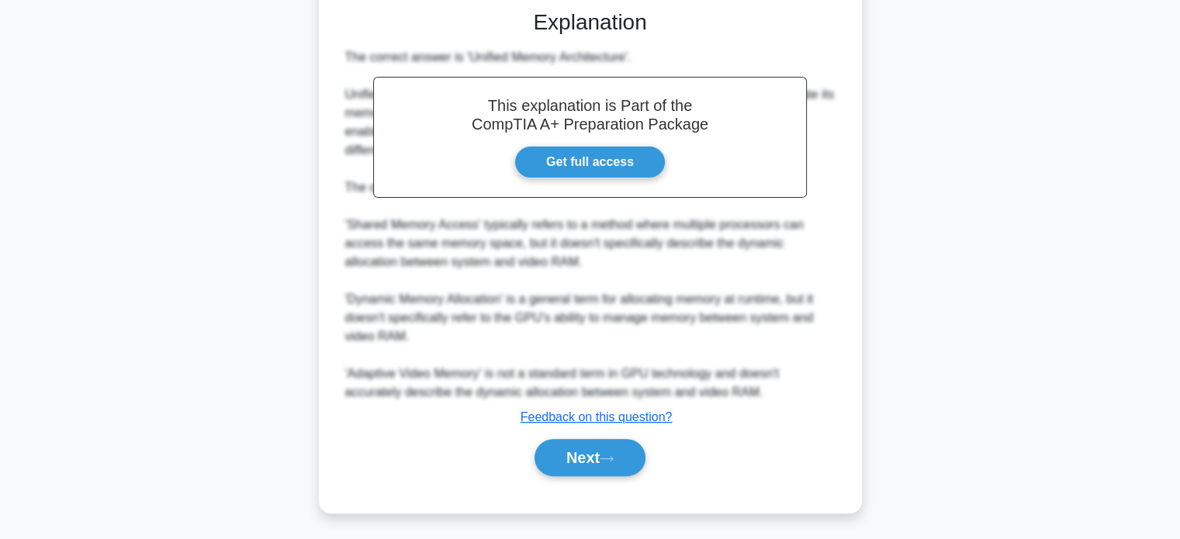
scroll to position [400, 0]
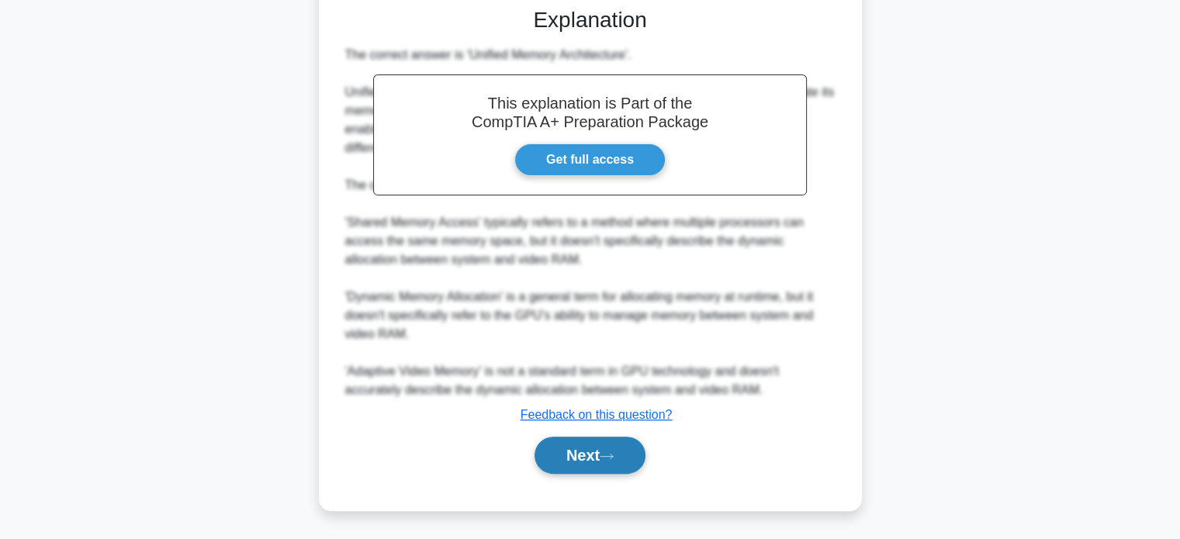
click at [600, 445] on button "Next" at bounding box center [590, 455] width 111 height 37
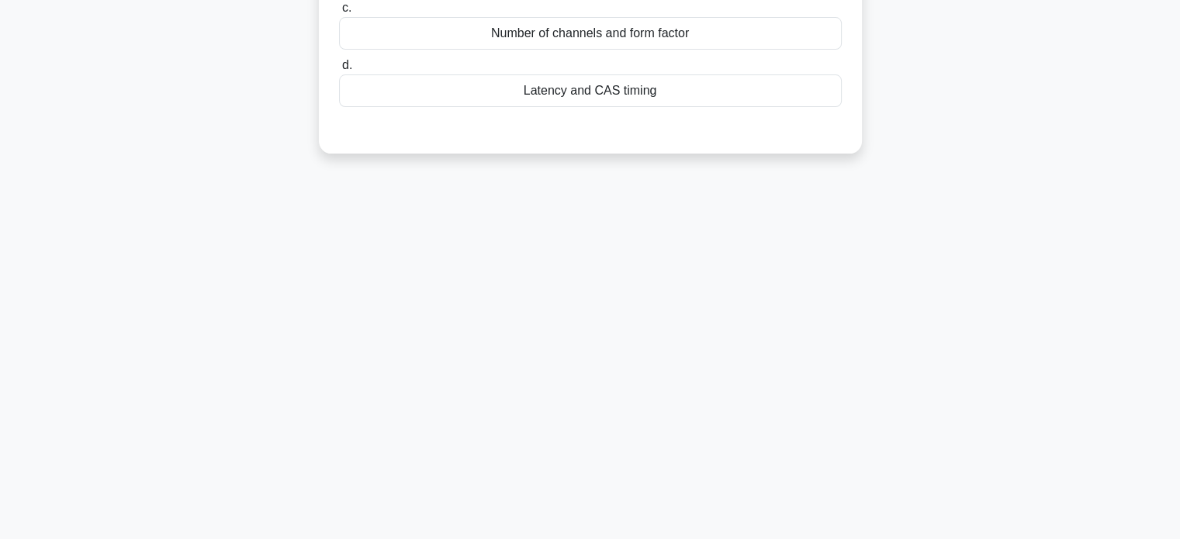
scroll to position [0, 0]
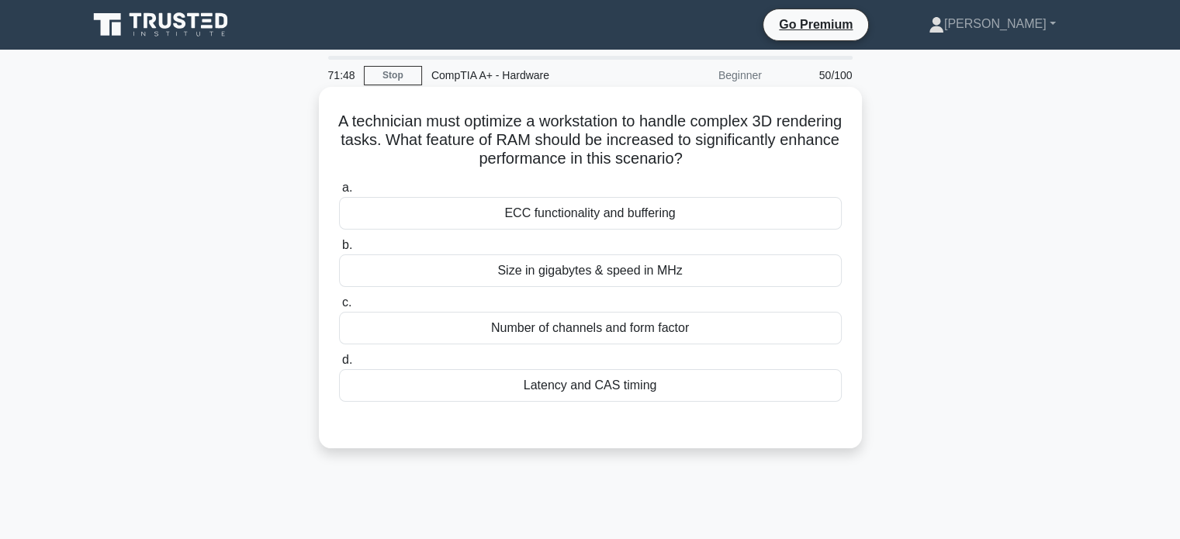
click at [445, 383] on div "Latency and CAS timing" at bounding box center [590, 385] width 503 height 33
click at [339, 365] on input "d. Latency and CAS timing" at bounding box center [339, 360] width 0 height 10
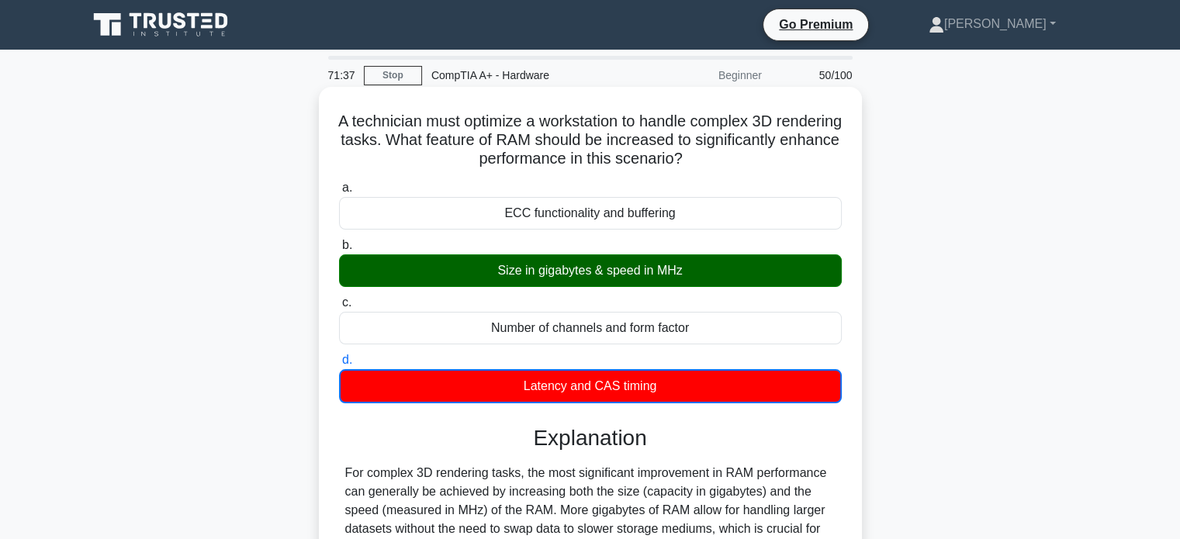
drag, startPoint x: 445, startPoint y: 383, endPoint x: 458, endPoint y: 309, distance: 75.6
click at [458, 309] on label "c. Number of channels and form factor" at bounding box center [590, 318] width 503 height 51
click at [339, 308] on input "c. Number of channels and form factor" at bounding box center [339, 303] width 0 height 10
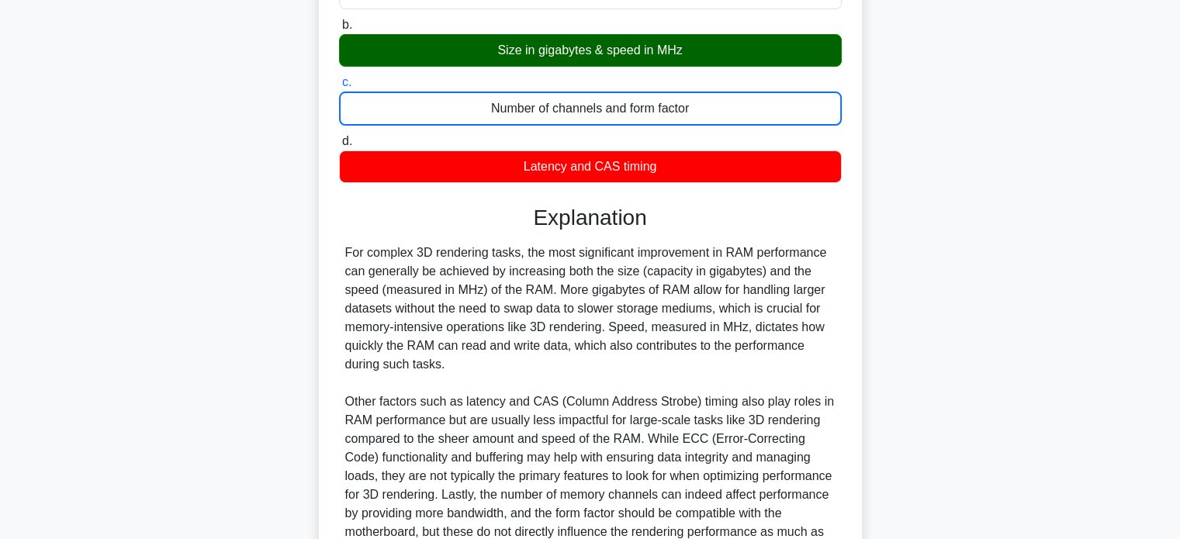
scroll to position [381, 0]
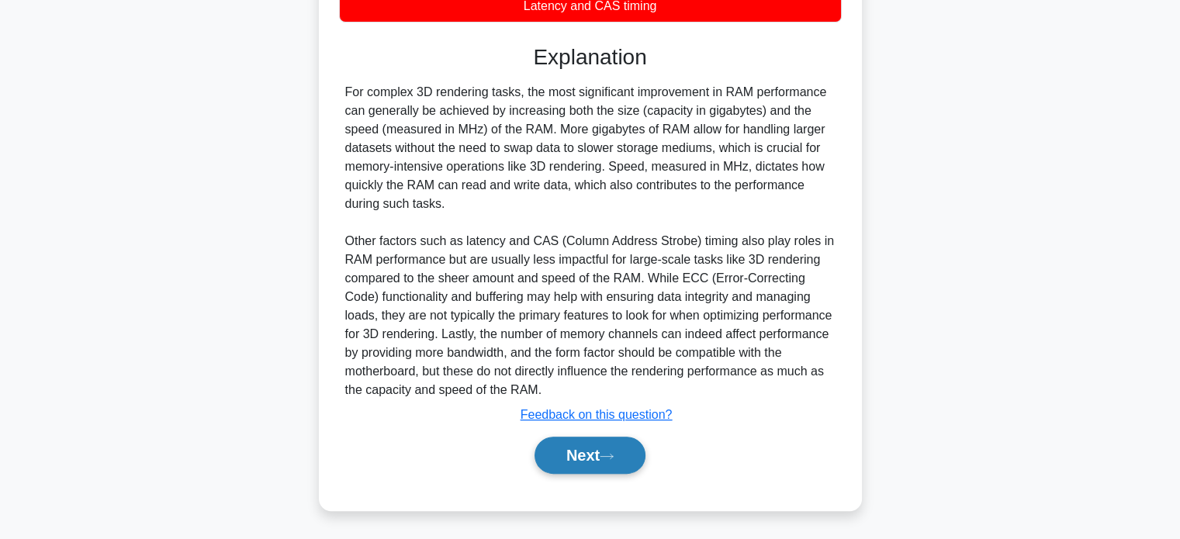
click at [596, 456] on button "Next" at bounding box center [590, 455] width 111 height 37
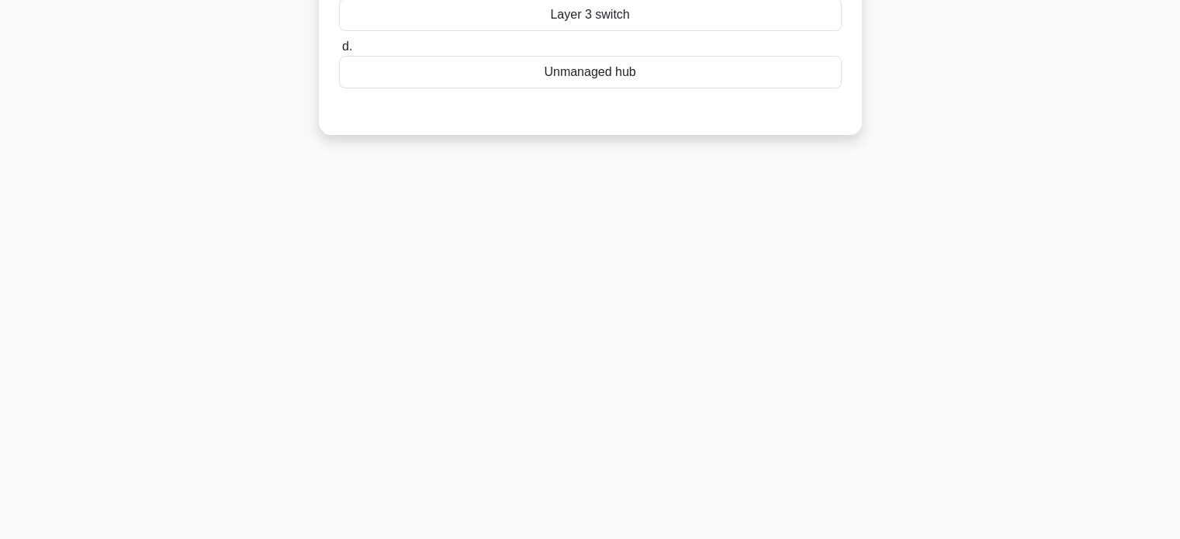
scroll to position [0, 0]
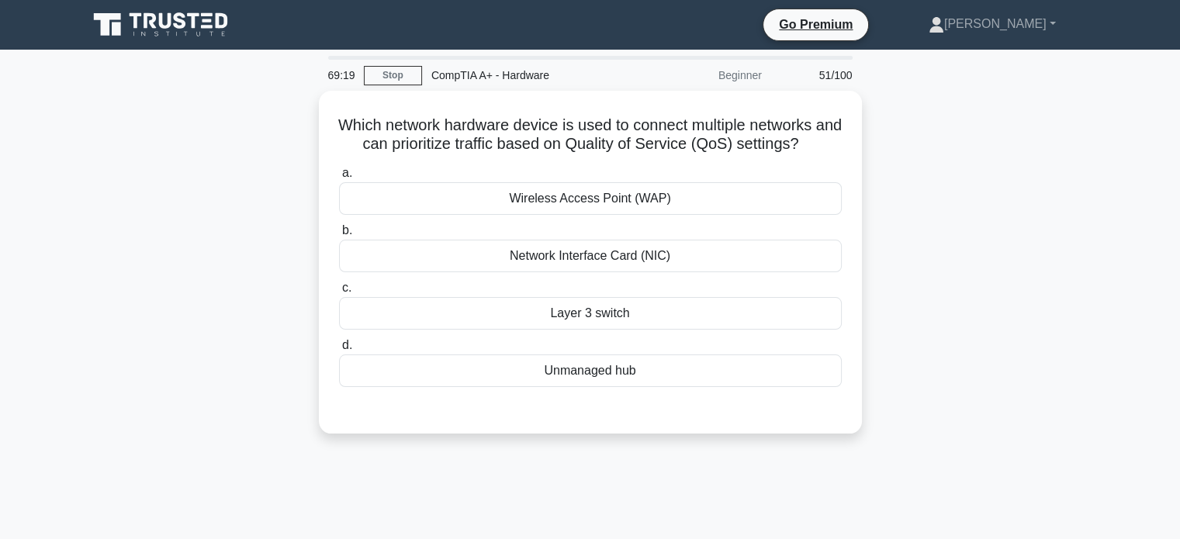
drag, startPoint x: 899, startPoint y: 174, endPoint x: 891, endPoint y: 175, distance: 7.9
click at [891, 175] on div "Which network hardware device is used to connect multiple networks and can prio…" at bounding box center [590, 272] width 1024 height 362
click at [875, 198] on div "Which network hardware device is used to connect multiple networks and can prio…" at bounding box center [590, 272] width 1024 height 362
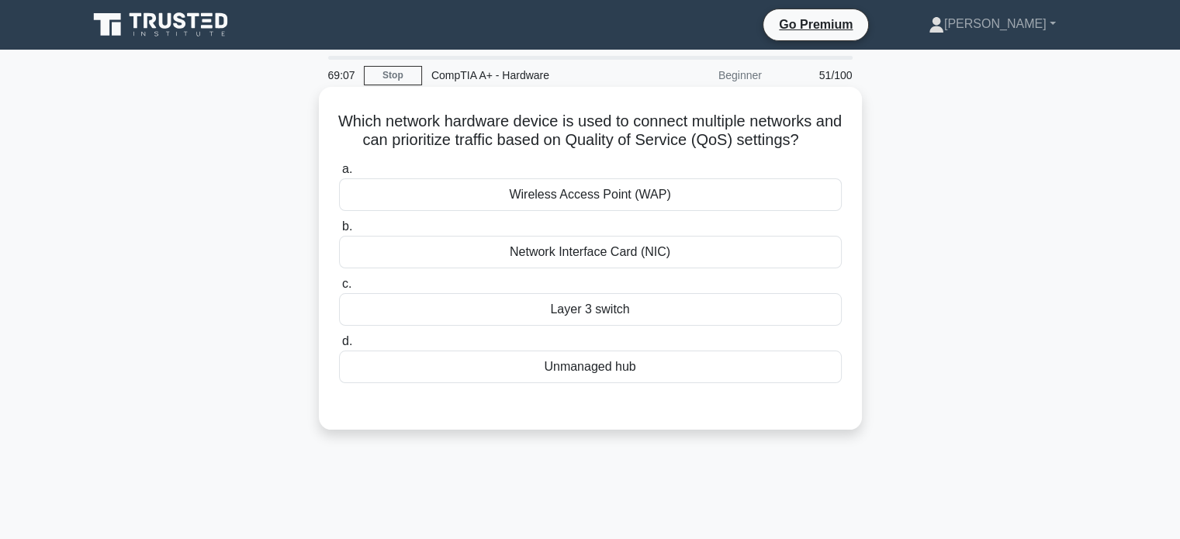
click at [346, 120] on h5 "Which network hardware device is used to connect multiple networks and can prio…" at bounding box center [591, 131] width 506 height 39
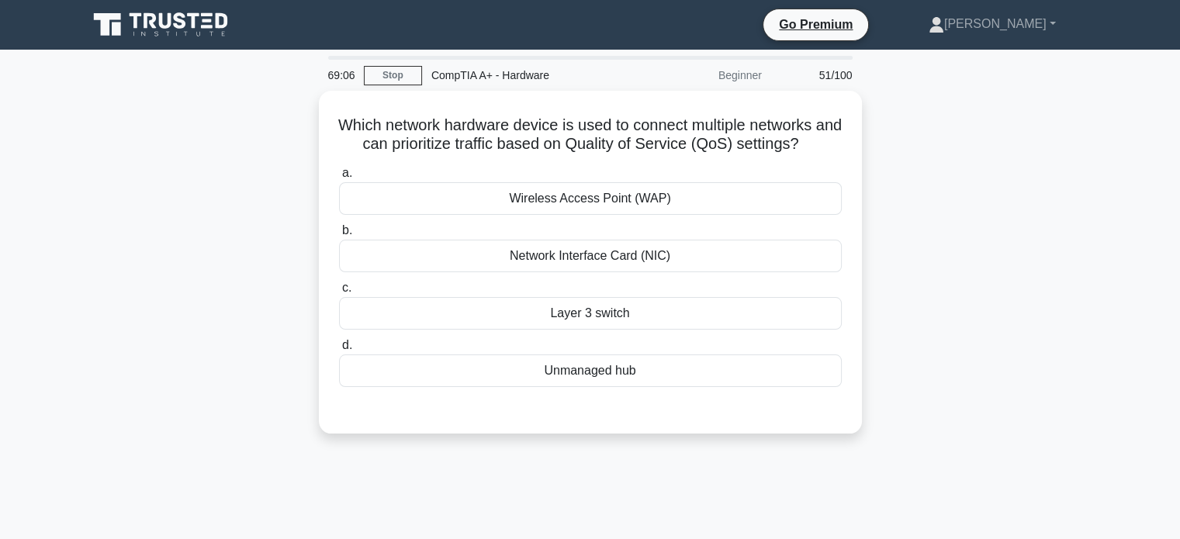
click at [246, 190] on div "Which network hardware device is used to connect multiple networks and can prio…" at bounding box center [590, 272] width 1024 height 362
click at [908, 250] on div "Which network hardware device is used to connect multiple networks and can prio…" at bounding box center [590, 272] width 1024 height 362
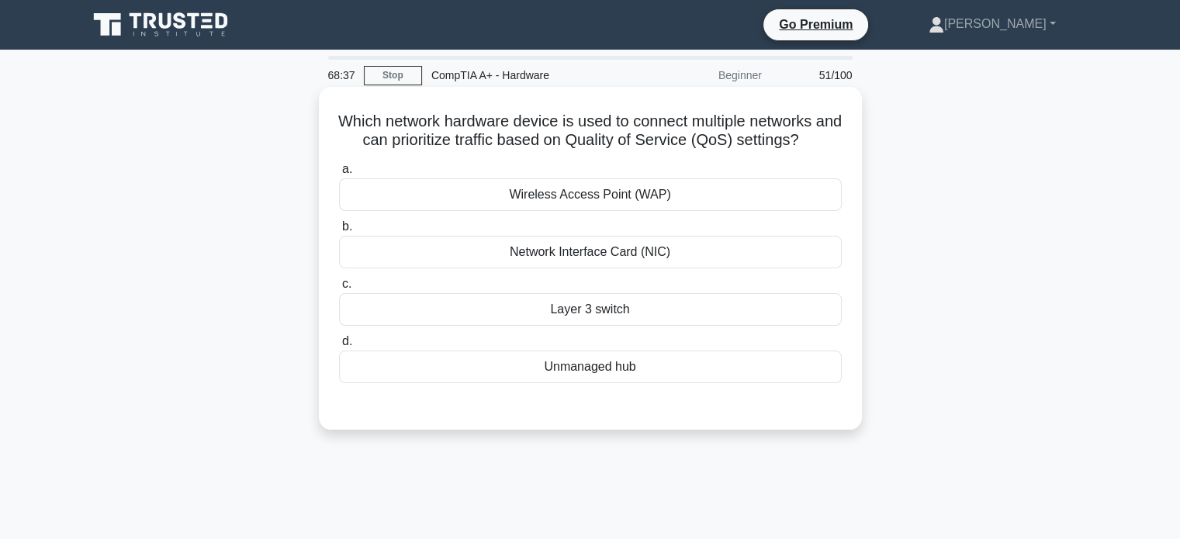
click at [598, 367] on div "Unmanaged hub" at bounding box center [590, 367] width 503 height 33
click at [339, 347] on input "d. Unmanaged hub" at bounding box center [339, 342] width 0 height 10
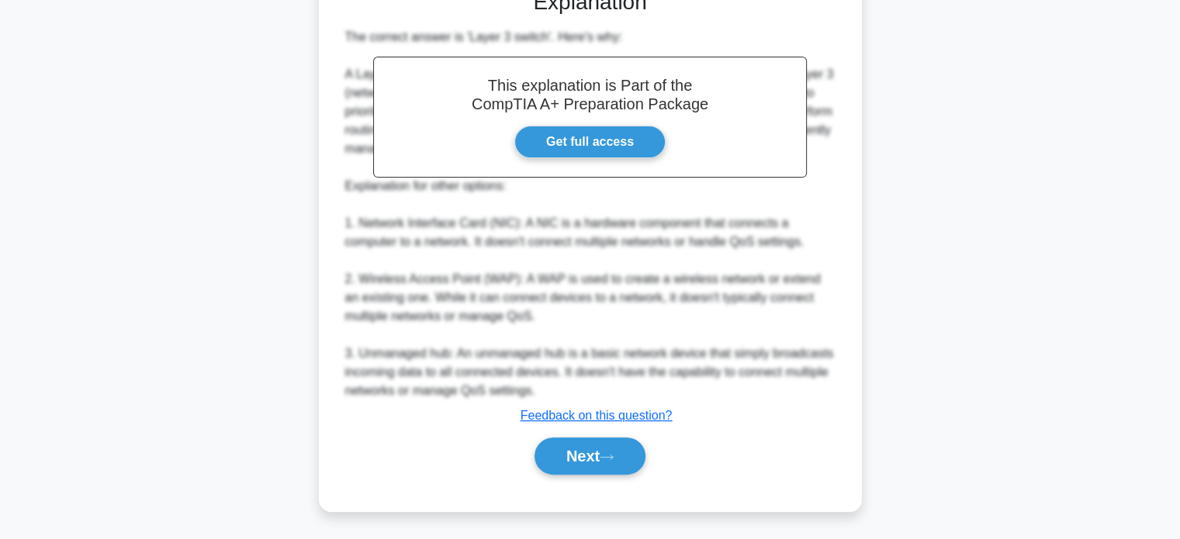
scroll to position [418, 0]
click at [594, 458] on button "Next" at bounding box center [590, 455] width 111 height 37
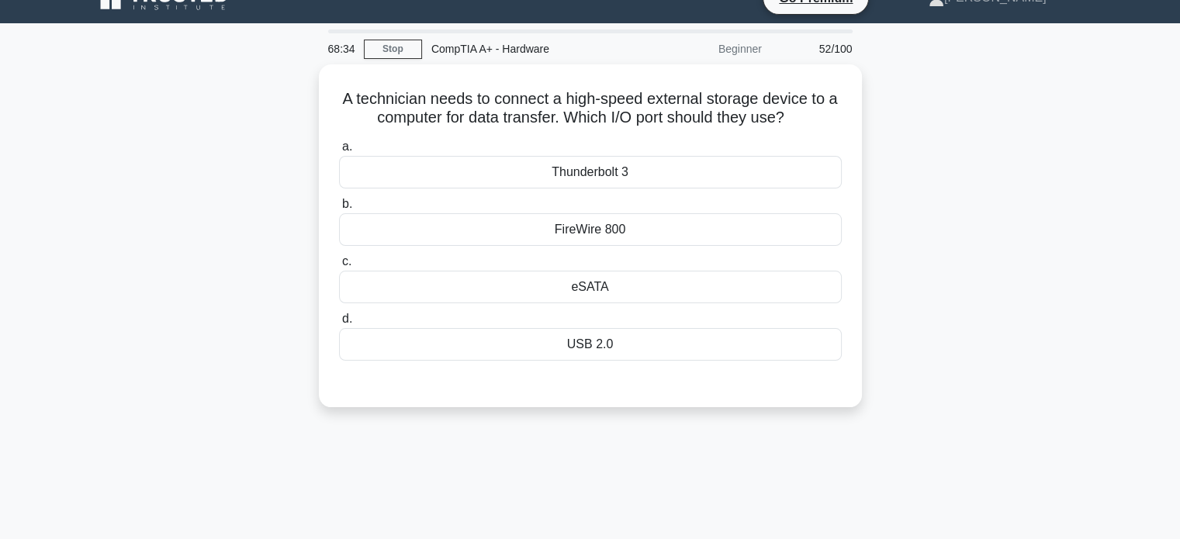
scroll to position [25, 0]
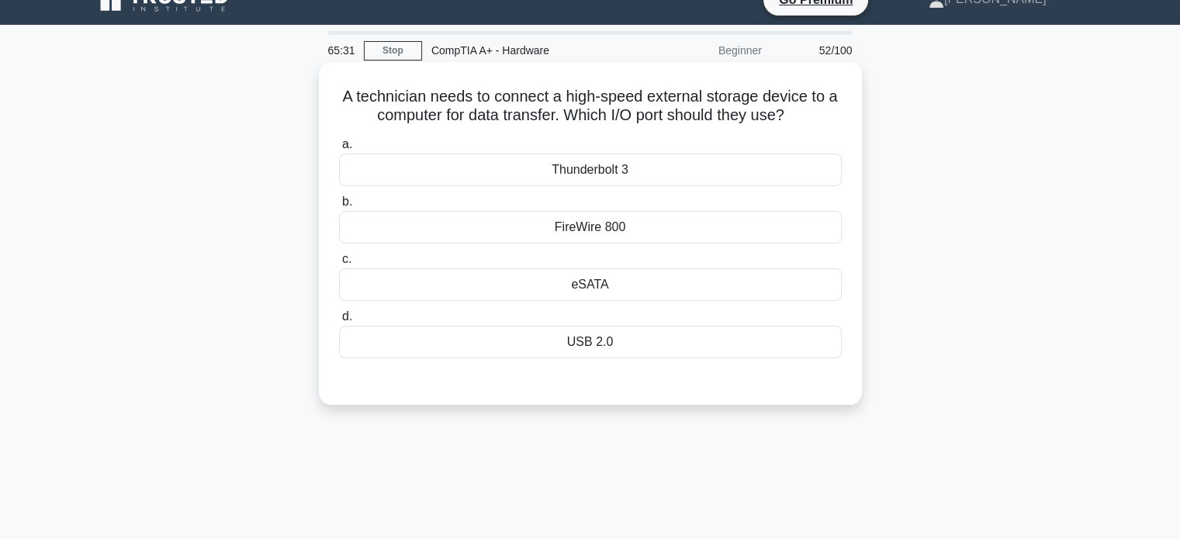
click at [546, 109] on h5 "A technician needs to connect a high-speed external storage device to a compute…" at bounding box center [591, 106] width 506 height 39
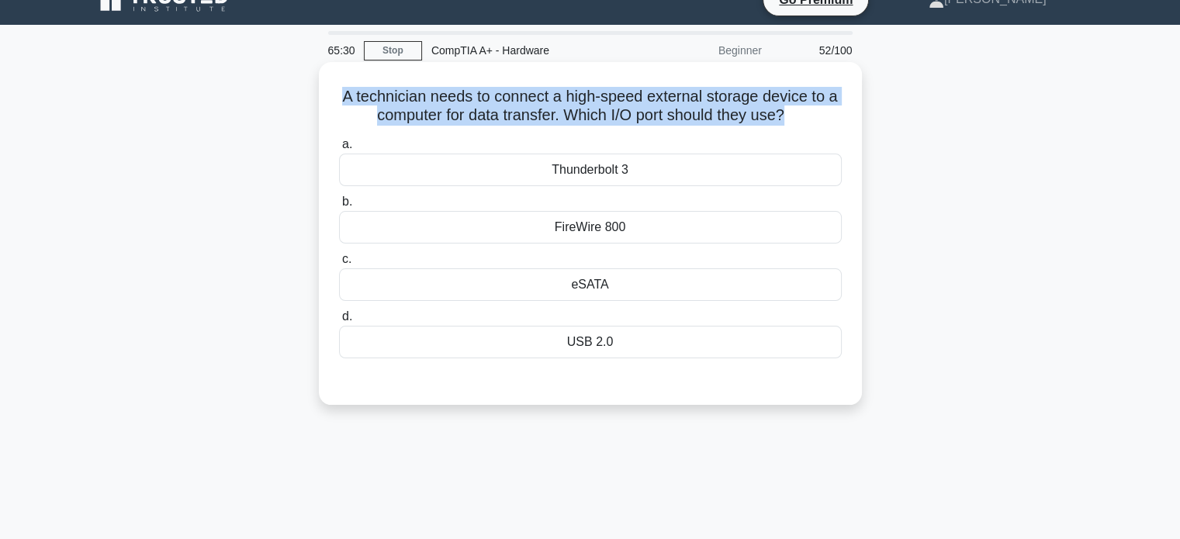
click at [546, 109] on h5 "A technician needs to connect a high-speed external storage device to a compute…" at bounding box center [591, 106] width 506 height 39
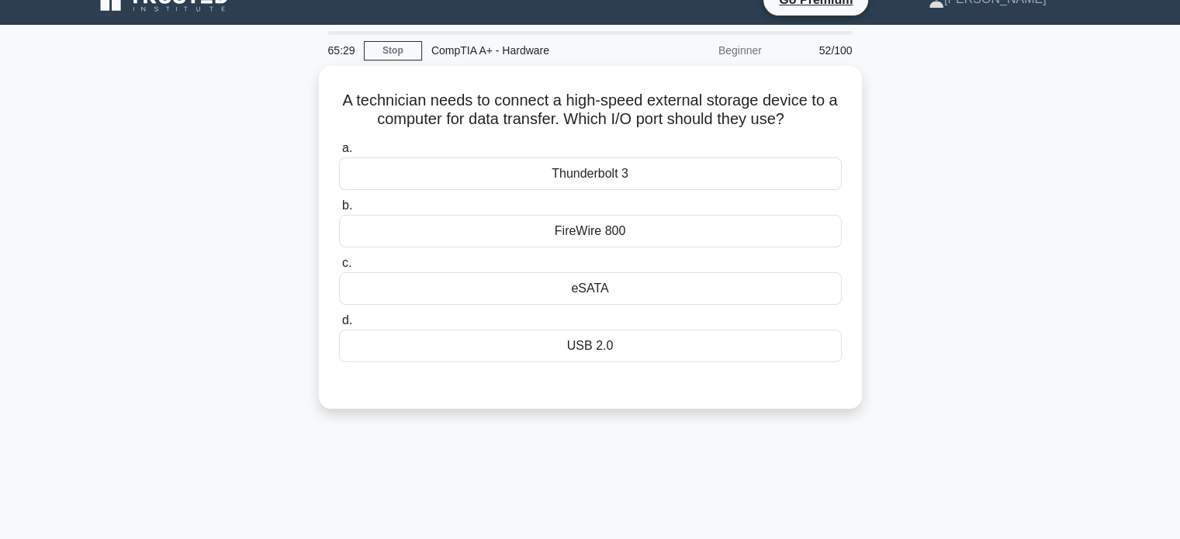
click at [242, 130] on div "A technician needs to connect a high-speed external storage device to a compute…" at bounding box center [590, 247] width 1024 height 362
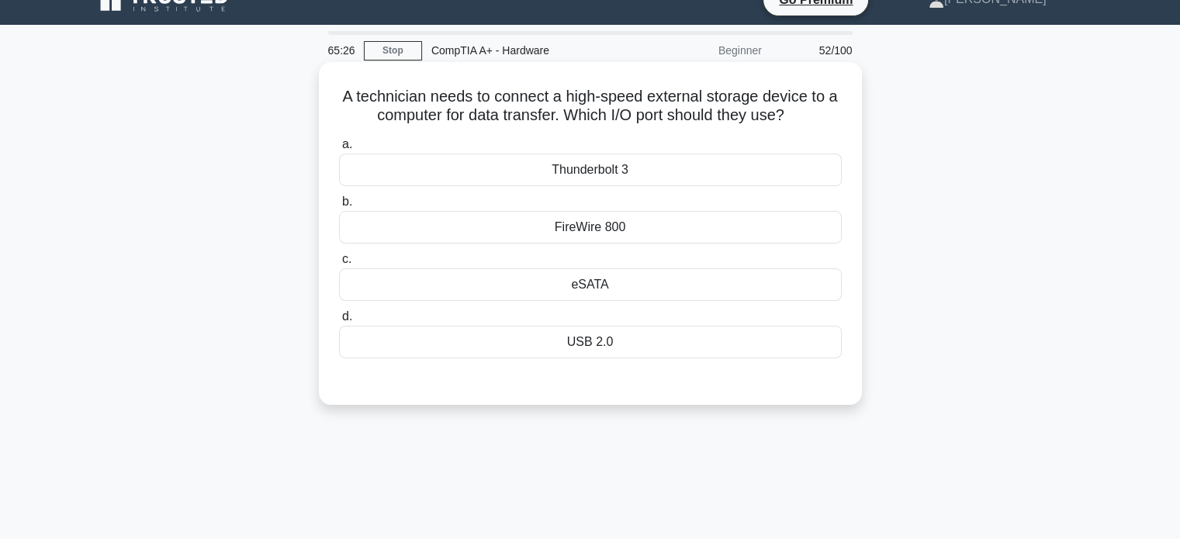
click at [346, 92] on h5 "A technician needs to connect a high-speed external storage device to a compute…" at bounding box center [591, 106] width 506 height 39
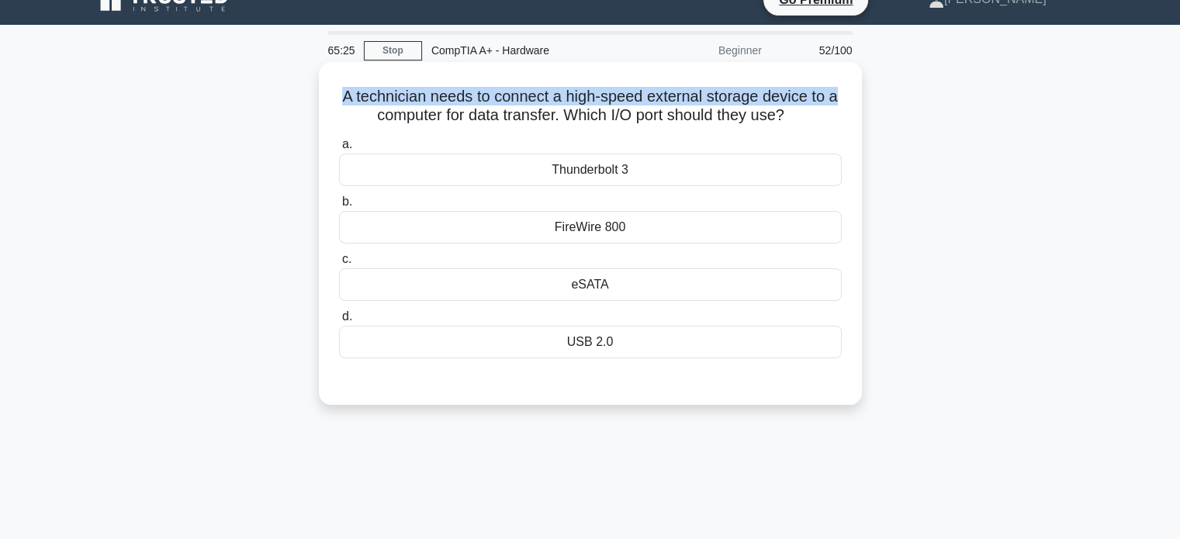
drag, startPoint x: 346, startPoint y: 92, endPoint x: 347, endPoint y: 125, distance: 32.6
click at [347, 125] on h5 "A technician needs to connect a high-speed external storage device to a compute…" at bounding box center [591, 106] width 506 height 39
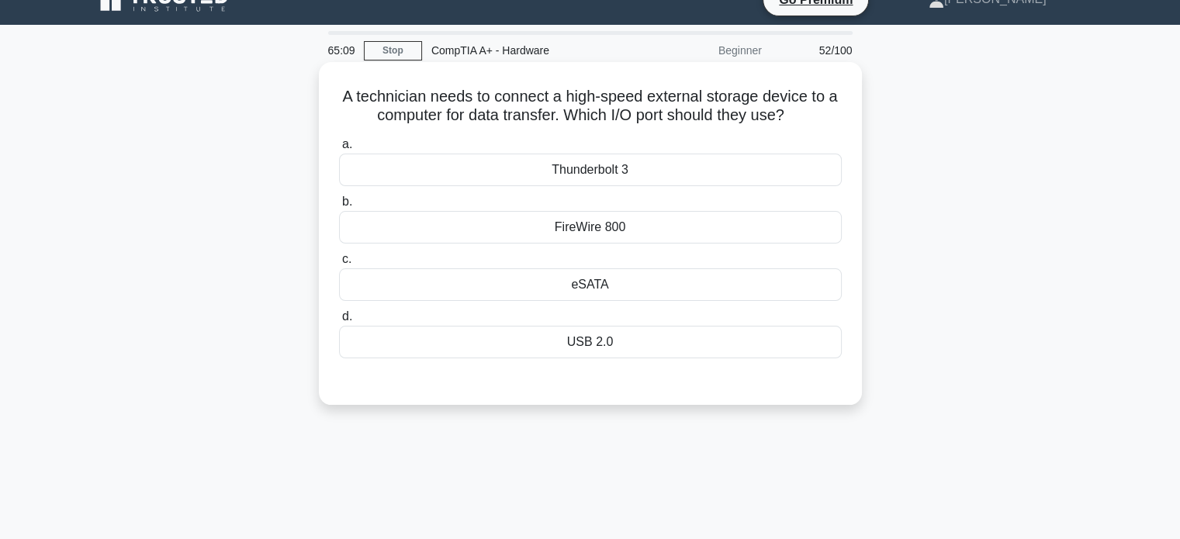
click at [347, 125] on h5 "A technician needs to connect a high-speed external storage device to a compute…" at bounding box center [591, 106] width 506 height 39
click at [358, 99] on h5 "A technician needs to connect a high-speed external storage device to a compute…" at bounding box center [591, 106] width 506 height 39
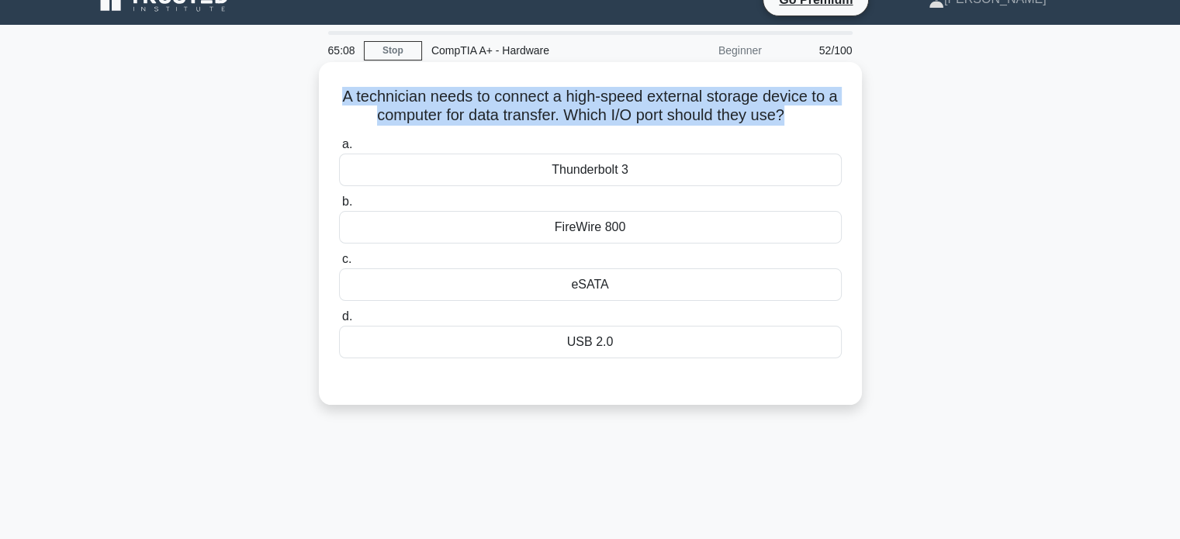
click at [358, 99] on h5 "A technician needs to connect a high-speed external storage device to a compute…" at bounding box center [591, 106] width 506 height 39
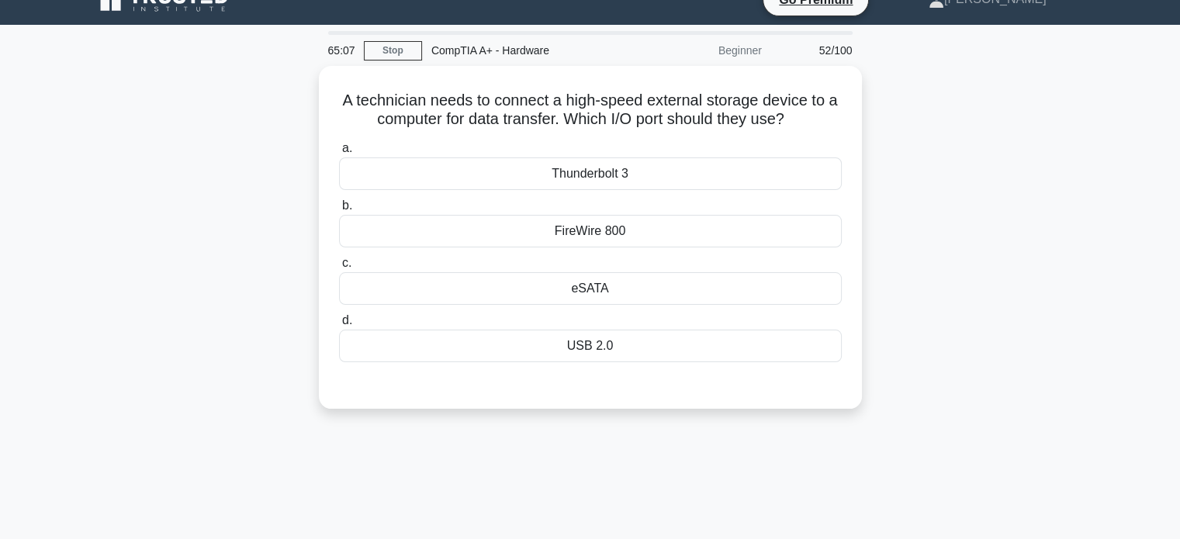
click at [275, 140] on div "A technician needs to connect a high-speed external storage device to a compute…" at bounding box center [590, 247] width 1024 height 362
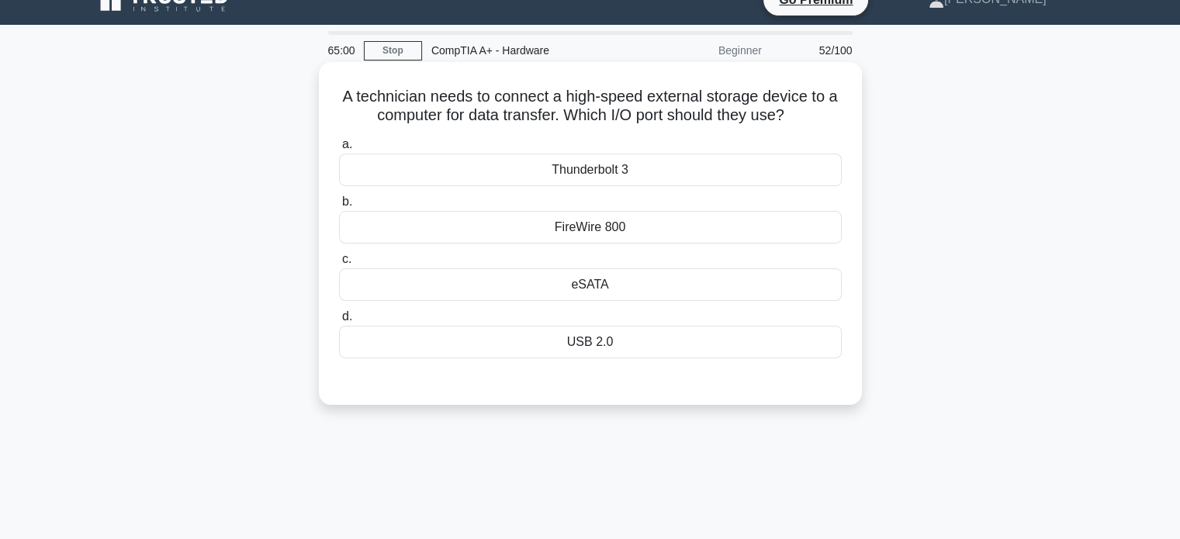
click at [410, 103] on h5 "A technician needs to connect a high-speed external storage device to a compute…" at bounding box center [591, 106] width 506 height 39
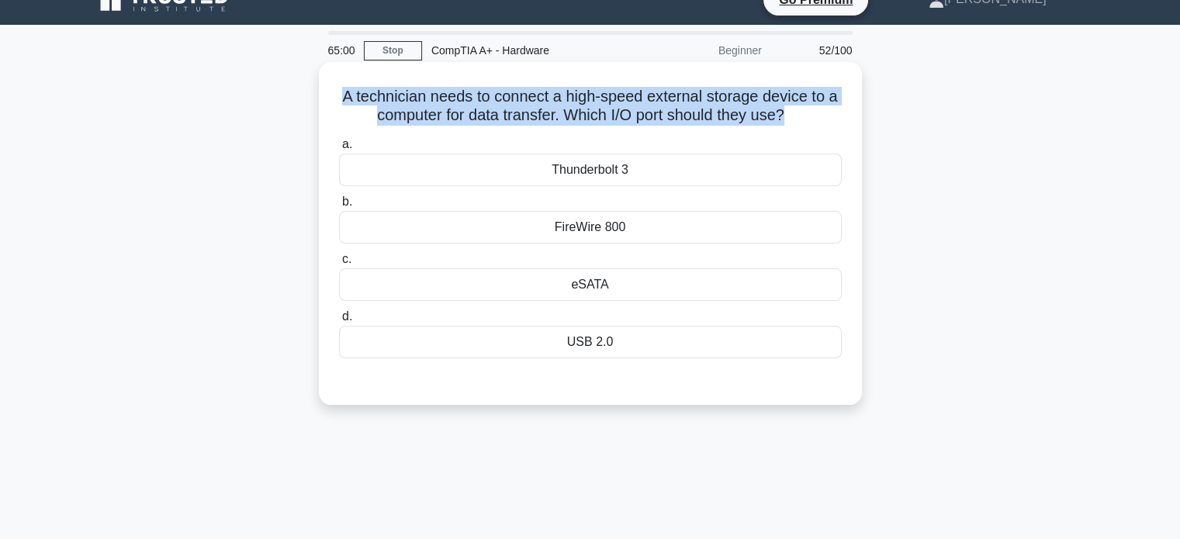
click at [410, 103] on h5 "A technician needs to connect a high-speed external storage device to a compute…" at bounding box center [591, 106] width 506 height 39
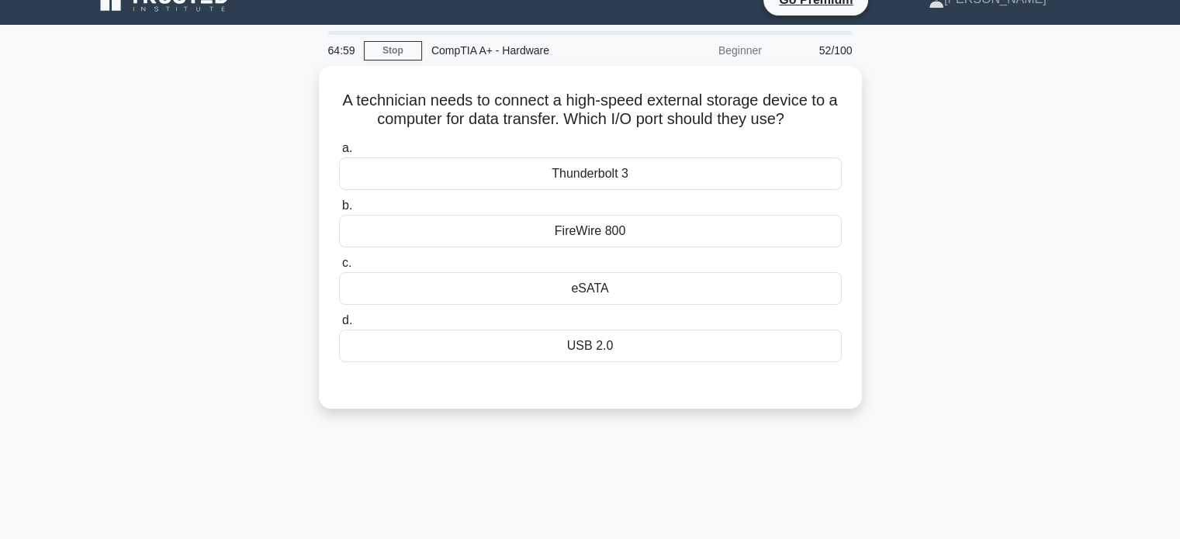
click at [257, 186] on div "A technician needs to connect a high-speed external storage device to a compute…" at bounding box center [590, 247] width 1024 height 362
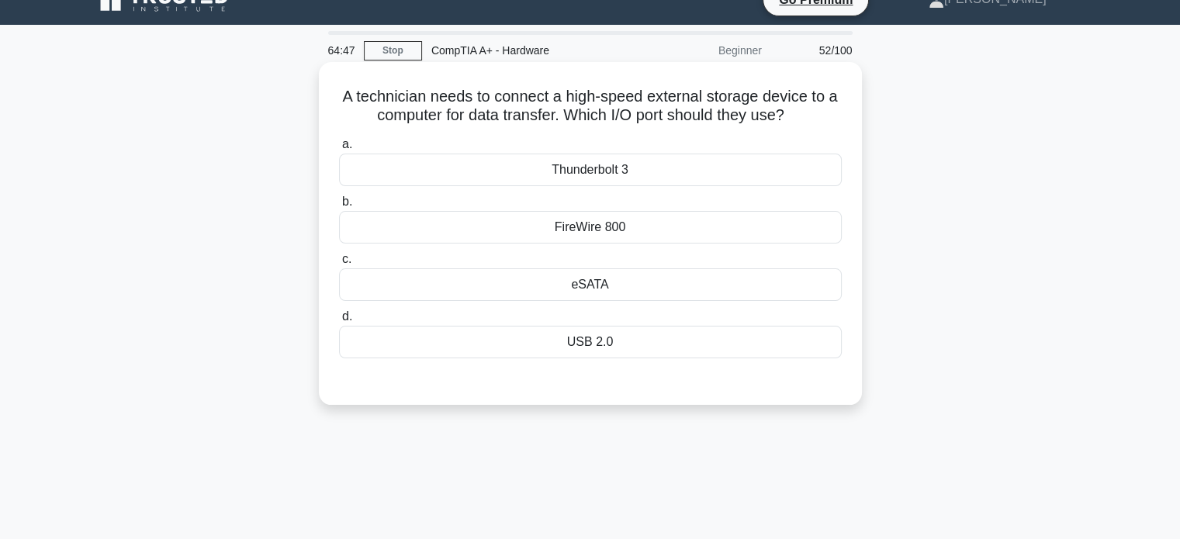
click at [393, 117] on h5 "A technician needs to connect a high-speed external storage device to a compute…" at bounding box center [591, 106] width 506 height 39
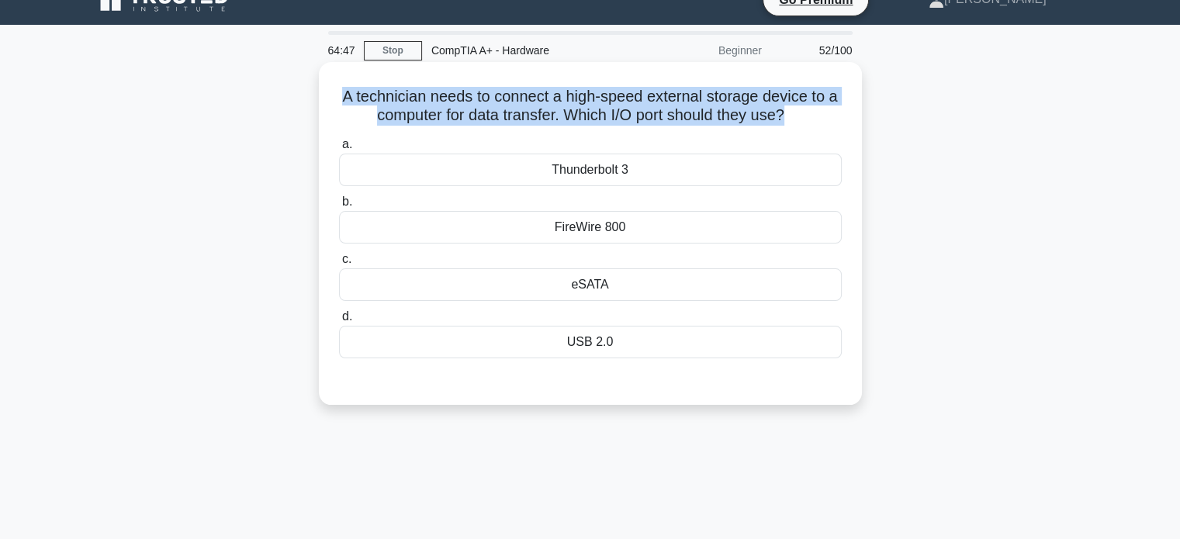
click at [393, 117] on h5 "A technician needs to connect a high-speed external storage device to a compute…" at bounding box center [591, 106] width 506 height 39
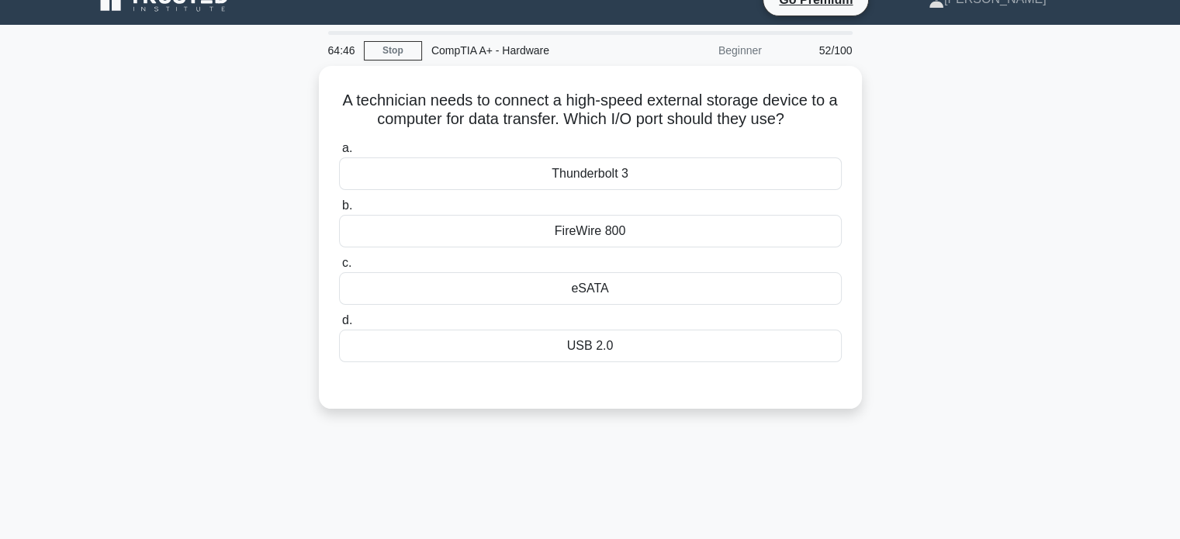
click at [250, 196] on div "A technician needs to connect a high-speed external storage device to a compute…" at bounding box center [590, 247] width 1024 height 362
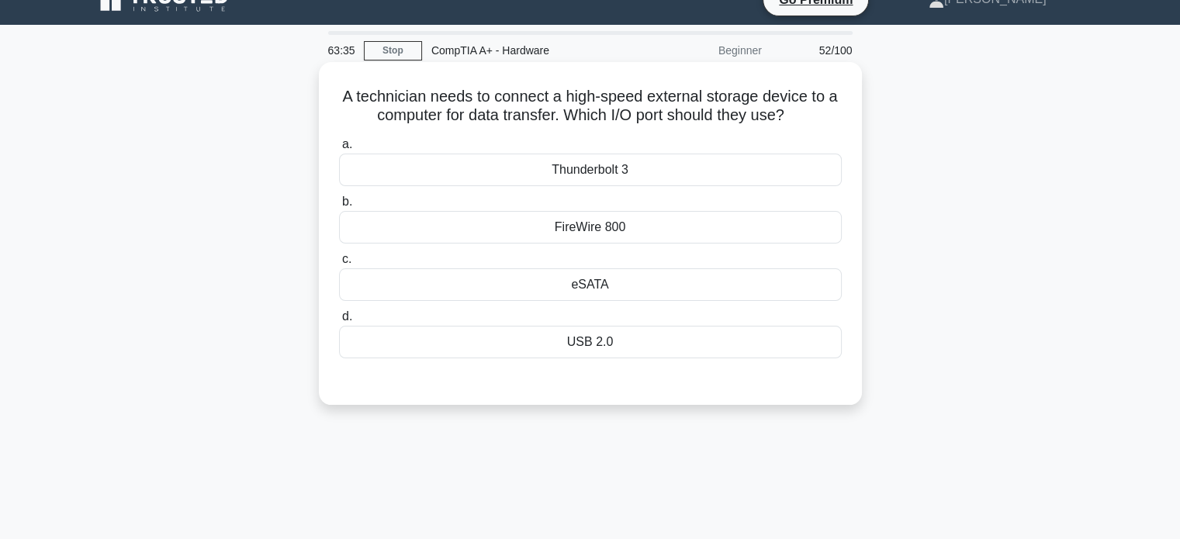
click at [625, 243] on div "FireWire 800" at bounding box center [590, 227] width 503 height 33
click at [339, 207] on input "b. FireWire 800" at bounding box center [339, 202] width 0 height 10
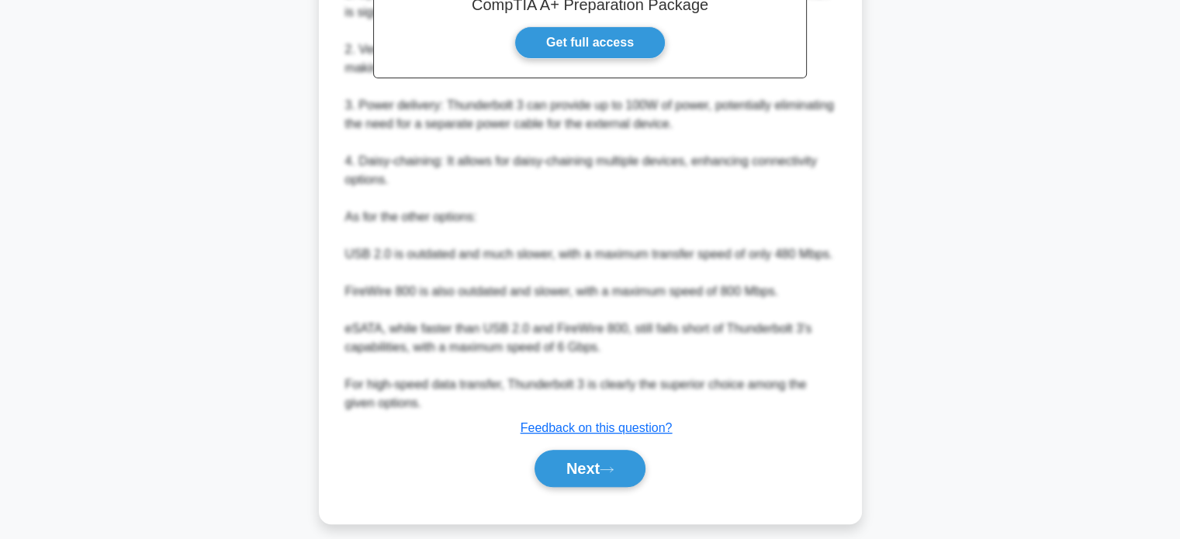
scroll to position [521, 0]
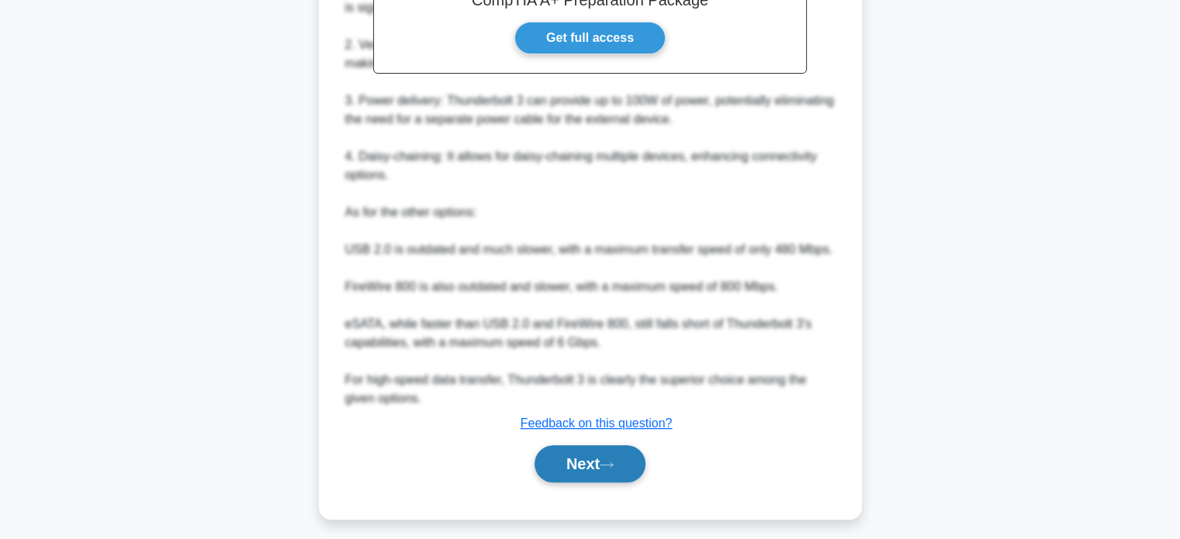
click at [571, 457] on button "Next" at bounding box center [590, 463] width 111 height 37
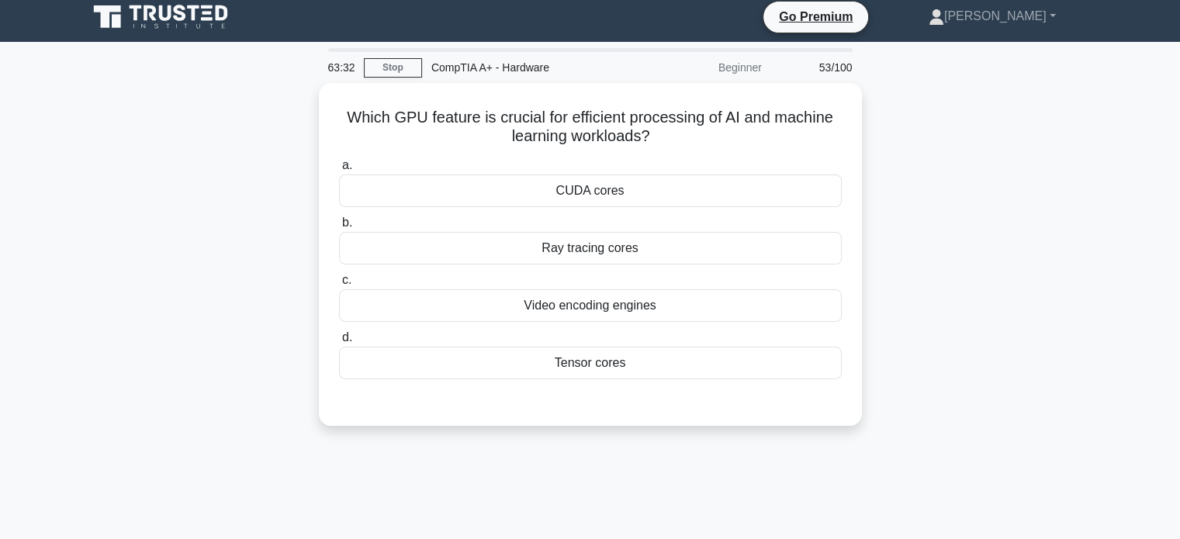
scroll to position [0, 0]
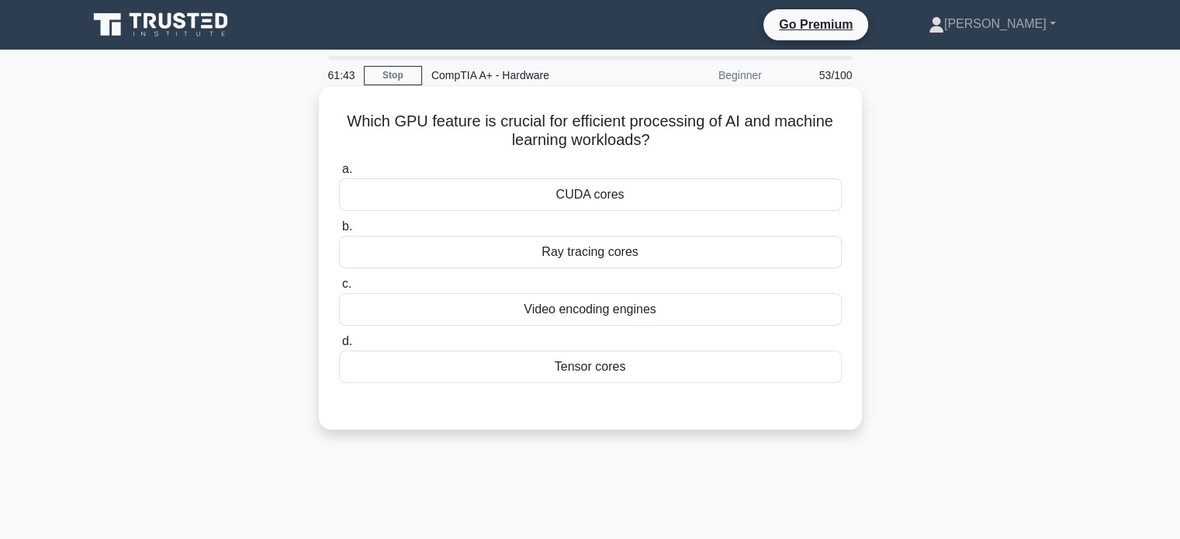
click at [539, 237] on div "Ray tracing cores" at bounding box center [590, 252] width 503 height 33
click at [339, 232] on input "b. Ray tracing cores" at bounding box center [339, 227] width 0 height 10
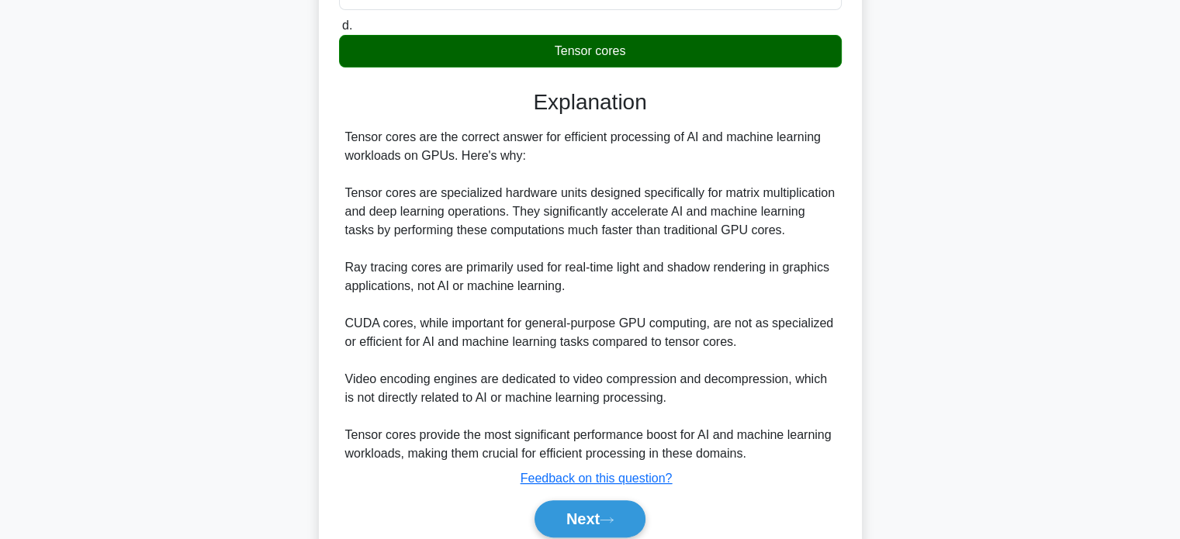
scroll to position [381, 0]
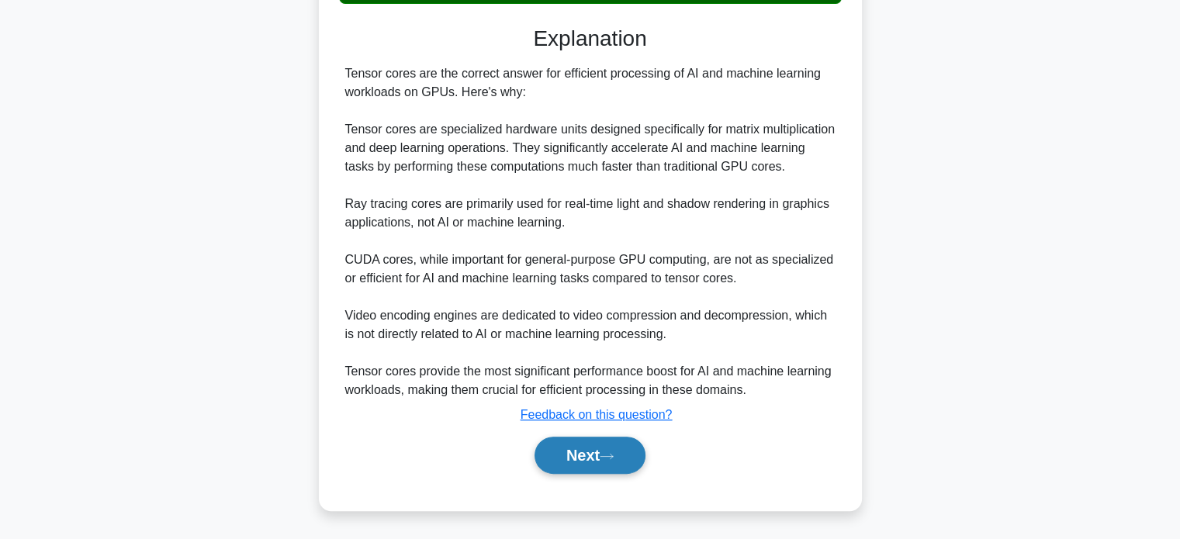
click at [595, 452] on button "Next" at bounding box center [590, 455] width 111 height 37
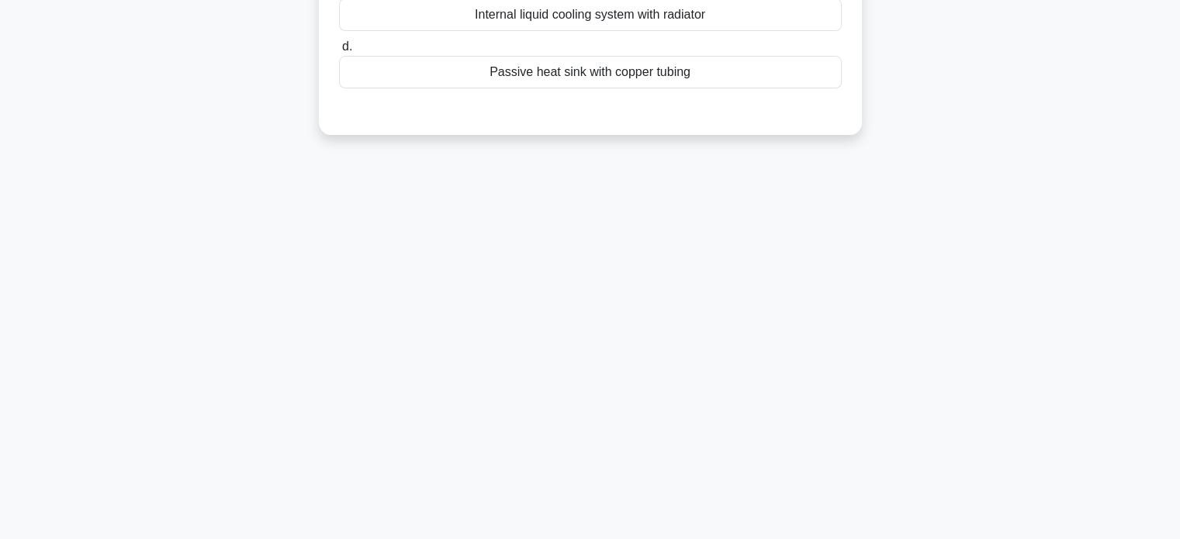
scroll to position [0, 0]
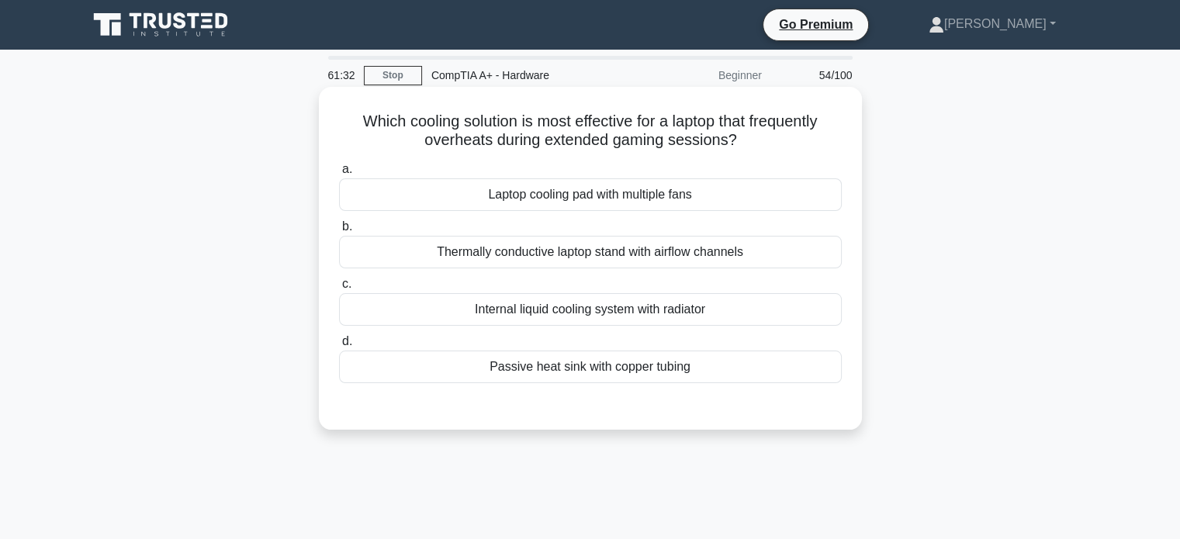
click at [673, 138] on h5 "Which cooling solution is most effective for a laptop that frequently overheats…" at bounding box center [591, 131] width 506 height 39
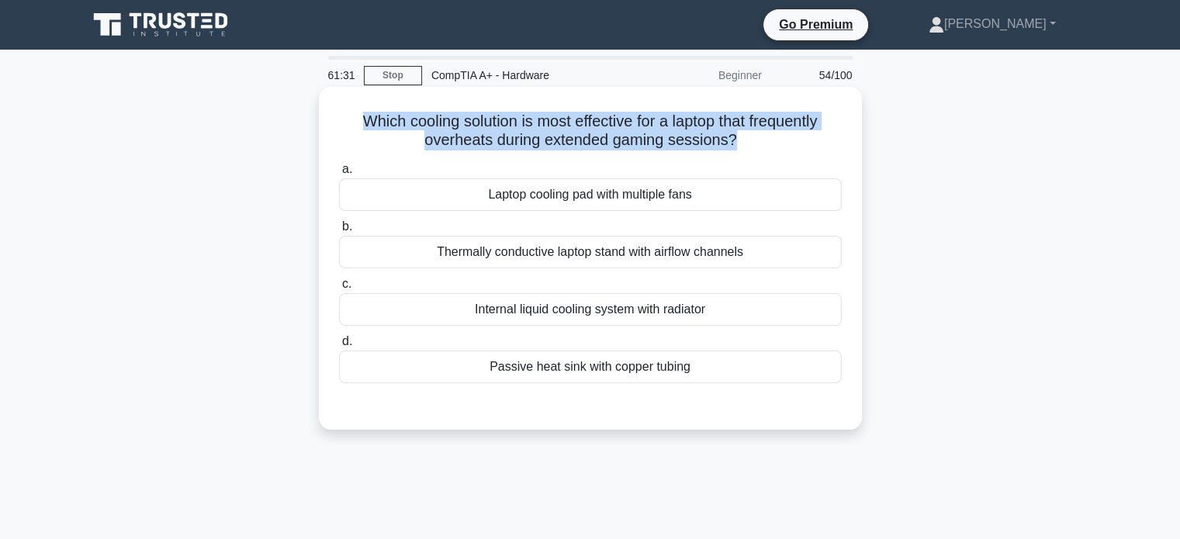
click at [673, 138] on h5 "Which cooling solution is most effective for a laptop that frequently overheats…" at bounding box center [591, 131] width 506 height 39
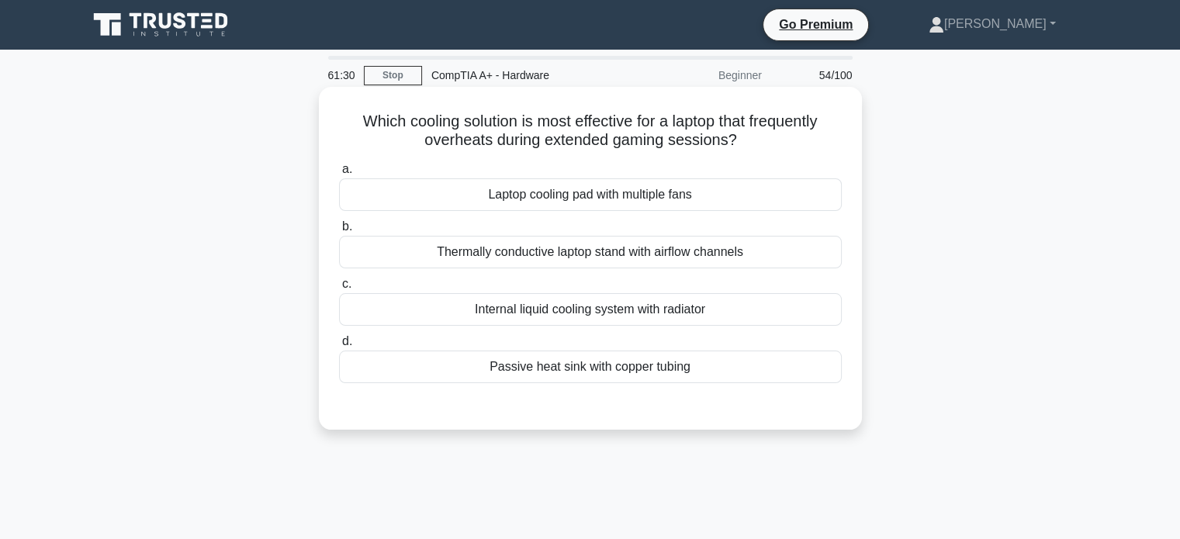
click at [604, 164] on label "a. Laptop cooling pad with multiple fans" at bounding box center [590, 185] width 503 height 51
click at [339, 164] on input "a. Laptop cooling pad with multiple fans" at bounding box center [339, 169] width 0 height 10
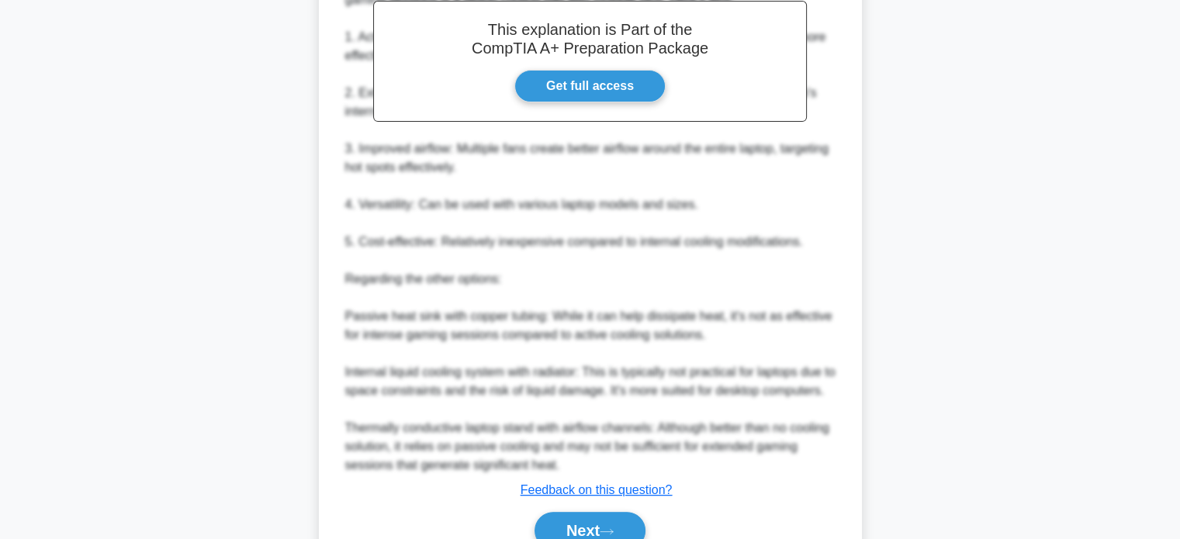
scroll to position [565, 0]
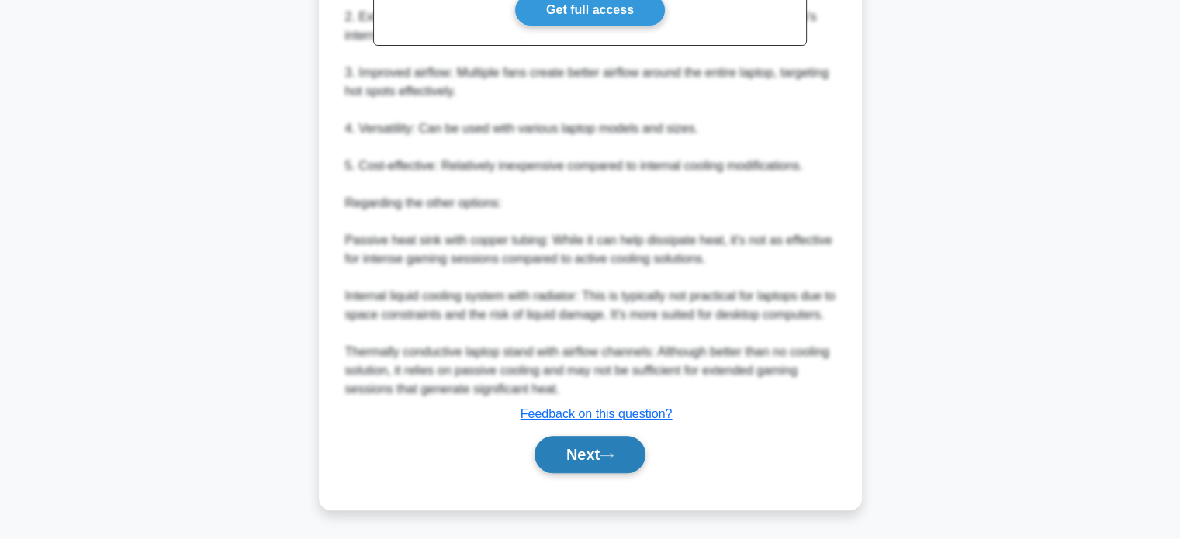
click at [588, 443] on button "Next" at bounding box center [590, 454] width 111 height 37
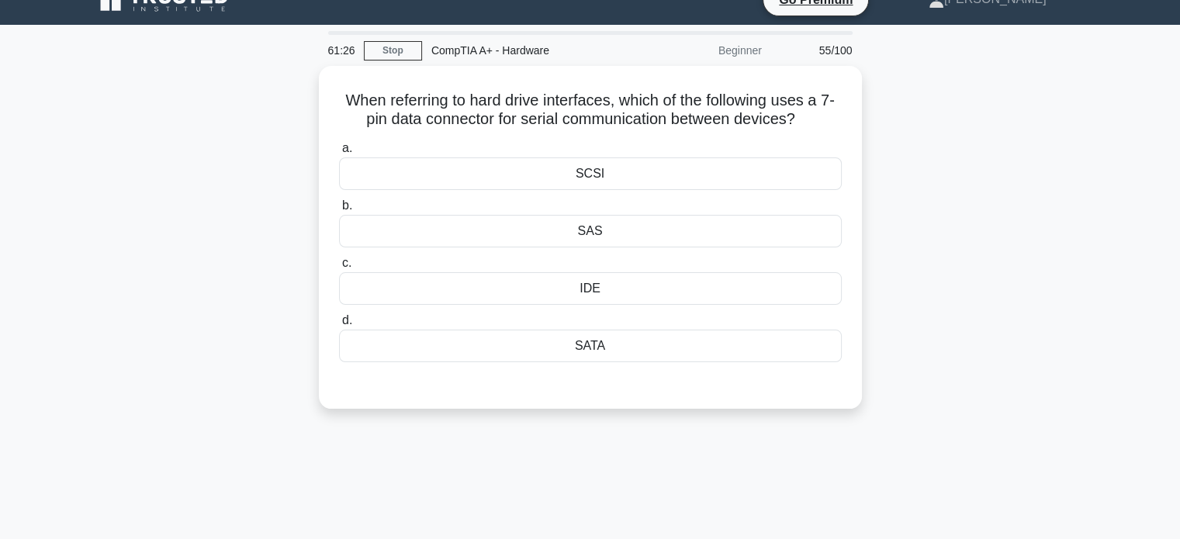
scroll to position [0, 0]
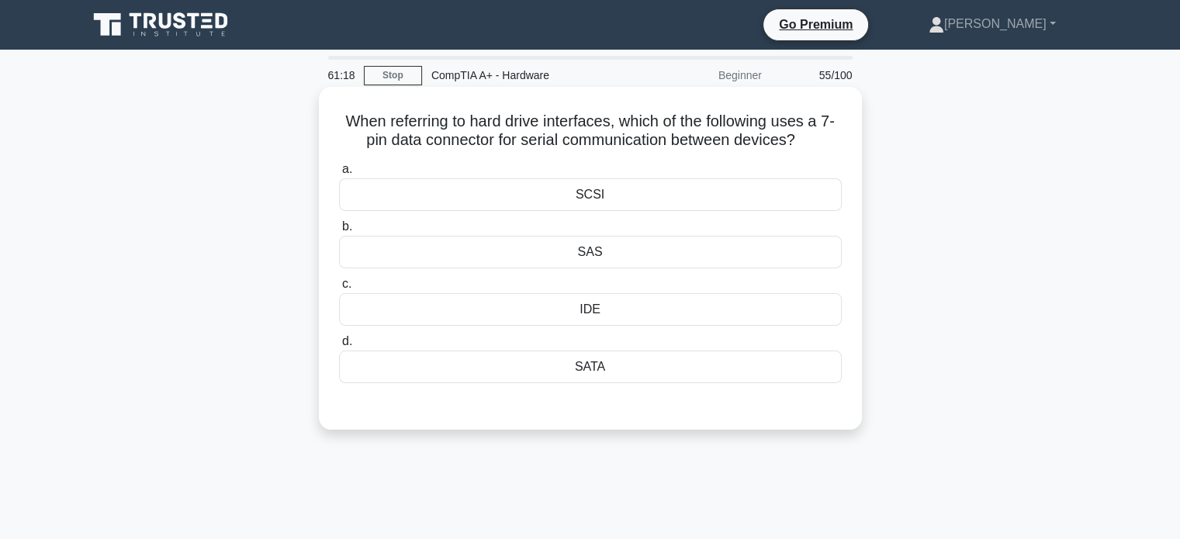
click at [630, 301] on div "IDE" at bounding box center [590, 309] width 503 height 33
click at [339, 289] on input "c. IDE" at bounding box center [339, 284] width 0 height 10
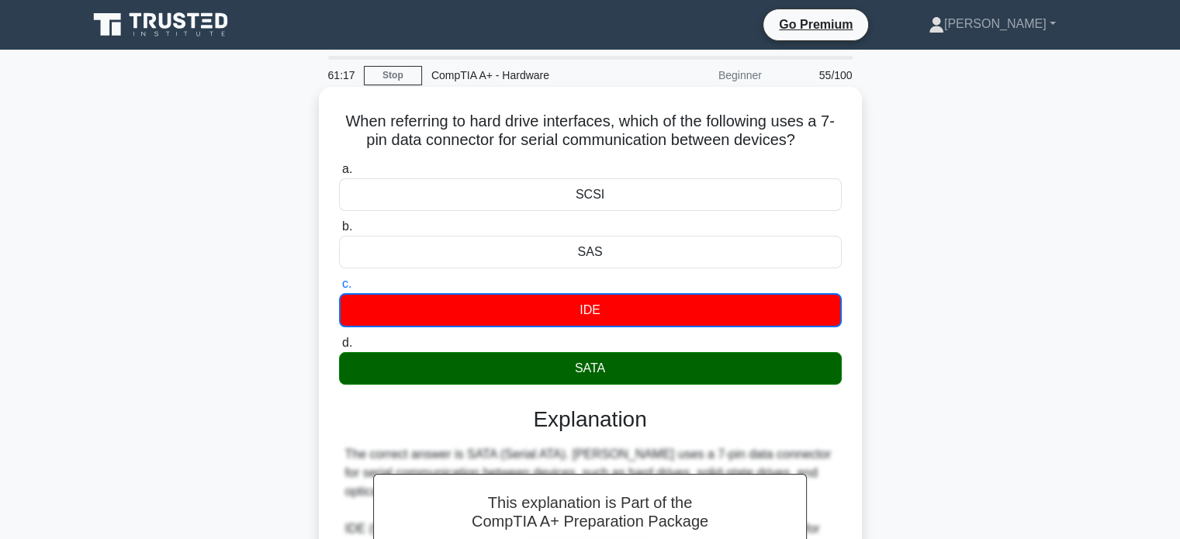
scroll to position [299, 0]
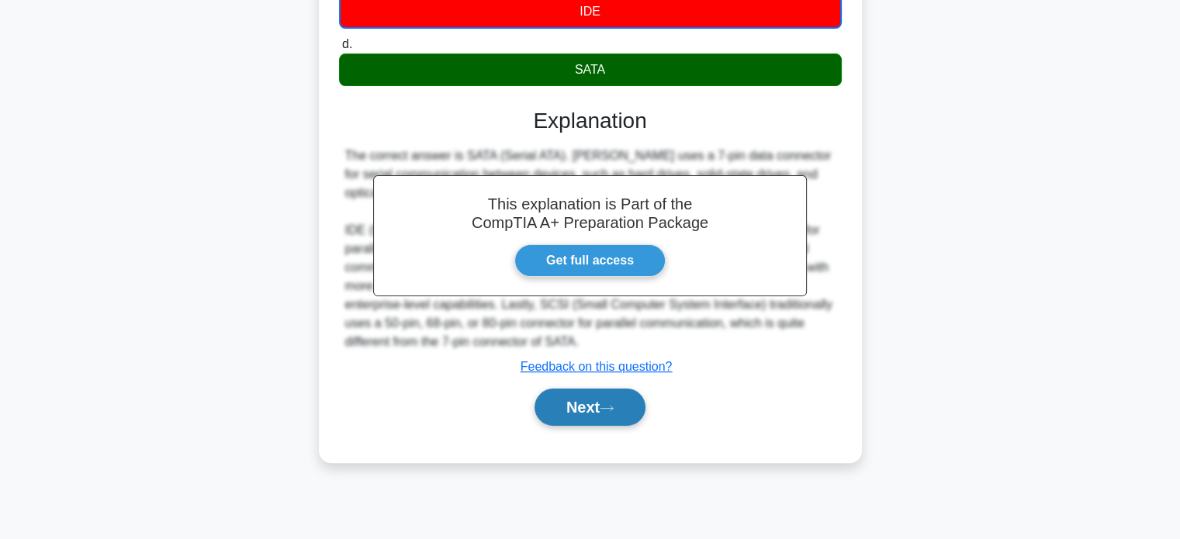
click at [609, 406] on icon at bounding box center [607, 408] width 14 height 9
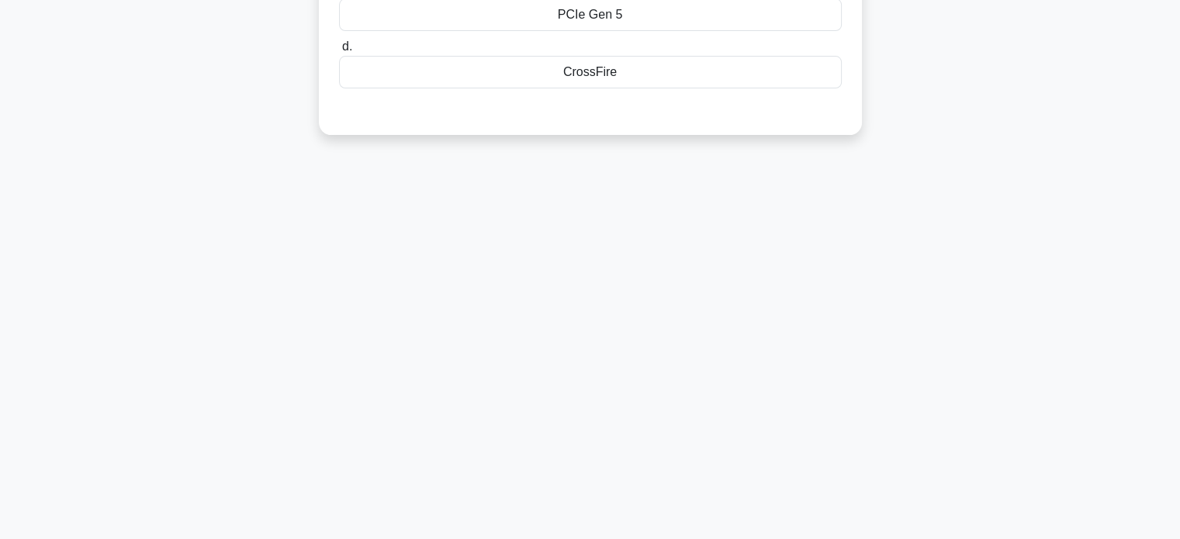
scroll to position [0, 0]
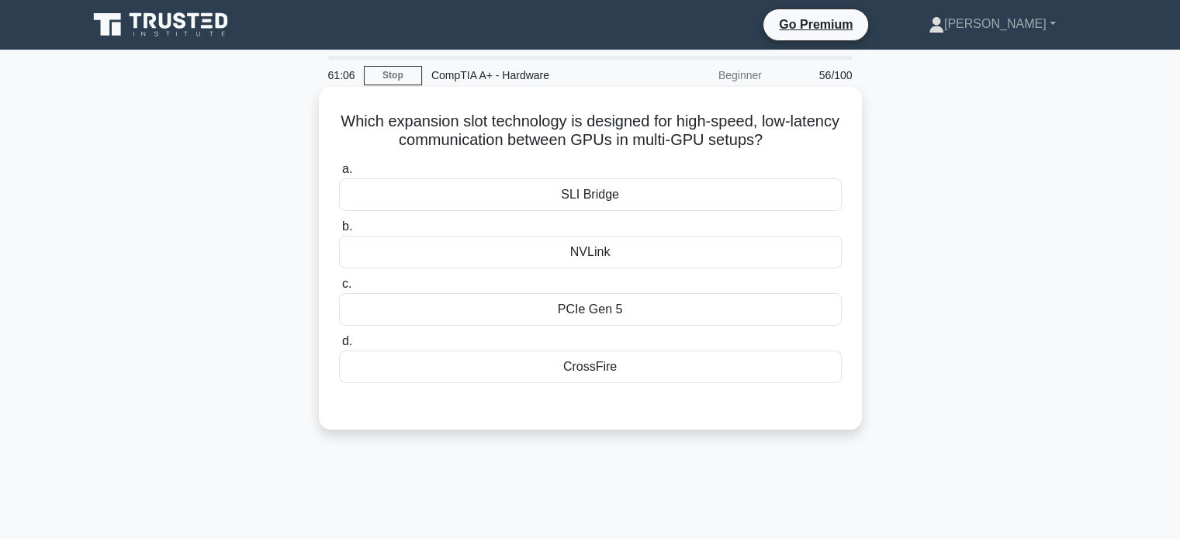
click at [632, 200] on div "SLI Bridge" at bounding box center [590, 194] width 503 height 33
click at [339, 175] on input "a. SLI Bridge" at bounding box center [339, 169] width 0 height 10
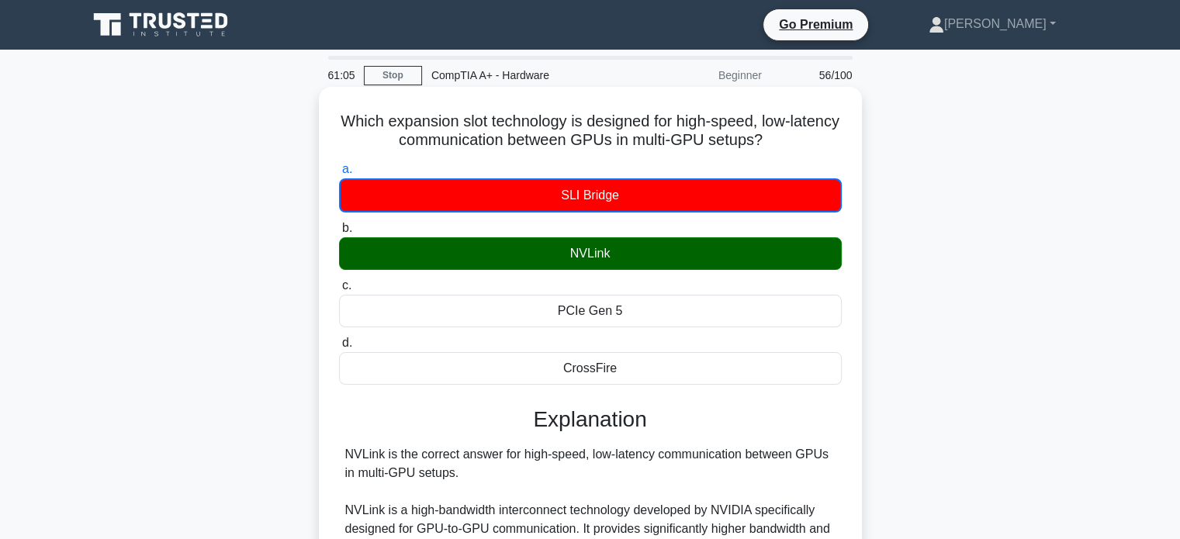
scroll to position [437, 0]
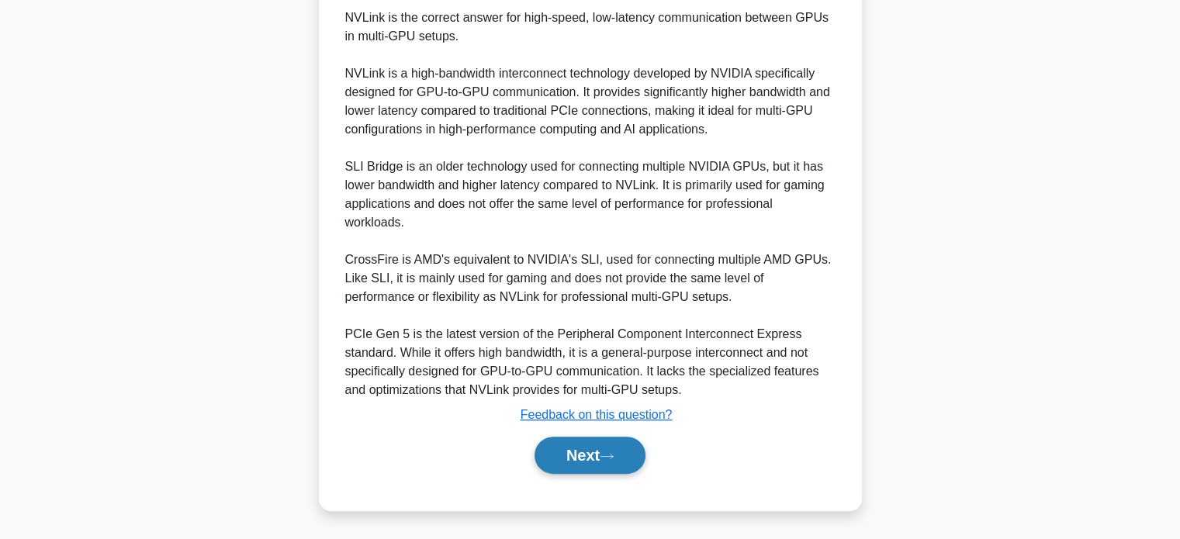
click at [592, 473] on button "Next" at bounding box center [590, 455] width 111 height 37
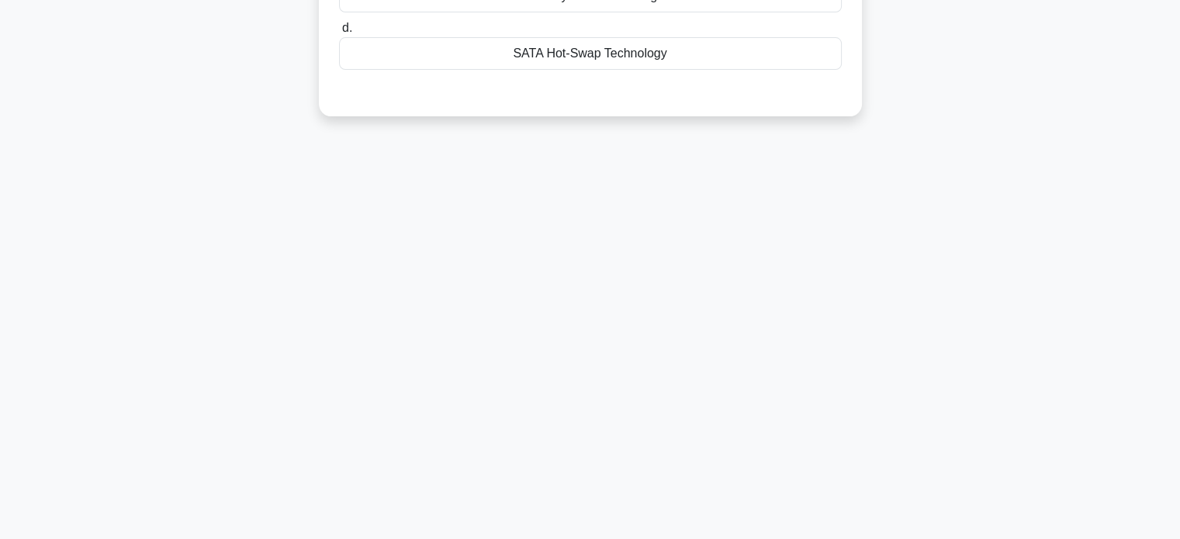
scroll to position [0, 0]
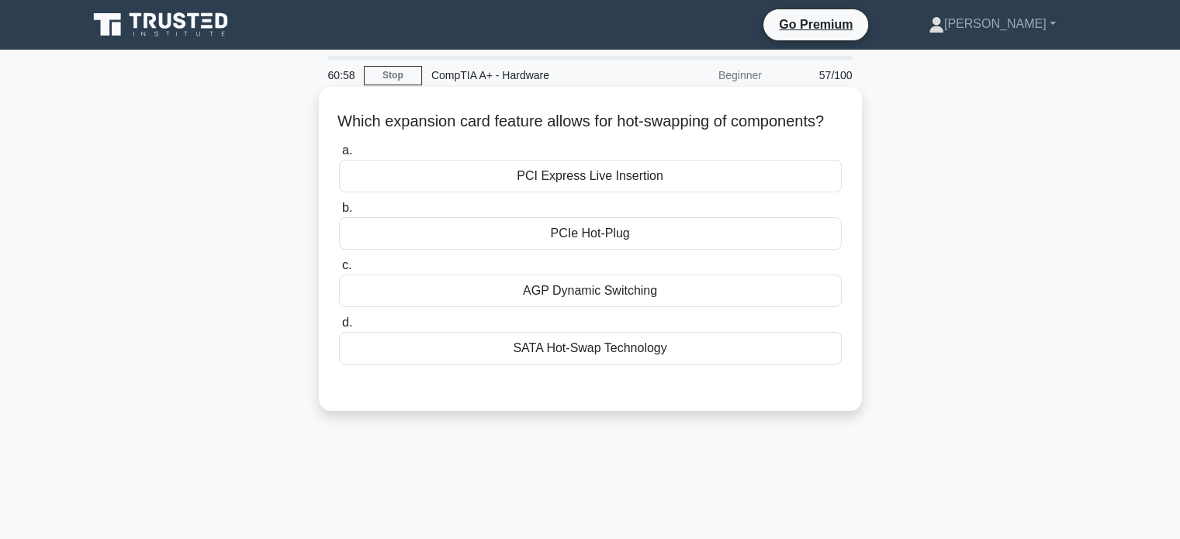
click at [667, 186] on div "PCI Express Live Insertion" at bounding box center [590, 176] width 503 height 33
click at [339, 156] on input "a. PCI Express Live Insertion" at bounding box center [339, 151] width 0 height 10
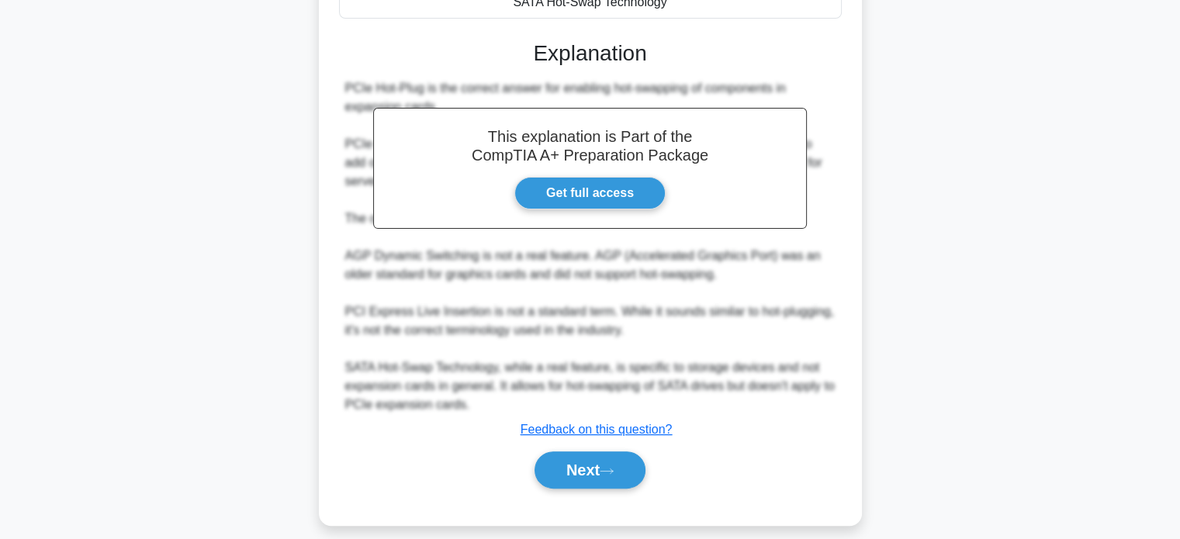
scroll to position [381, 0]
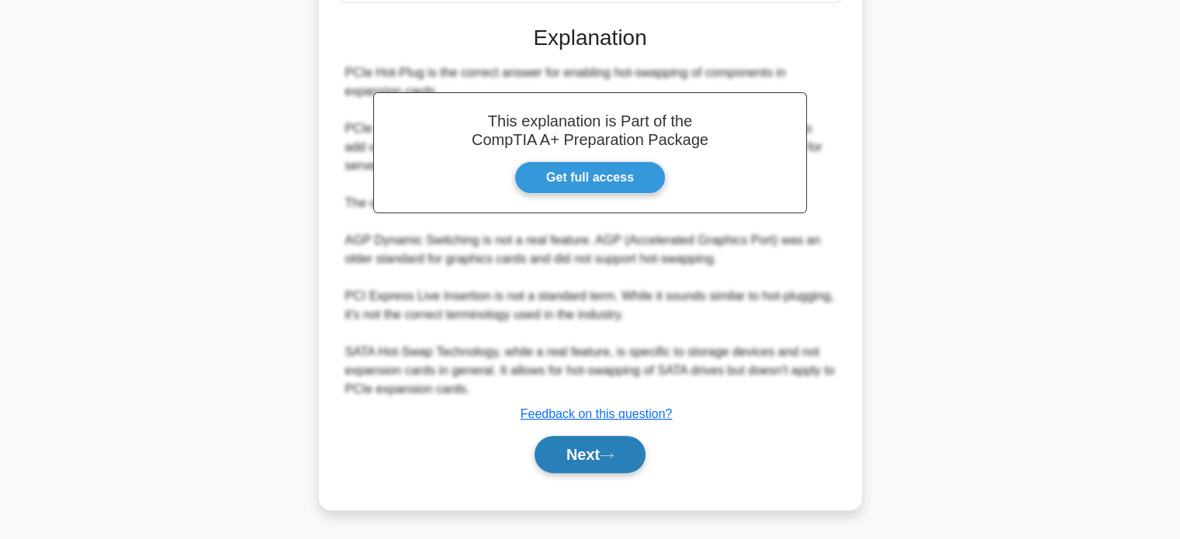
click at [580, 462] on button "Next" at bounding box center [590, 454] width 111 height 37
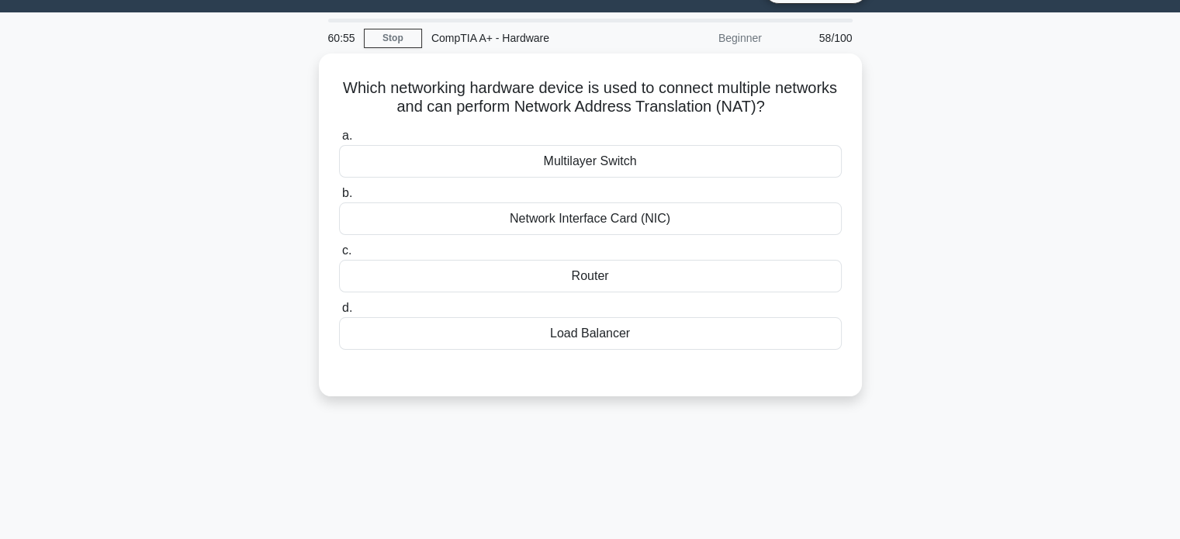
scroll to position [0, 0]
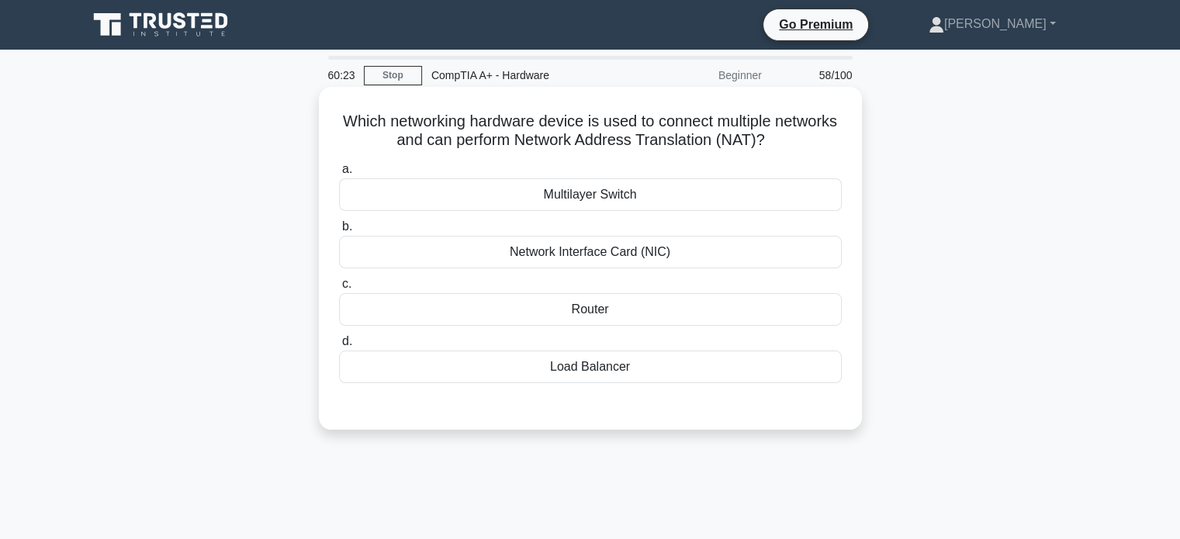
click at [640, 150] on h5 "Which networking hardware device is used to connect multiple networks and can p…" at bounding box center [591, 131] width 506 height 39
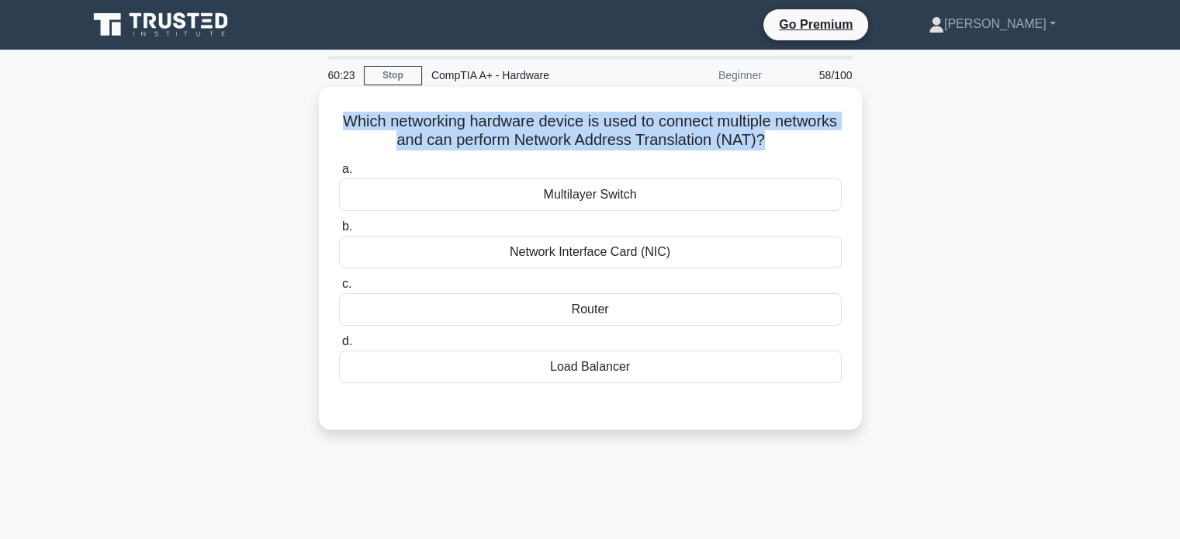
click at [640, 150] on h5 "Which networking hardware device is used to connect multiple networks and can p…" at bounding box center [591, 131] width 506 height 39
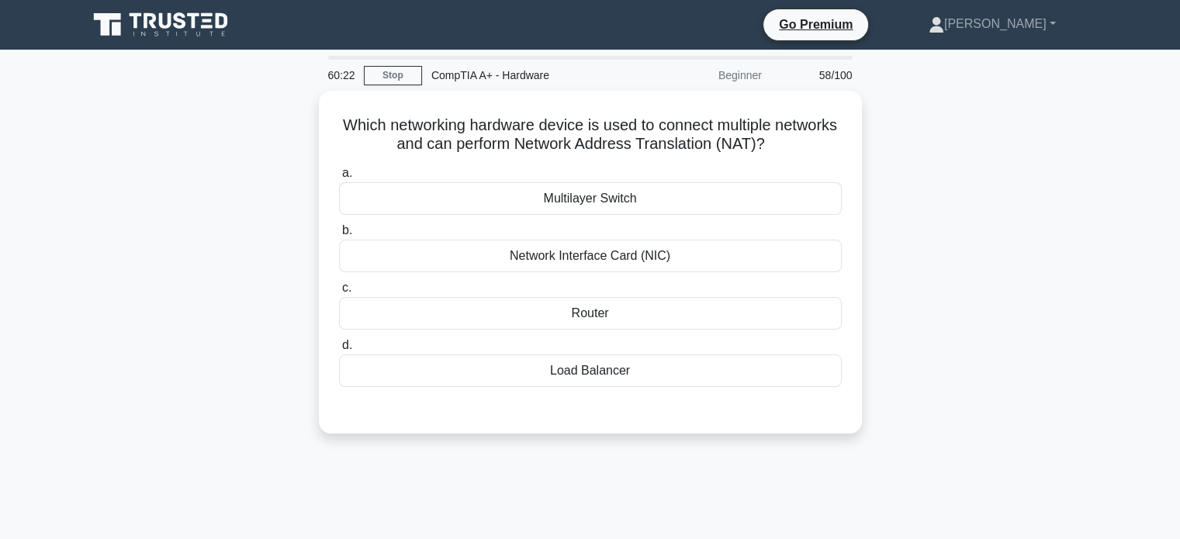
click at [919, 230] on div "Which networking hardware device is used to connect multiple networks and can p…" at bounding box center [590, 272] width 1024 height 362
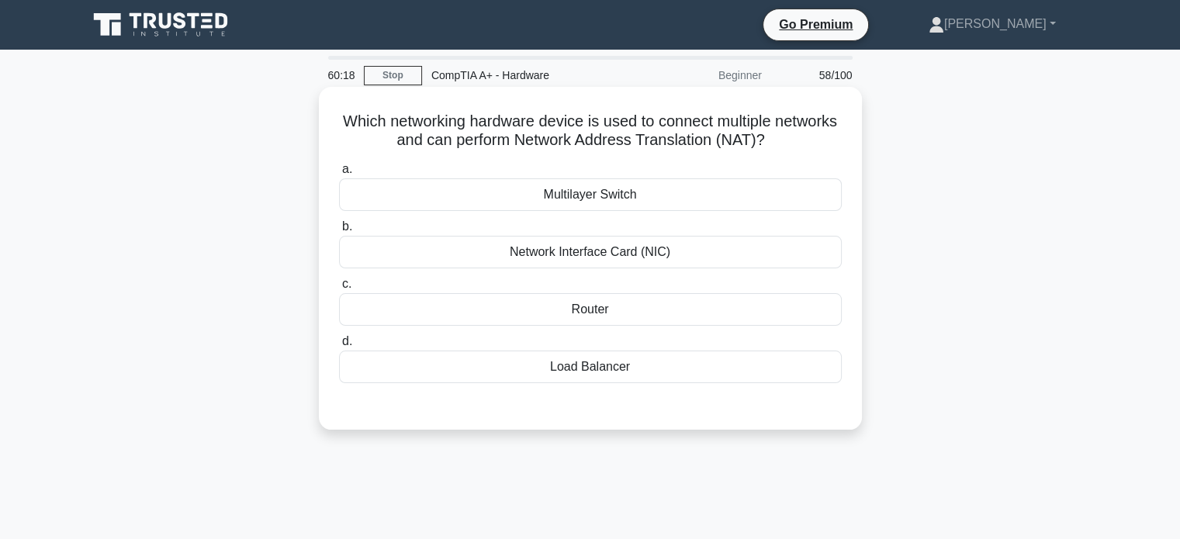
click at [712, 134] on h5 "Which networking hardware device is used to connect multiple networks and can p…" at bounding box center [591, 131] width 506 height 39
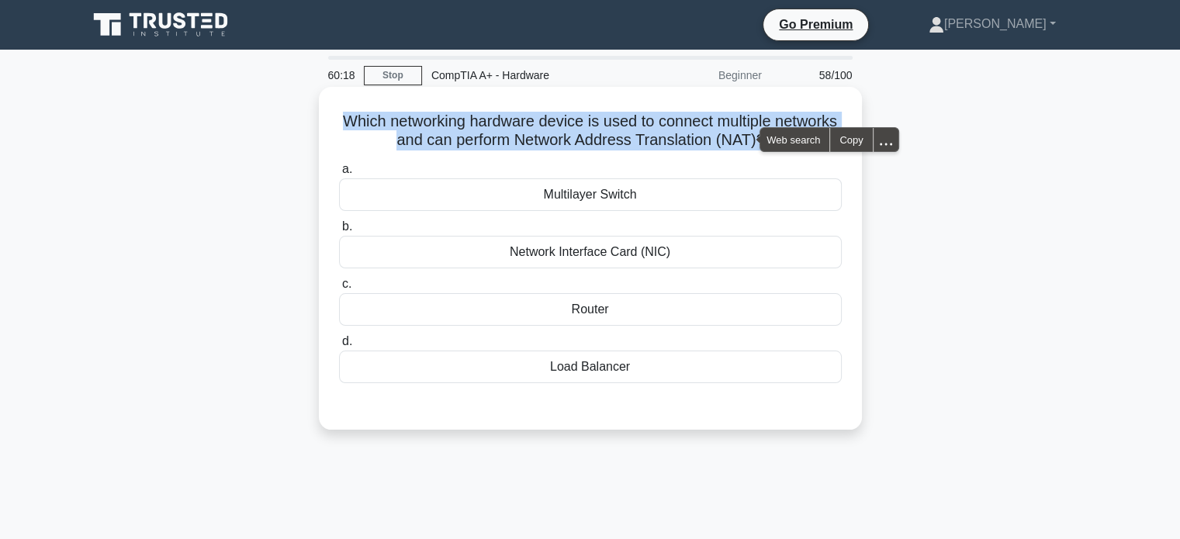
click at [712, 134] on h5 "Which networking hardware device is used to connect multiple networks and can p…" at bounding box center [591, 131] width 506 height 39
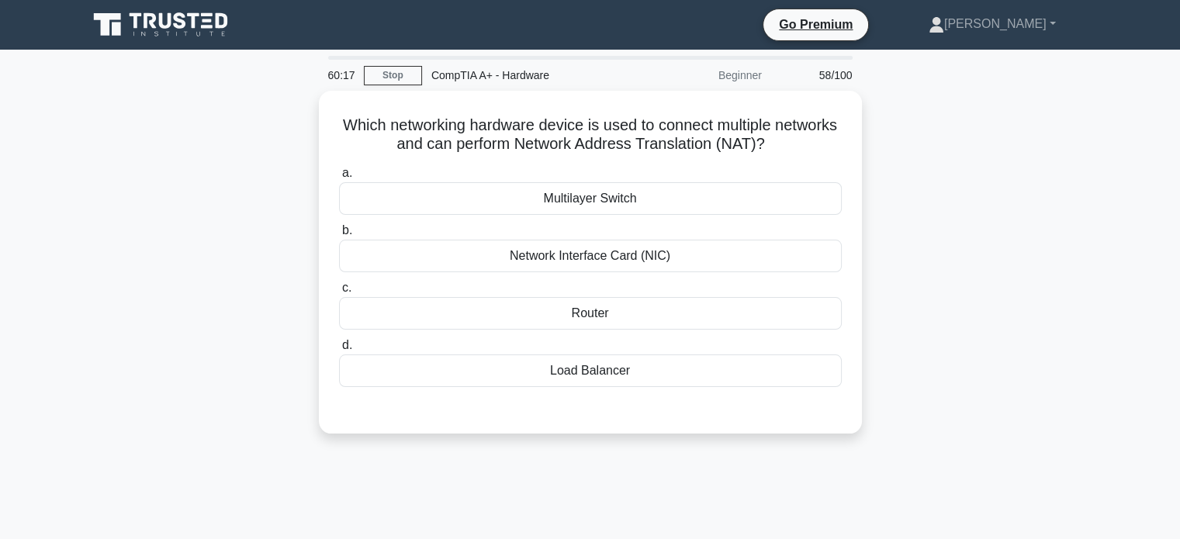
click at [904, 210] on div "Which networking hardware device is used to connect multiple networks and can p…" at bounding box center [590, 272] width 1024 height 362
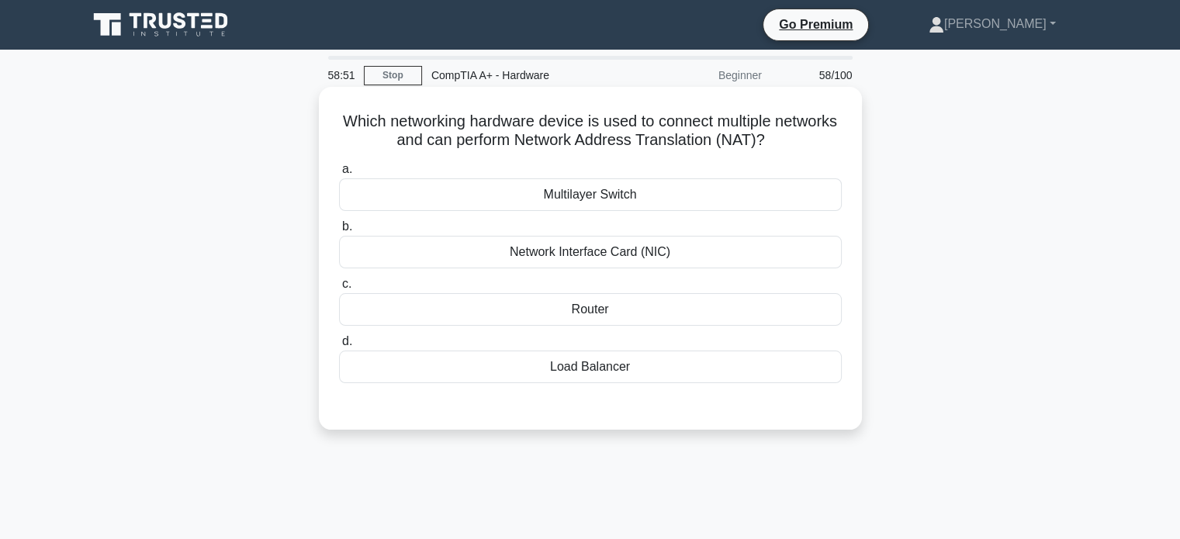
click at [681, 195] on div "Multilayer Switch" at bounding box center [590, 194] width 503 height 33
click at [339, 175] on input "a. Multilayer Switch" at bounding box center [339, 169] width 0 height 10
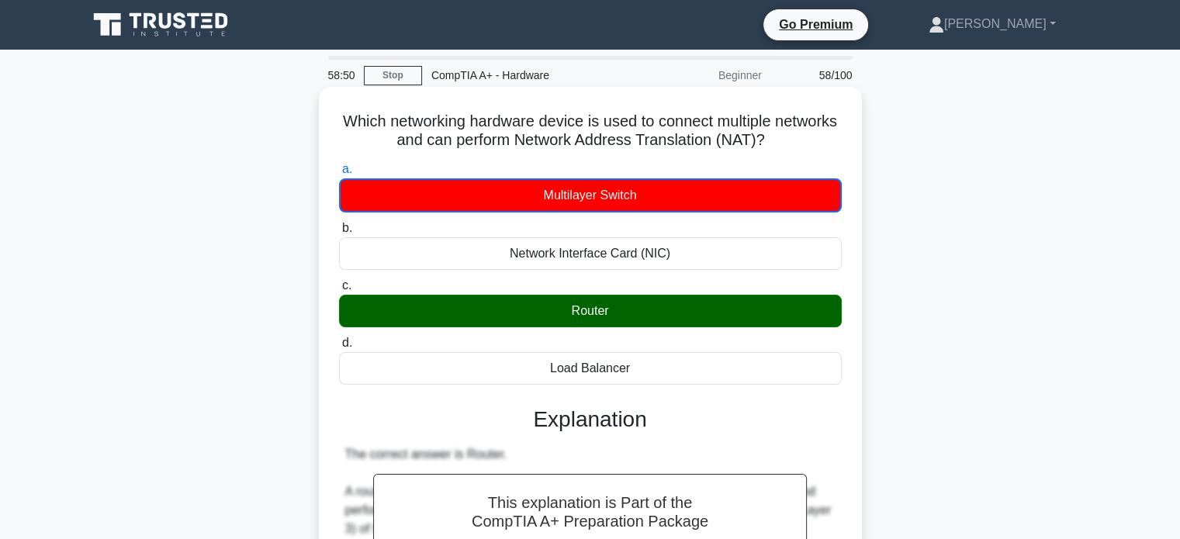
scroll to position [511, 0]
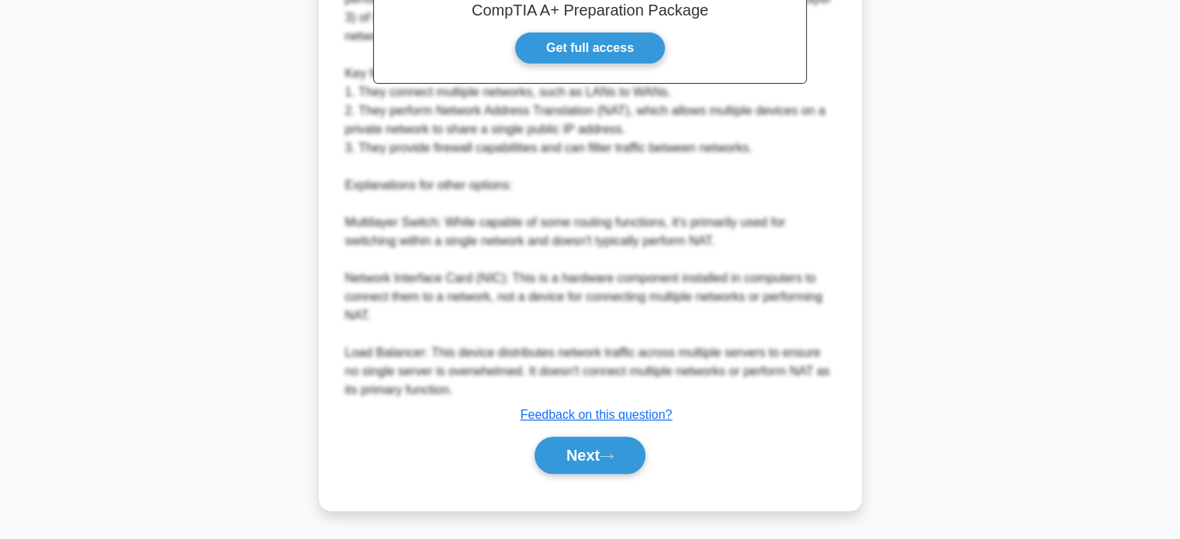
click at [579, 480] on div "a. Multilayer Switch b. Network Interface Card (NIC) c. d." at bounding box center [591, 68] width 506 height 847
click at [615, 460] on button "Next" at bounding box center [590, 455] width 111 height 37
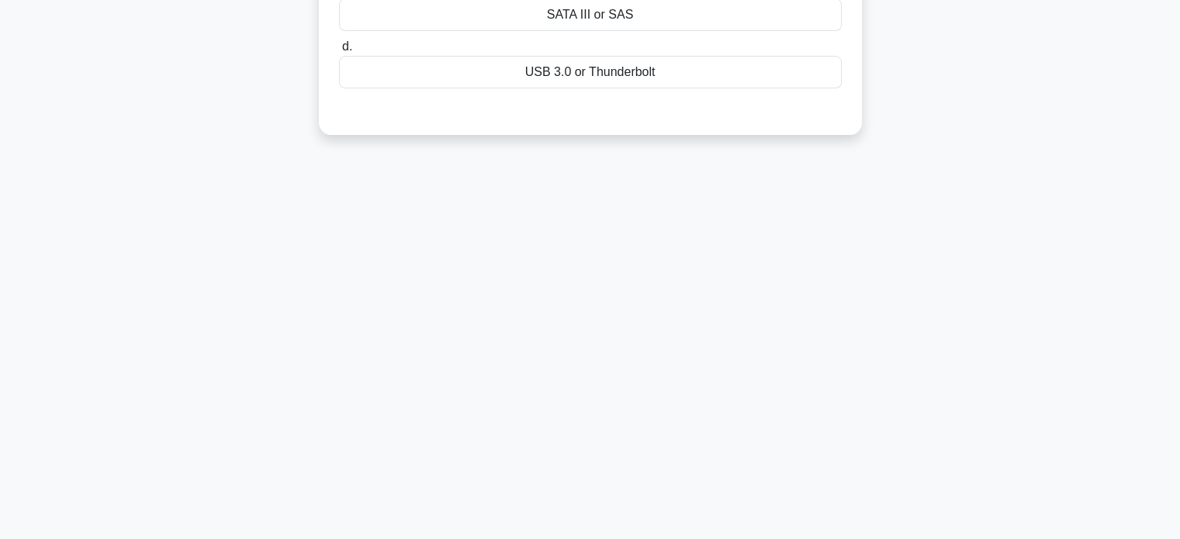
scroll to position [0, 0]
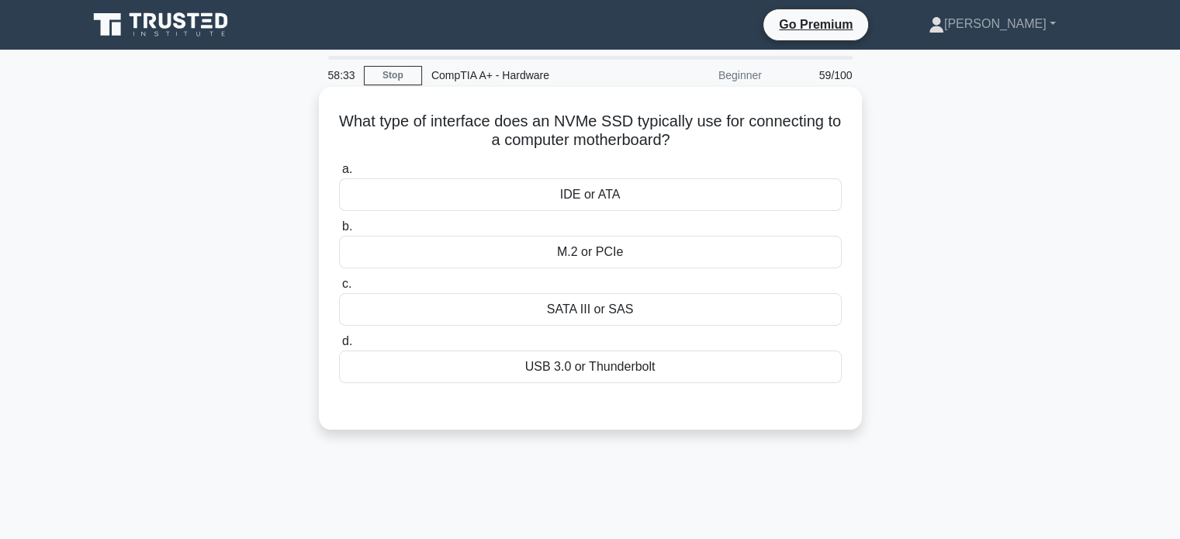
click at [642, 252] on div "M.2 or PCIe" at bounding box center [590, 252] width 503 height 33
click at [339, 232] on input "b. M.2 or PCIe" at bounding box center [339, 227] width 0 height 10
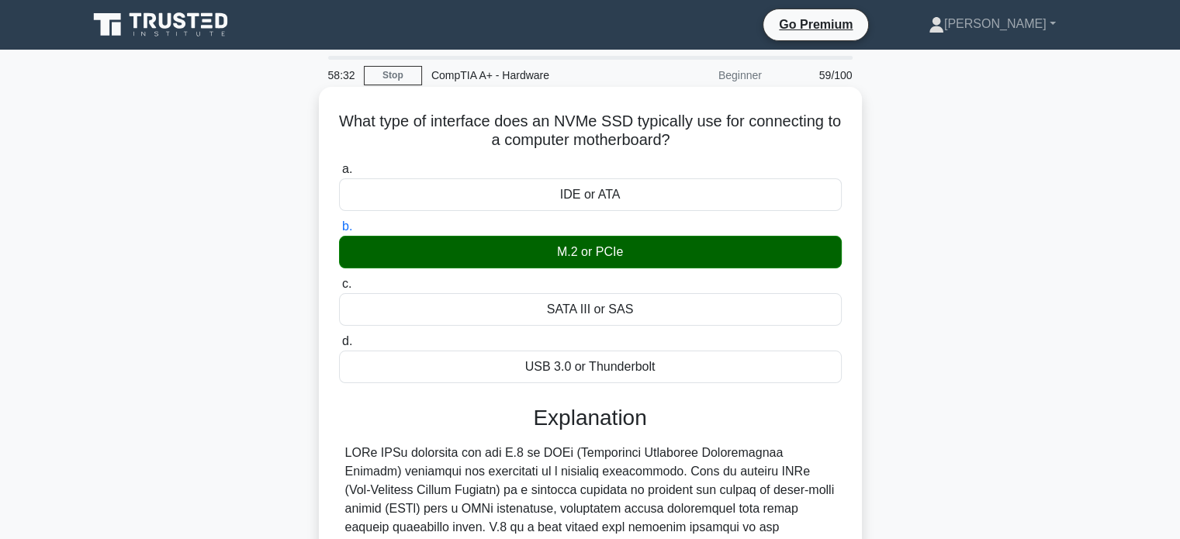
scroll to position [360, 0]
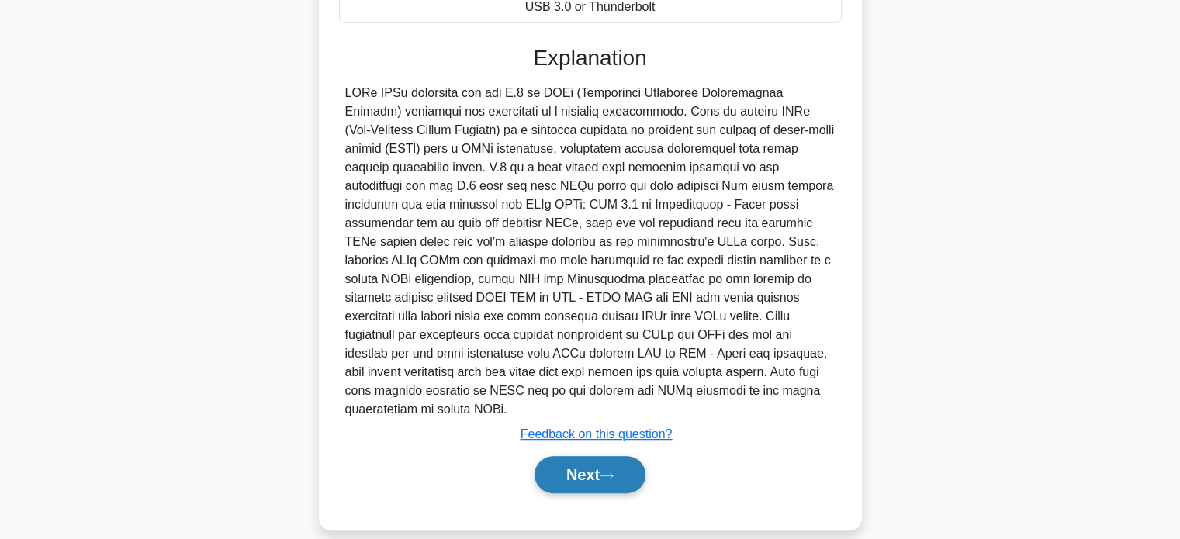
click at [593, 468] on button "Next" at bounding box center [590, 474] width 111 height 37
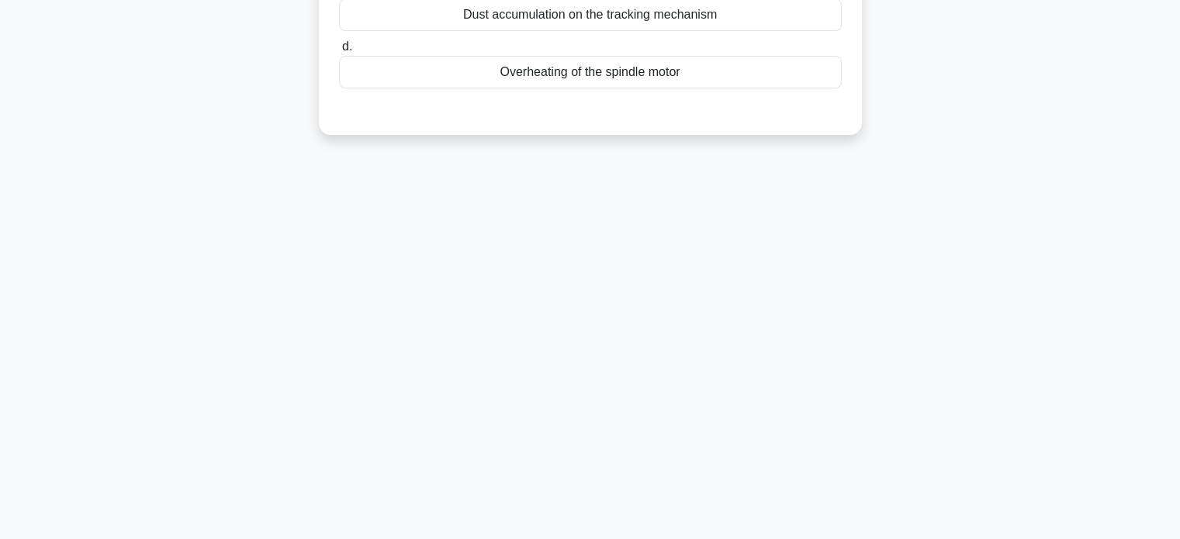
scroll to position [299, 0]
click at [593, 468] on div "58:26 Stop CompTIA A+ - Hardware Beginner 60/100 Which of the following is a co…" at bounding box center [590, 145] width 1024 height 776
drag, startPoint x: 576, startPoint y: 435, endPoint x: 570, endPoint y: 538, distance: 102.6
click at [570, 538] on main "58:15 Stop CompTIA A+ - Hardware Beginner 60/100 Which of the following is a co…" at bounding box center [590, 145] width 1180 height 788
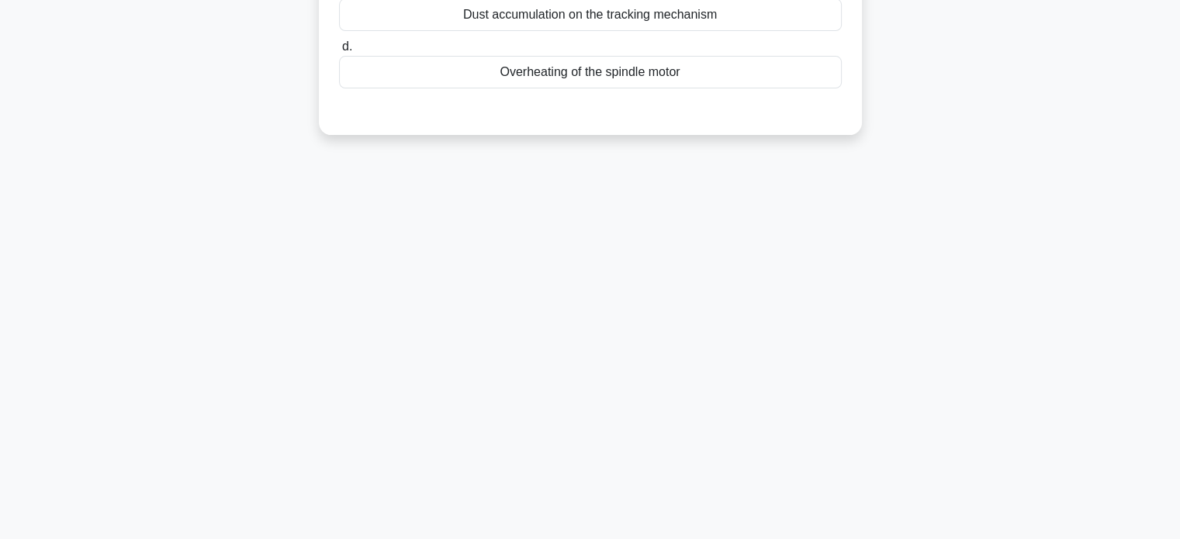
click at [545, 532] on div "58:14 Stop CompTIA A+ - Hardware Beginner 60/100 Which of the following is a co…" at bounding box center [590, 145] width 1024 height 776
click at [521, 527] on div "58:13 Stop CompTIA A+ - Hardware Beginner 60/100 Which of the following is a co…" at bounding box center [590, 145] width 1024 height 776
click at [521, 527] on div "58:11 Stop CompTIA A+ - Hardware Beginner 60/100 Which of the following is a co…" at bounding box center [590, 145] width 1024 height 776
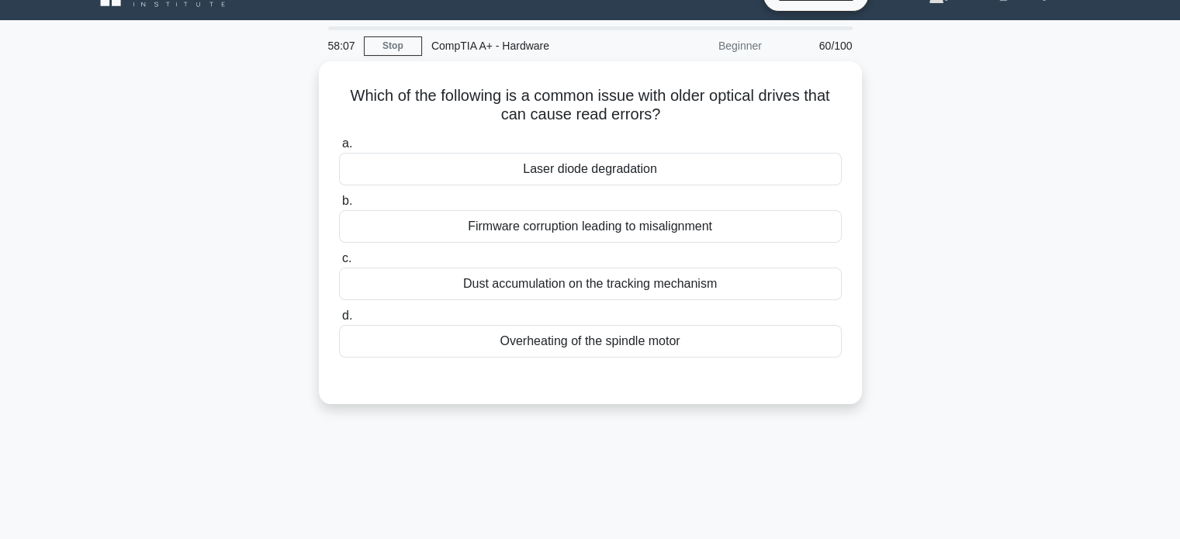
scroll to position [0, 0]
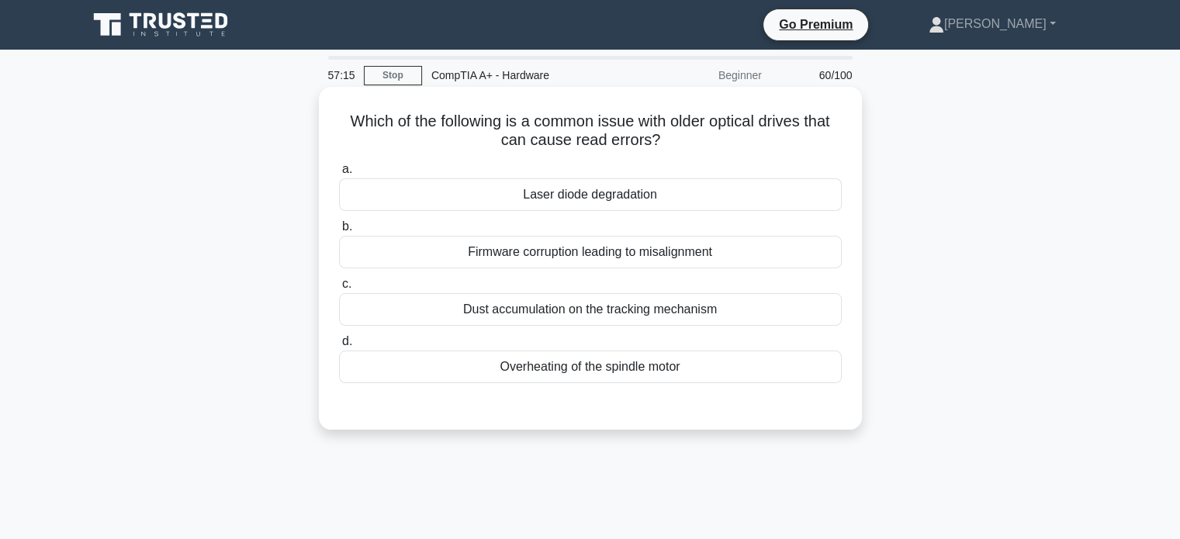
click at [602, 305] on div "Dust accumulation on the tracking mechanism" at bounding box center [590, 309] width 503 height 33
click at [339, 289] on input "c. Dust accumulation on the tracking mechanism" at bounding box center [339, 284] width 0 height 10
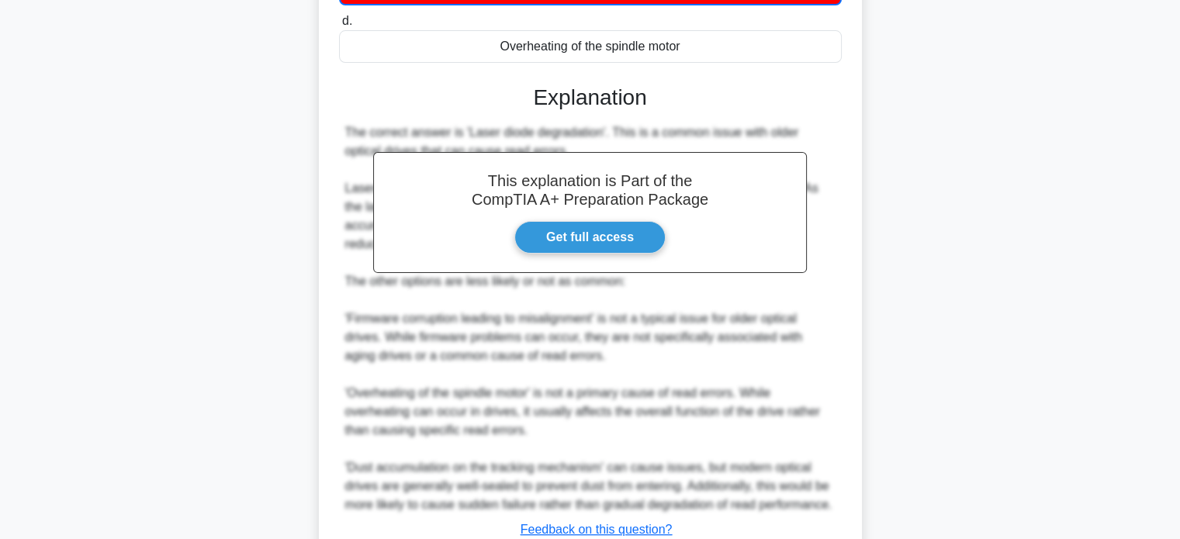
scroll to position [437, 0]
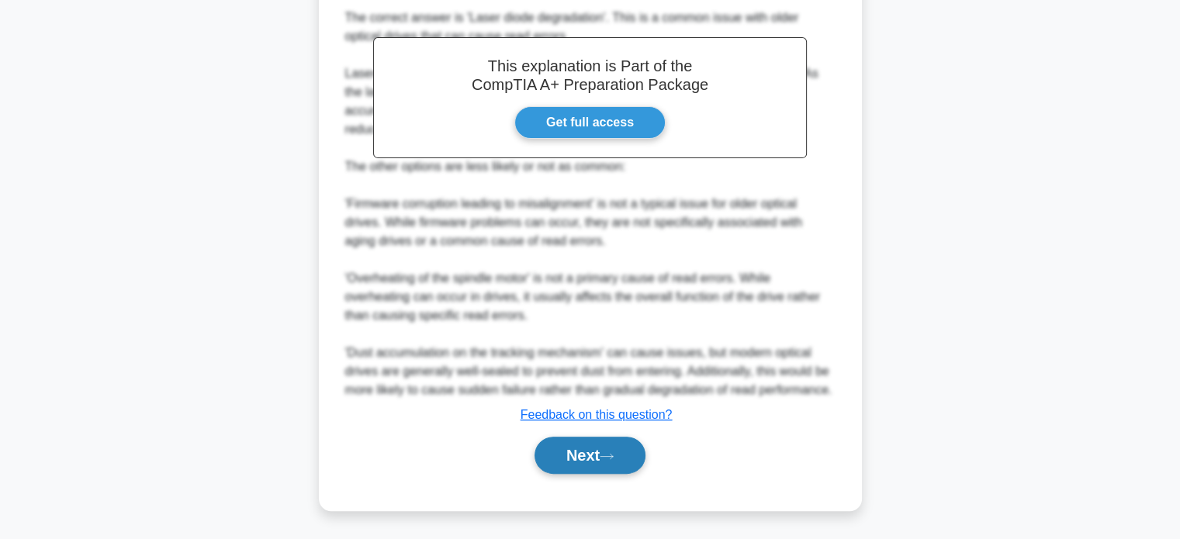
click at [595, 465] on button "Next" at bounding box center [590, 455] width 111 height 37
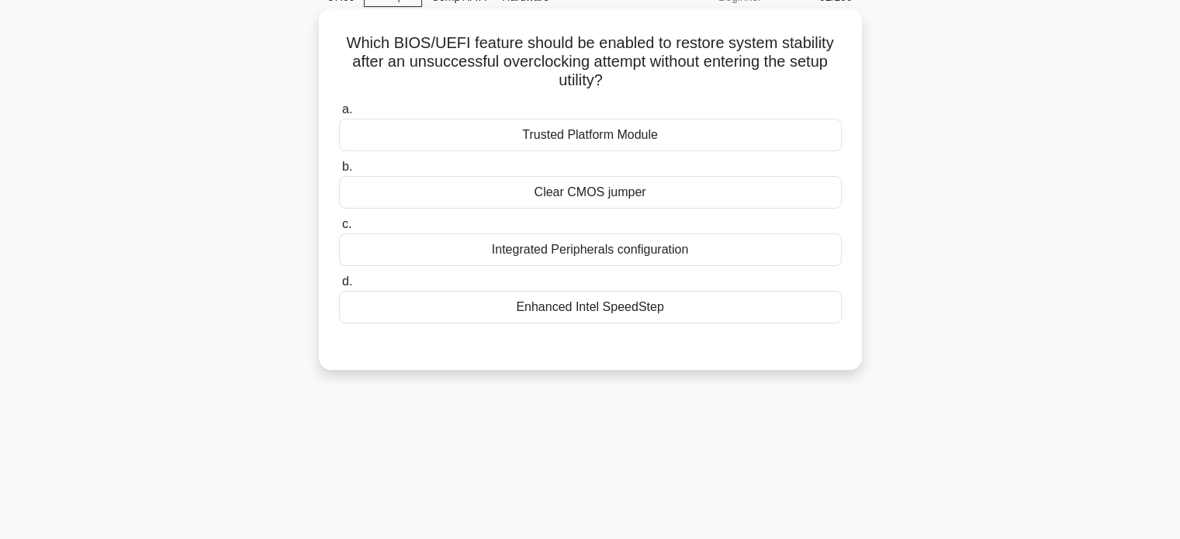
scroll to position [79, 0]
click at [653, 142] on div "Trusted Platform Module" at bounding box center [590, 134] width 503 height 33
click at [339, 114] on input "a. Trusted Platform Module" at bounding box center [339, 109] width 0 height 10
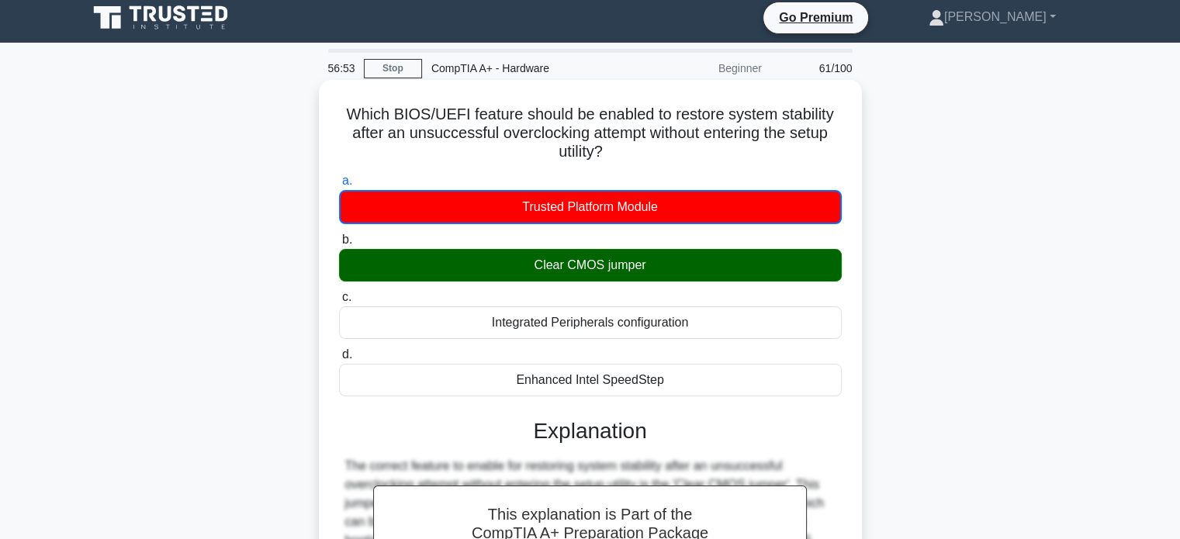
scroll to position [344, 0]
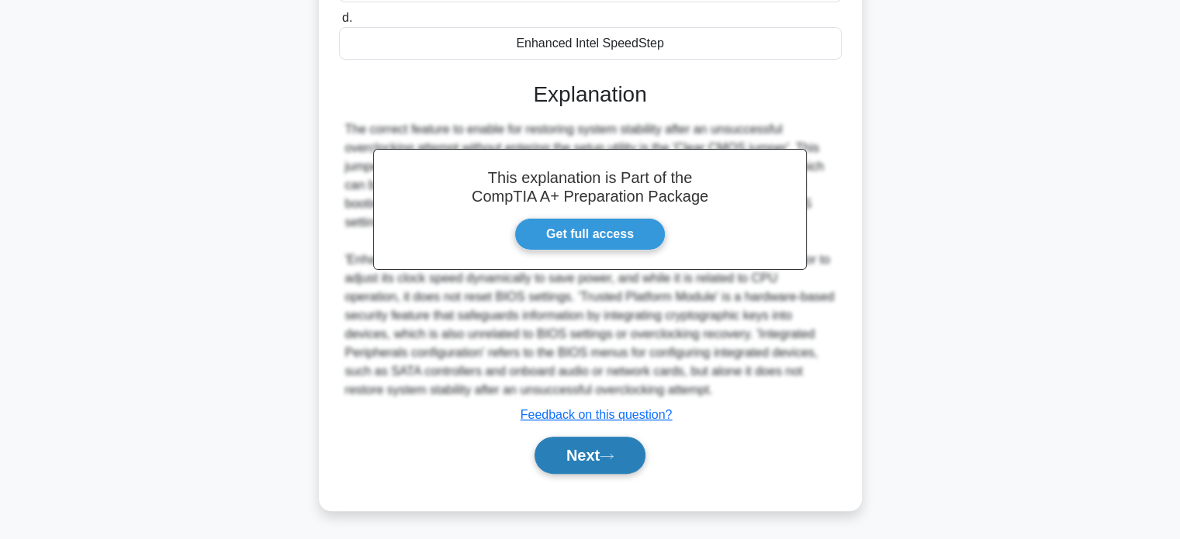
click at [603, 455] on button "Next" at bounding box center [590, 455] width 111 height 37
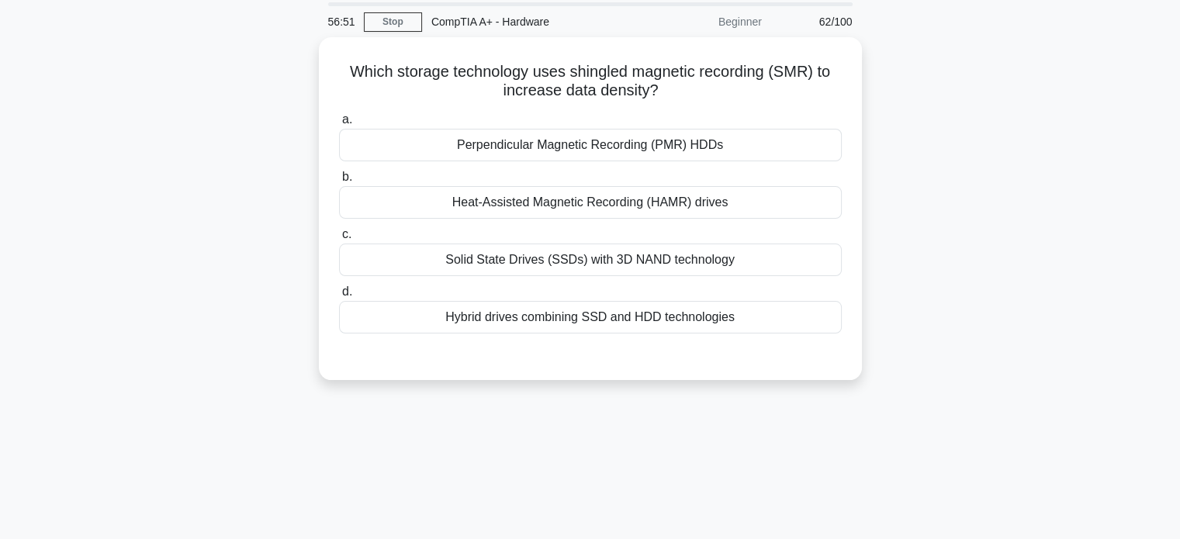
scroll to position [32, 0]
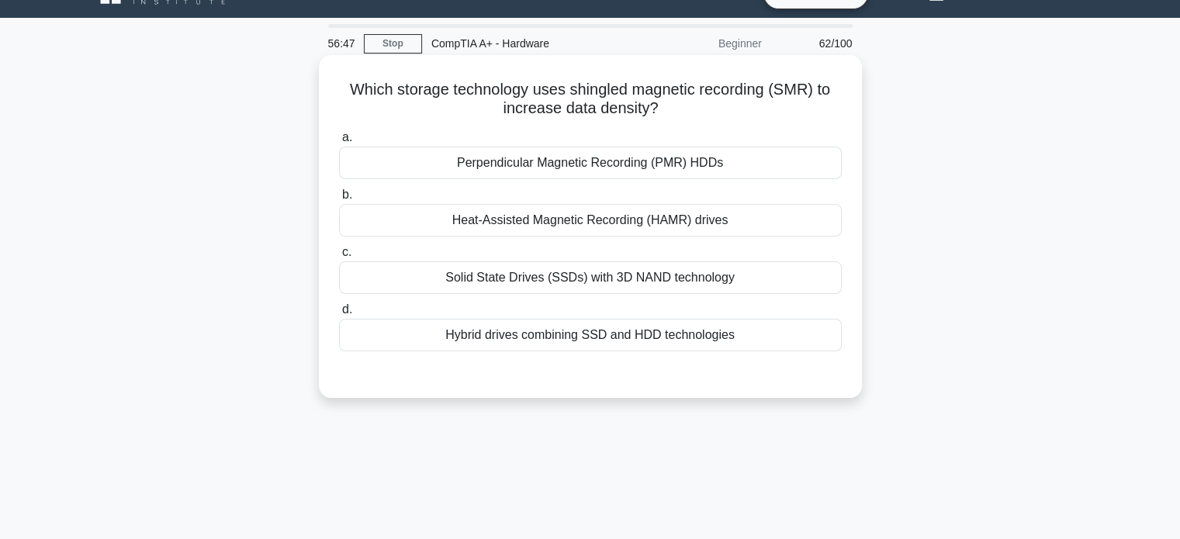
click at [613, 281] on div "Solid State Drives (SSDs) with 3D NAND technology" at bounding box center [590, 277] width 503 height 33
click at [339, 258] on input "c. Solid State Drives (SSDs) with 3D NAND technology" at bounding box center [339, 253] width 0 height 10
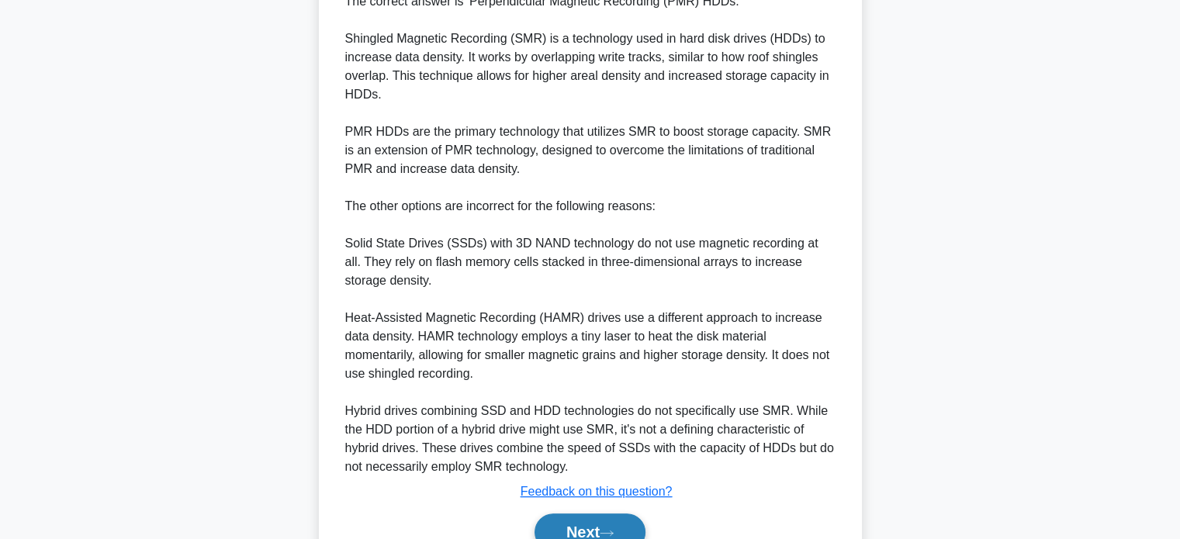
scroll to position [464, 0]
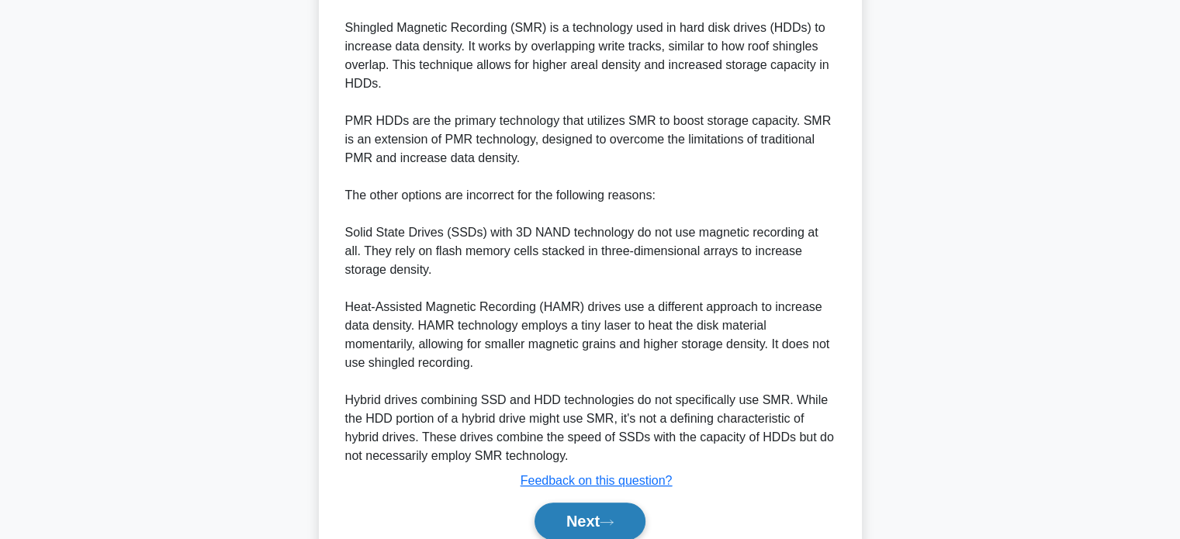
click at [595, 518] on button "Next" at bounding box center [590, 521] width 111 height 37
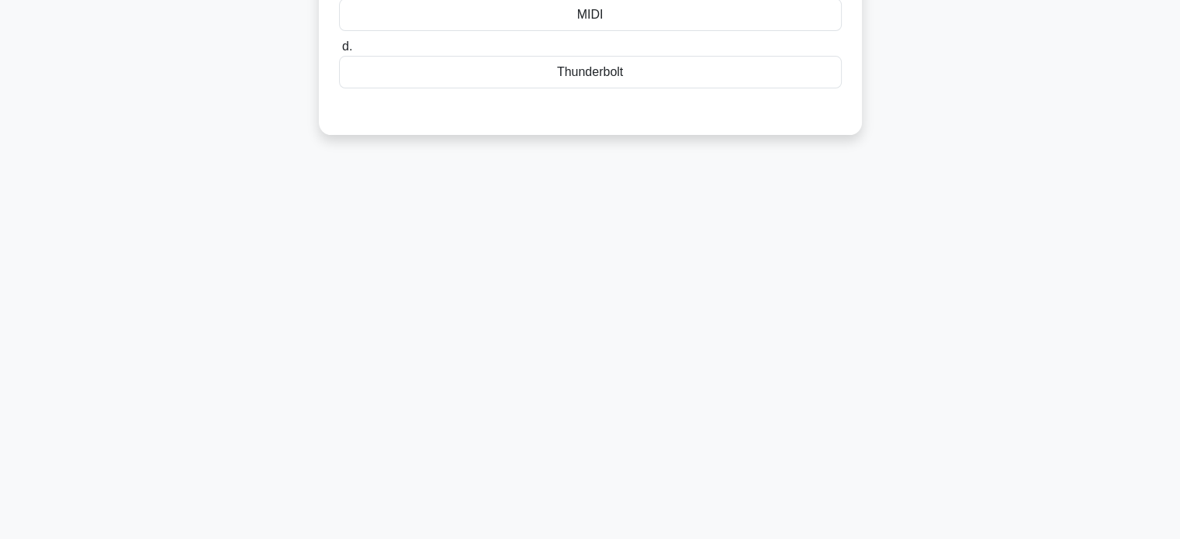
scroll to position [0, 0]
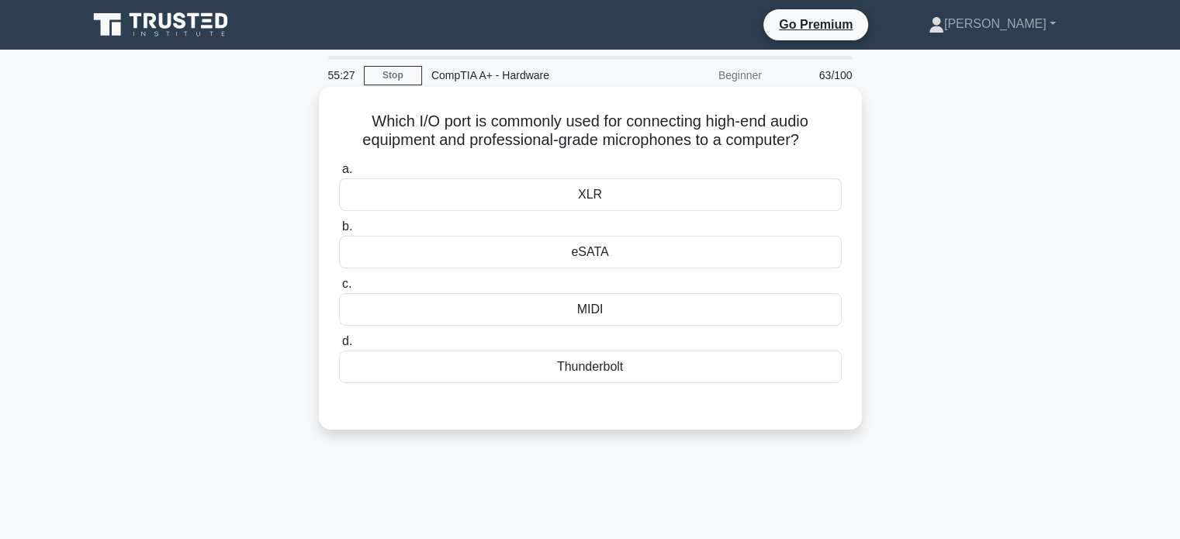
click at [603, 209] on div "XLR" at bounding box center [590, 194] width 503 height 33
click at [339, 175] on input "a. XLR" at bounding box center [339, 169] width 0 height 10
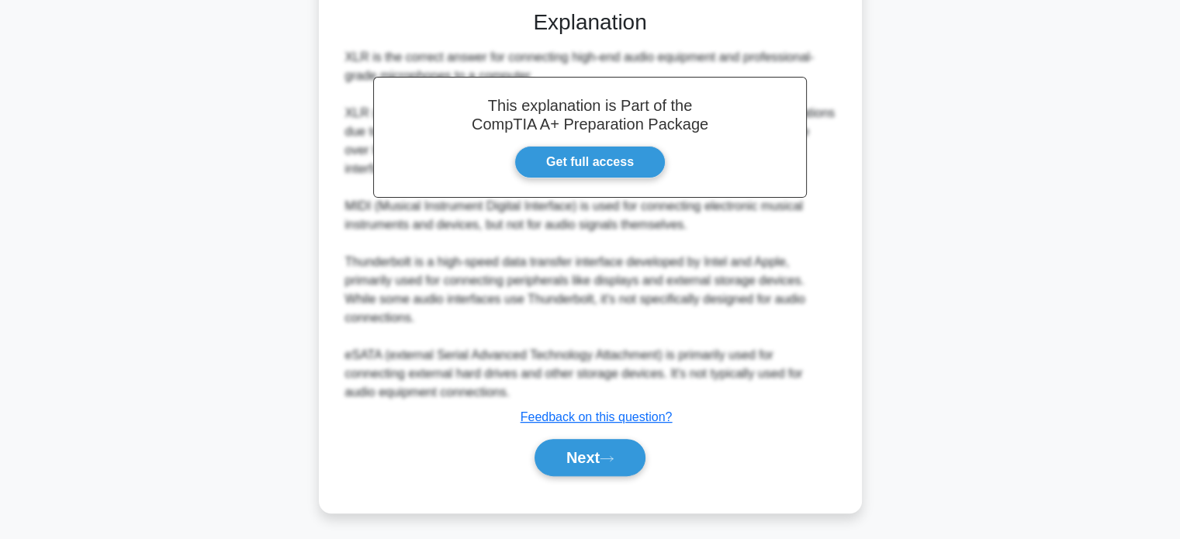
scroll to position [397, 0]
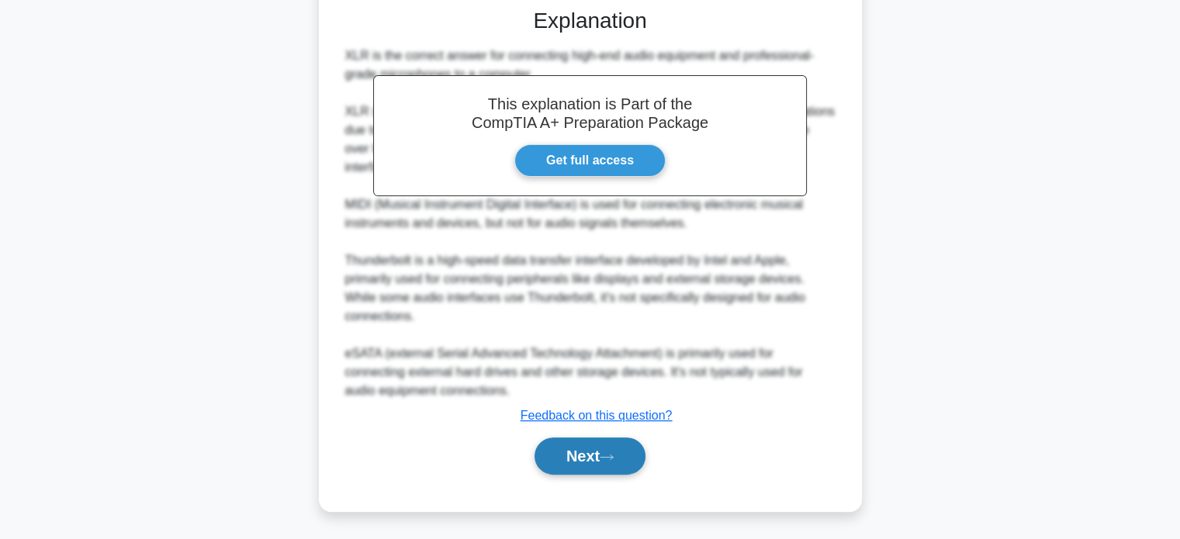
click at [594, 462] on button "Next" at bounding box center [590, 456] width 111 height 37
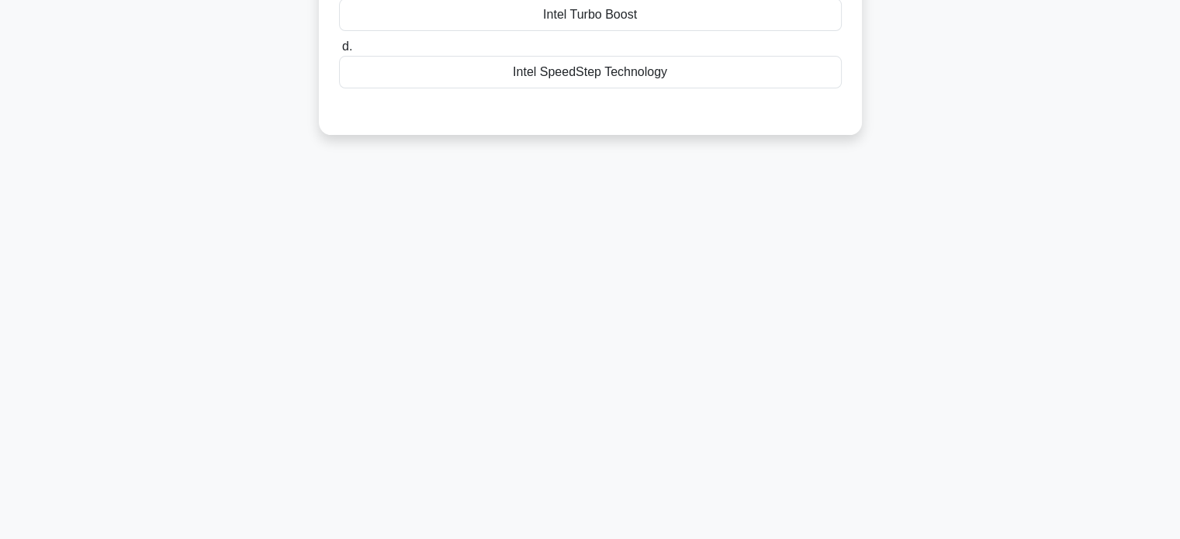
scroll to position [0, 0]
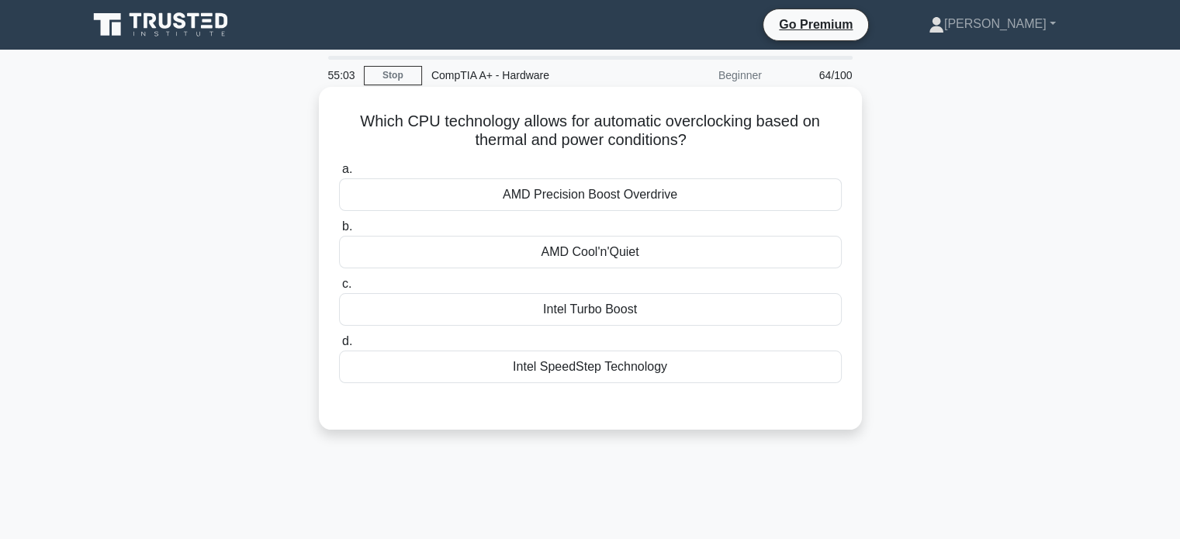
click at [613, 316] on div "Intel Turbo Boost" at bounding box center [590, 309] width 503 height 33
click at [339, 289] on input "c. Intel Turbo Boost" at bounding box center [339, 284] width 0 height 10
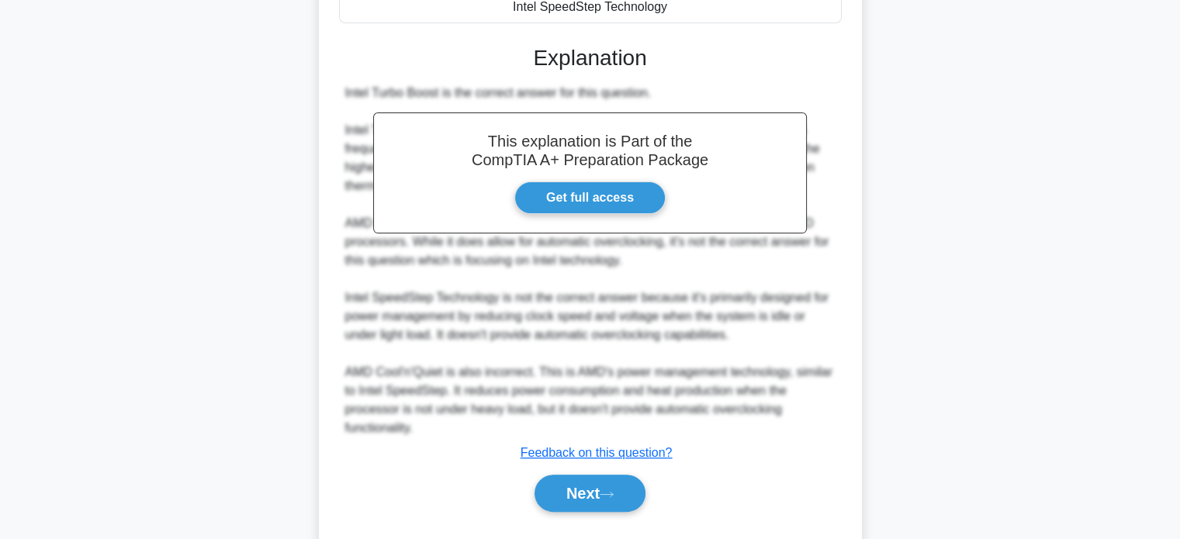
scroll to position [397, 0]
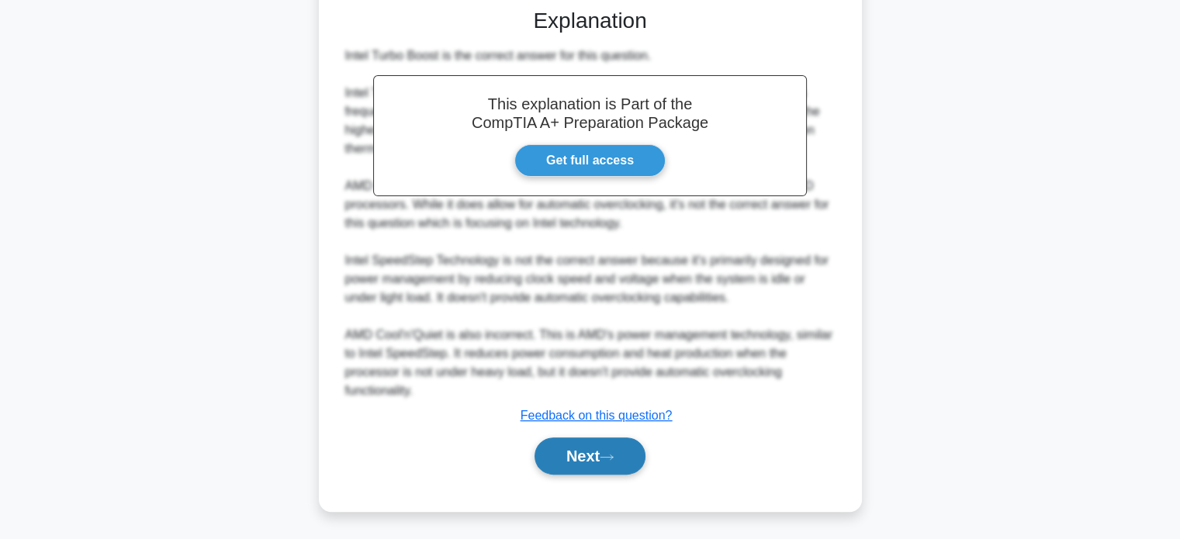
click at [602, 469] on button "Next" at bounding box center [590, 456] width 111 height 37
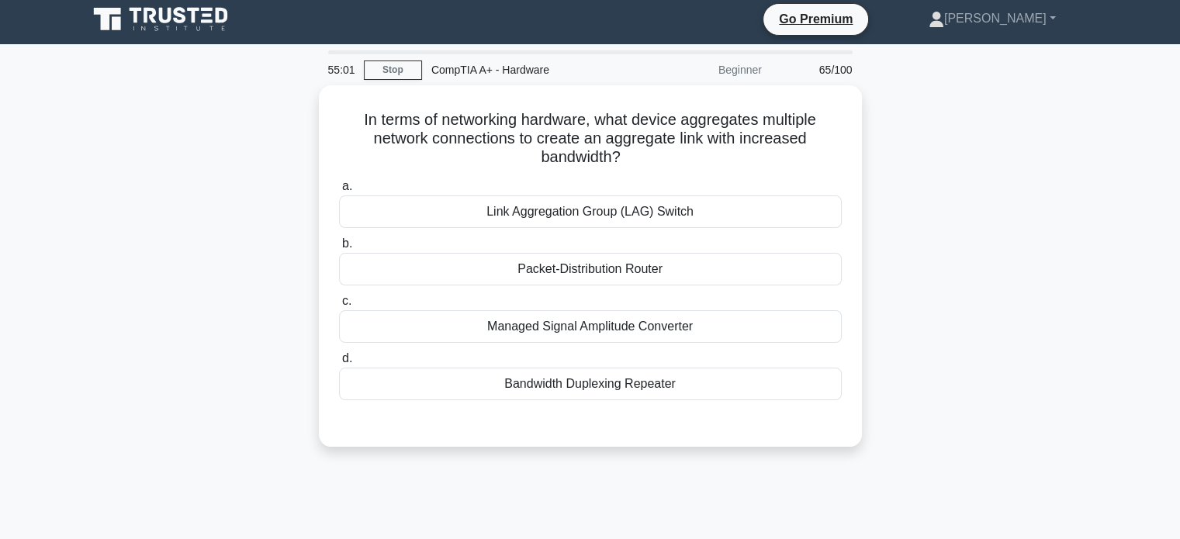
scroll to position [0, 0]
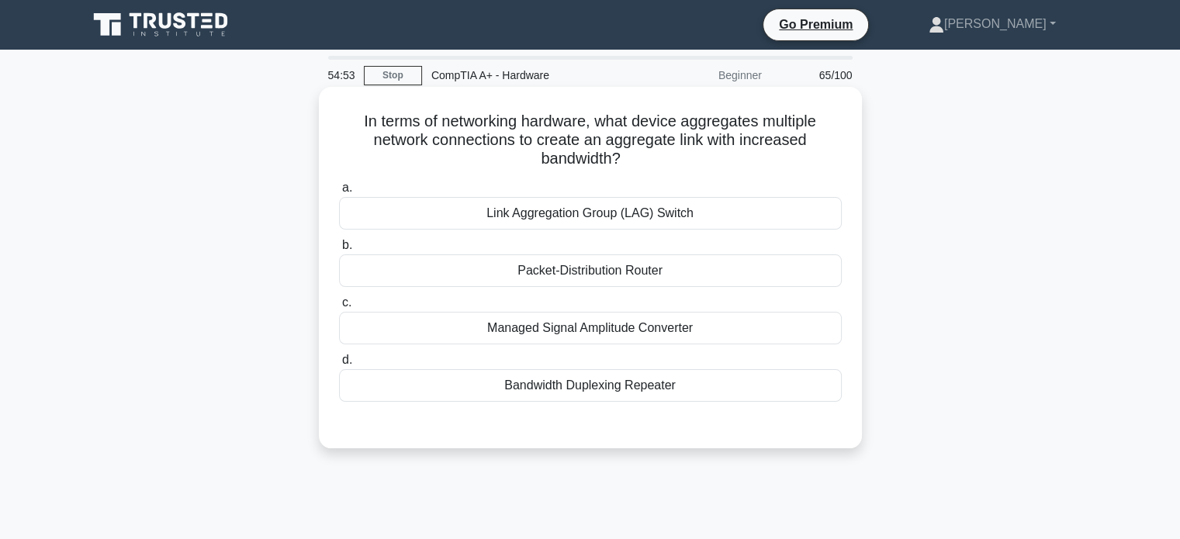
click at [695, 224] on div "Link Aggregation Group (LAG) Switch" at bounding box center [590, 213] width 503 height 33
click at [339, 193] on input "a. Link Aggregation Group (LAG) Switch" at bounding box center [339, 188] width 0 height 10
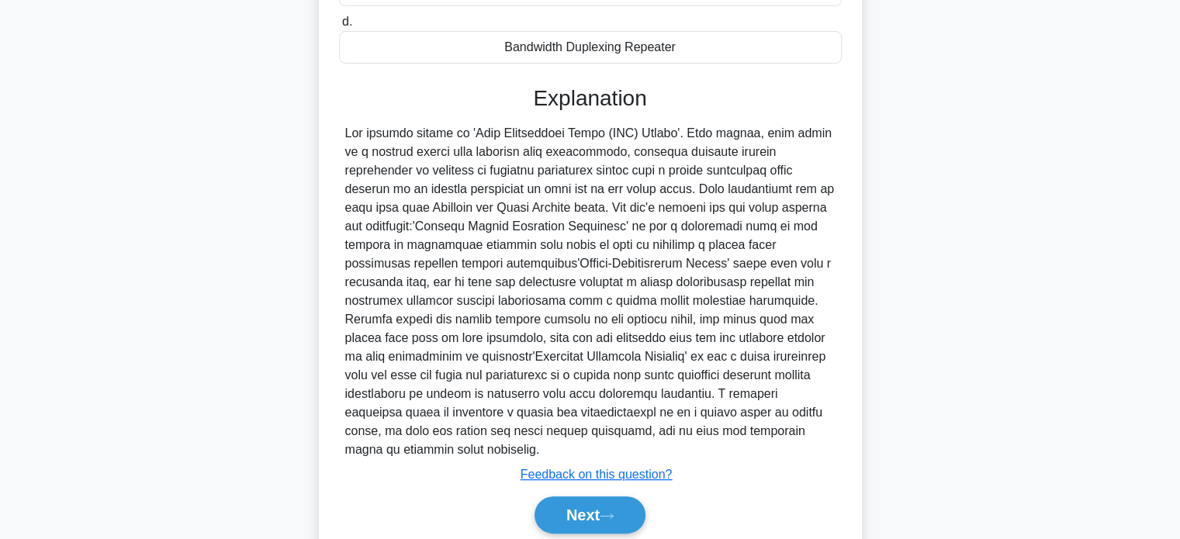
scroll to position [397, 0]
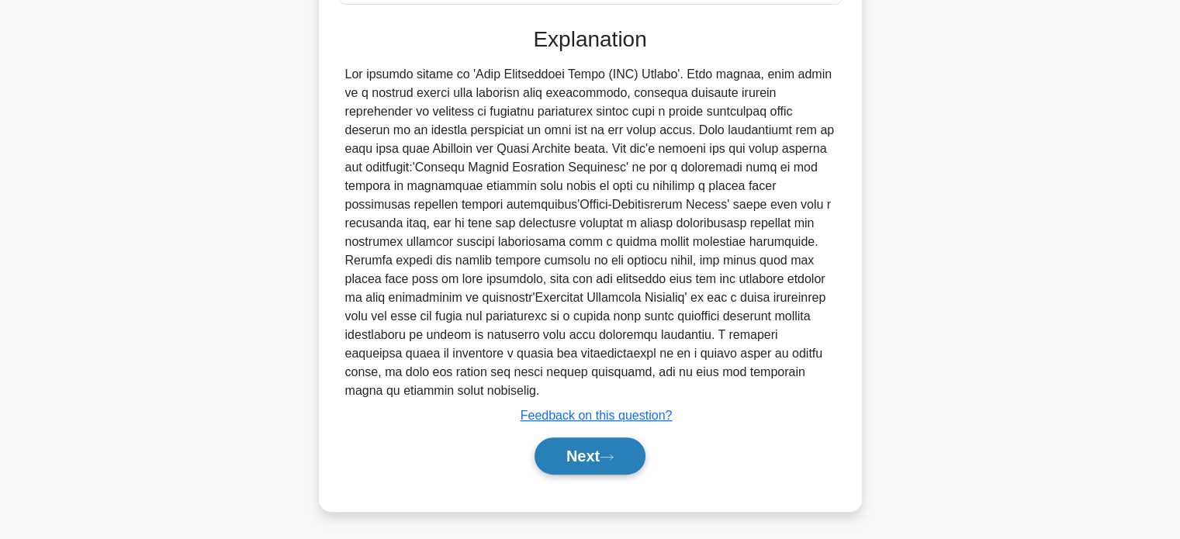
click at [601, 459] on button "Next" at bounding box center [590, 456] width 111 height 37
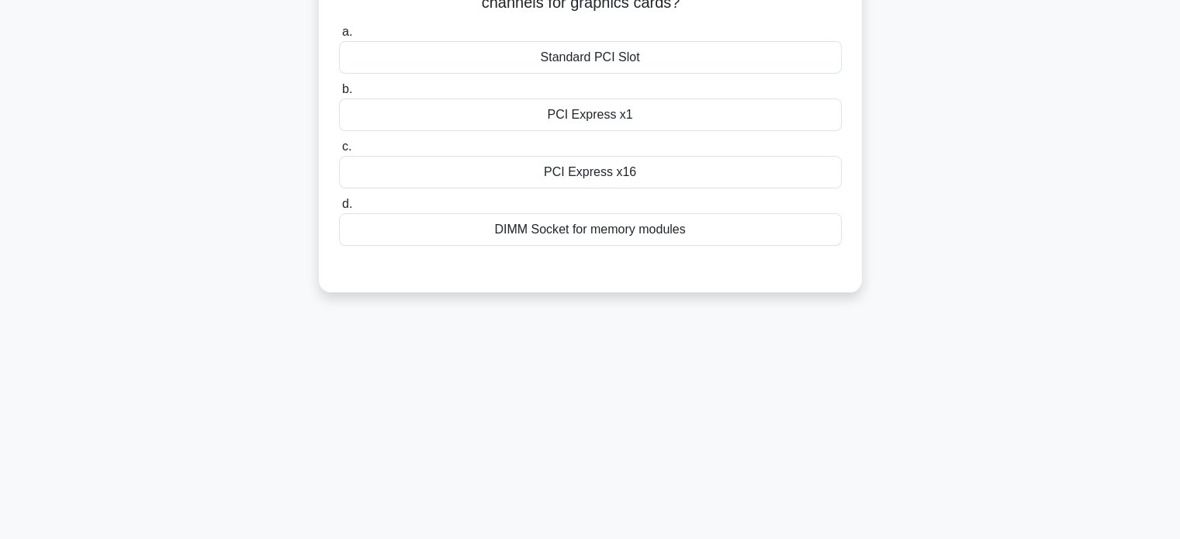
scroll to position [0, 0]
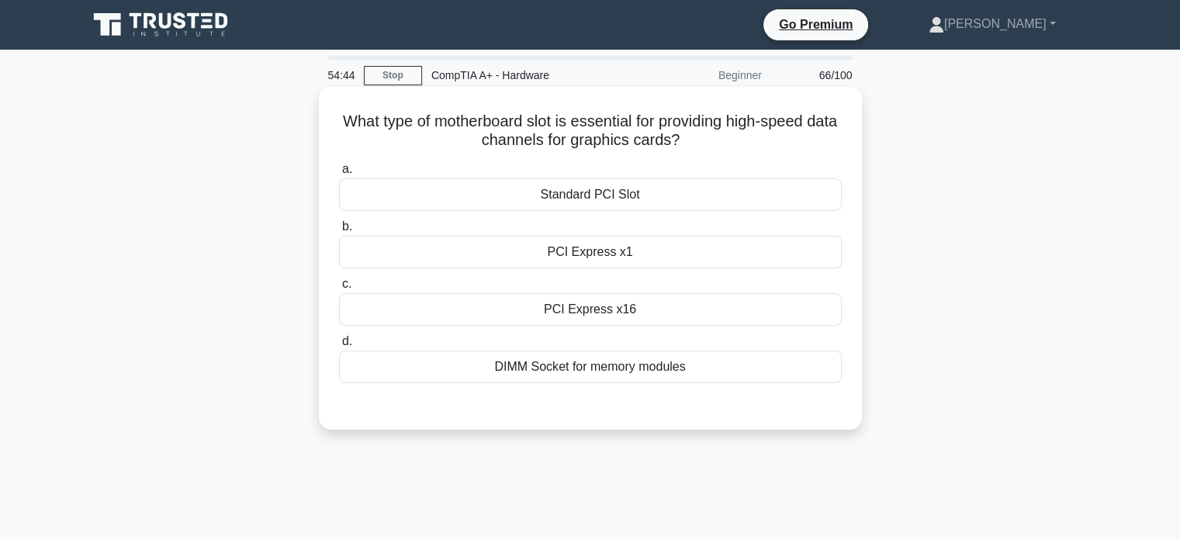
click at [819, 106] on div "What type of motherboard slot is essential for providing high-speed data channe…" at bounding box center [590, 258] width 531 height 331
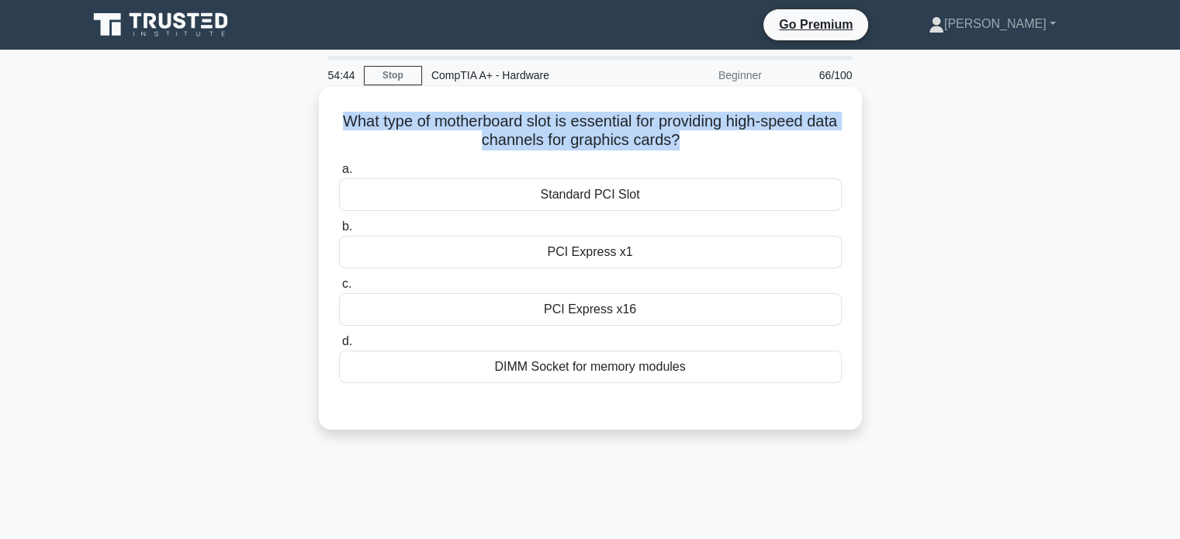
click at [819, 106] on div "What type of motherboard slot is essential for providing high-speed data channe…" at bounding box center [590, 258] width 531 height 331
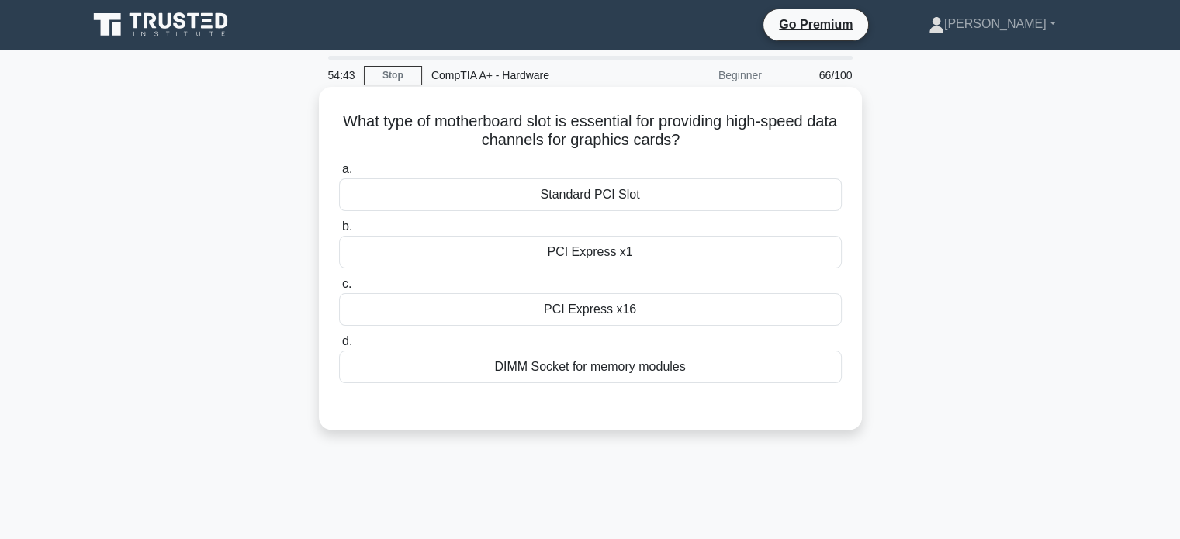
click at [755, 140] on h5 "What type of motherboard slot is essential for providing high-speed data channe…" at bounding box center [591, 131] width 506 height 39
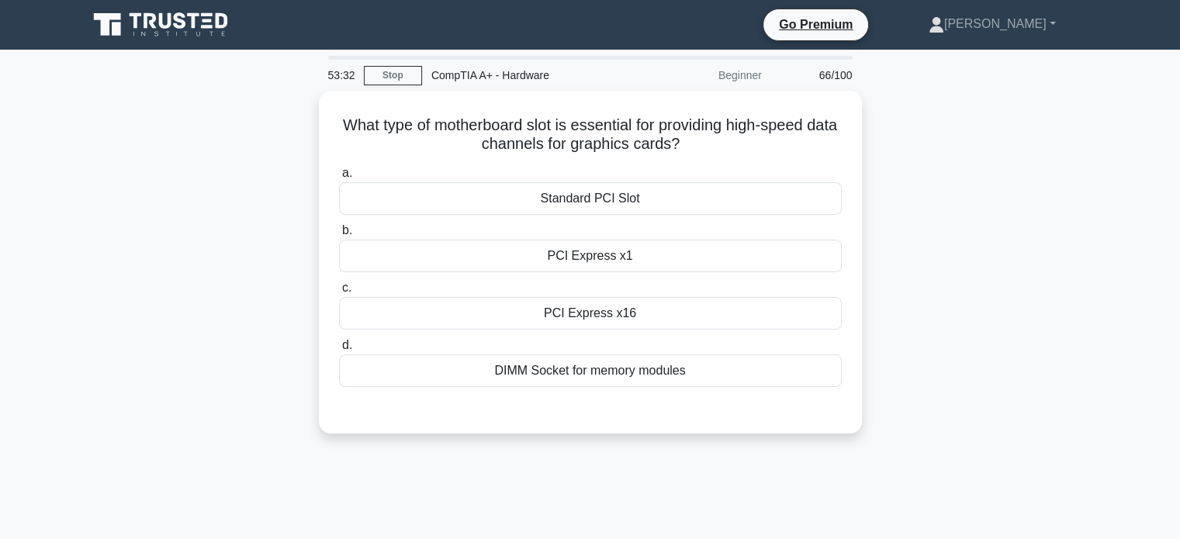
click at [1036, 272] on div "What type of motherboard slot is essential for providing high-speed data channe…" at bounding box center [590, 272] width 1024 height 362
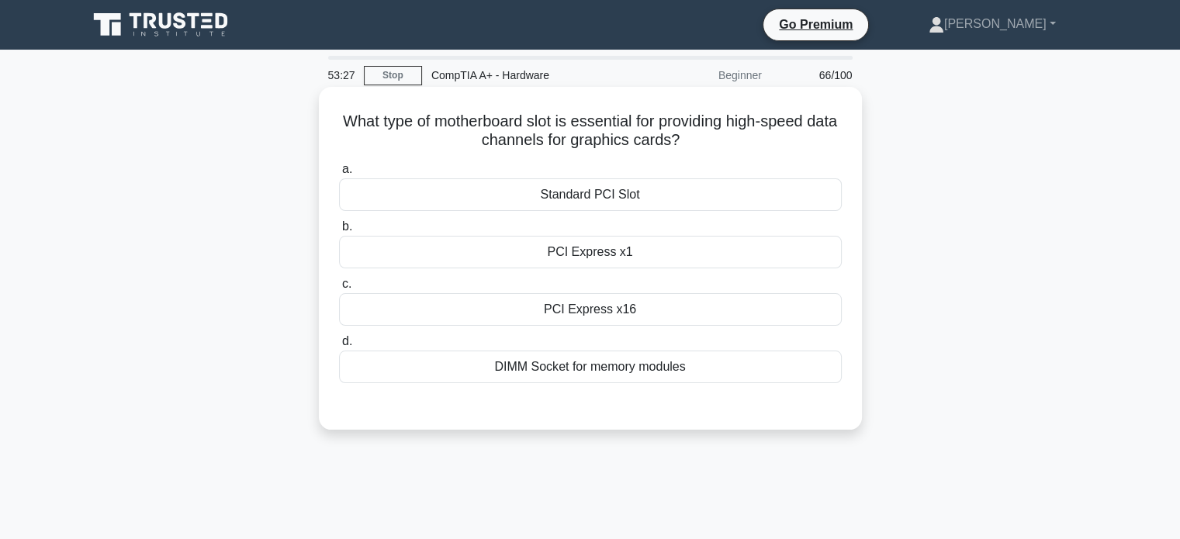
click at [611, 320] on div "PCI Express x16" at bounding box center [590, 309] width 503 height 33
click at [339, 289] on input "c. PCI Express x16" at bounding box center [339, 284] width 0 height 10
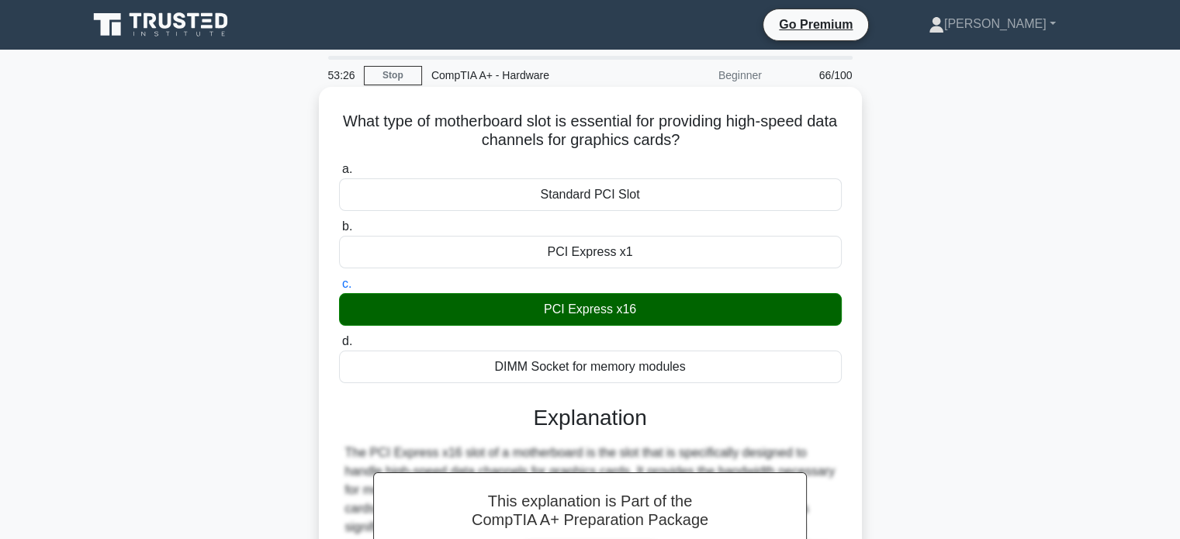
scroll to position [299, 0]
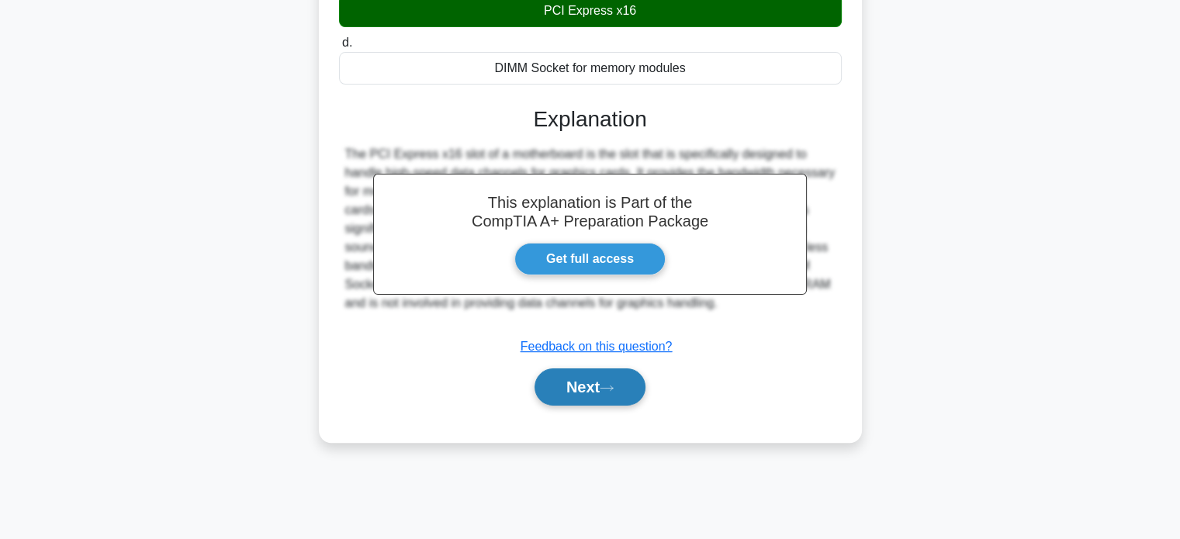
click at [613, 371] on button "Next" at bounding box center [590, 387] width 111 height 37
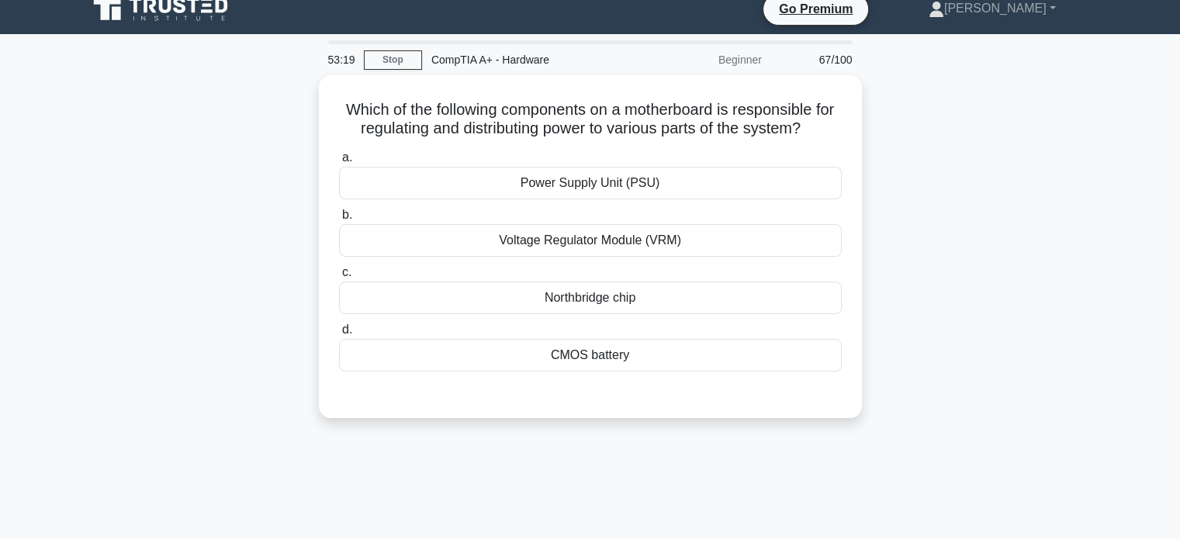
scroll to position [22, 0]
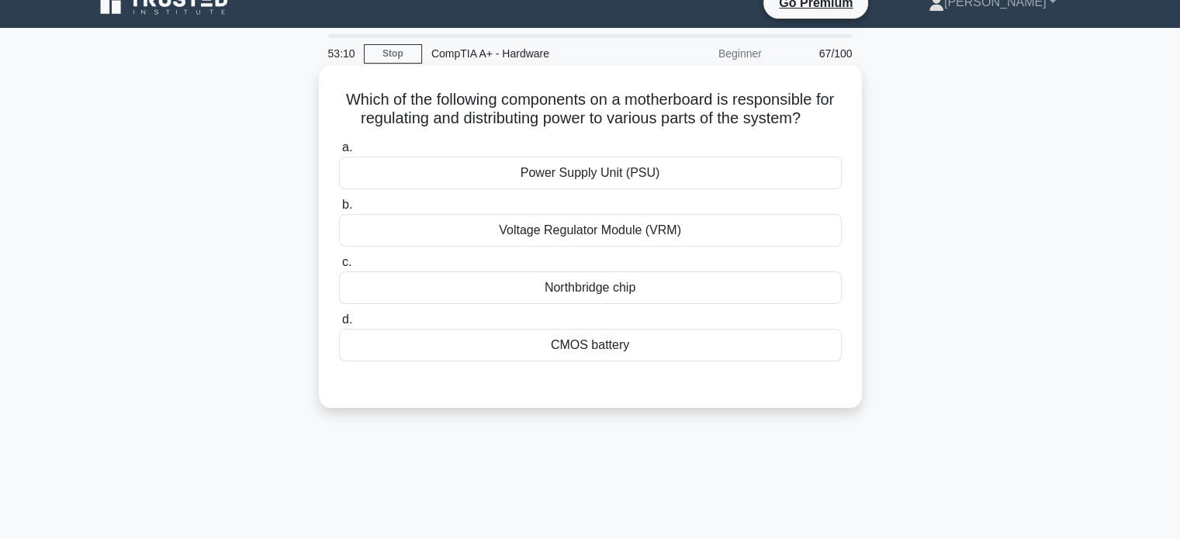
click at [667, 170] on div "Power Supply Unit (PSU)" at bounding box center [590, 173] width 503 height 33
click at [339, 153] on input "a. Power Supply Unit (PSU)" at bounding box center [339, 148] width 0 height 10
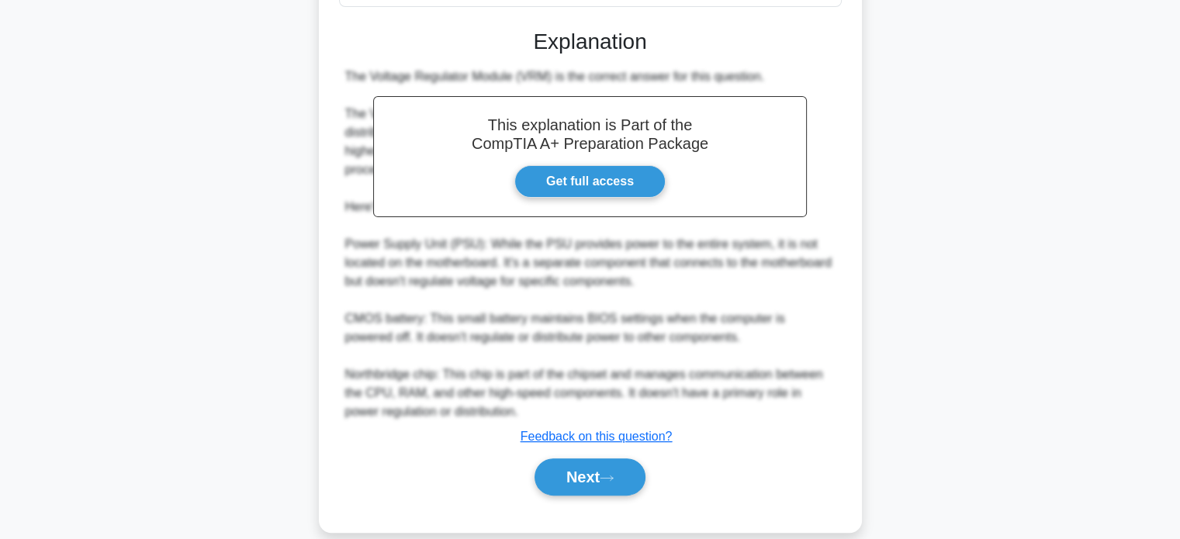
scroll to position [400, 0]
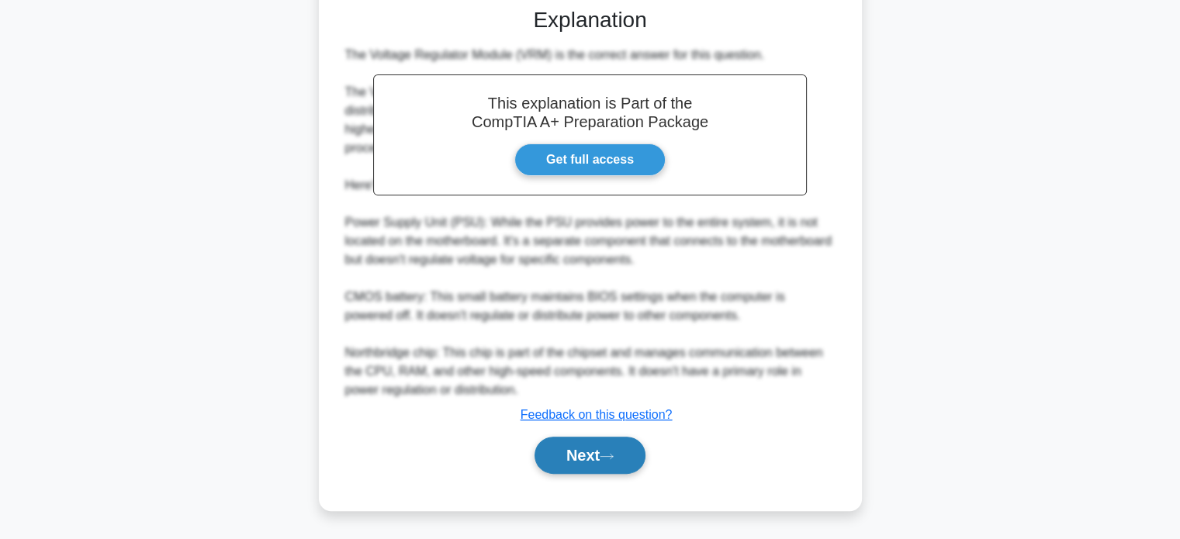
click at [581, 456] on button "Next" at bounding box center [590, 455] width 111 height 37
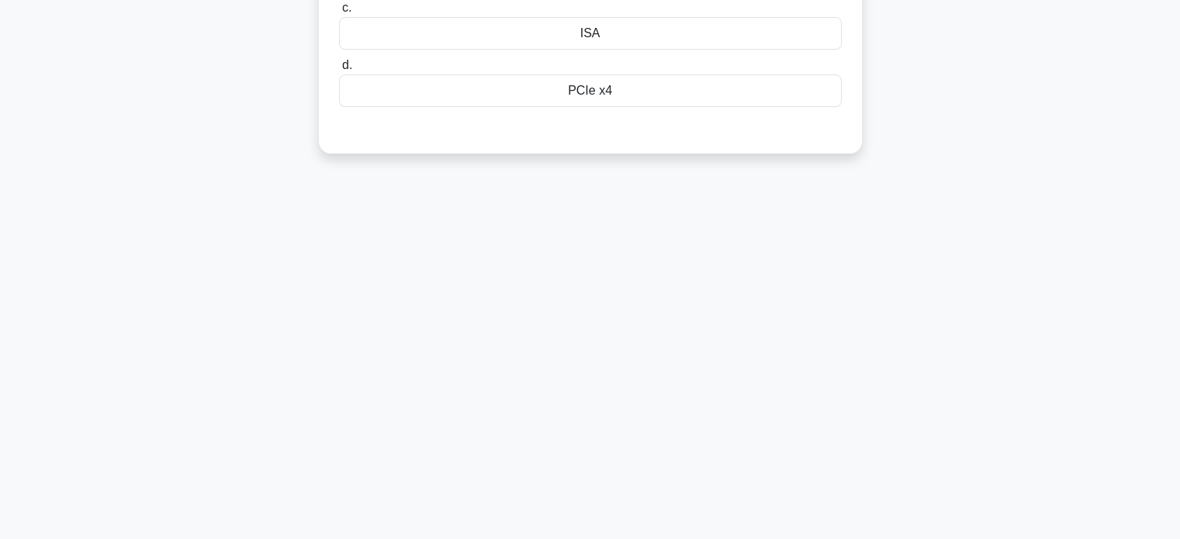
scroll to position [0, 0]
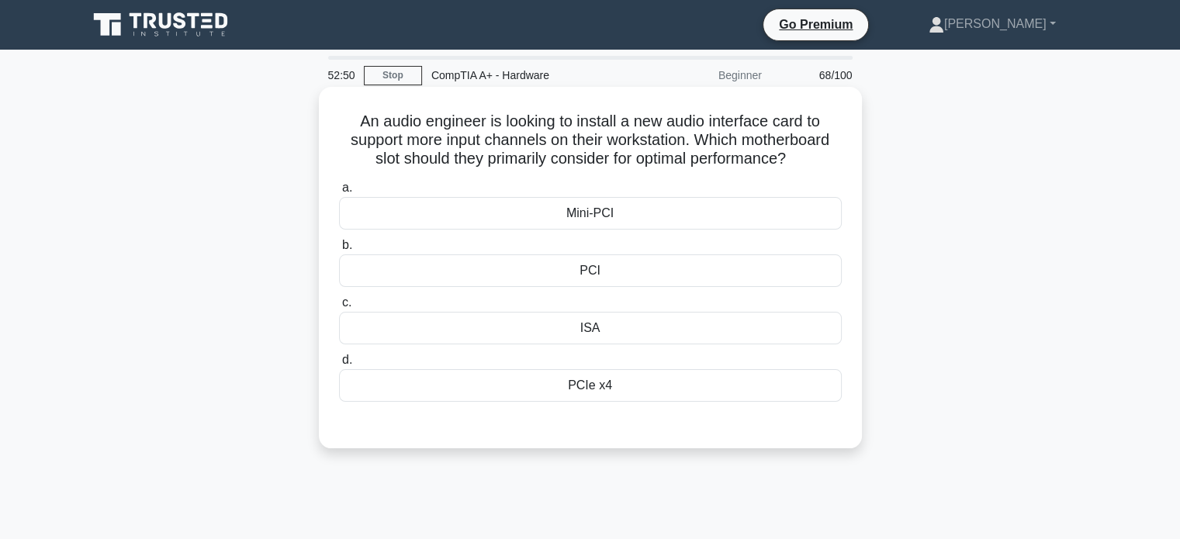
click at [599, 277] on div "PCI" at bounding box center [590, 271] width 503 height 33
click at [339, 251] on input "b. PCI" at bounding box center [339, 246] width 0 height 10
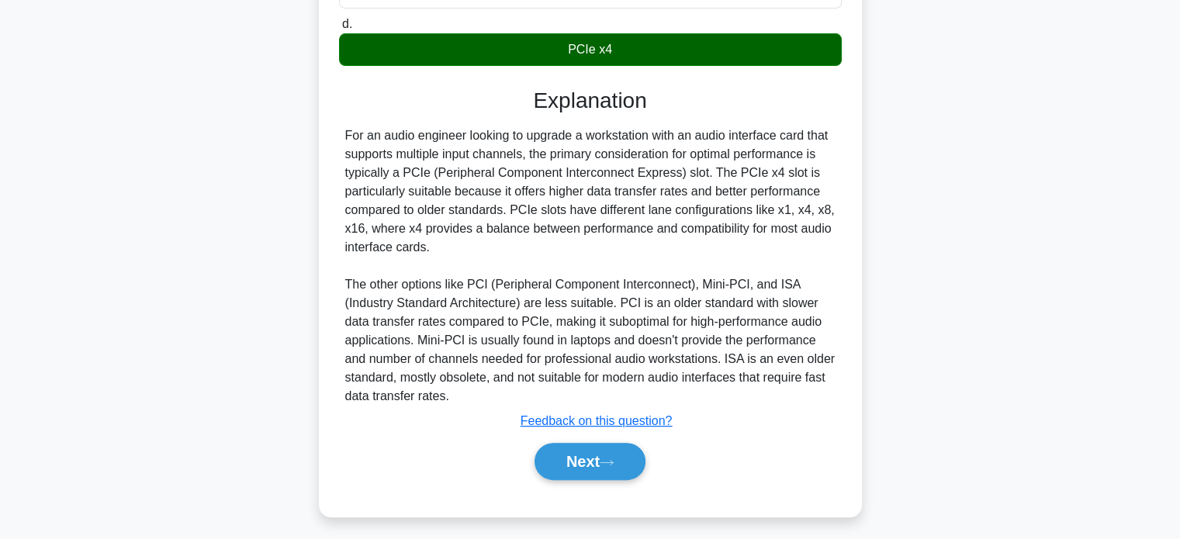
scroll to position [344, 0]
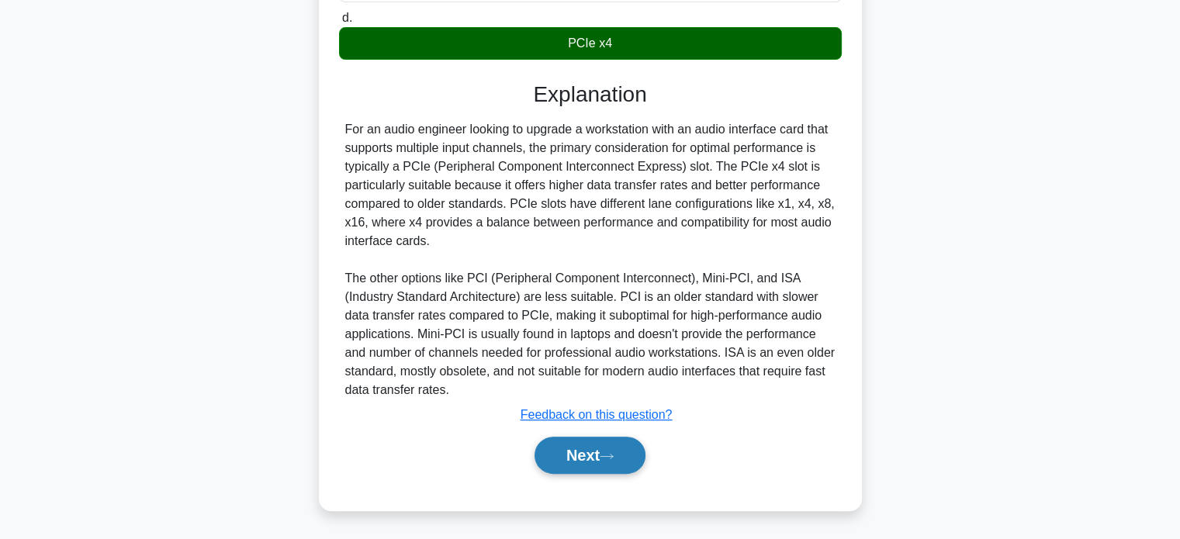
click at [597, 460] on button "Next" at bounding box center [590, 455] width 111 height 37
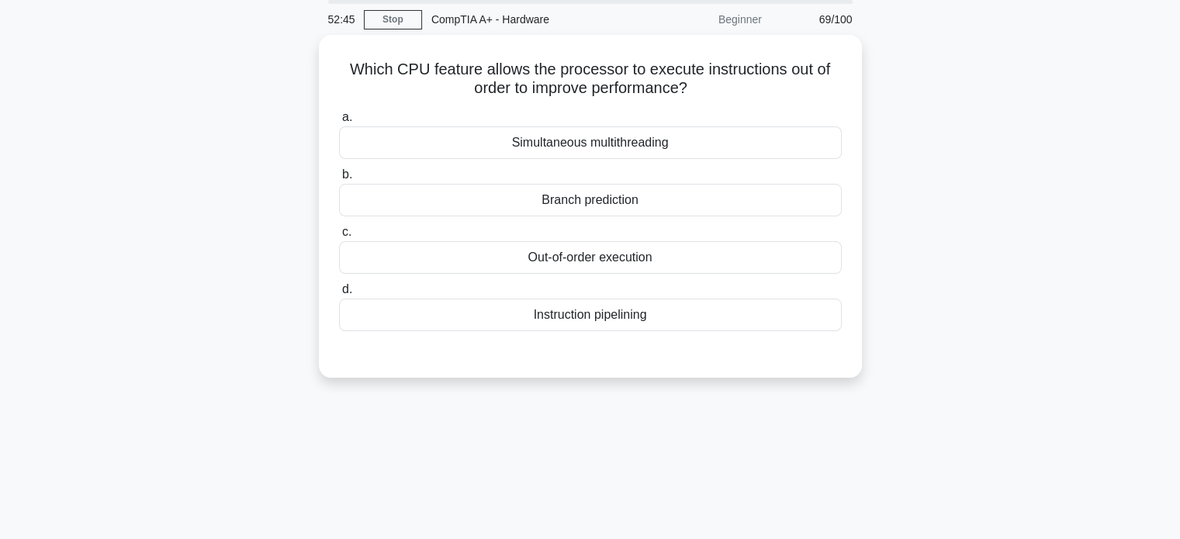
scroll to position [58, 0]
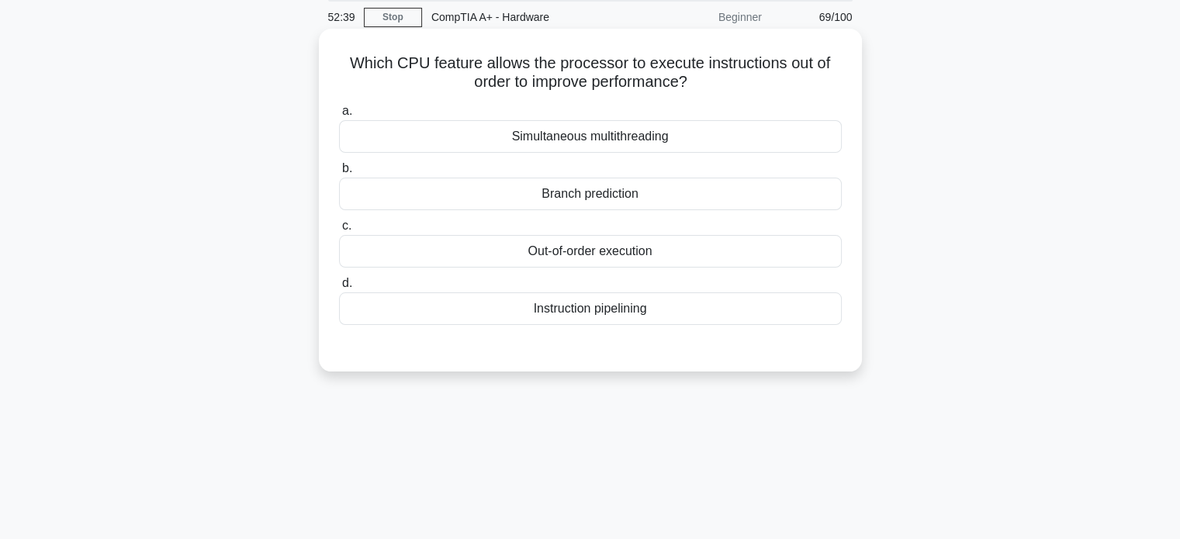
click at [565, 307] on div "Instruction pipelining" at bounding box center [590, 309] width 503 height 33
click at [339, 289] on input "d. Instruction pipelining" at bounding box center [339, 284] width 0 height 10
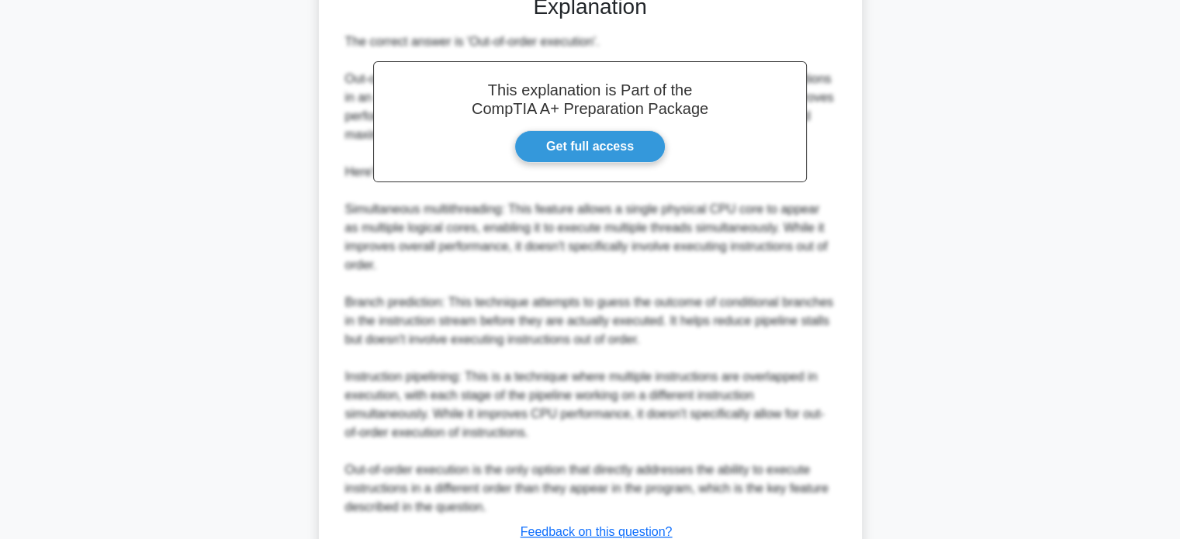
scroll to position [530, 0]
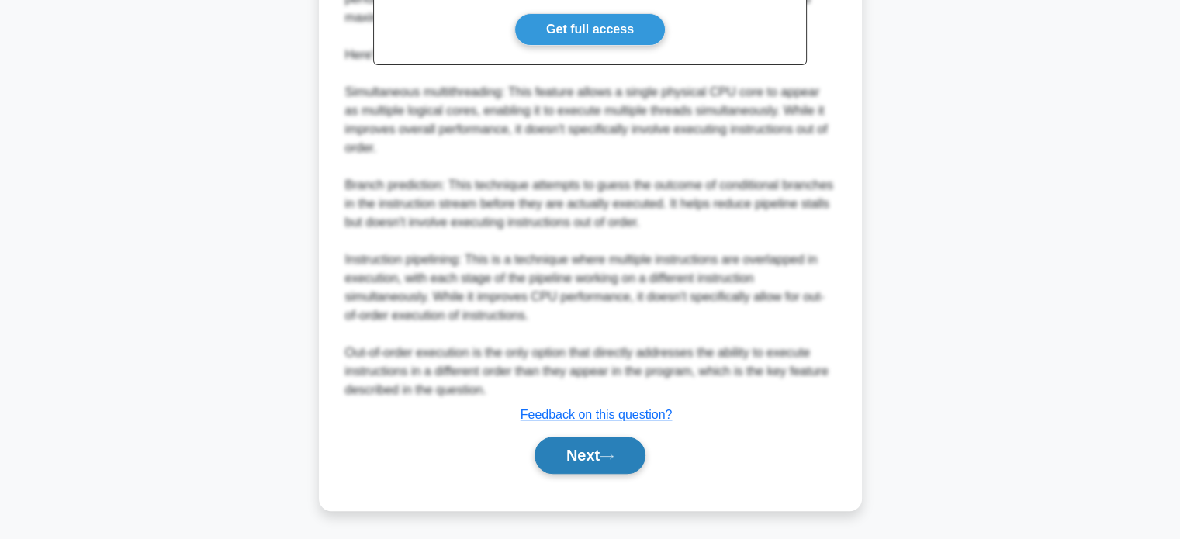
click at [578, 447] on button "Next" at bounding box center [590, 455] width 111 height 37
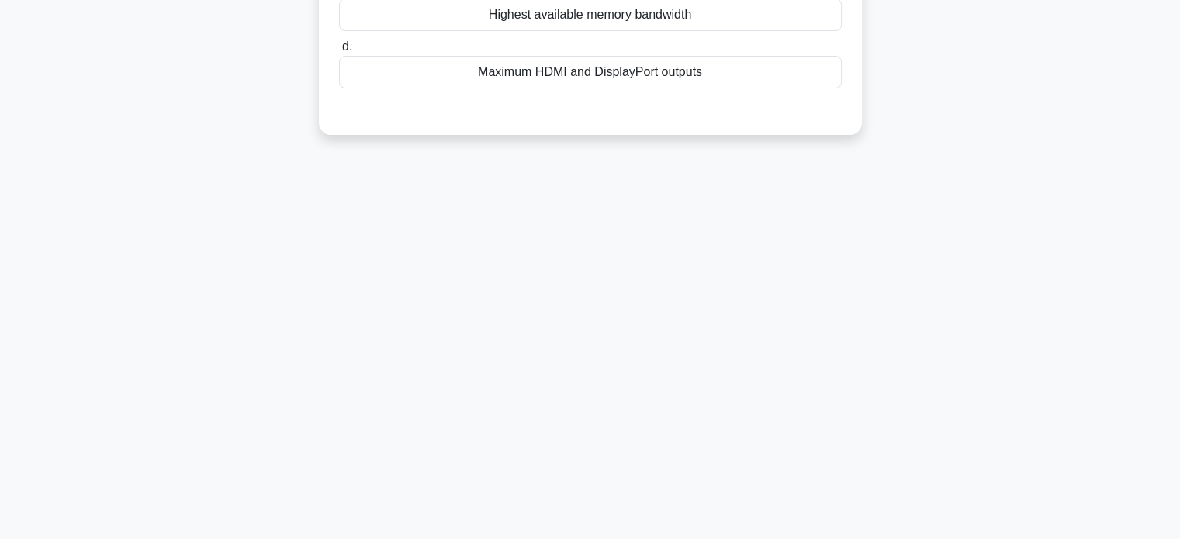
scroll to position [0, 0]
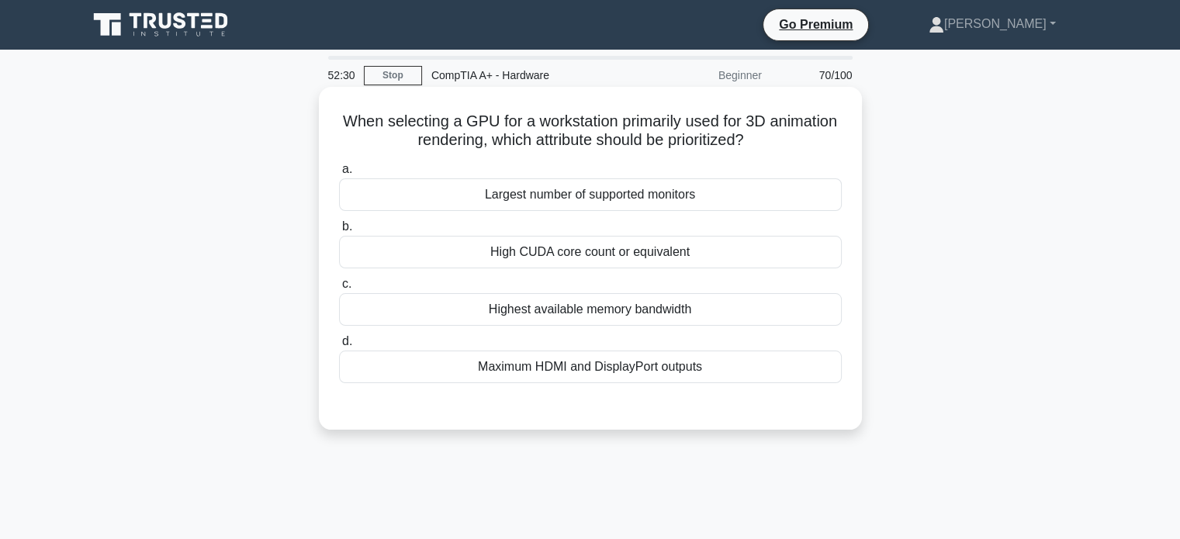
click at [600, 362] on div "Maximum HDMI and DisplayPort outputs" at bounding box center [590, 367] width 503 height 33
click at [339, 347] on input "d. Maximum HDMI and DisplayPort outputs" at bounding box center [339, 342] width 0 height 10
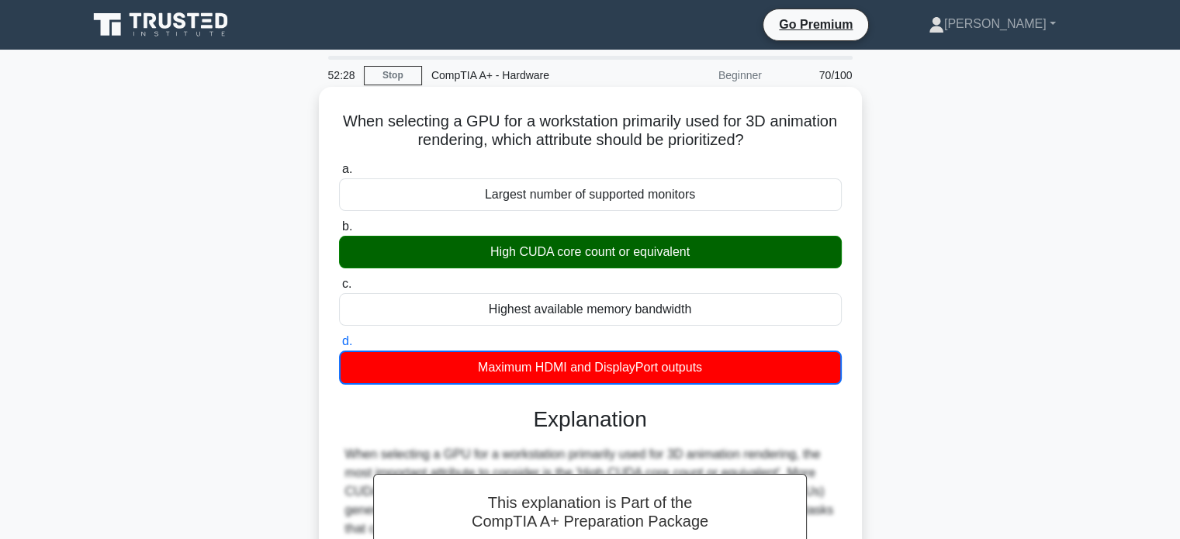
scroll to position [306, 0]
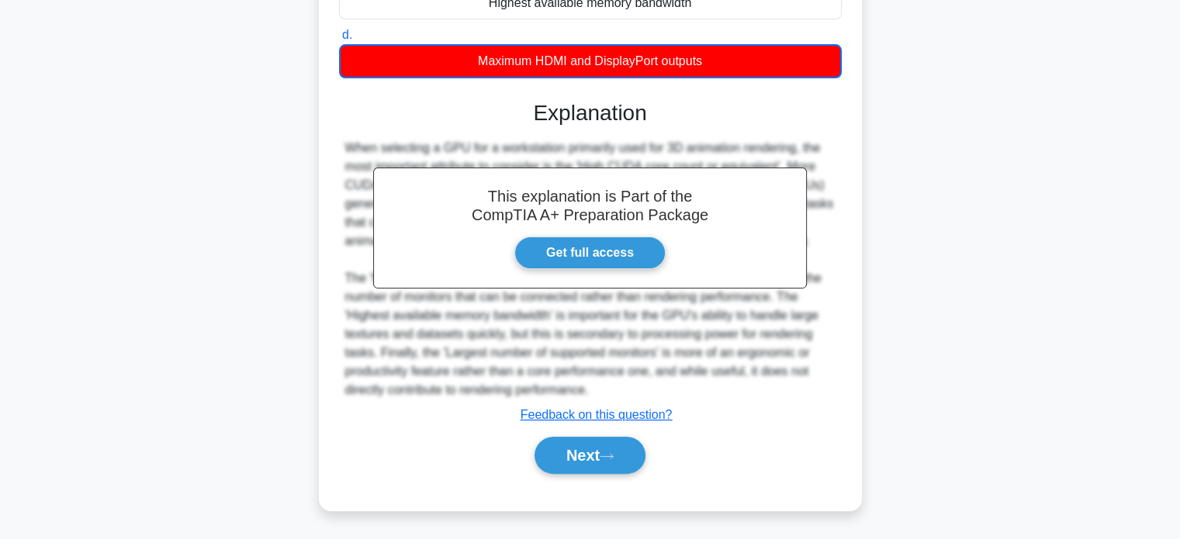
click at [579, 478] on div "Next" at bounding box center [590, 456] width 503 height 50
click at [604, 454] on button "Next" at bounding box center [590, 455] width 111 height 37
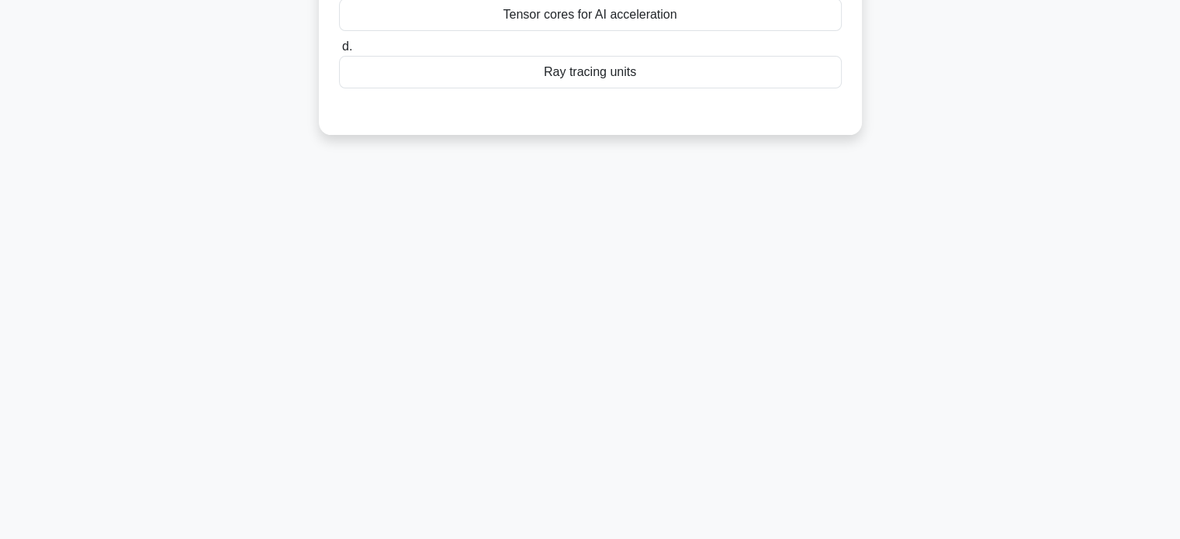
scroll to position [0, 0]
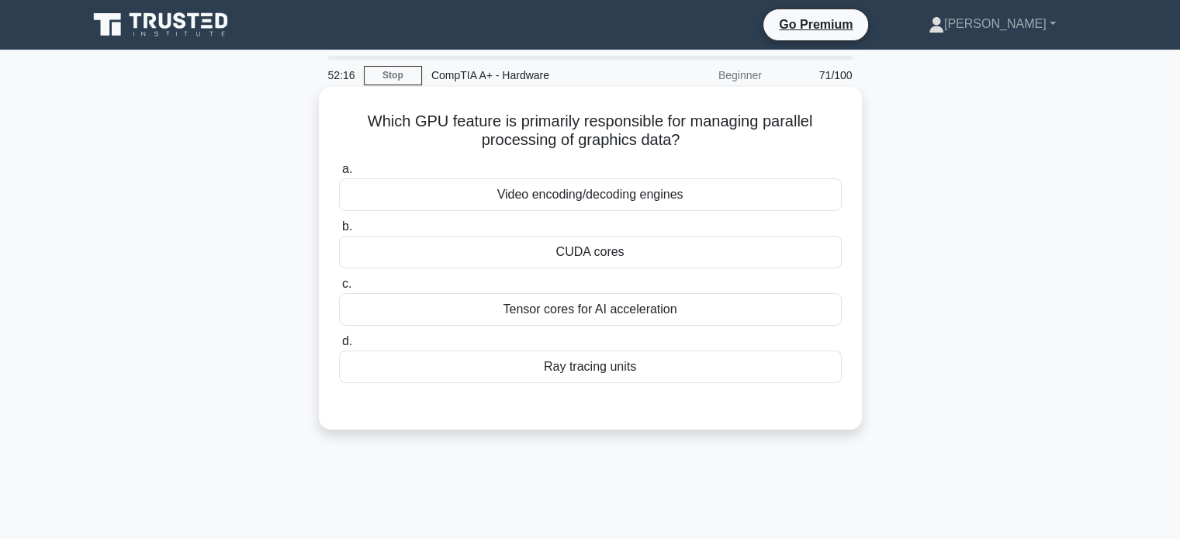
click at [689, 199] on div "Video encoding/decoding engines" at bounding box center [590, 194] width 503 height 33
click at [339, 175] on input "a. Video encoding/decoding engines" at bounding box center [339, 169] width 0 height 10
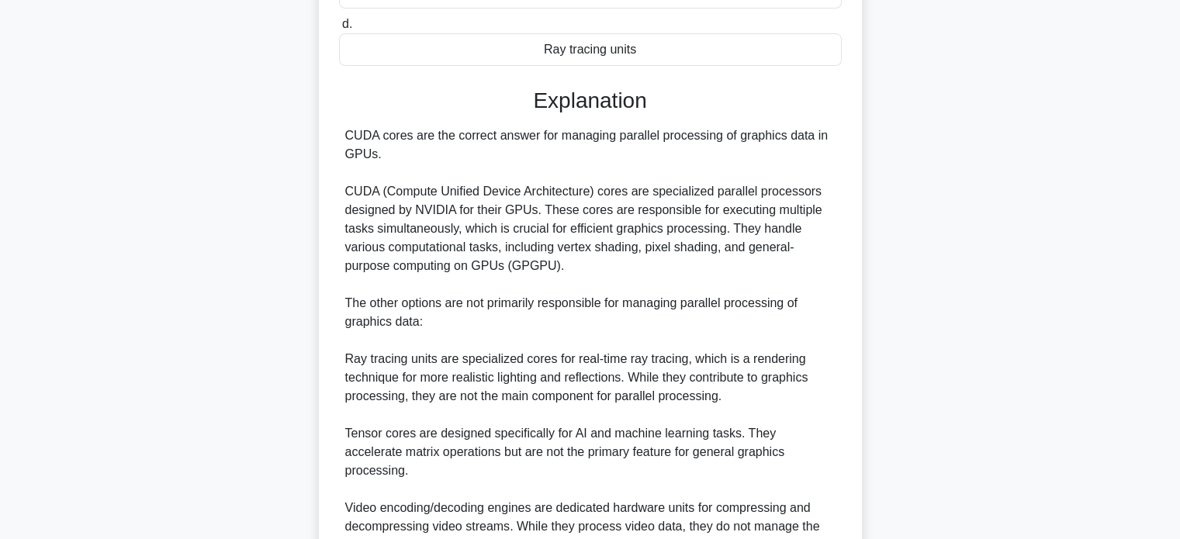
scroll to position [424, 0]
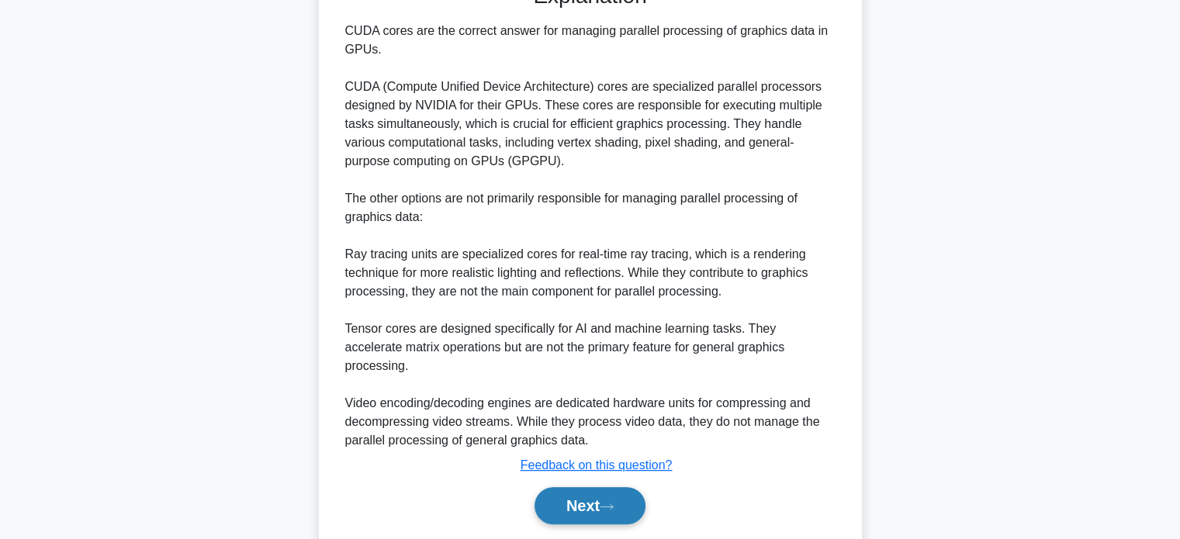
click at [590, 497] on button "Next" at bounding box center [590, 505] width 111 height 37
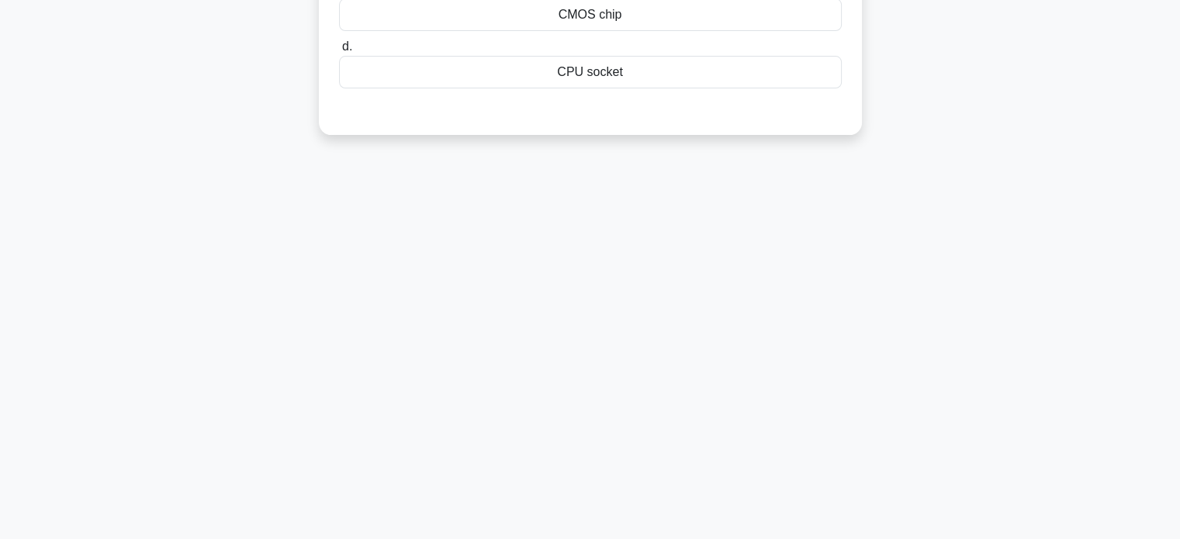
scroll to position [0, 0]
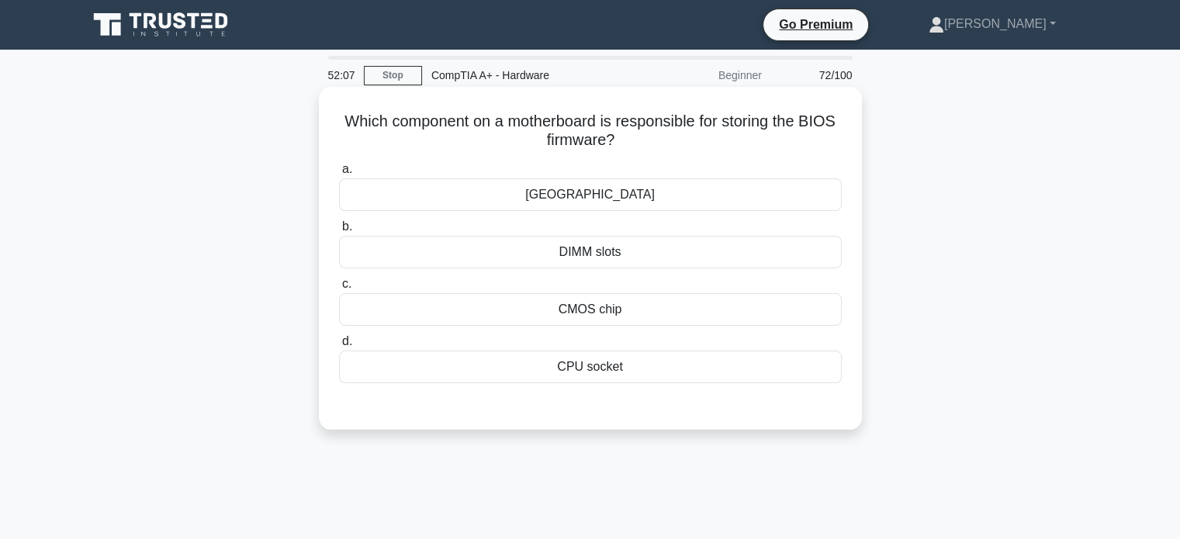
click at [595, 375] on div "CPU socket" at bounding box center [590, 367] width 503 height 33
click at [339, 347] on input "d. CPU socket" at bounding box center [339, 342] width 0 height 10
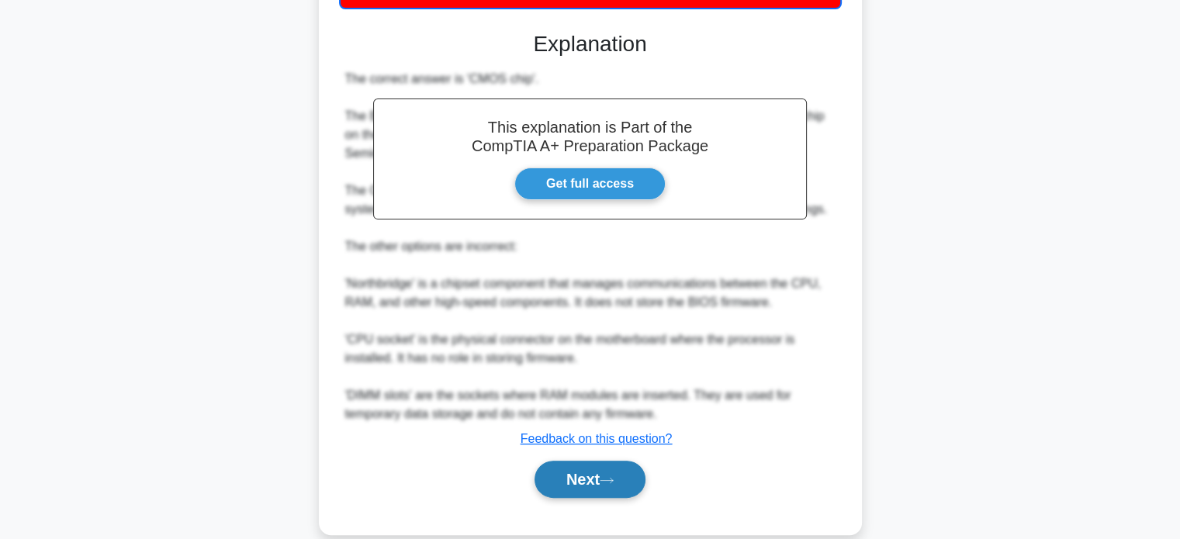
scroll to position [377, 0]
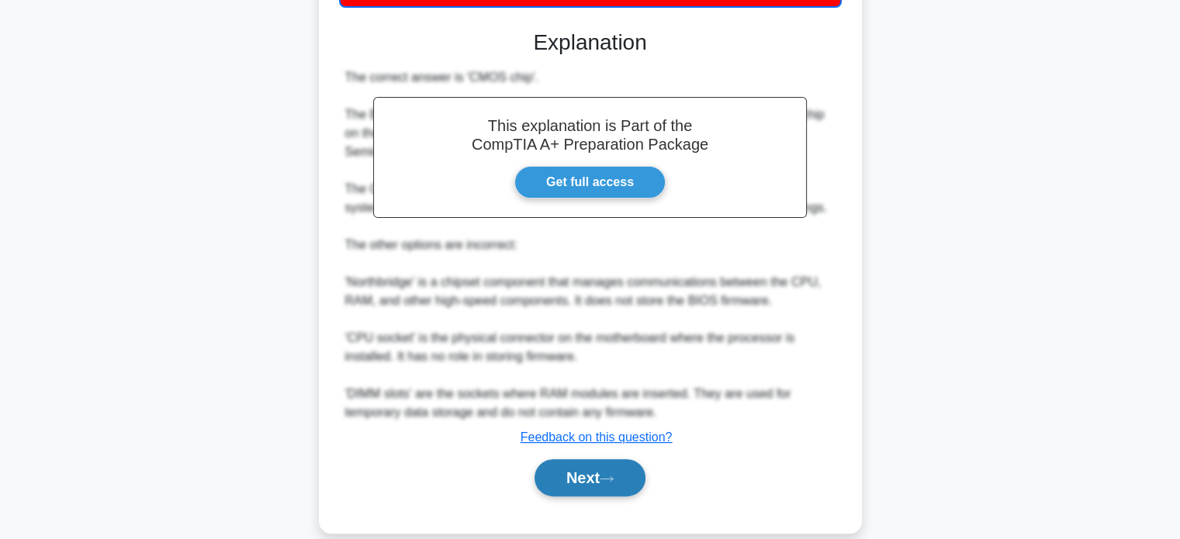
click at [587, 481] on button "Next" at bounding box center [590, 477] width 111 height 37
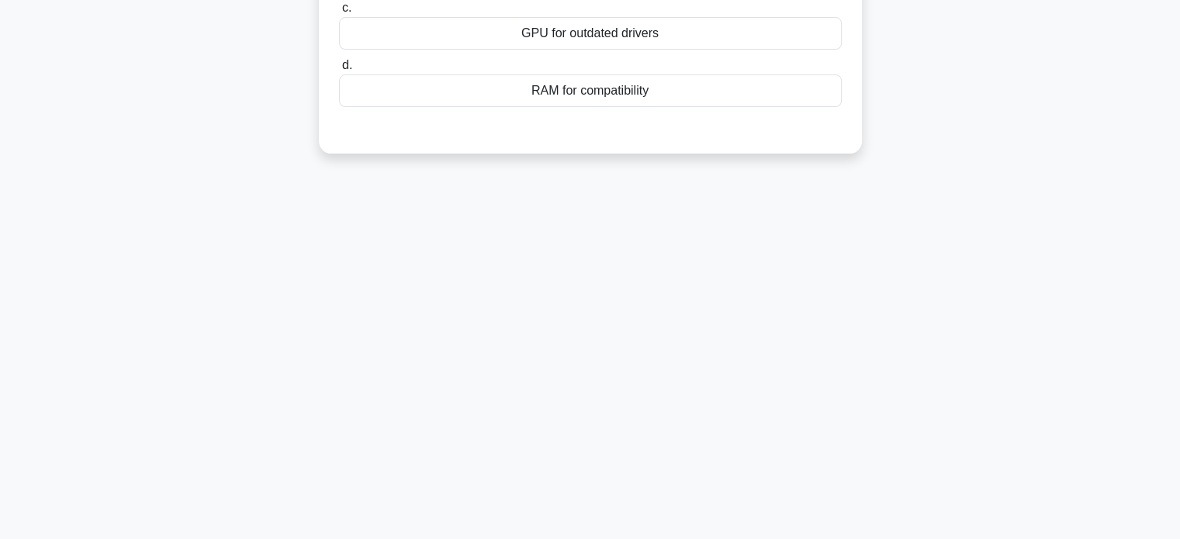
scroll to position [0, 0]
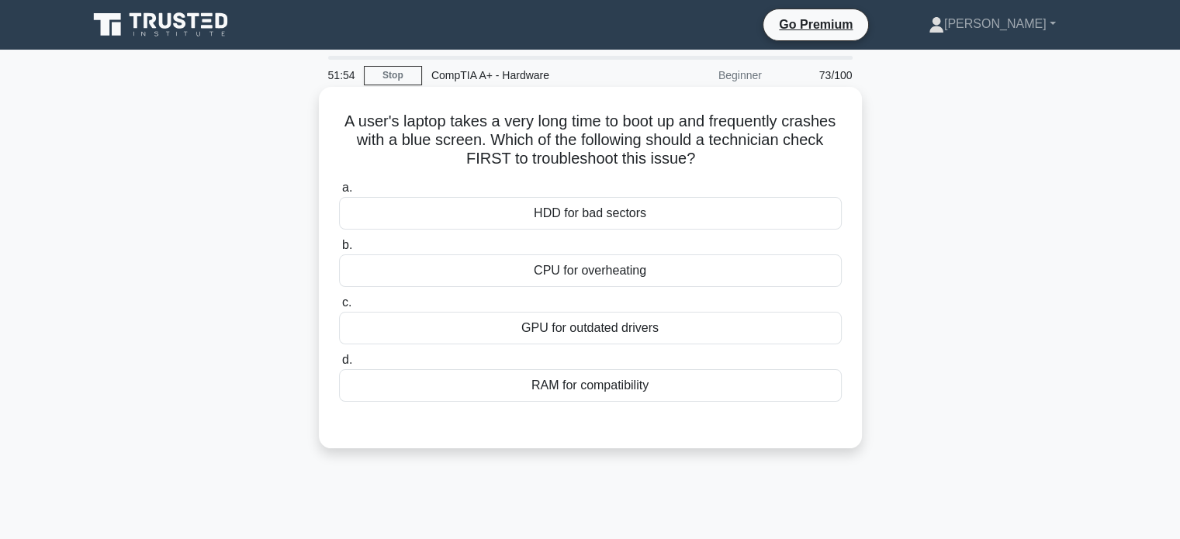
click at [618, 274] on div "CPU for overheating" at bounding box center [590, 271] width 503 height 33
click at [339, 251] on input "b. CPU for overheating" at bounding box center [339, 246] width 0 height 10
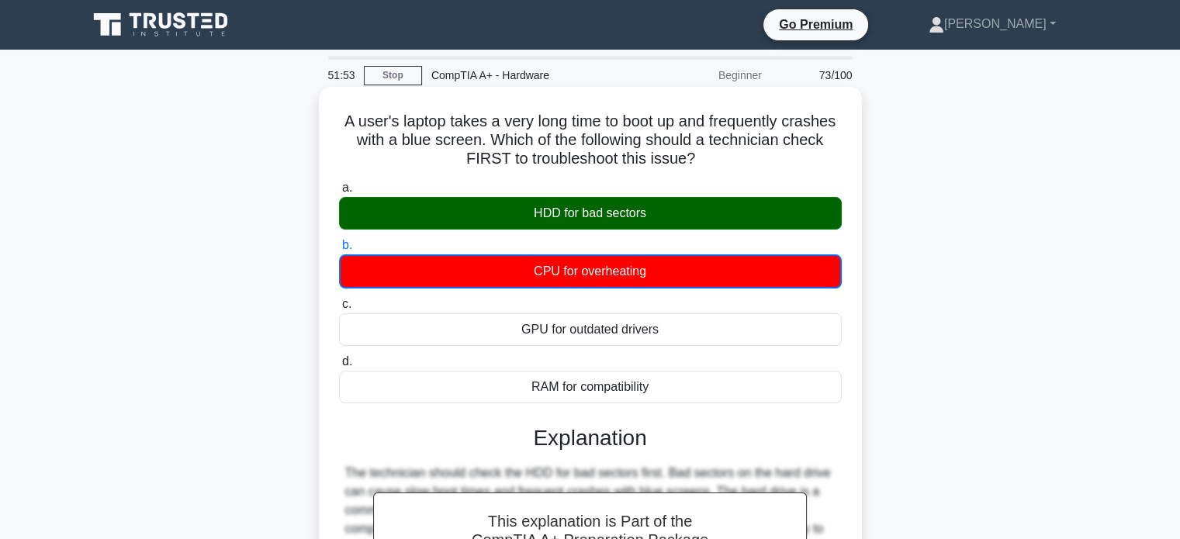
scroll to position [299, 0]
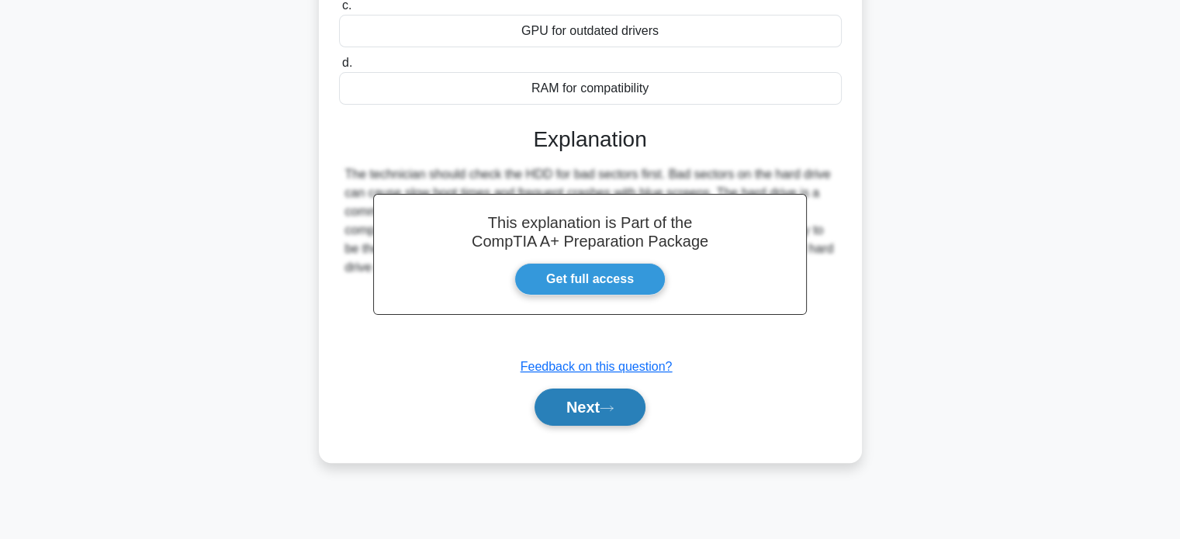
click at [593, 407] on button "Next" at bounding box center [590, 407] width 111 height 37
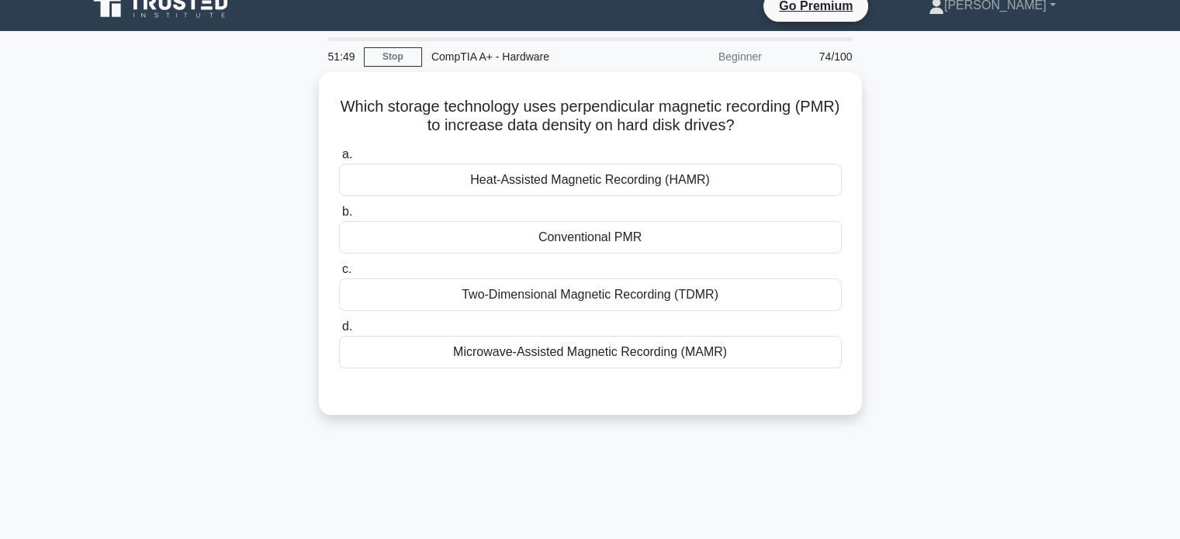
scroll to position [0, 0]
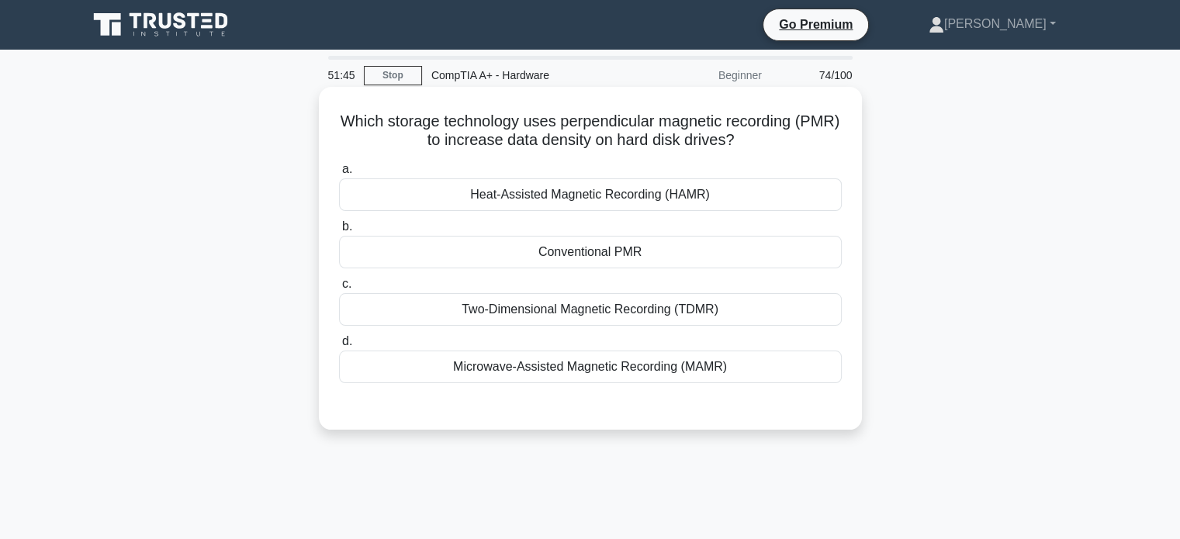
click at [607, 342] on label "d. Microwave-Assisted Magnetic Recording (MAMR)" at bounding box center [590, 357] width 503 height 51
click at [339, 342] on input "d. Microwave-Assisted Magnetic Recording (MAMR)" at bounding box center [339, 342] width 0 height 10
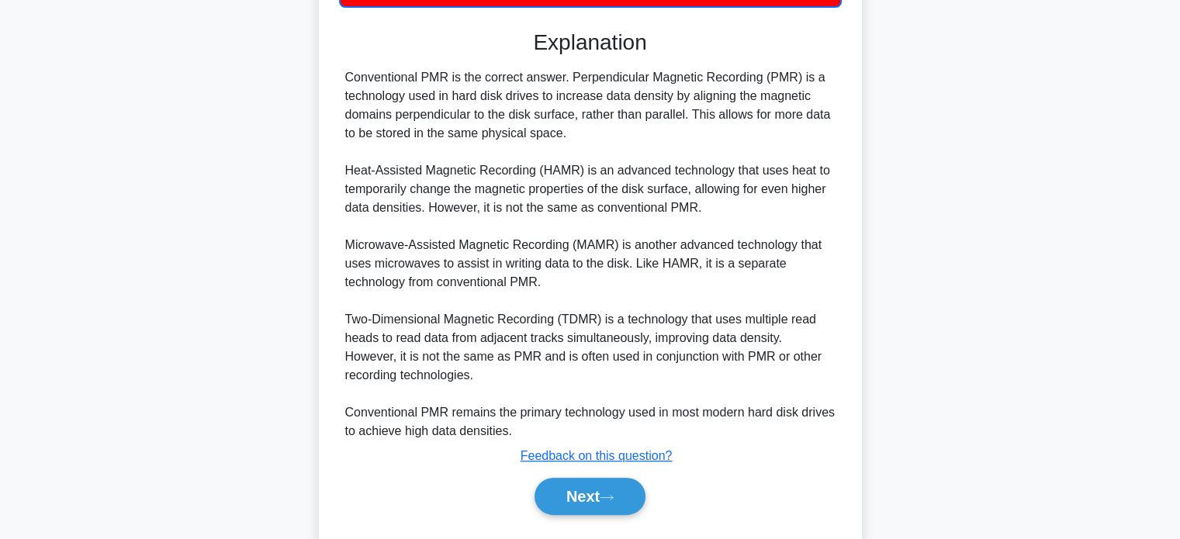
scroll to position [418, 0]
